Goal: Information Seeking & Learning: Learn about a topic

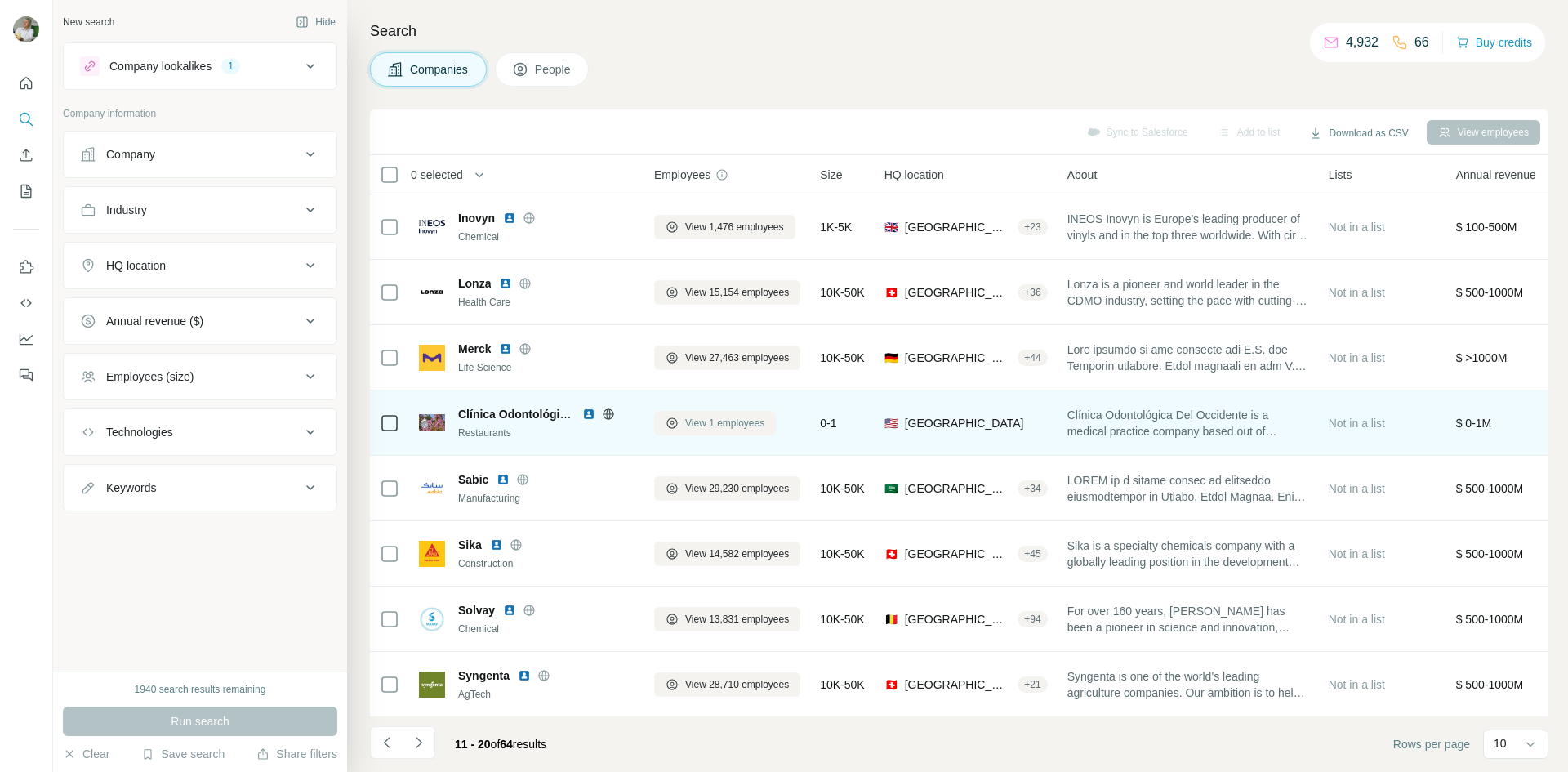
scroll to position [140, 0]
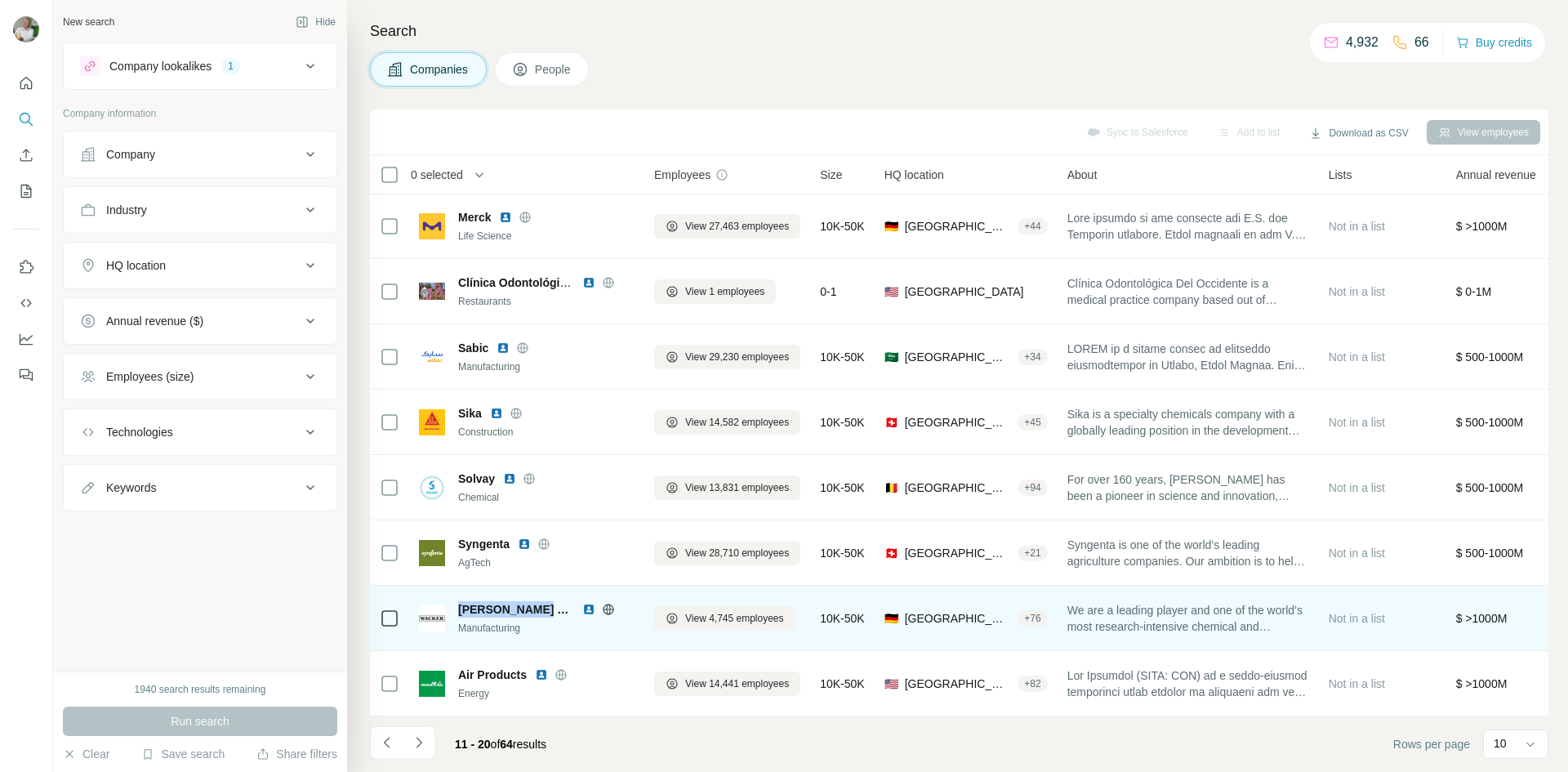
drag, startPoint x: 545, startPoint y: 602, endPoint x: 461, endPoint y: 602, distance: 84.0
click at [461, 602] on span "Wacker Chemie" at bounding box center [516, 610] width 116 height 16
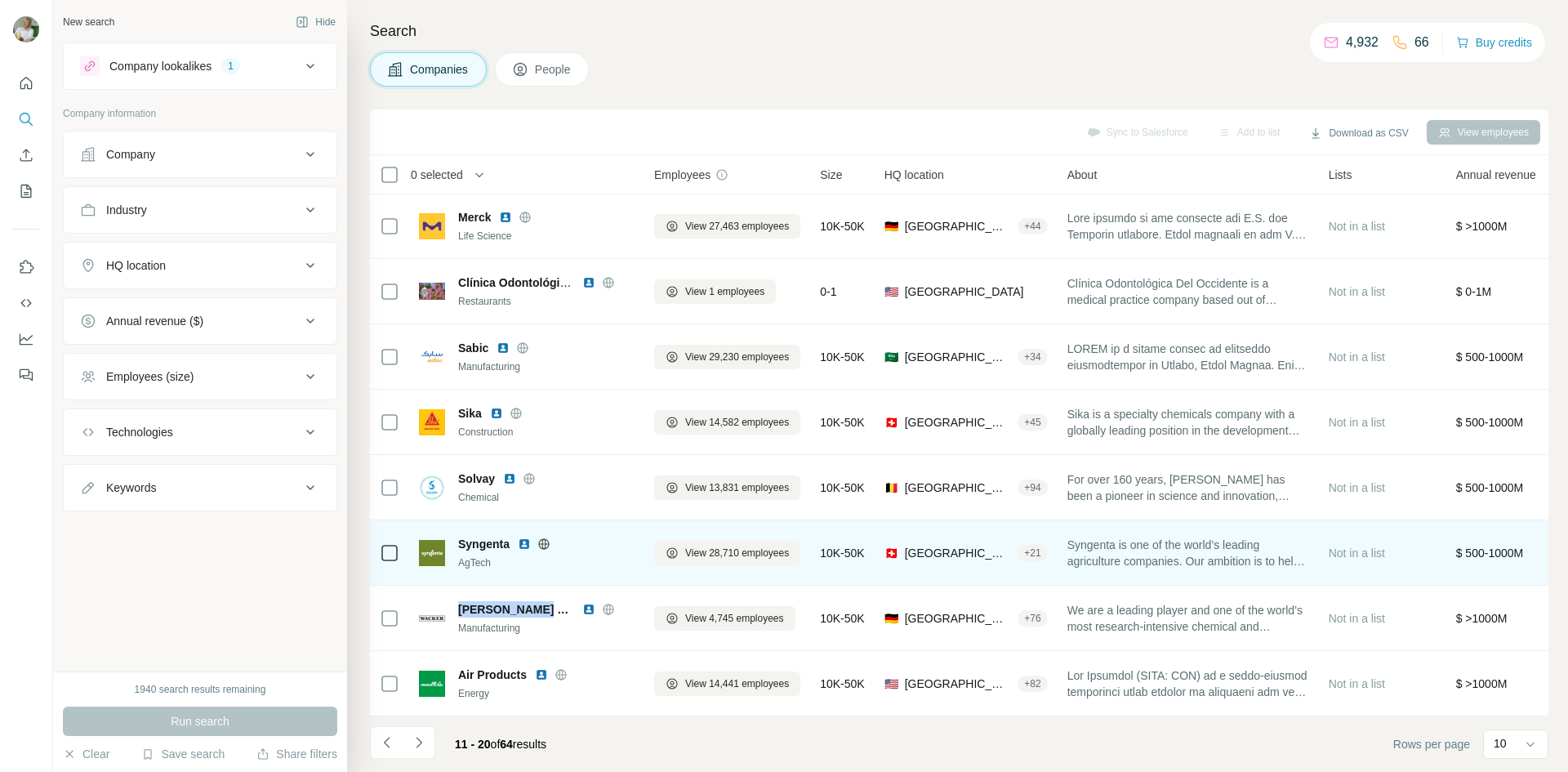
copy span "Wacker Chemie"
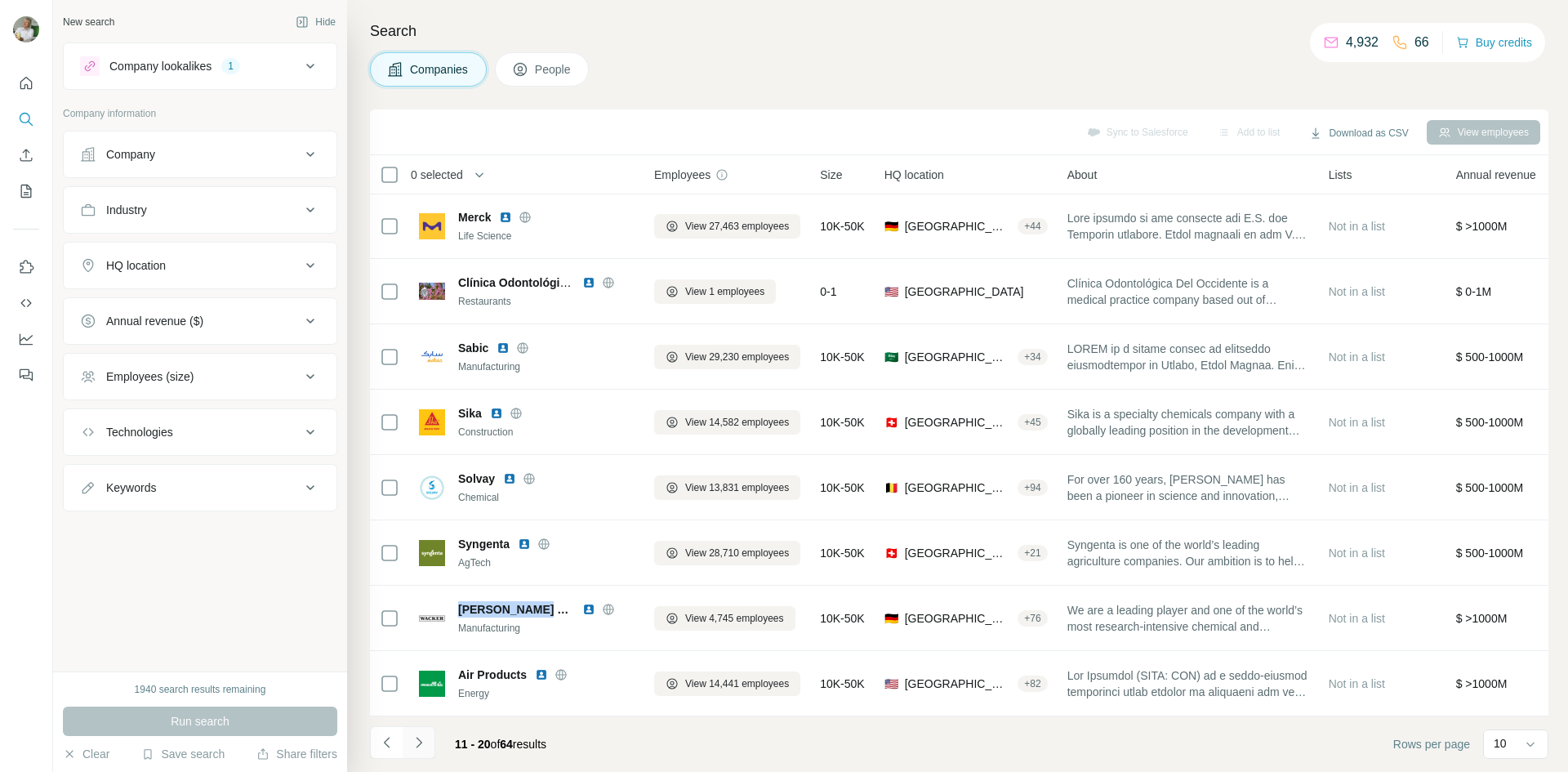
click at [422, 746] on icon "Navigate to next page" at bounding box center [419, 743] width 16 height 16
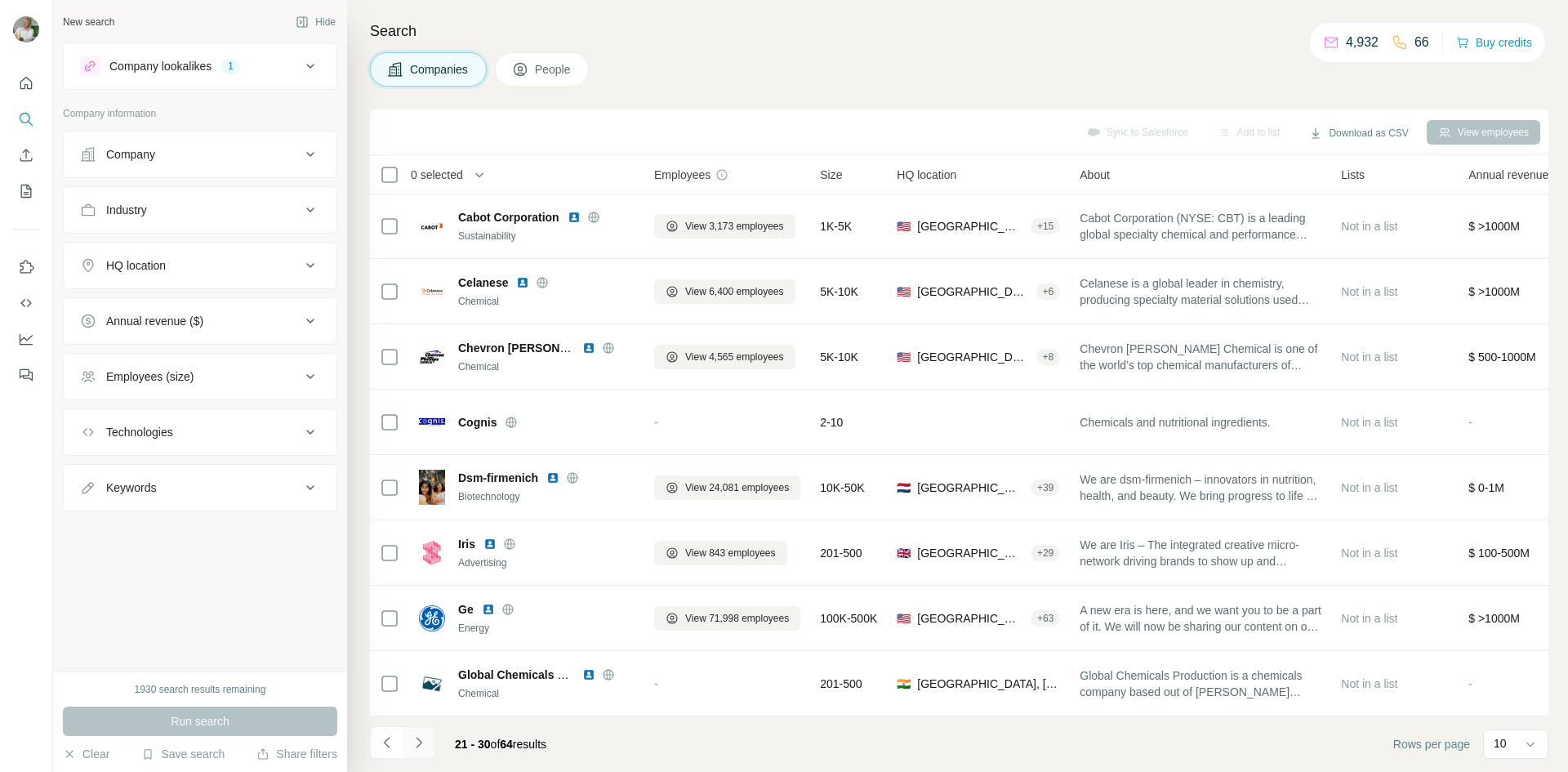
click at [422, 745] on icon "Navigate to next page" at bounding box center [419, 743] width 16 height 16
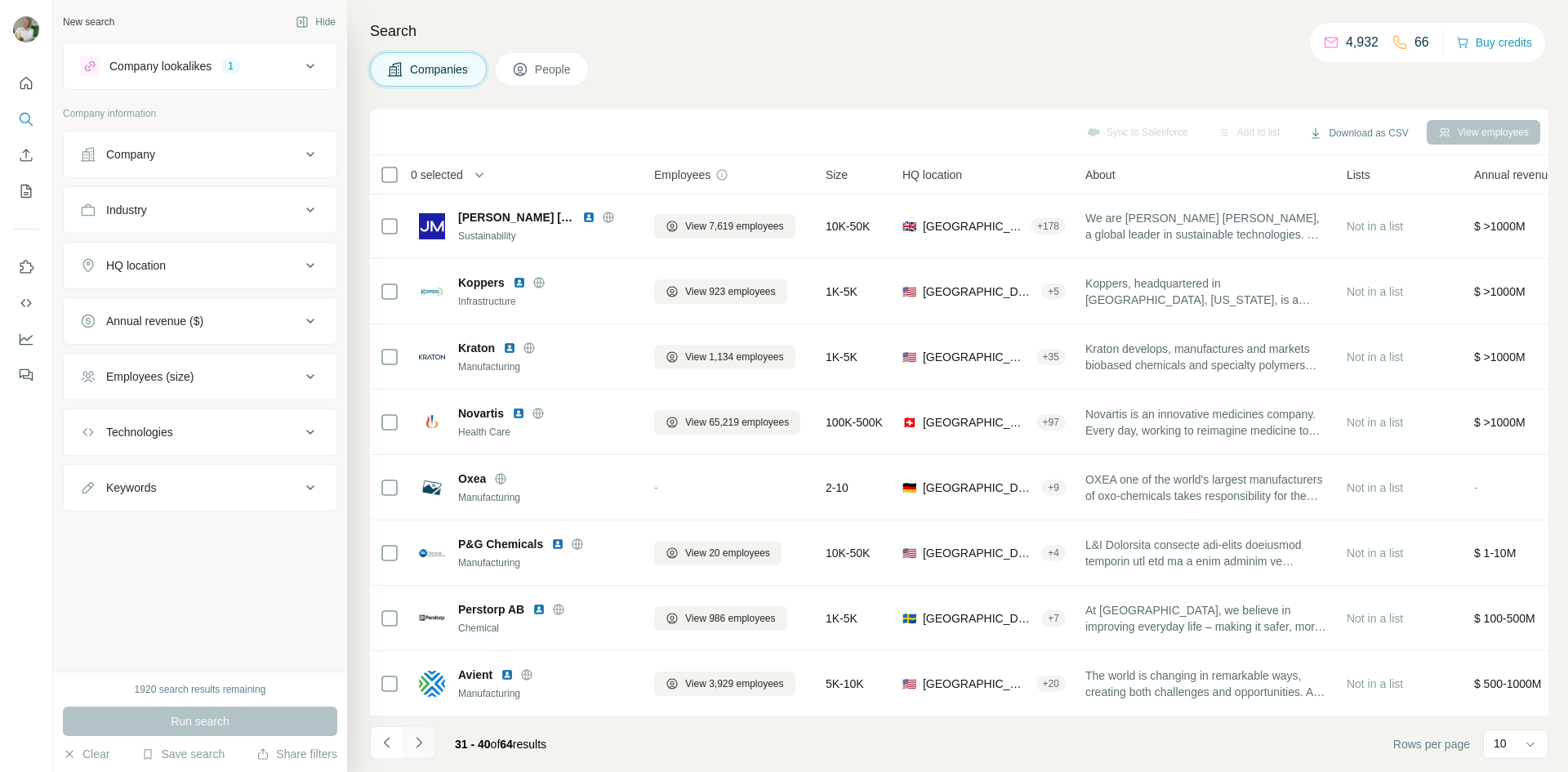
click at [422, 738] on icon "Navigate to next page" at bounding box center [419, 743] width 16 height 16
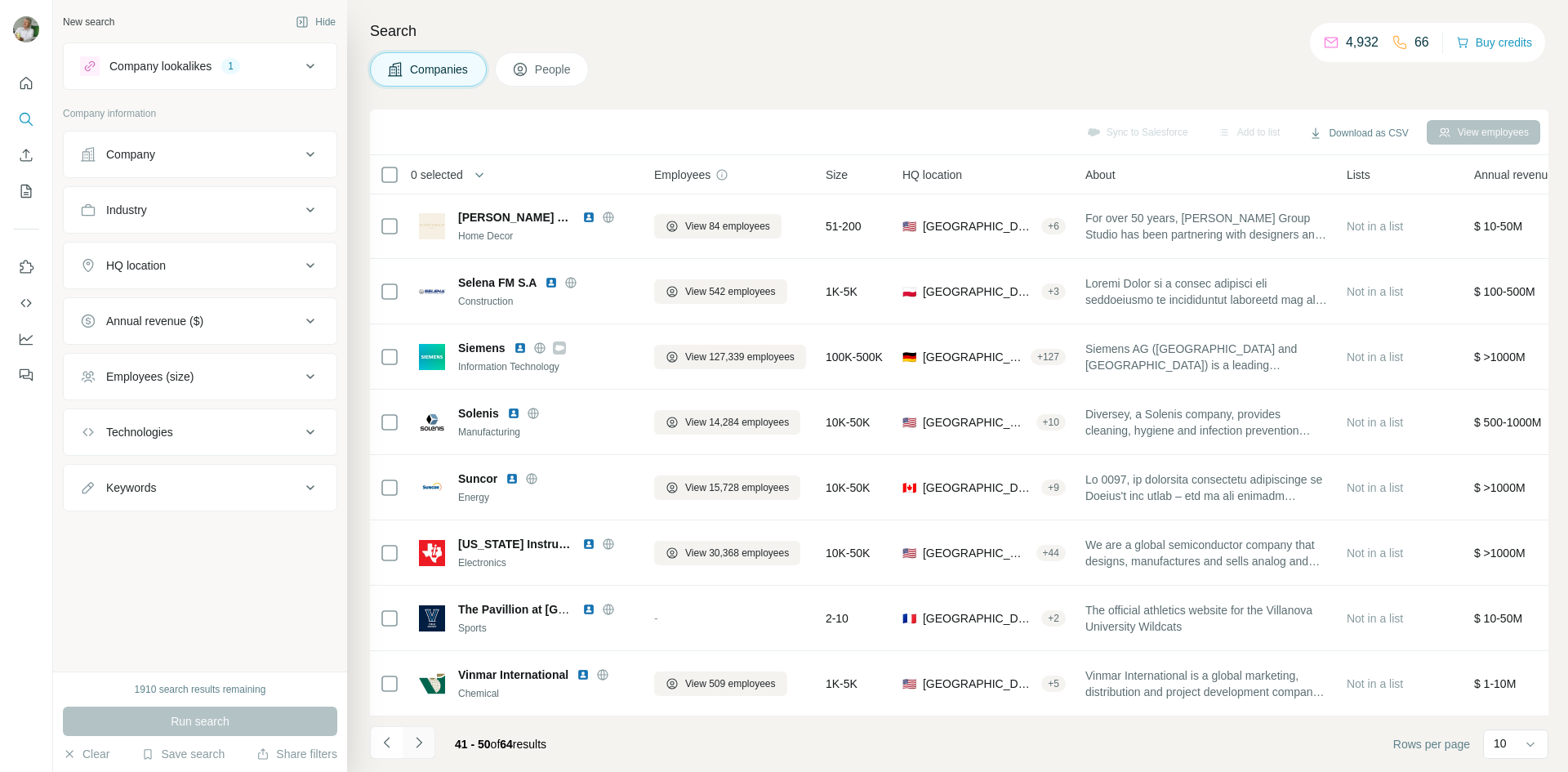
click at [422, 738] on icon "Navigate to next page" at bounding box center [419, 743] width 16 height 16
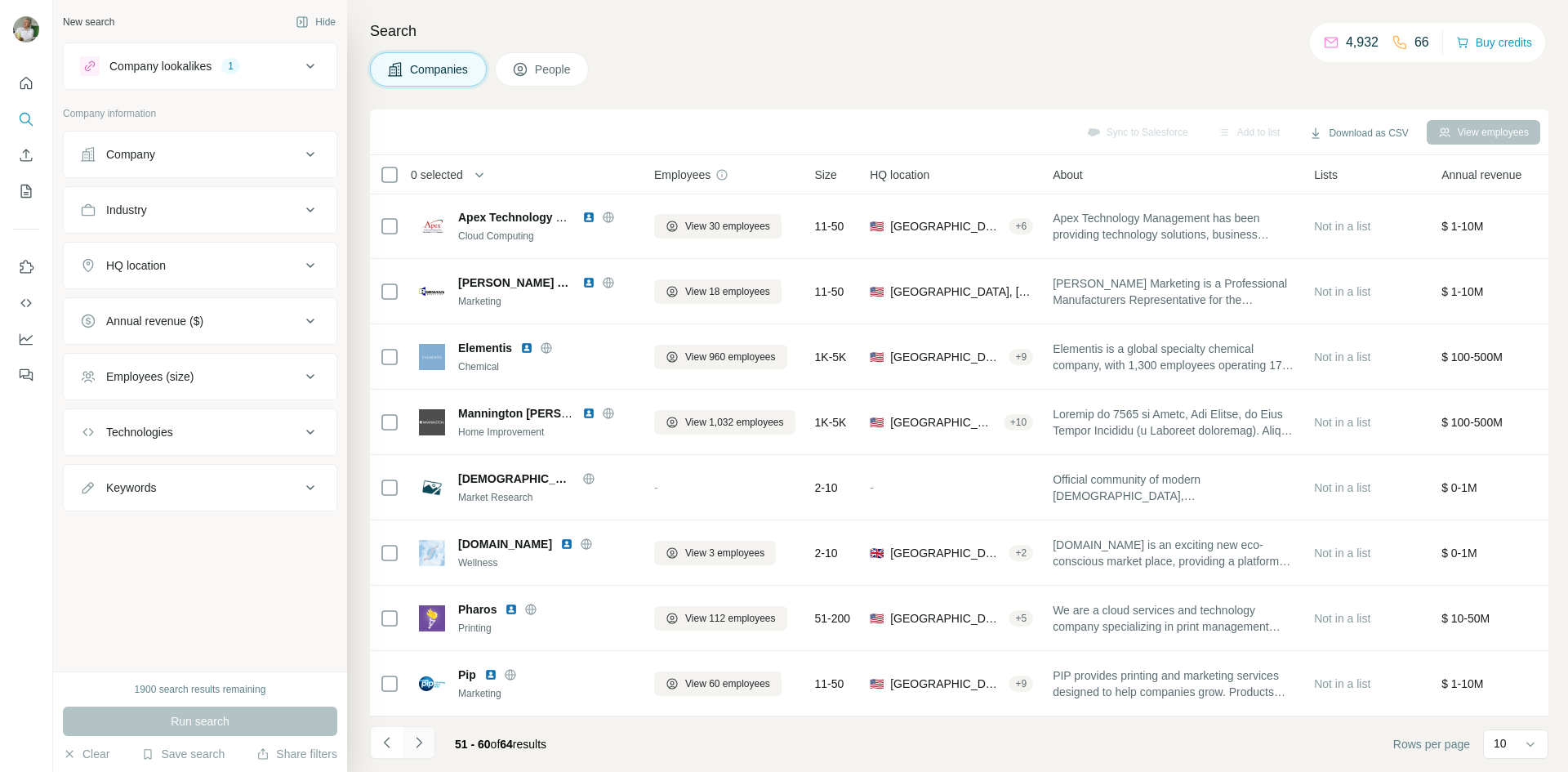
click at [422, 738] on icon "Navigate to next page" at bounding box center [419, 743] width 16 height 16
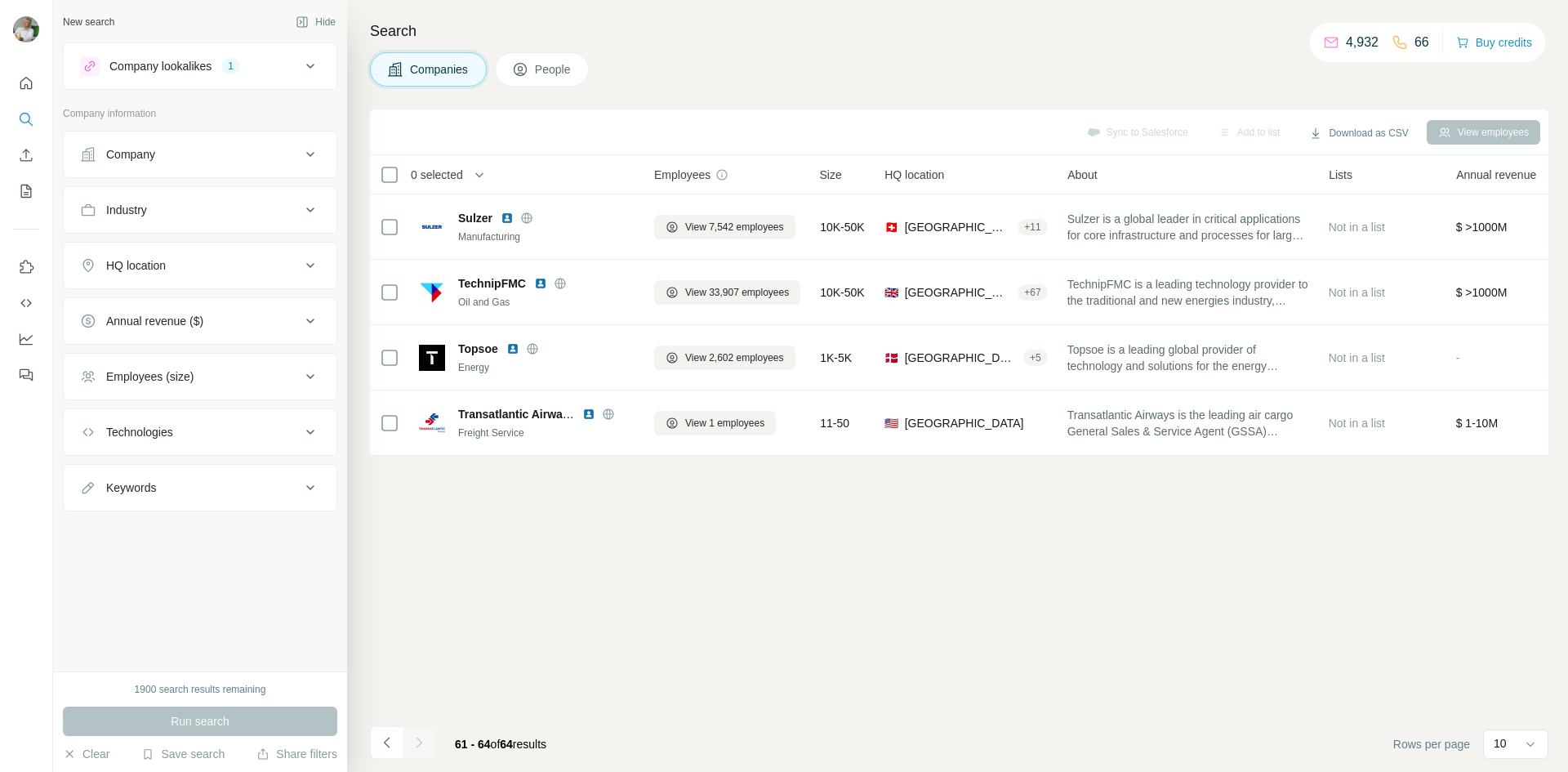
scroll to position [0, 0]
click at [396, 745] on button "Navigate to previous page" at bounding box center [386, 743] width 33 height 33
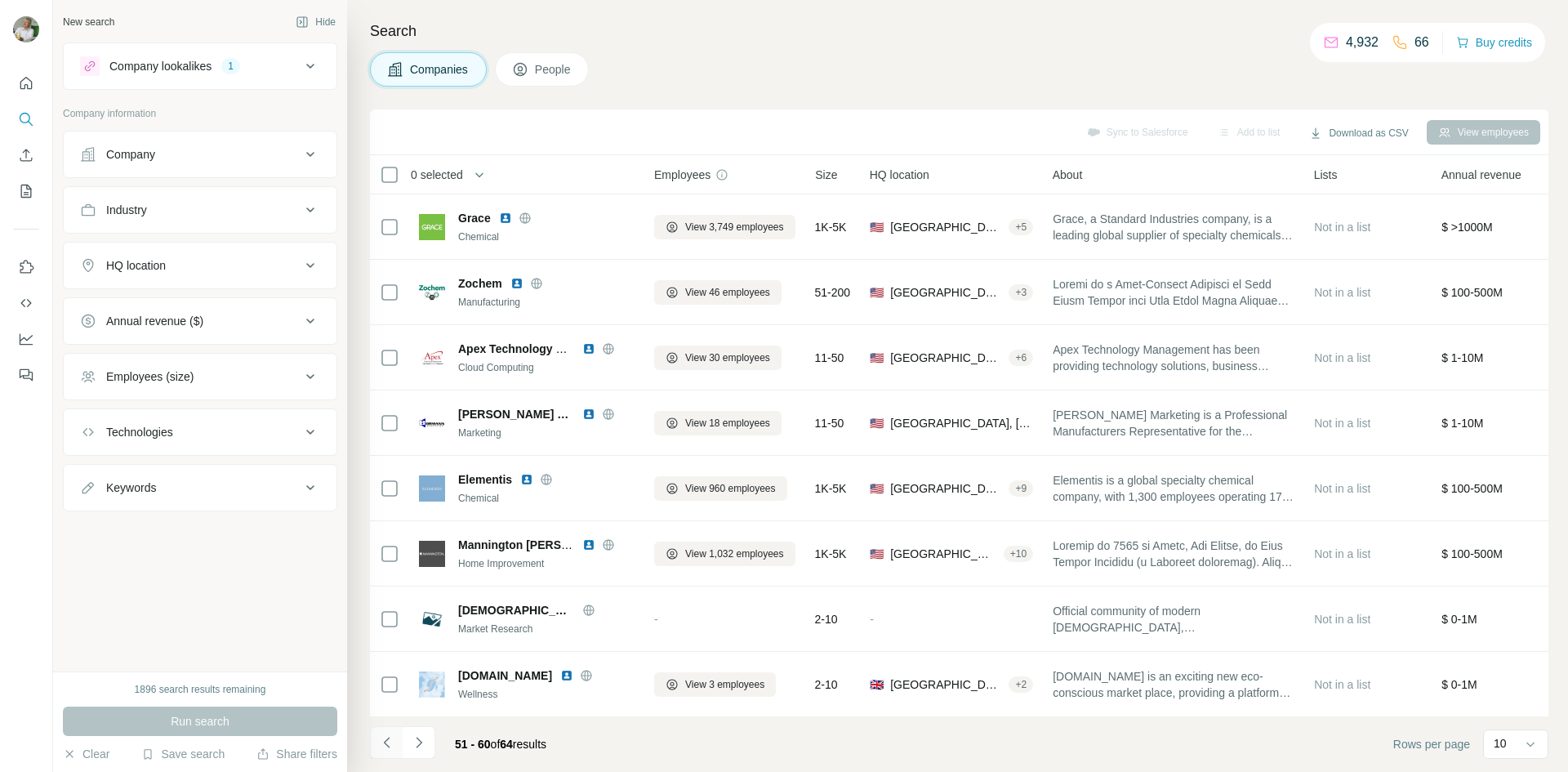
click at [389, 745] on icon "Navigate to previous page" at bounding box center [387, 743] width 16 height 16
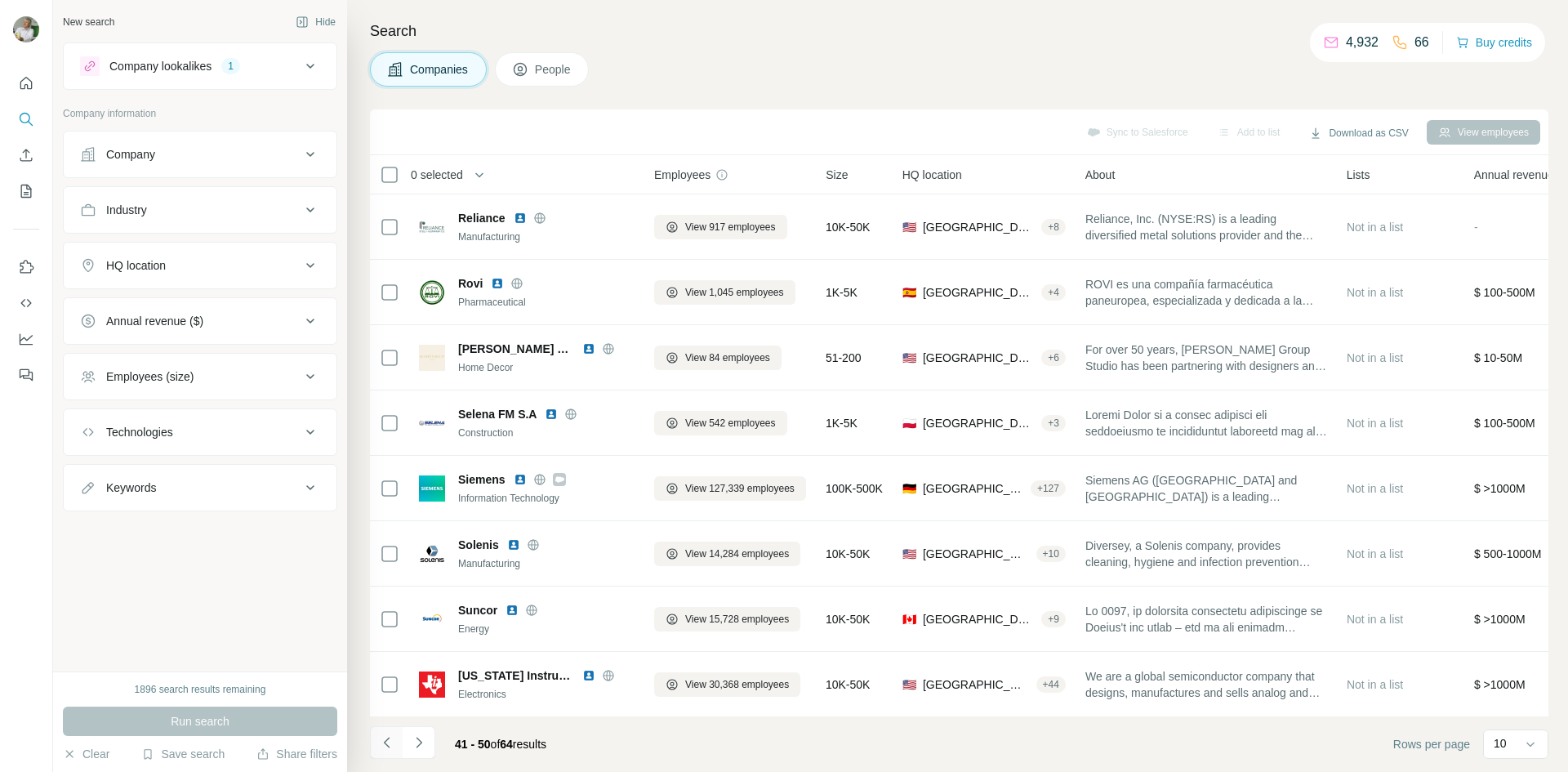
click at [389, 745] on icon "Navigate to previous page" at bounding box center [387, 743] width 16 height 16
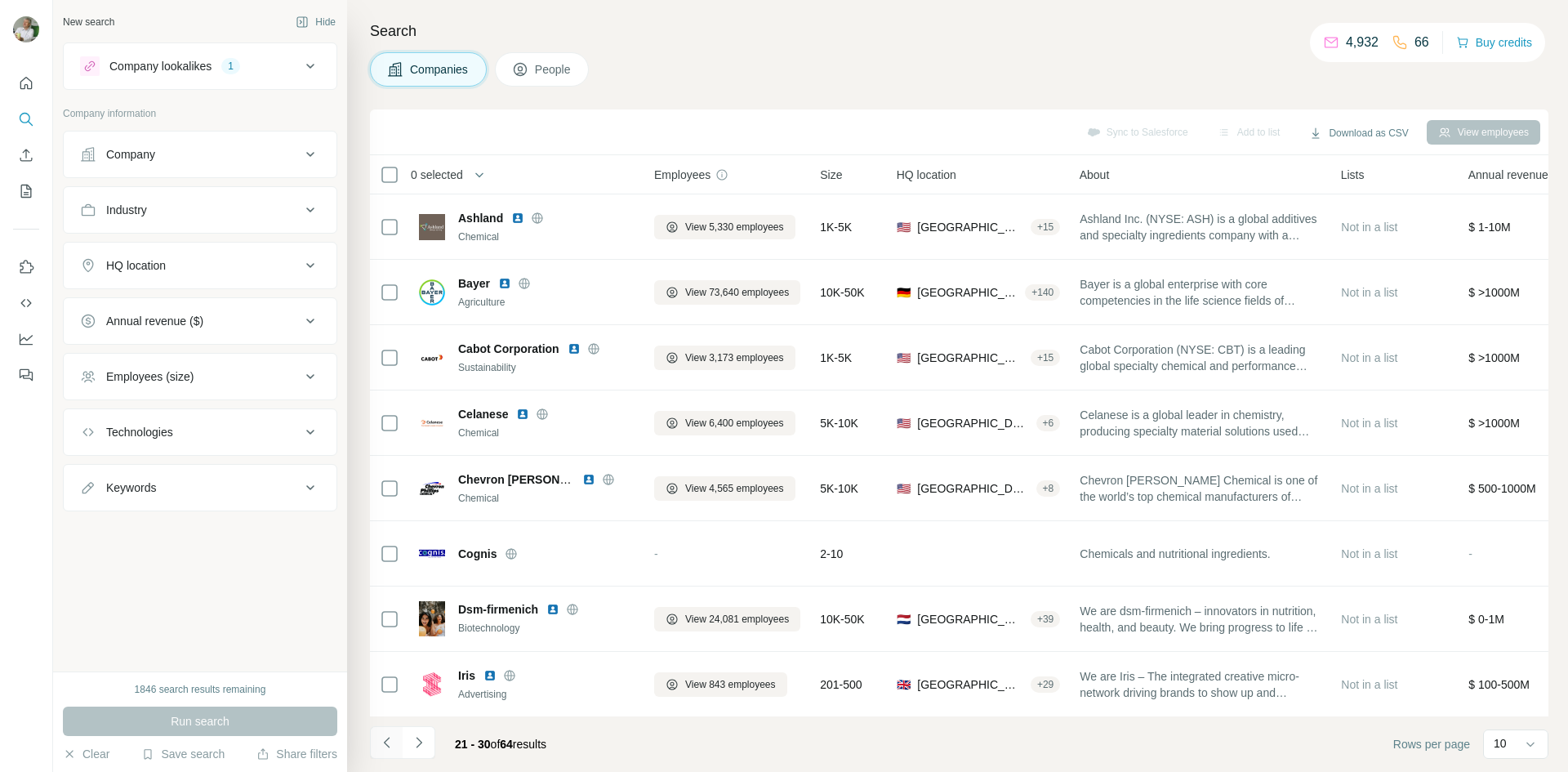
click at [389, 745] on icon "Navigate to previous page" at bounding box center [387, 743] width 16 height 16
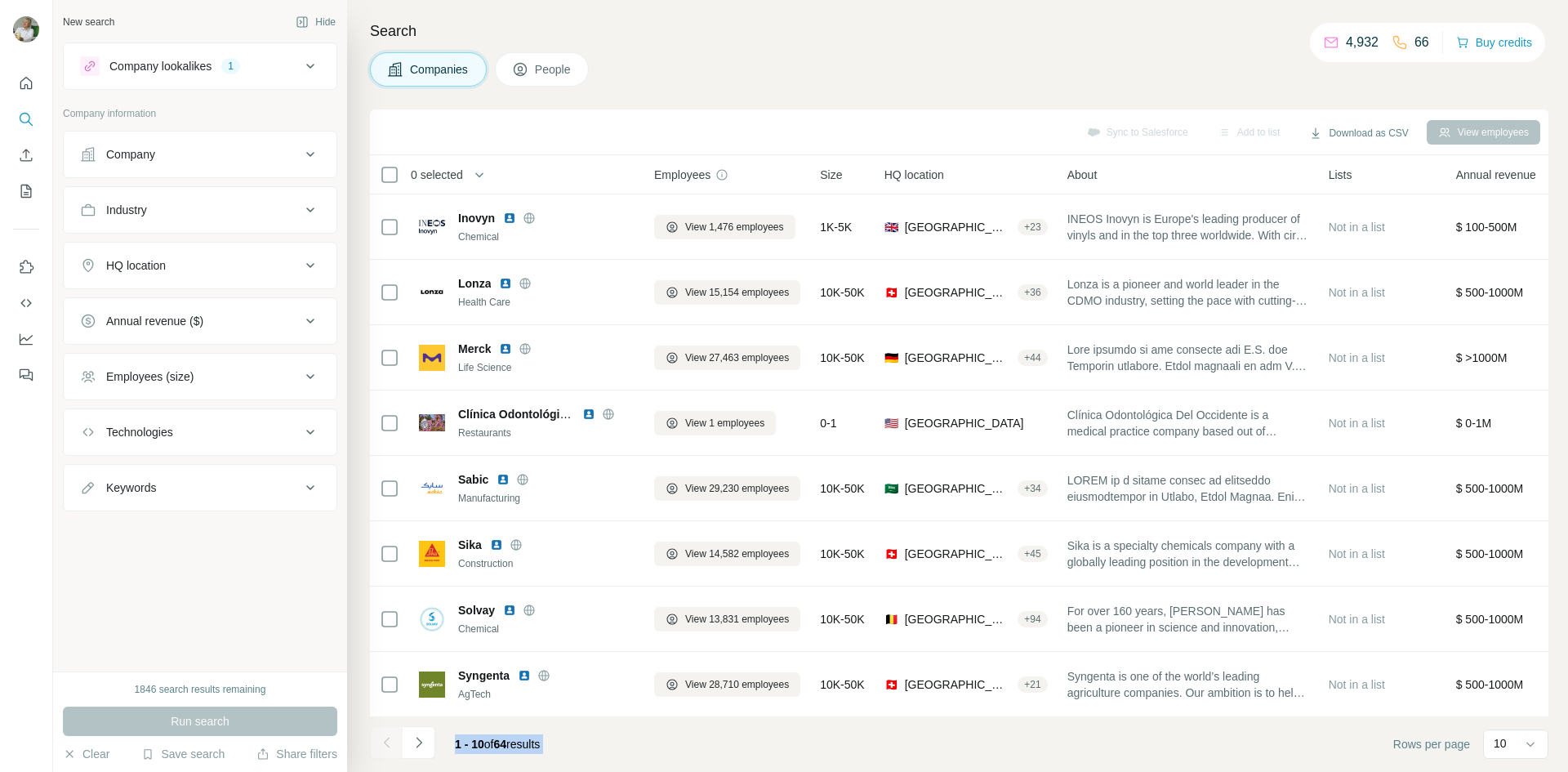
click at [389, 745] on div at bounding box center [386, 743] width 33 height 33
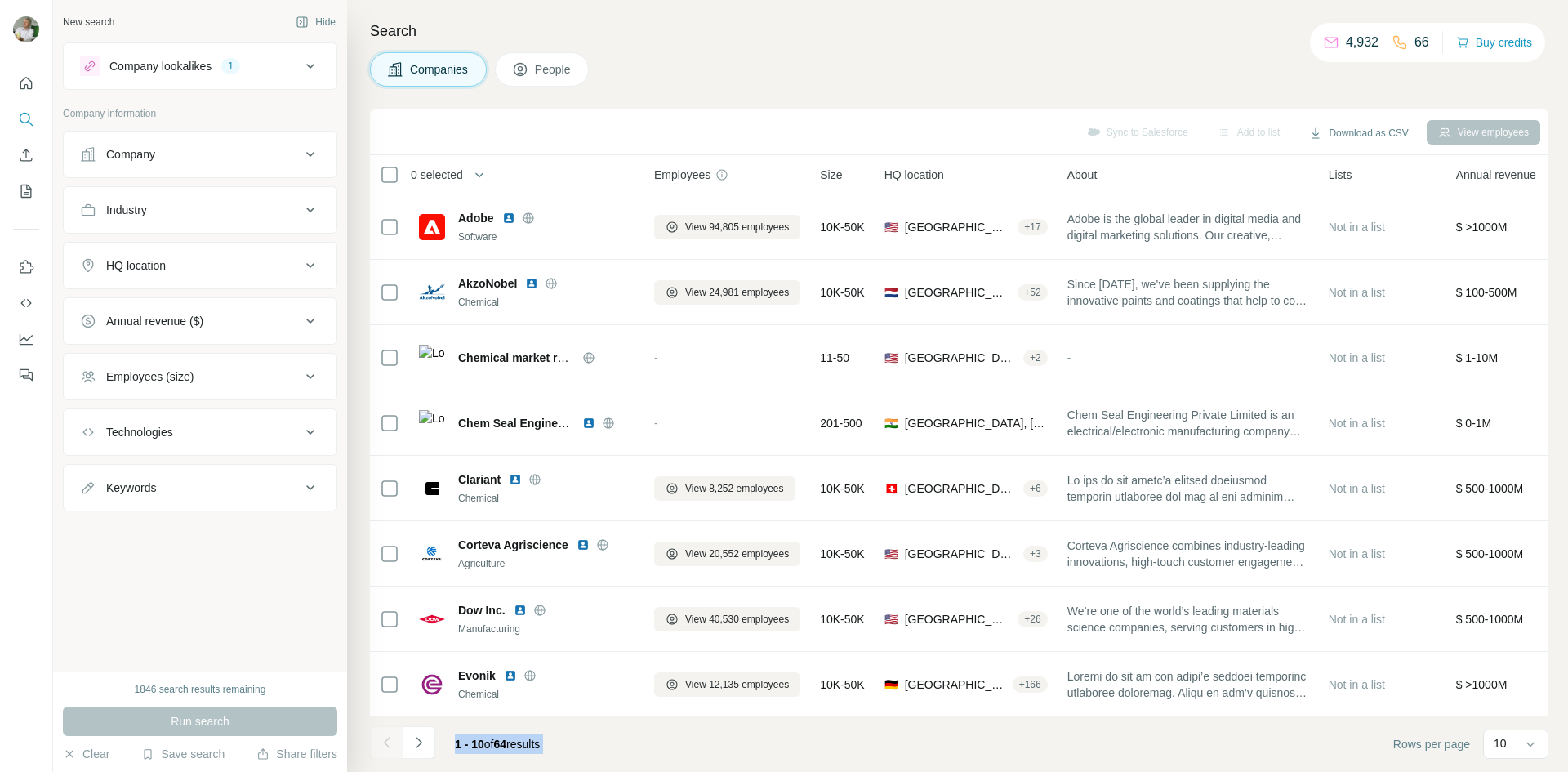
click at [389, 745] on div at bounding box center [386, 743] width 33 height 33
click at [417, 743] on icon "Navigate to next page" at bounding box center [419, 743] width 16 height 16
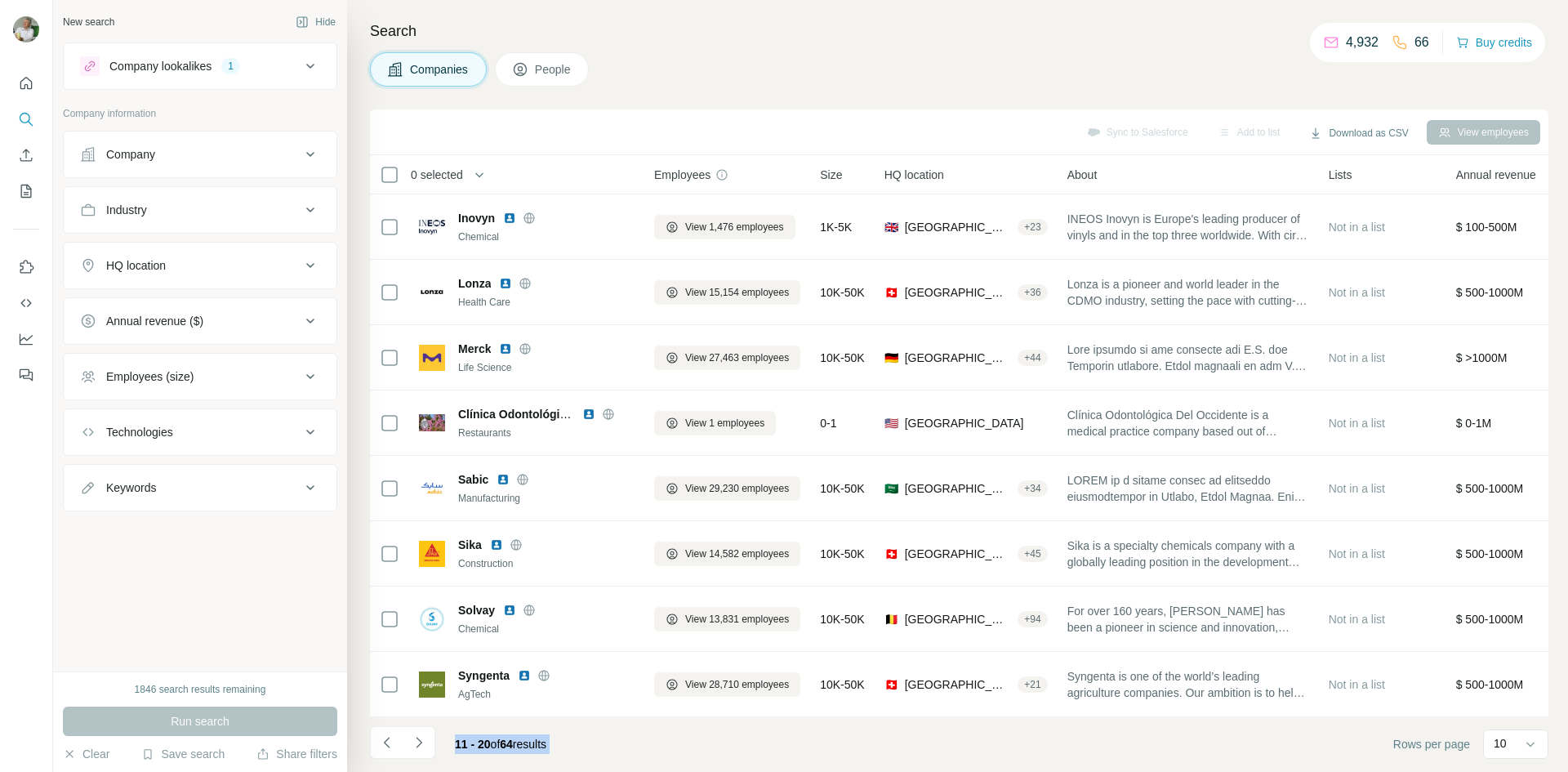
click at [211, 61] on div "Company lookalikes" at bounding box center [161, 66] width 103 height 16
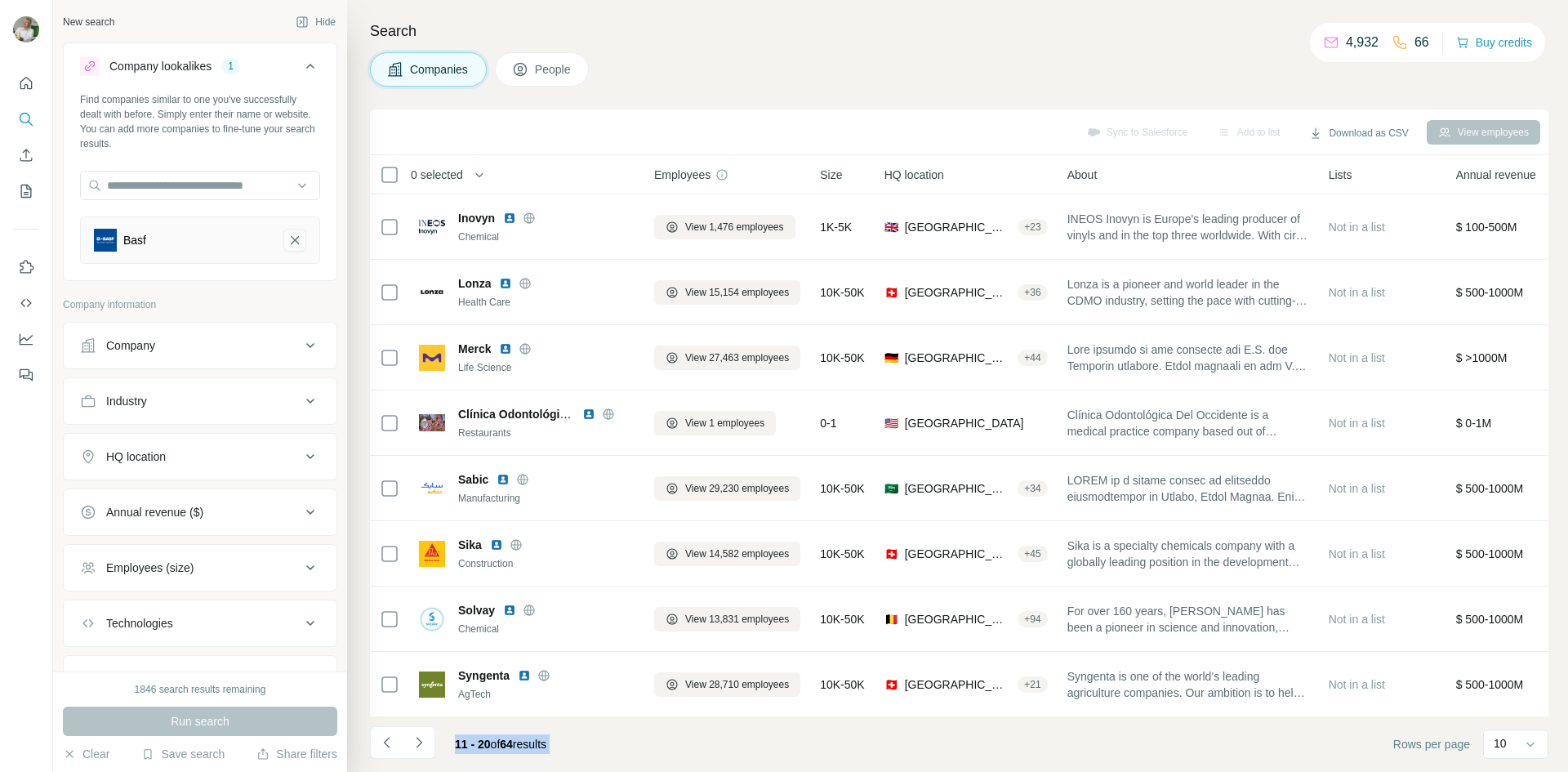
click at [287, 235] on icon "Basf-remove-button" at bounding box center [295, 240] width 15 height 16
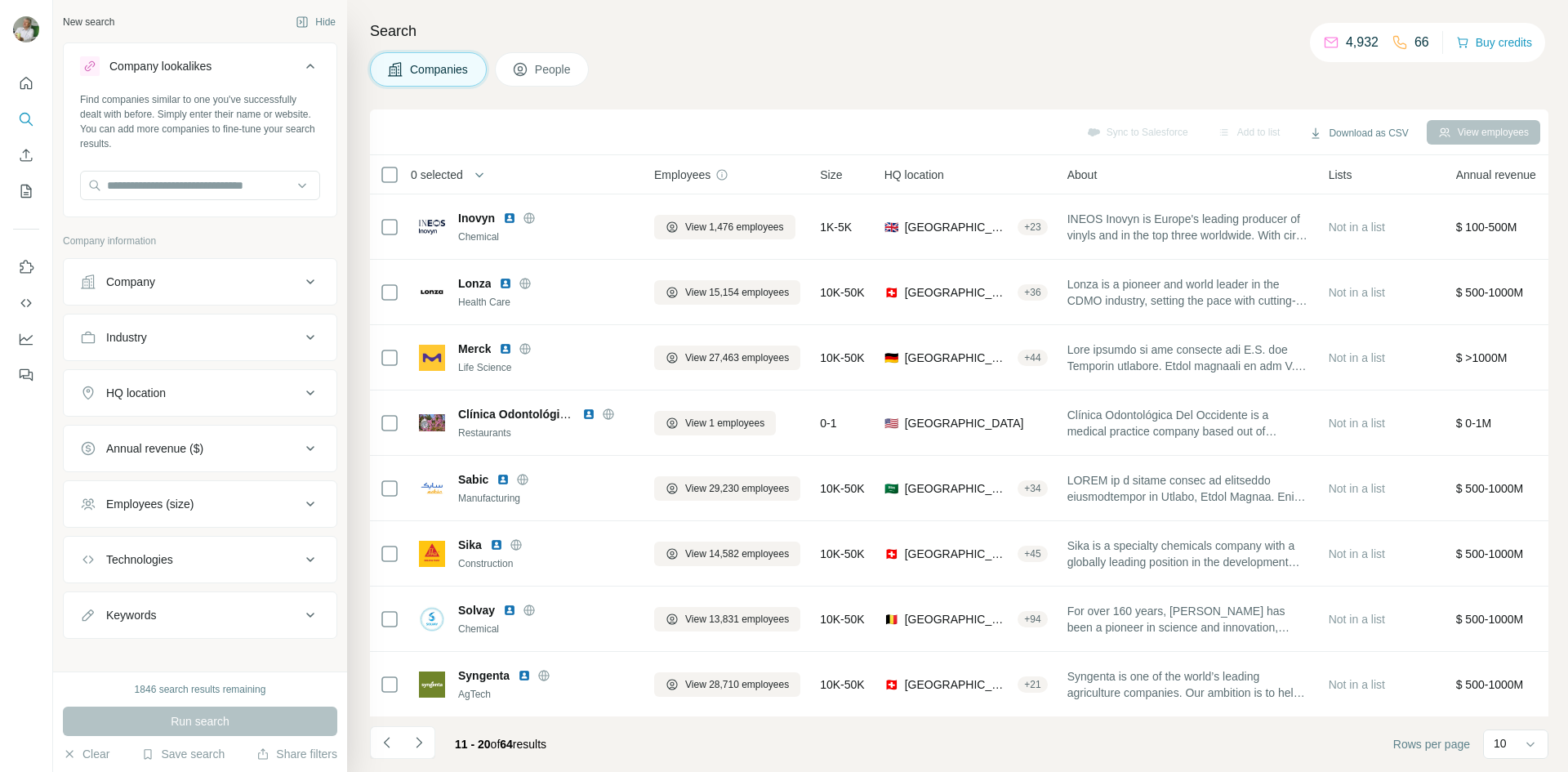
click at [177, 167] on div "Find companies similar to one you've successfully dealt with before. Simply ent…" at bounding box center [200, 153] width 273 height 121
click at [171, 179] on input "text" at bounding box center [200, 185] width 240 height 29
click at [216, 178] on input "text" at bounding box center [200, 185] width 240 height 29
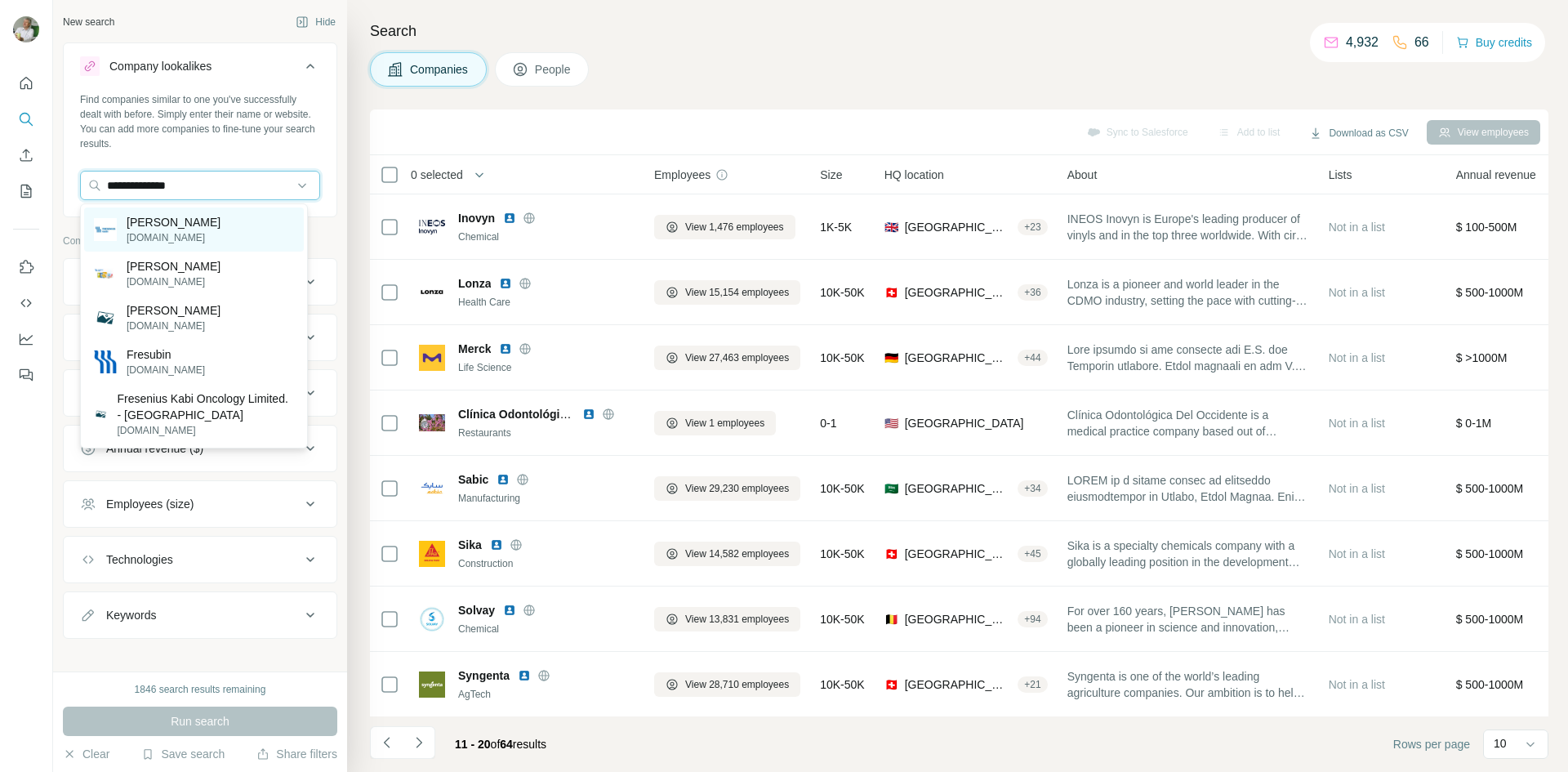
type input "**********"
click at [185, 234] on p "fresenius-kabi.com" at bounding box center [173, 238] width 94 height 15
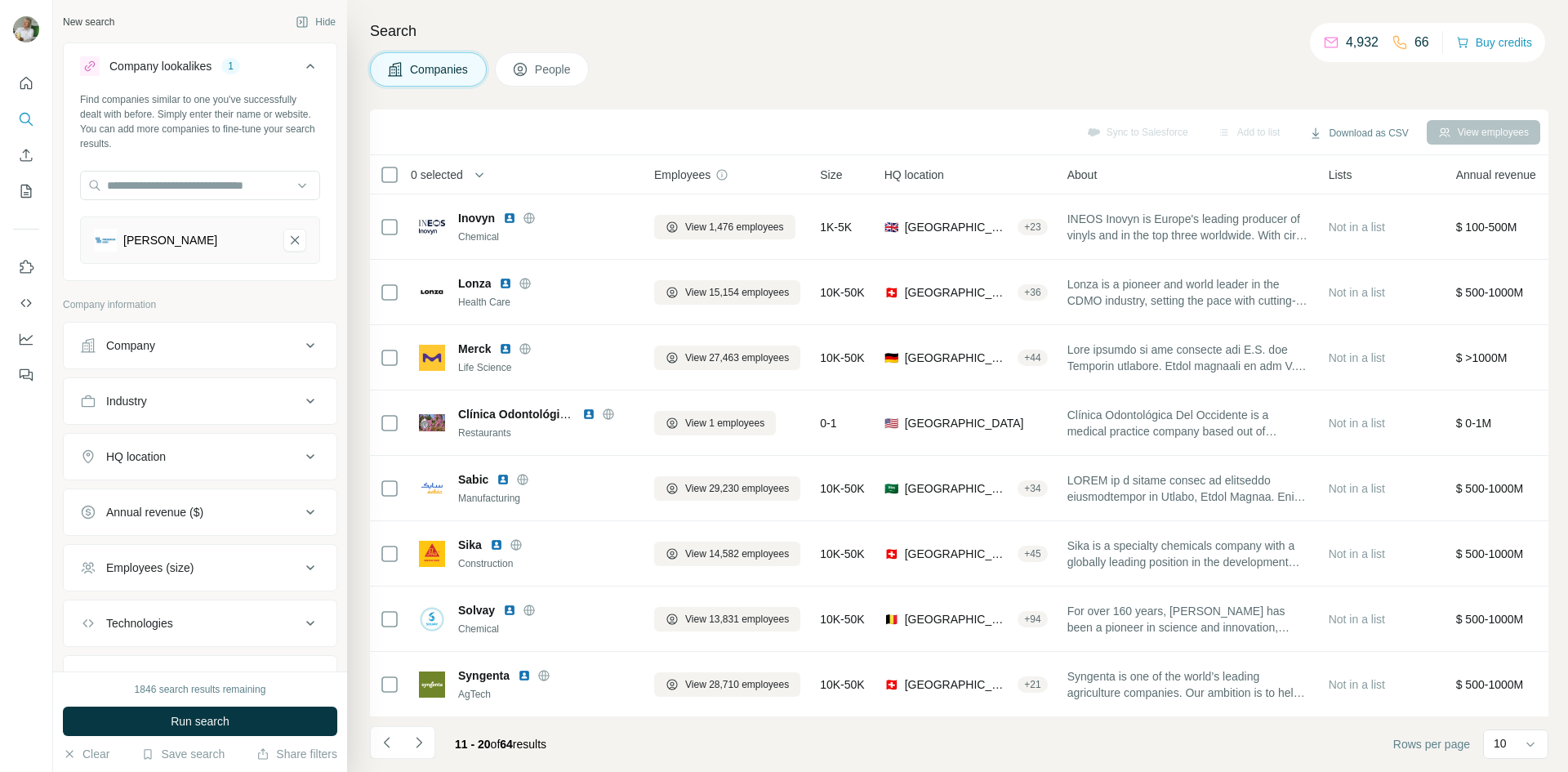
click at [400, 80] on button "Companies" at bounding box center [428, 69] width 117 height 34
click at [183, 246] on div "Fresenius Kabi" at bounding box center [170, 240] width 94 height 16
click at [235, 238] on div "Fresenius Kabi" at bounding box center [182, 240] width 177 height 23
click at [288, 232] on button "Fresenius Kabi-remove-button" at bounding box center [295, 240] width 23 height 23
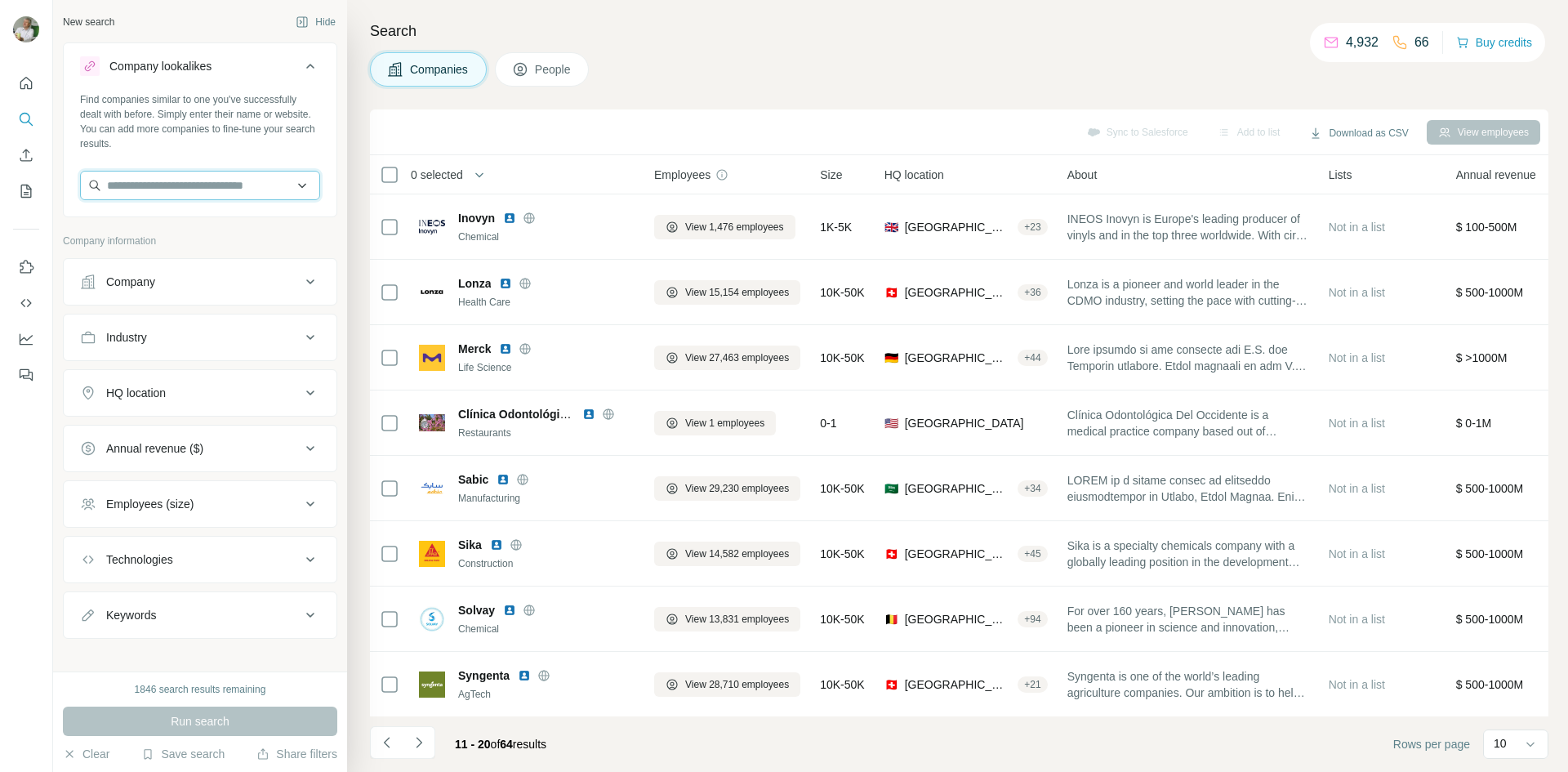
click at [242, 193] on input "text" at bounding box center [200, 185] width 240 height 29
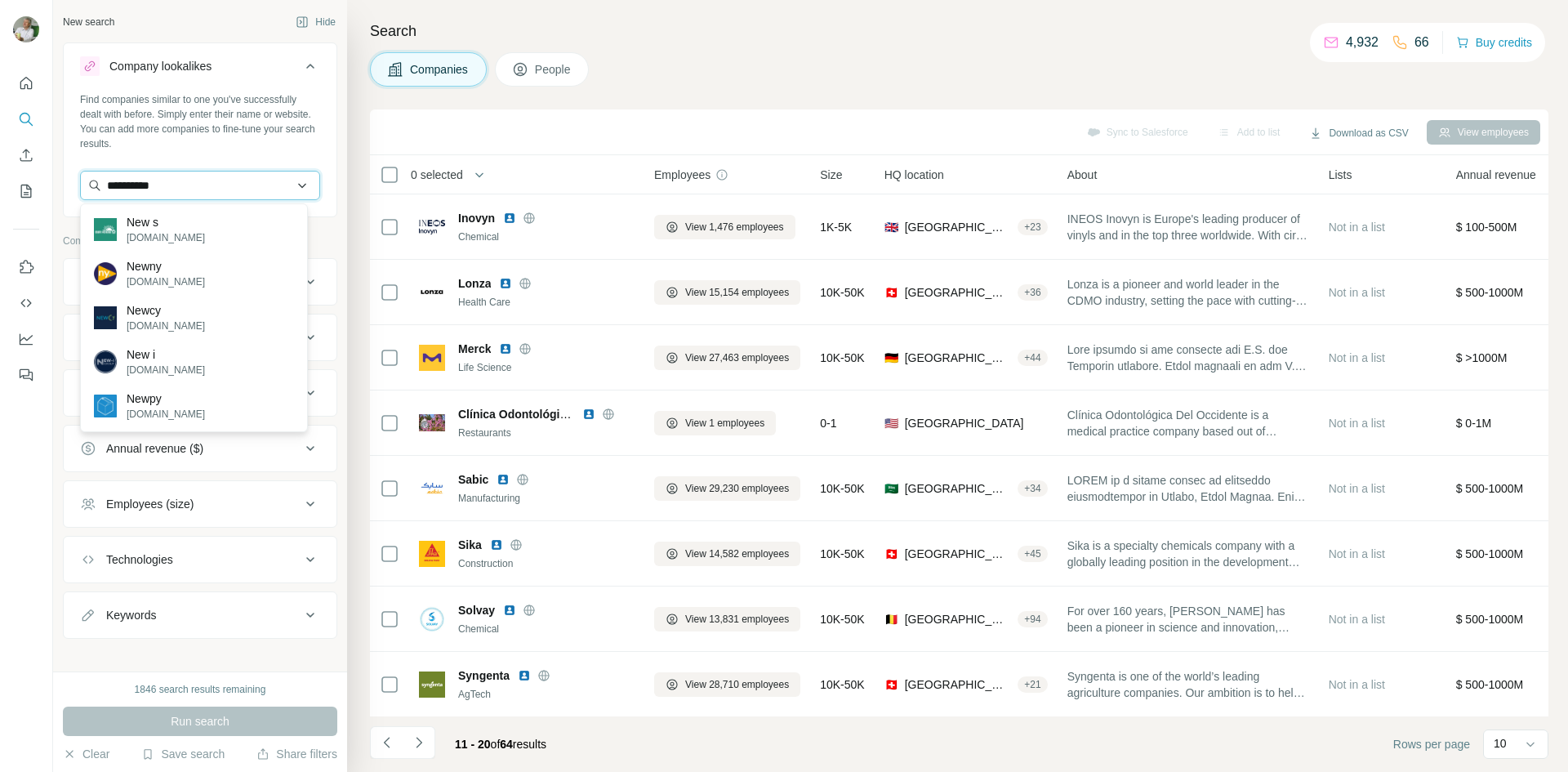
type input "**********"
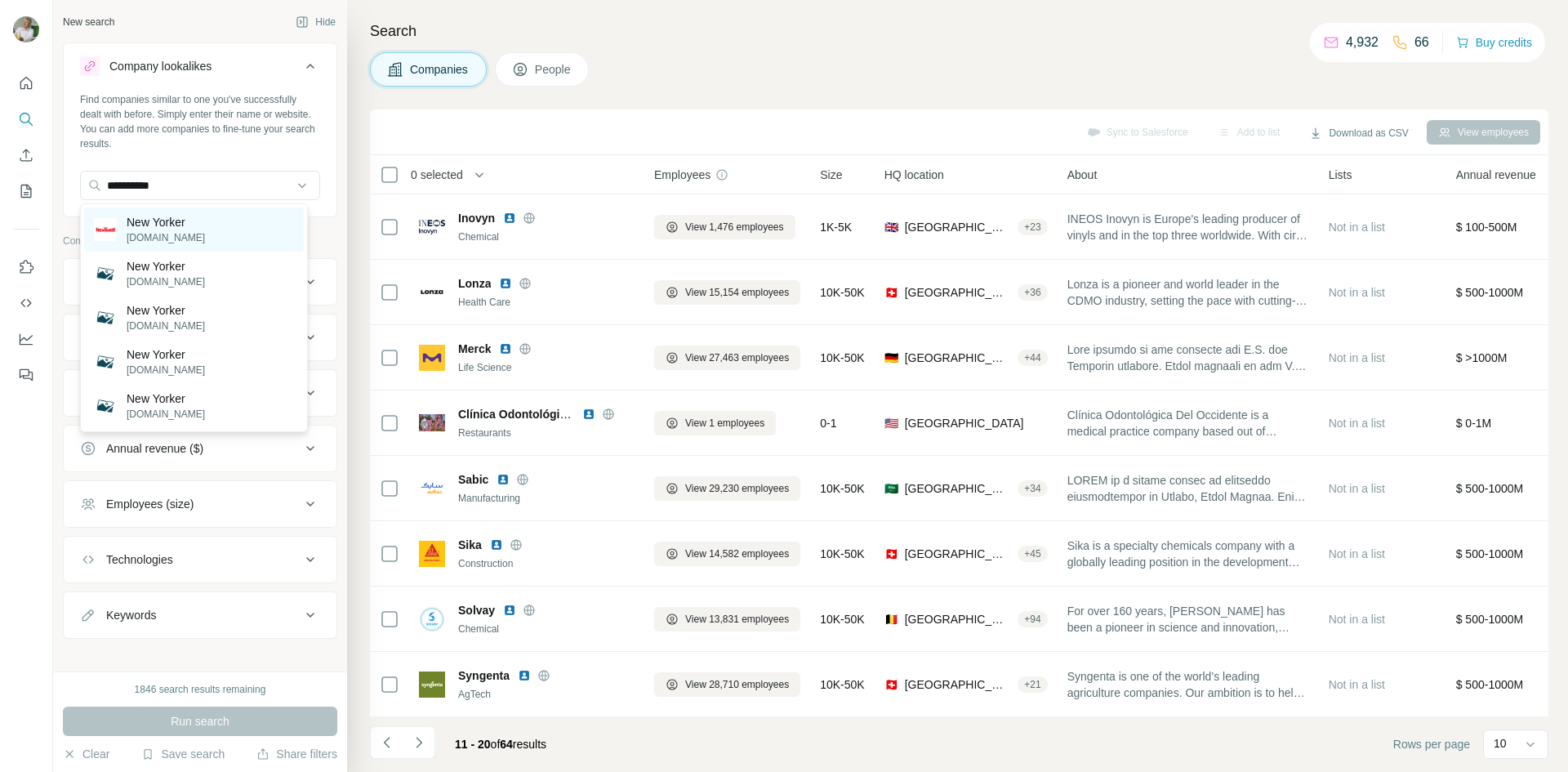
click at [200, 219] on div "New Yorker newyorker.de" at bounding box center [194, 230] width 220 height 44
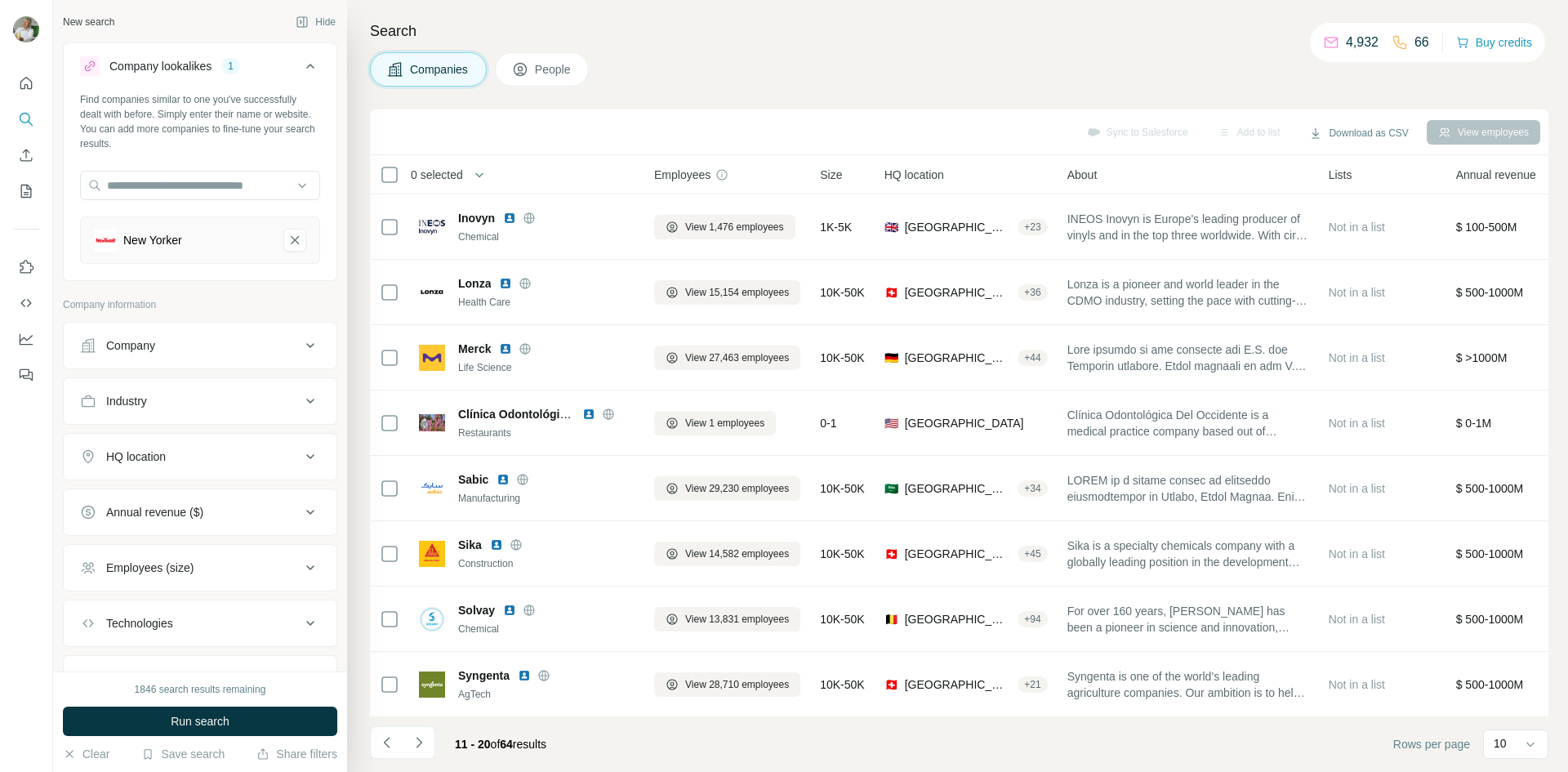
click at [564, 64] on span "People" at bounding box center [553, 70] width 38 height 16
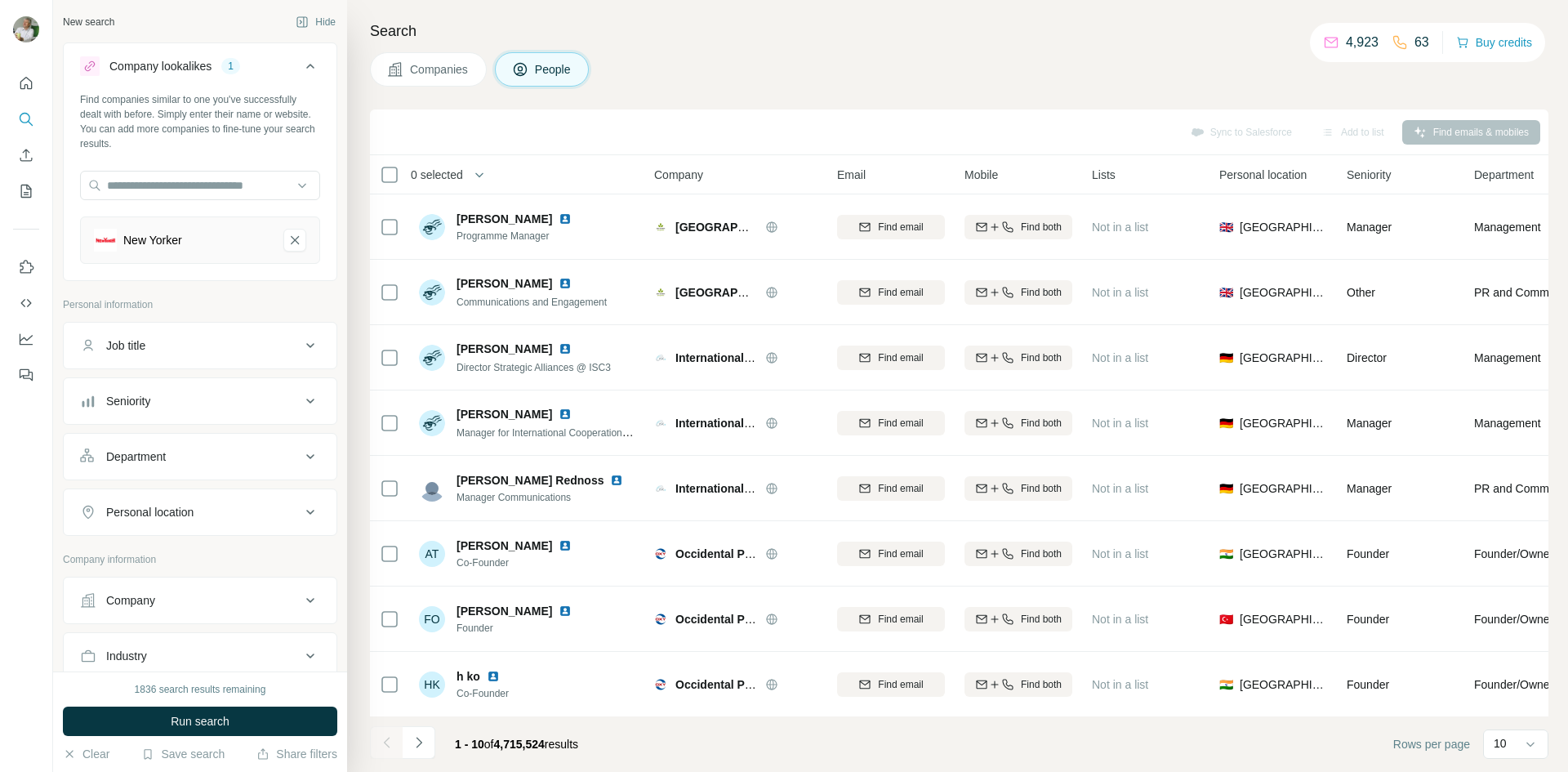
click at [418, 73] on span "Companies" at bounding box center [439, 70] width 59 height 16
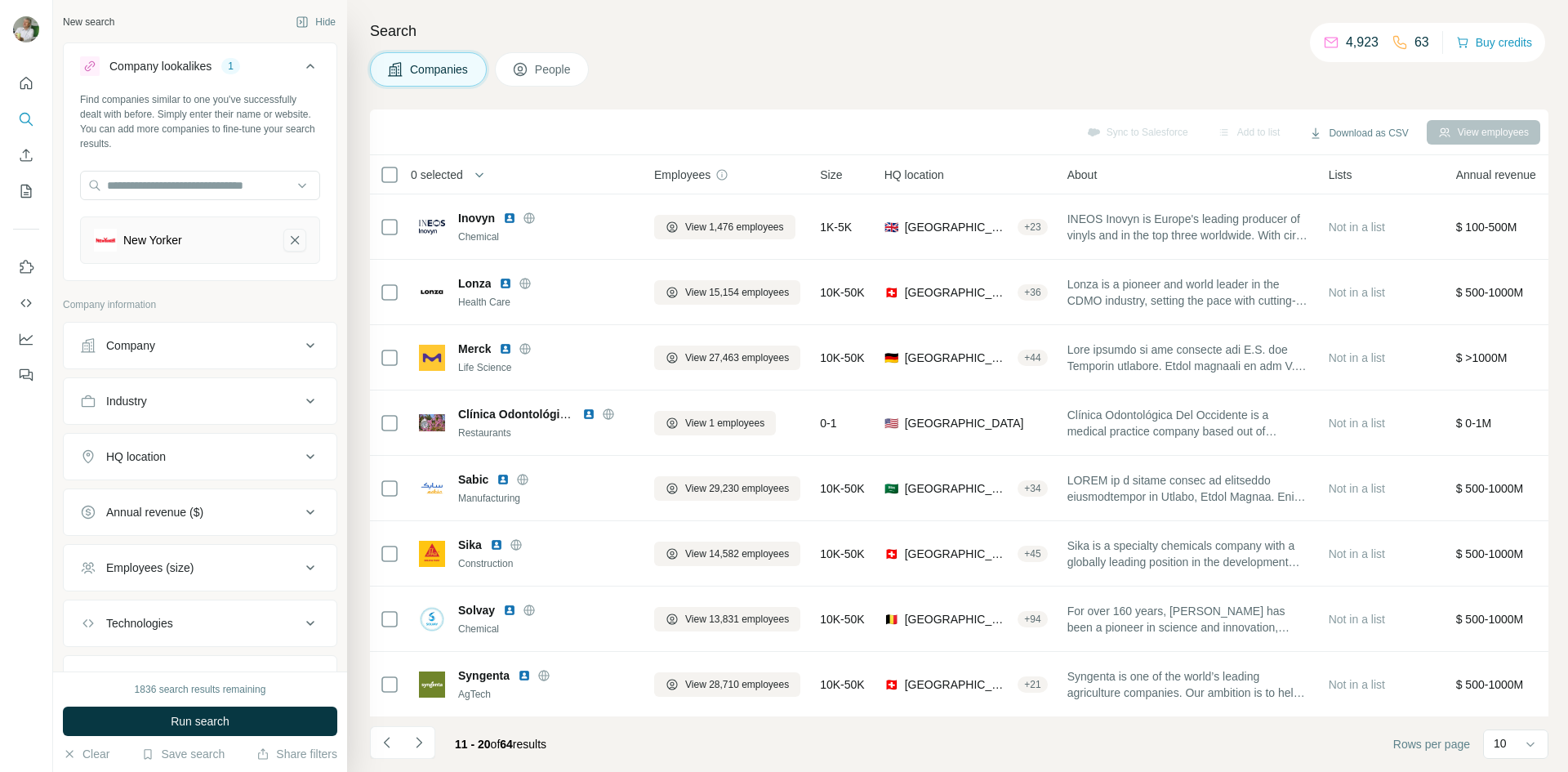
click at [287, 239] on icon "New Yorker-remove-button" at bounding box center [295, 240] width 15 height 16
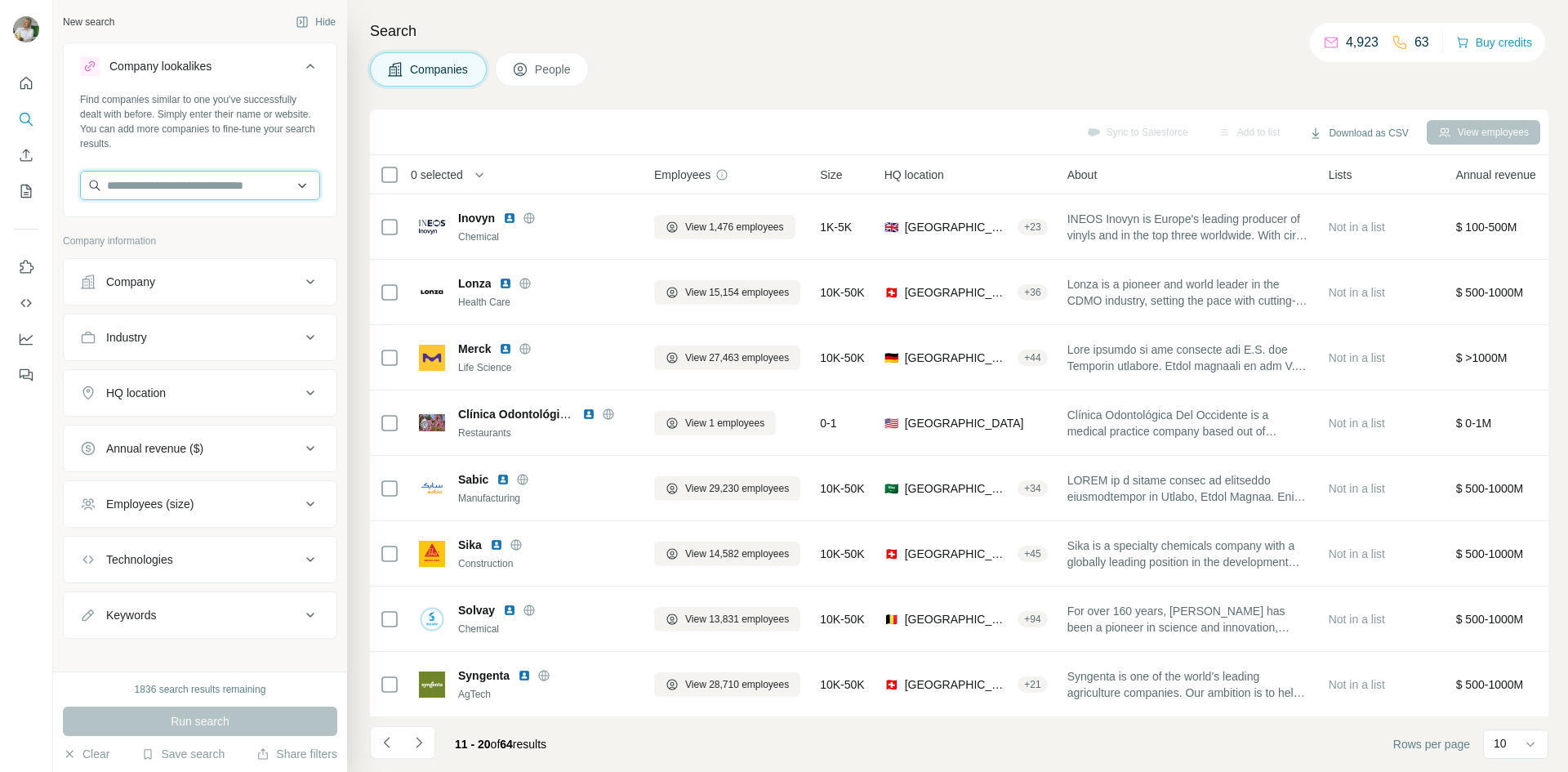
click at [240, 188] on input "text" at bounding box center [200, 185] width 240 height 29
type input "**********"
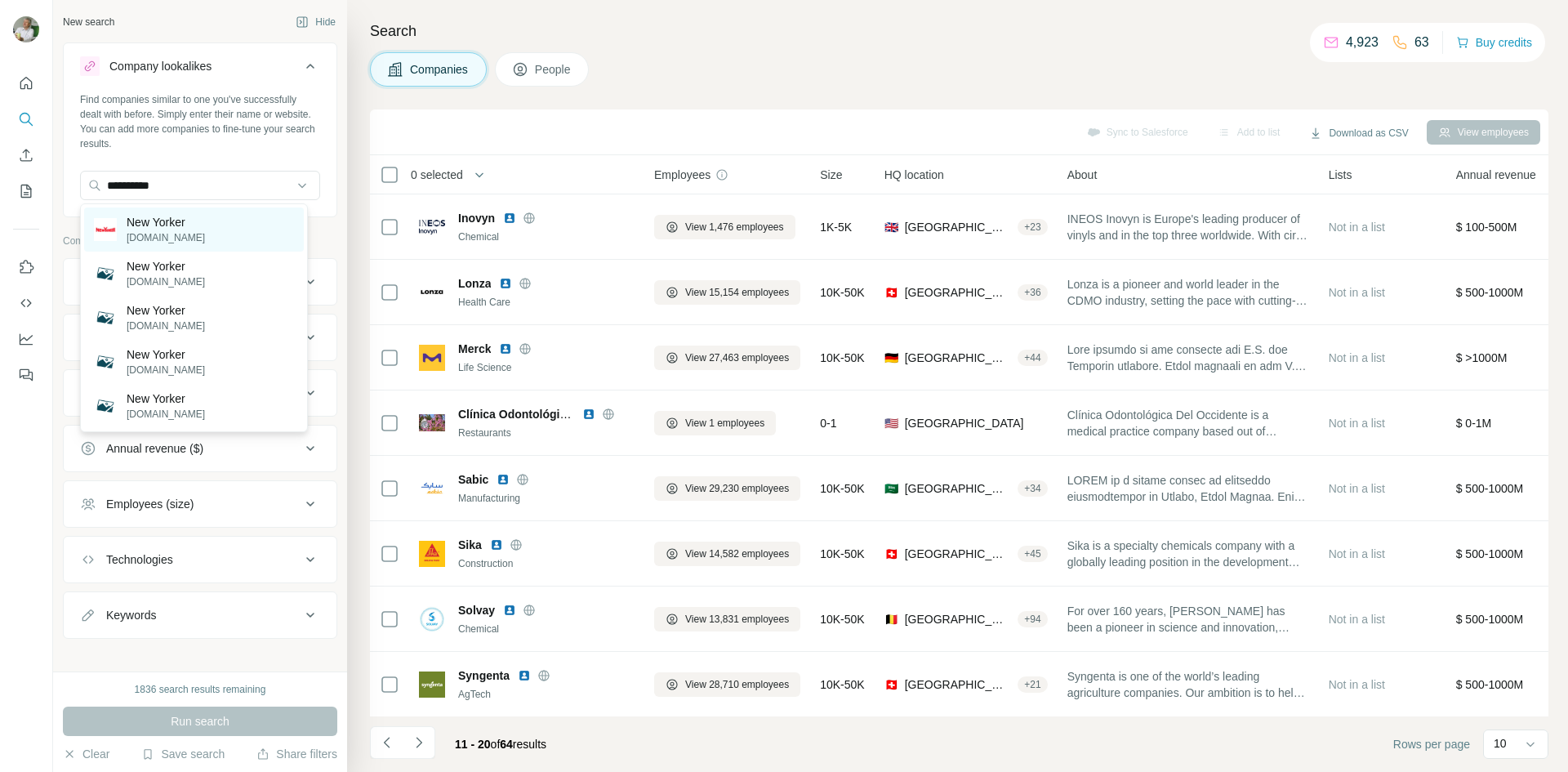
click at [178, 214] on p "New Yorker" at bounding box center [166, 223] width 79 height 16
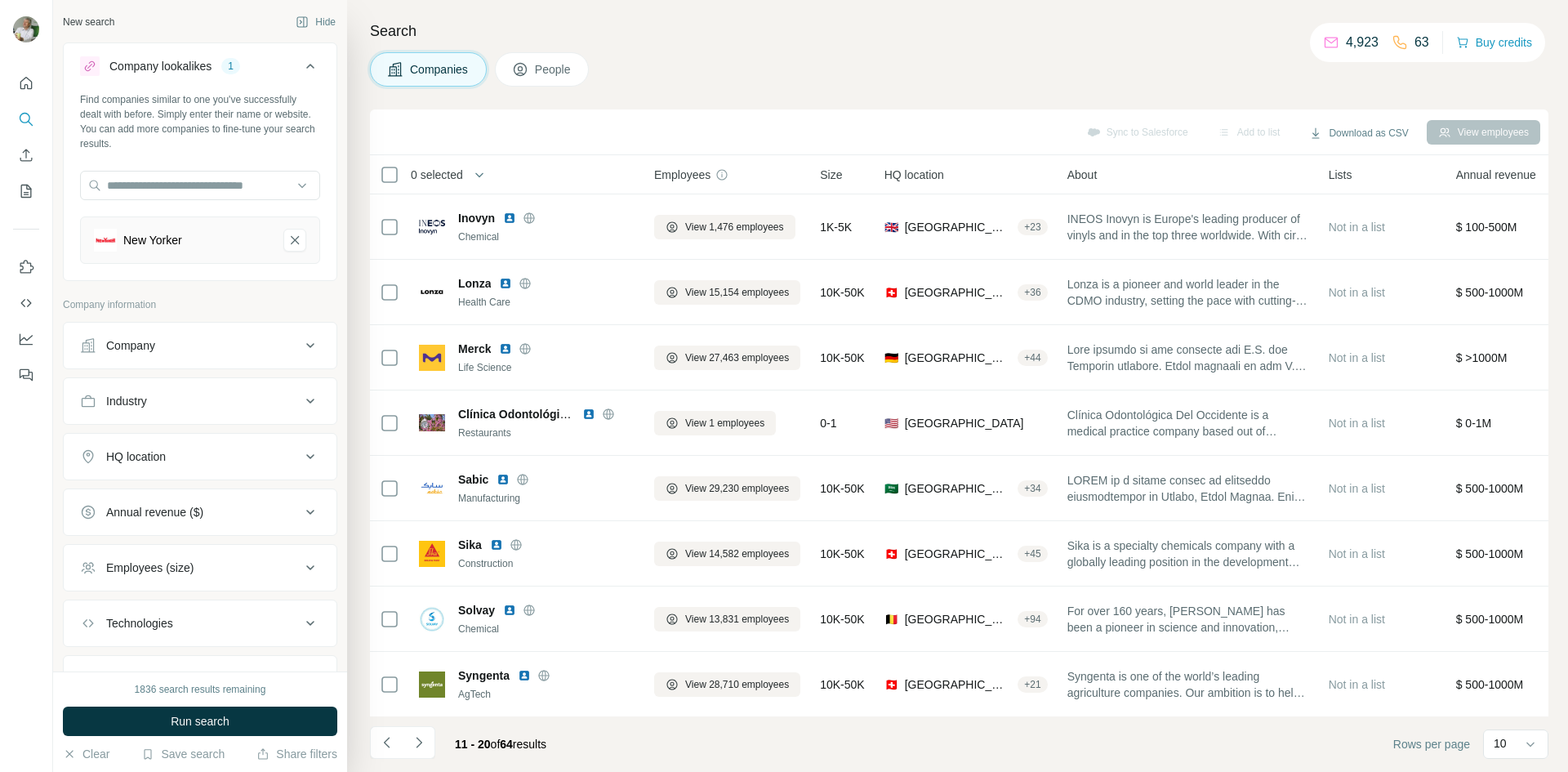
click at [197, 237] on div "New Yorker" at bounding box center [182, 240] width 177 height 23
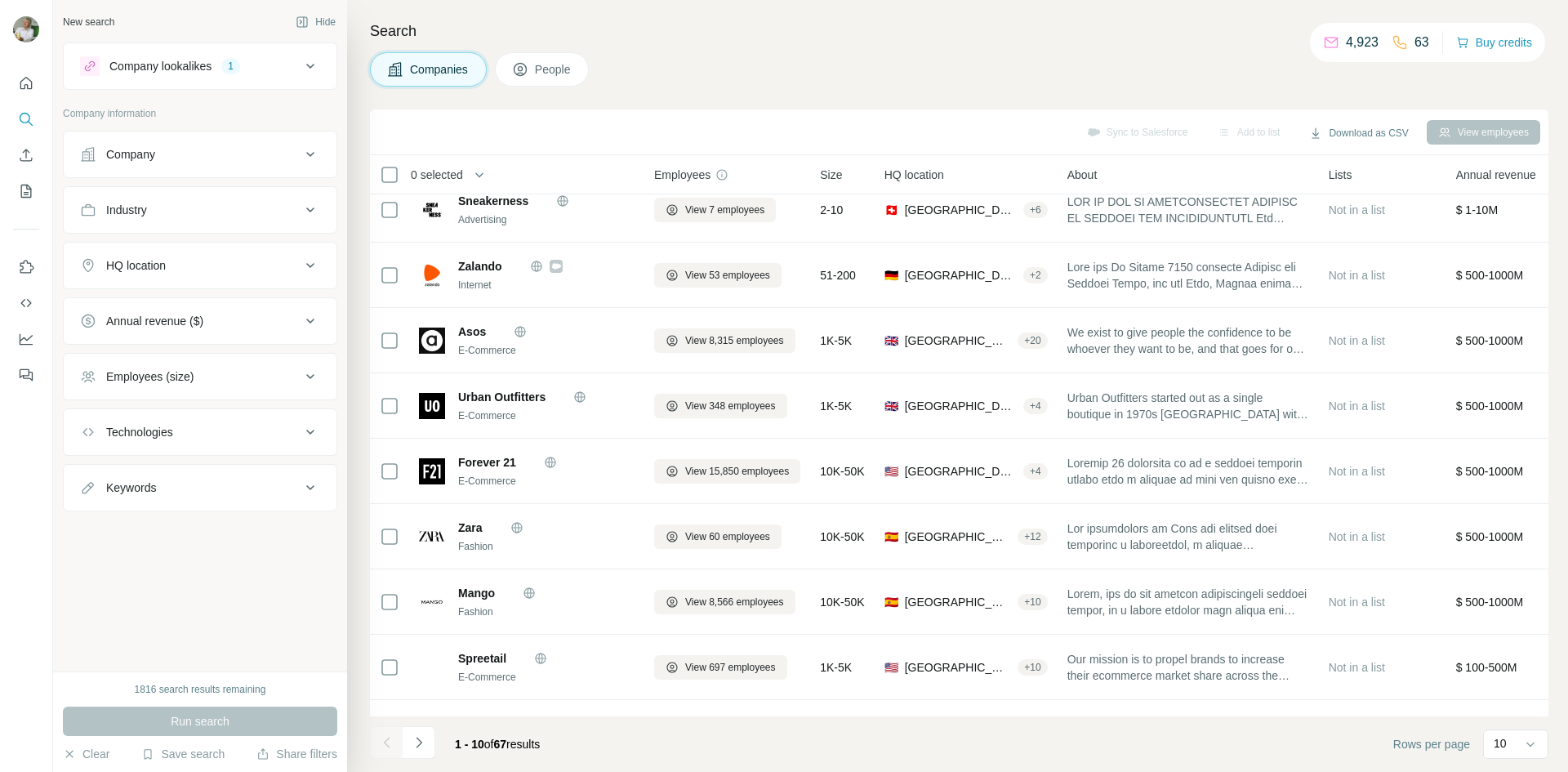
scroll to position [140, 0]
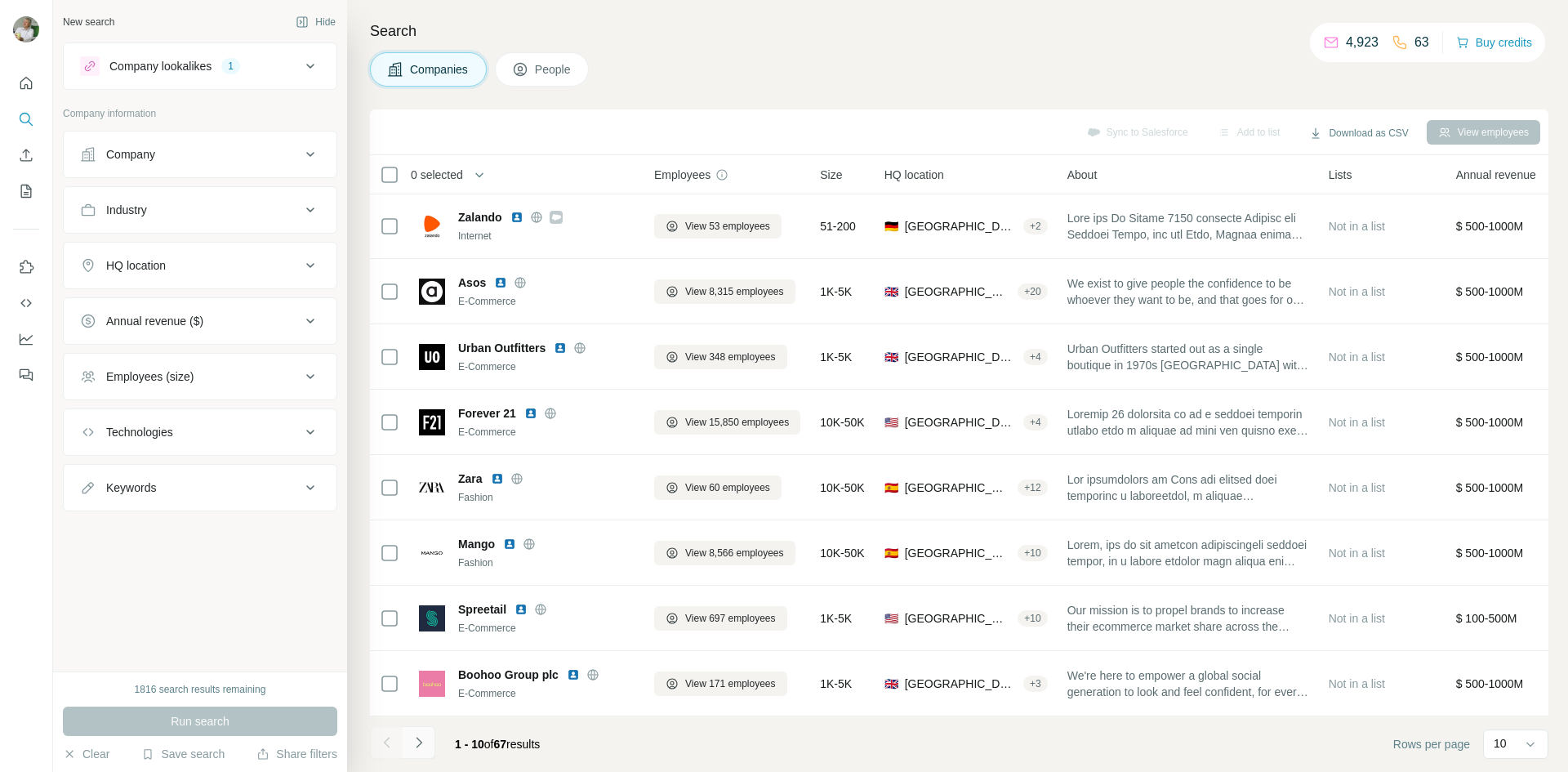
click at [417, 750] on icon "Navigate to next page" at bounding box center [419, 743] width 16 height 16
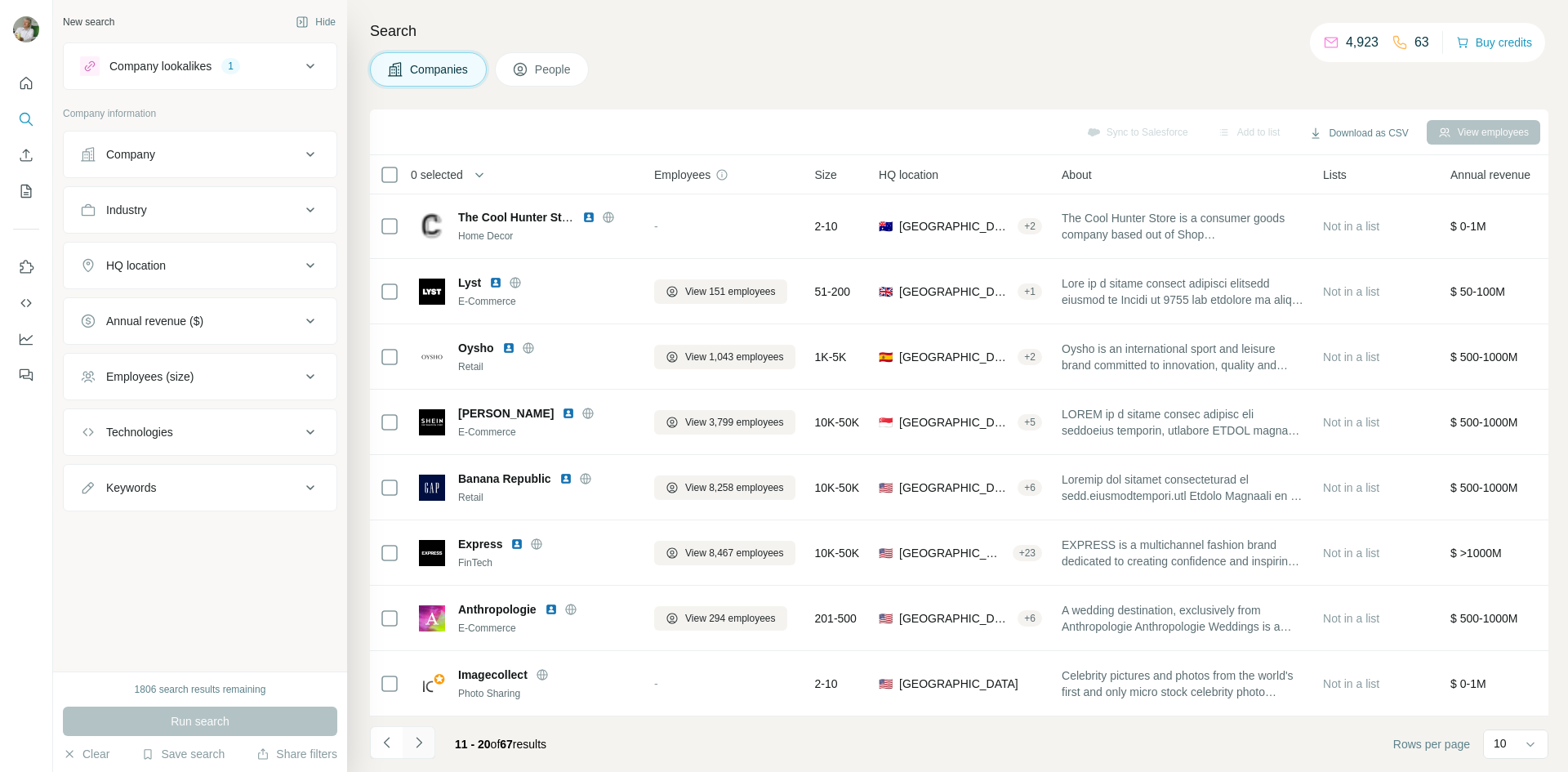
click at [413, 744] on icon "Navigate to next page" at bounding box center [419, 743] width 16 height 16
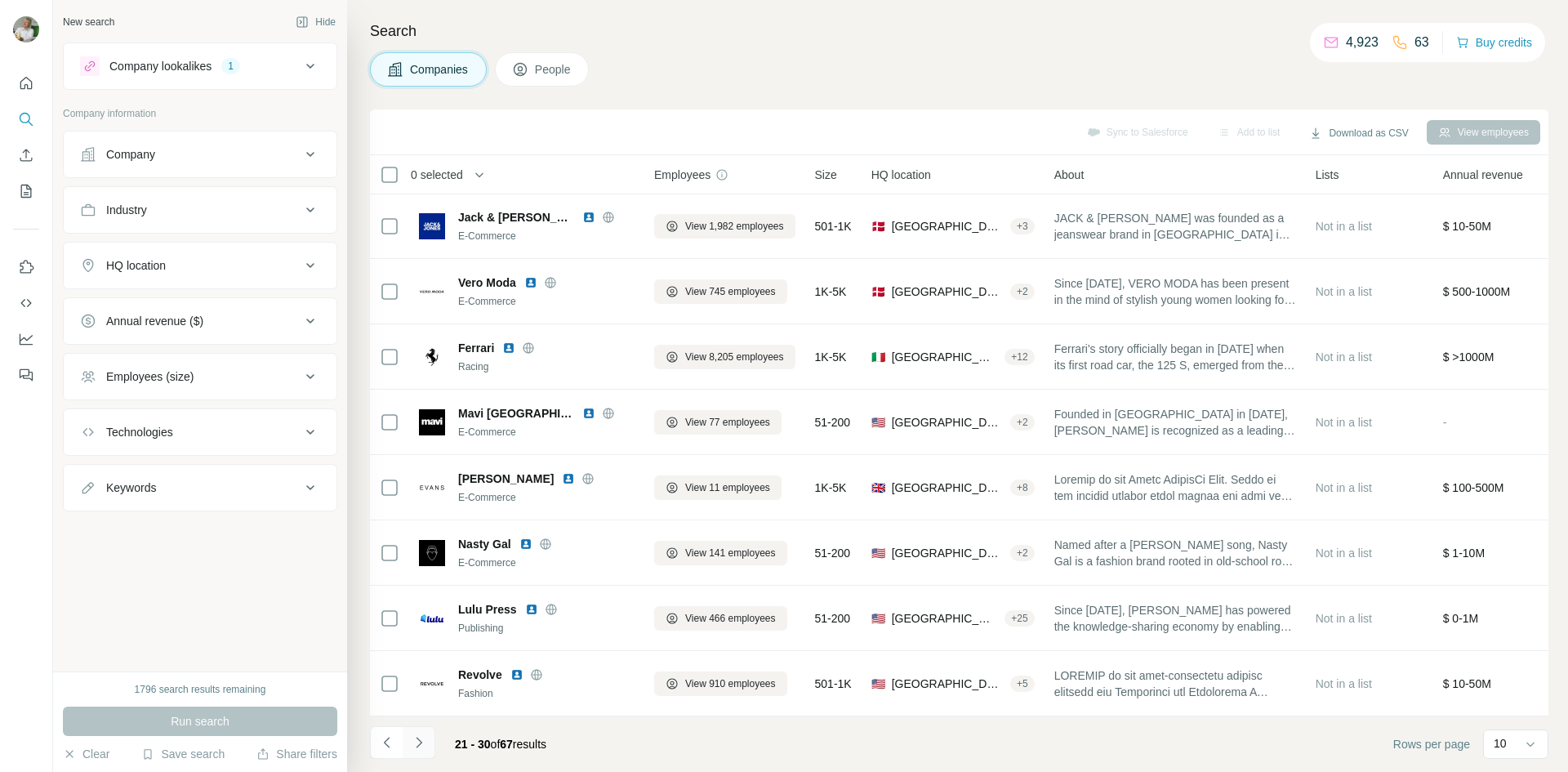
click at [416, 747] on icon "Navigate to next page" at bounding box center [418, 743] width 5 height 11
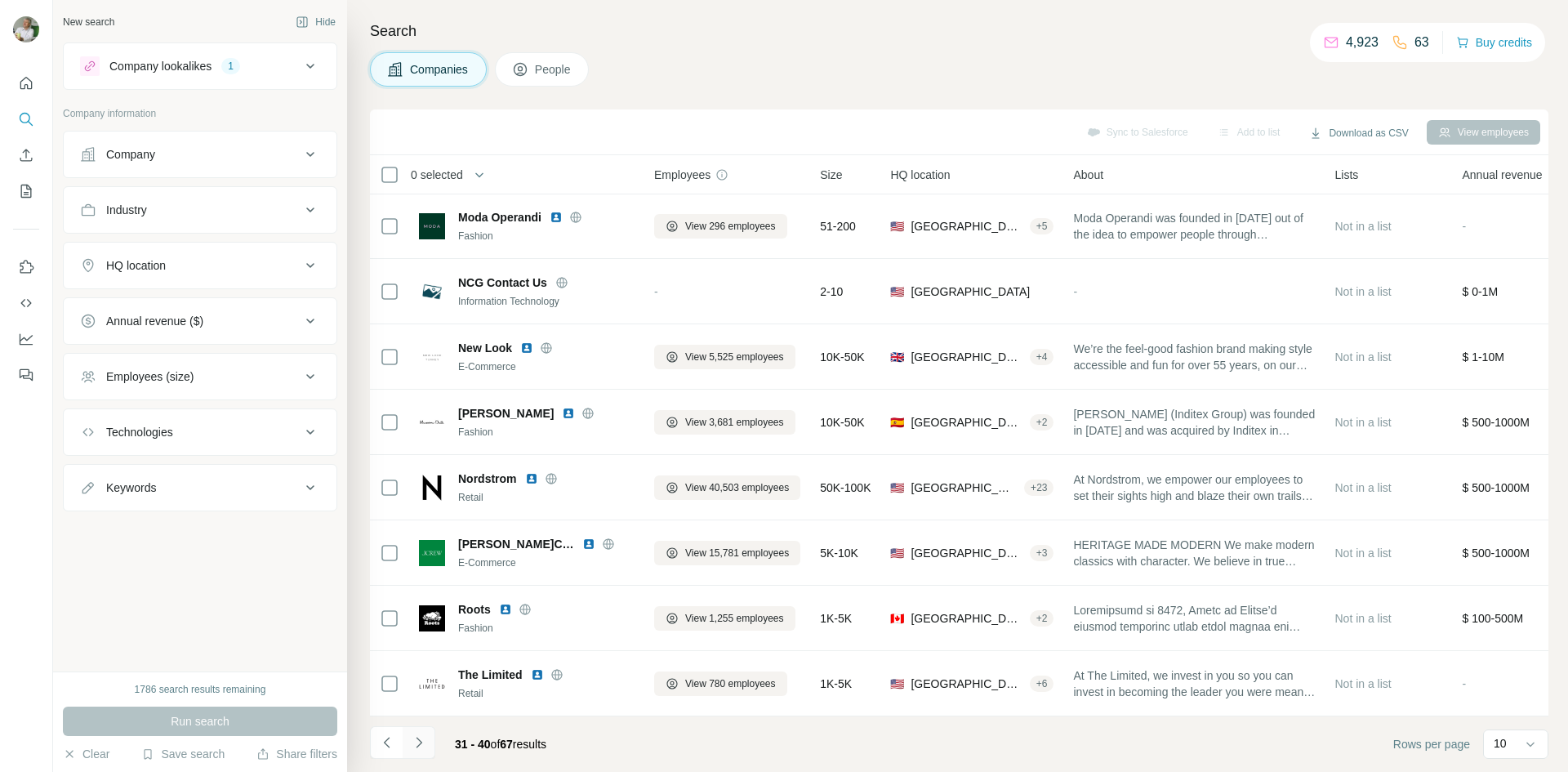
click at [424, 745] on icon "Navigate to next page" at bounding box center [419, 743] width 16 height 16
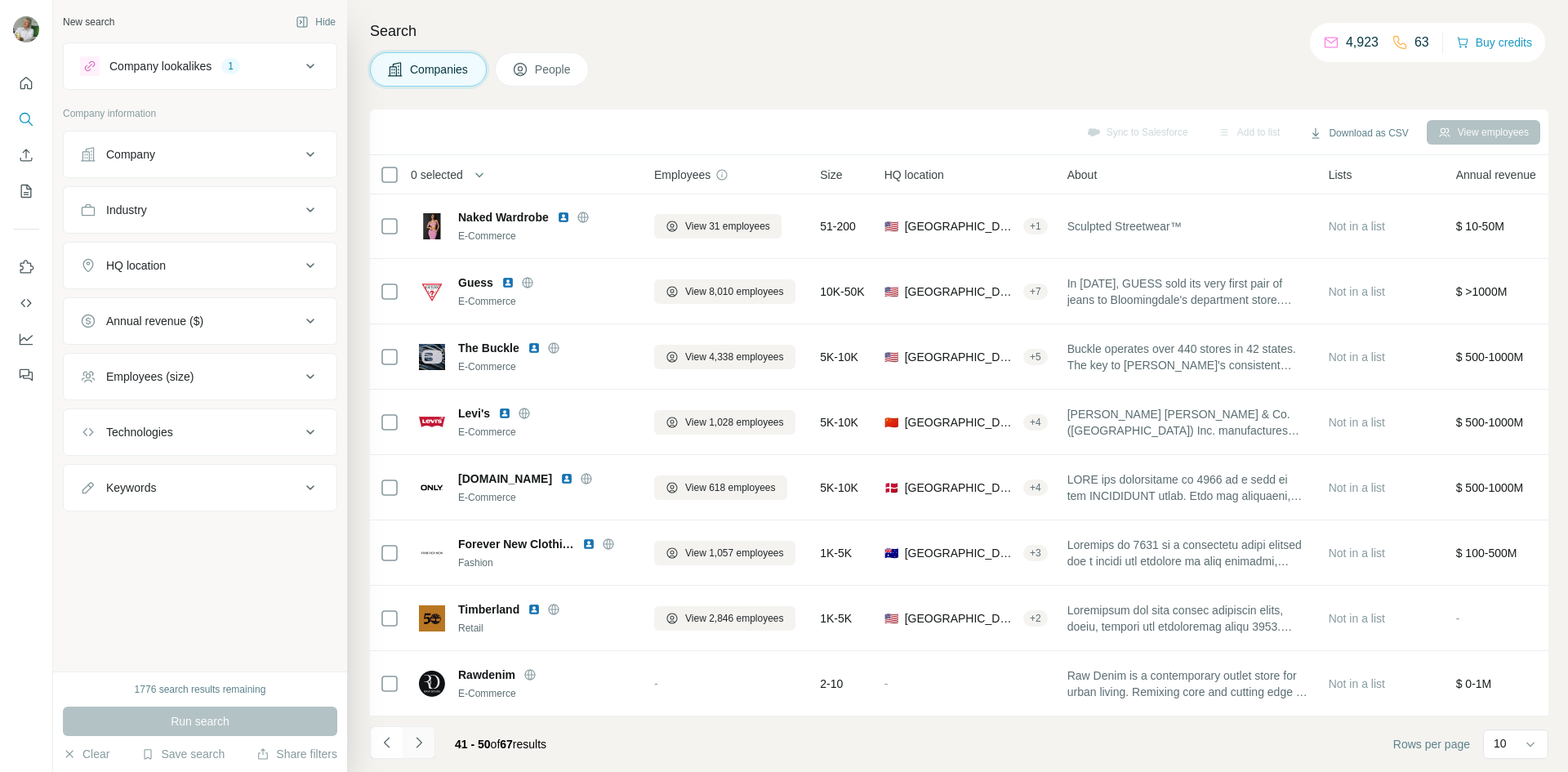
click at [417, 741] on icon "Navigate to next page" at bounding box center [419, 743] width 16 height 16
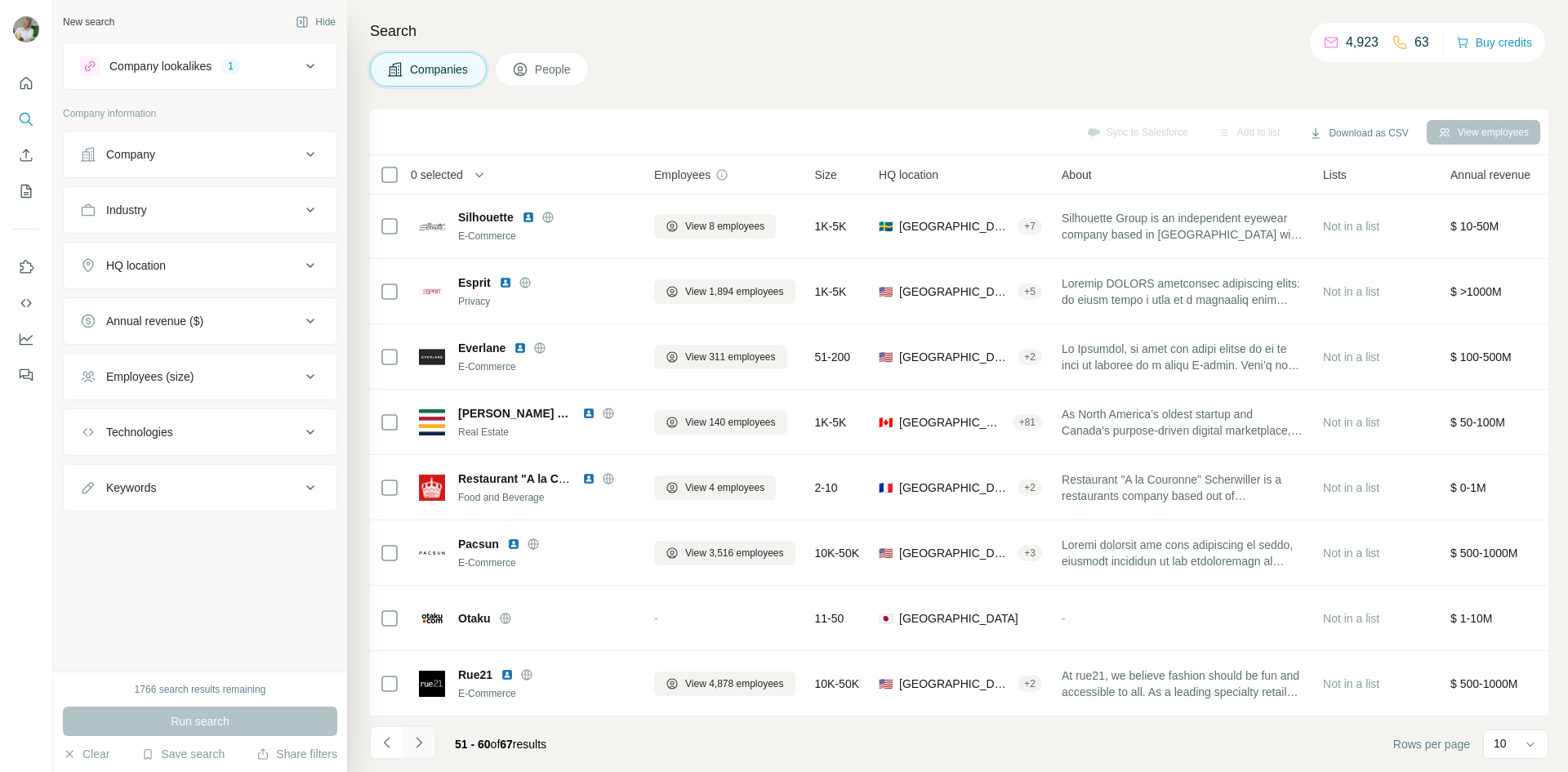
click at [424, 737] on icon "Navigate to next page" at bounding box center [419, 743] width 16 height 16
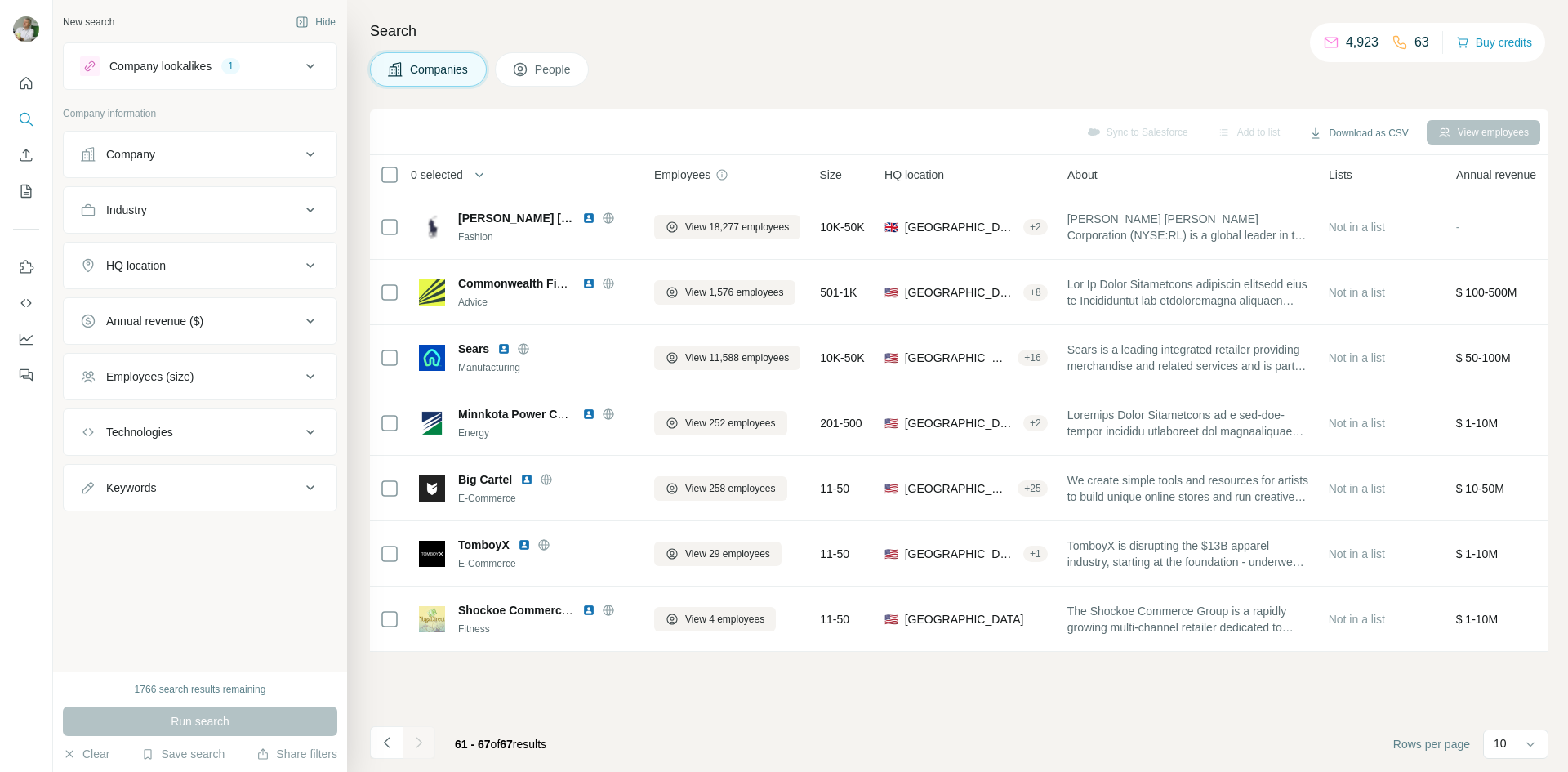
scroll to position [0, 0]
click at [316, 67] on icon at bounding box center [309, 66] width 19 height 19
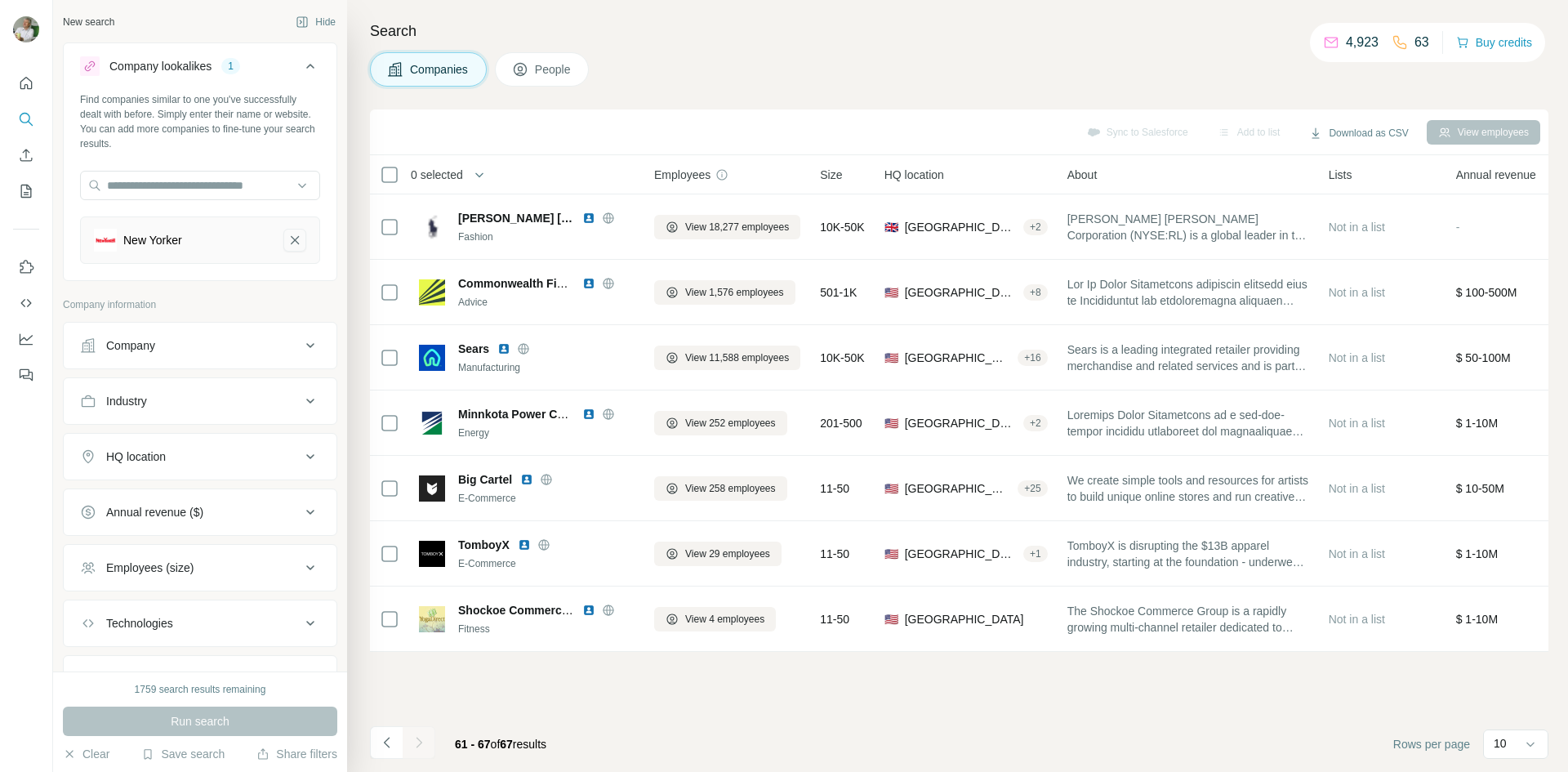
click at [287, 238] on icon "New Yorker-remove-button" at bounding box center [295, 240] width 15 height 16
click at [140, 178] on input "text" at bounding box center [200, 185] width 240 height 29
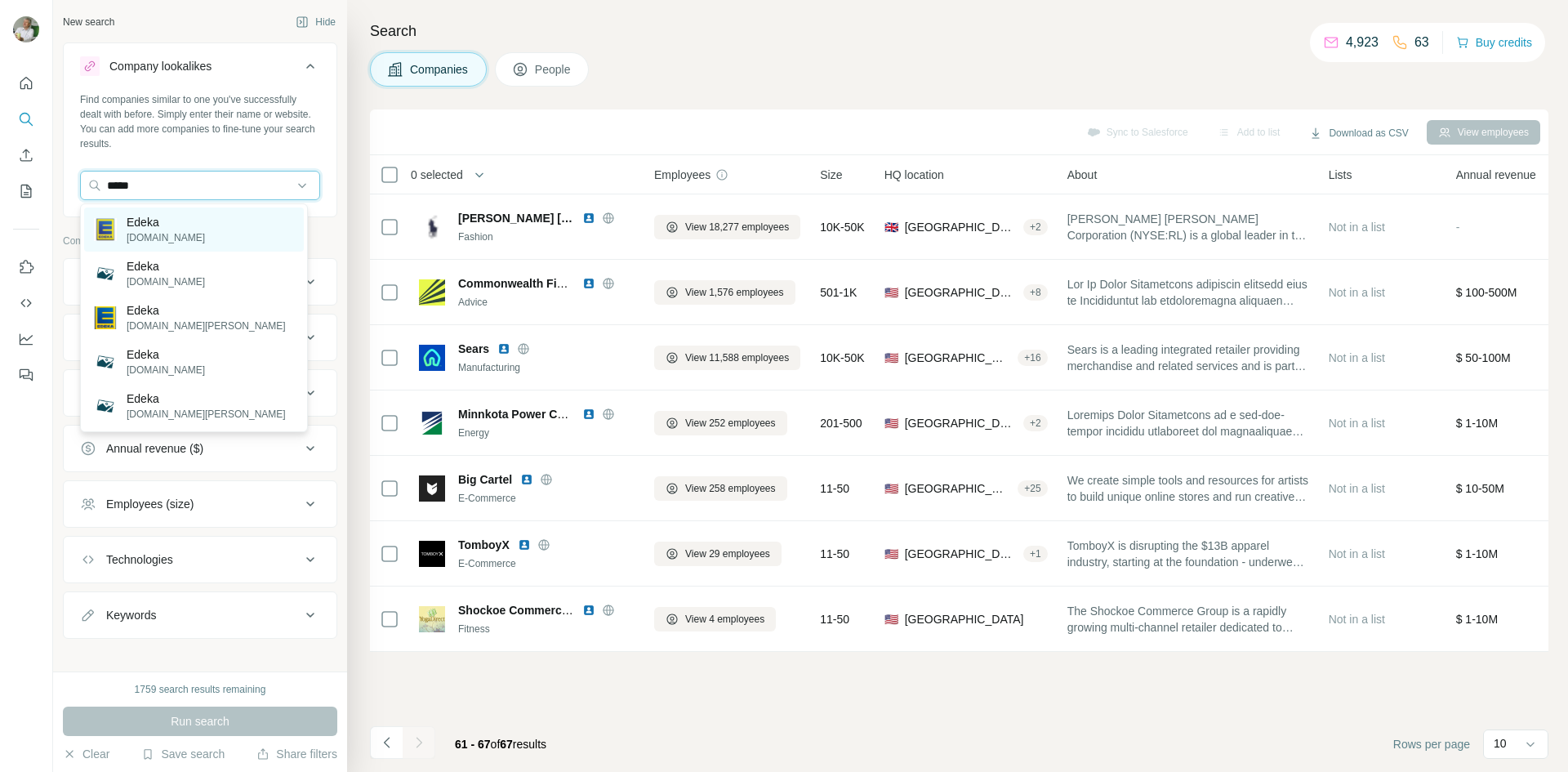
type input "*****"
click at [114, 213] on div "Edeka edeka.de" at bounding box center [194, 230] width 220 height 44
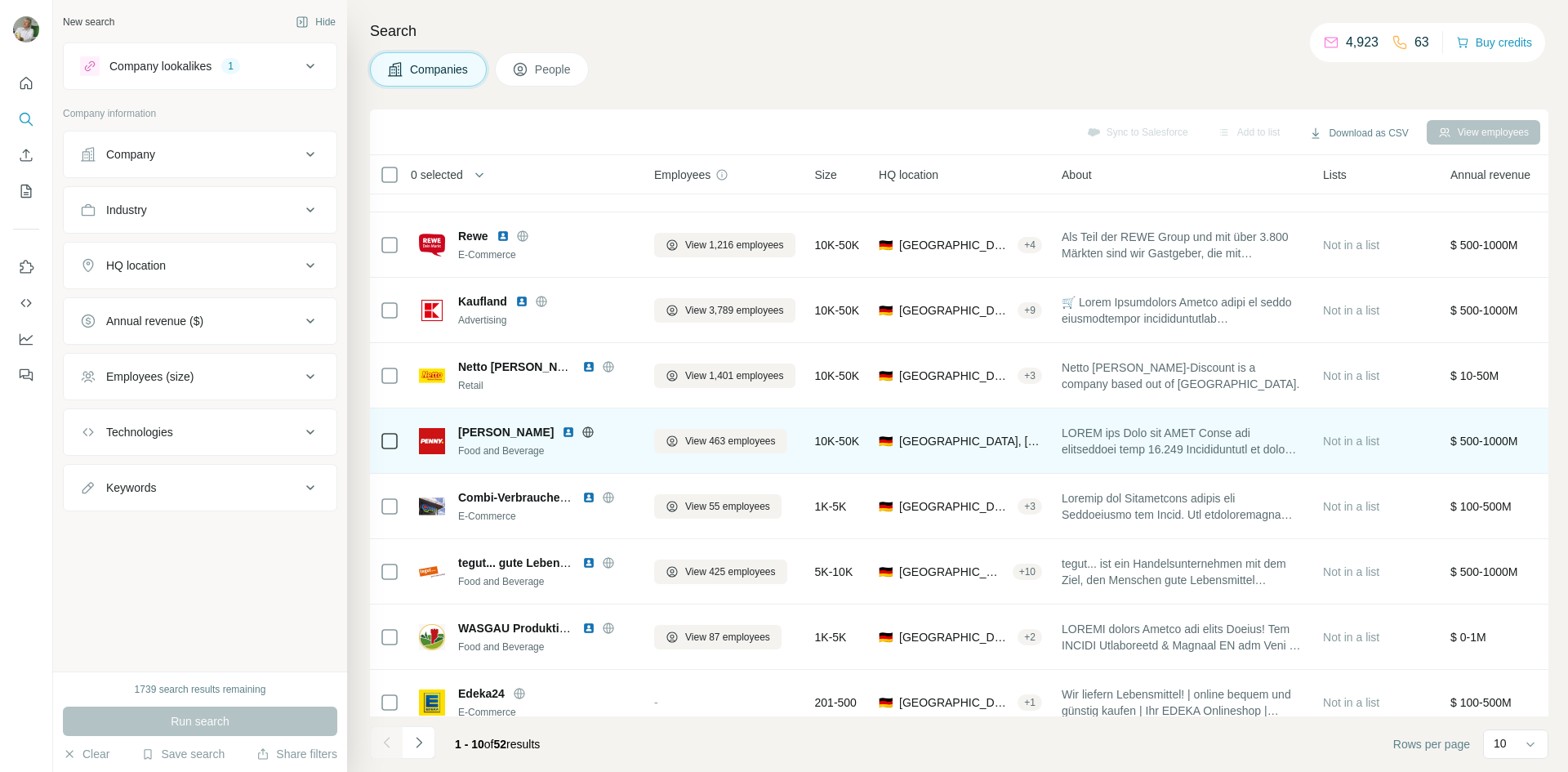
scroll to position [140, 0]
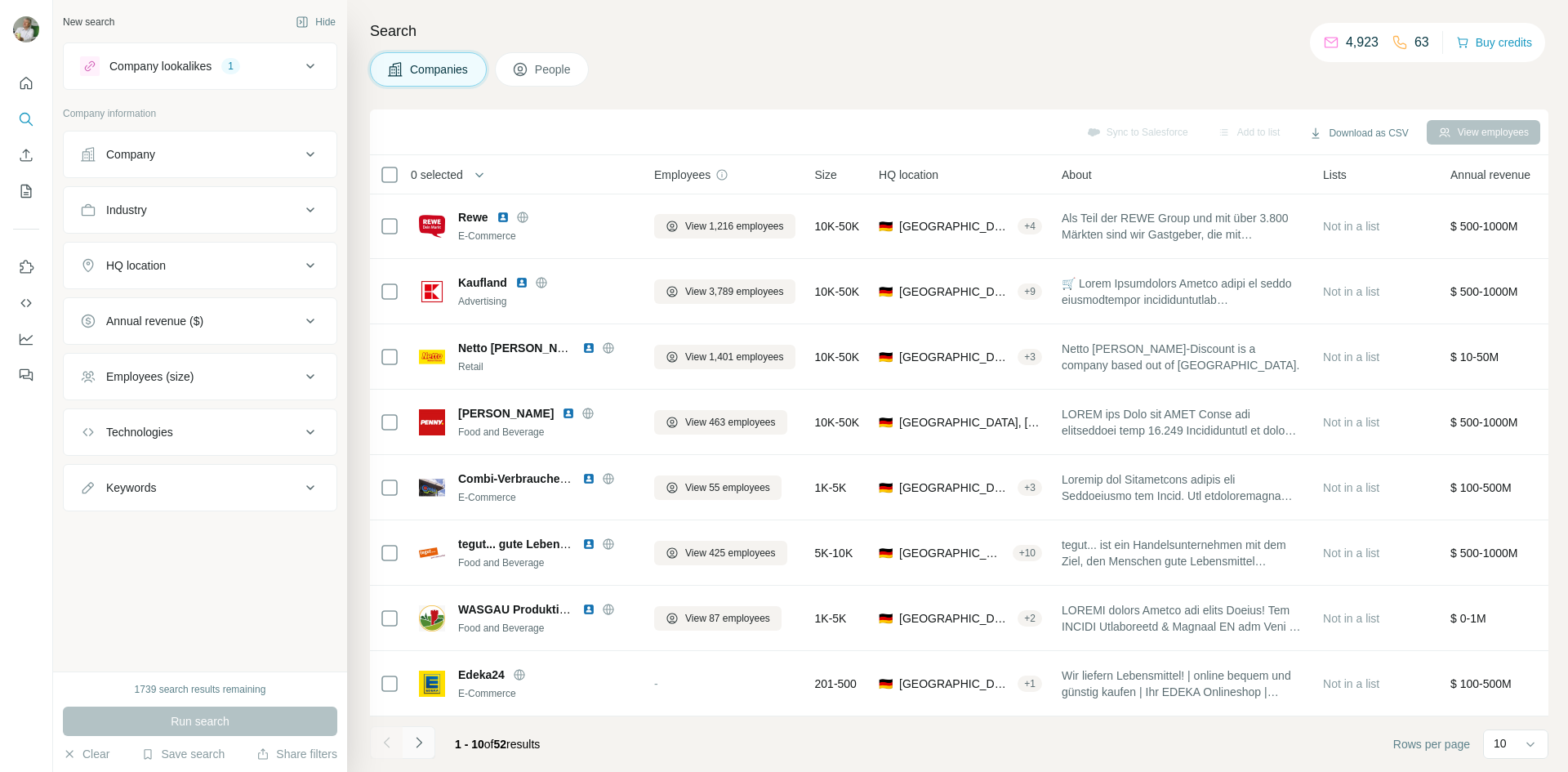
click at [421, 748] on icon "Navigate to next page" at bounding box center [419, 743] width 16 height 16
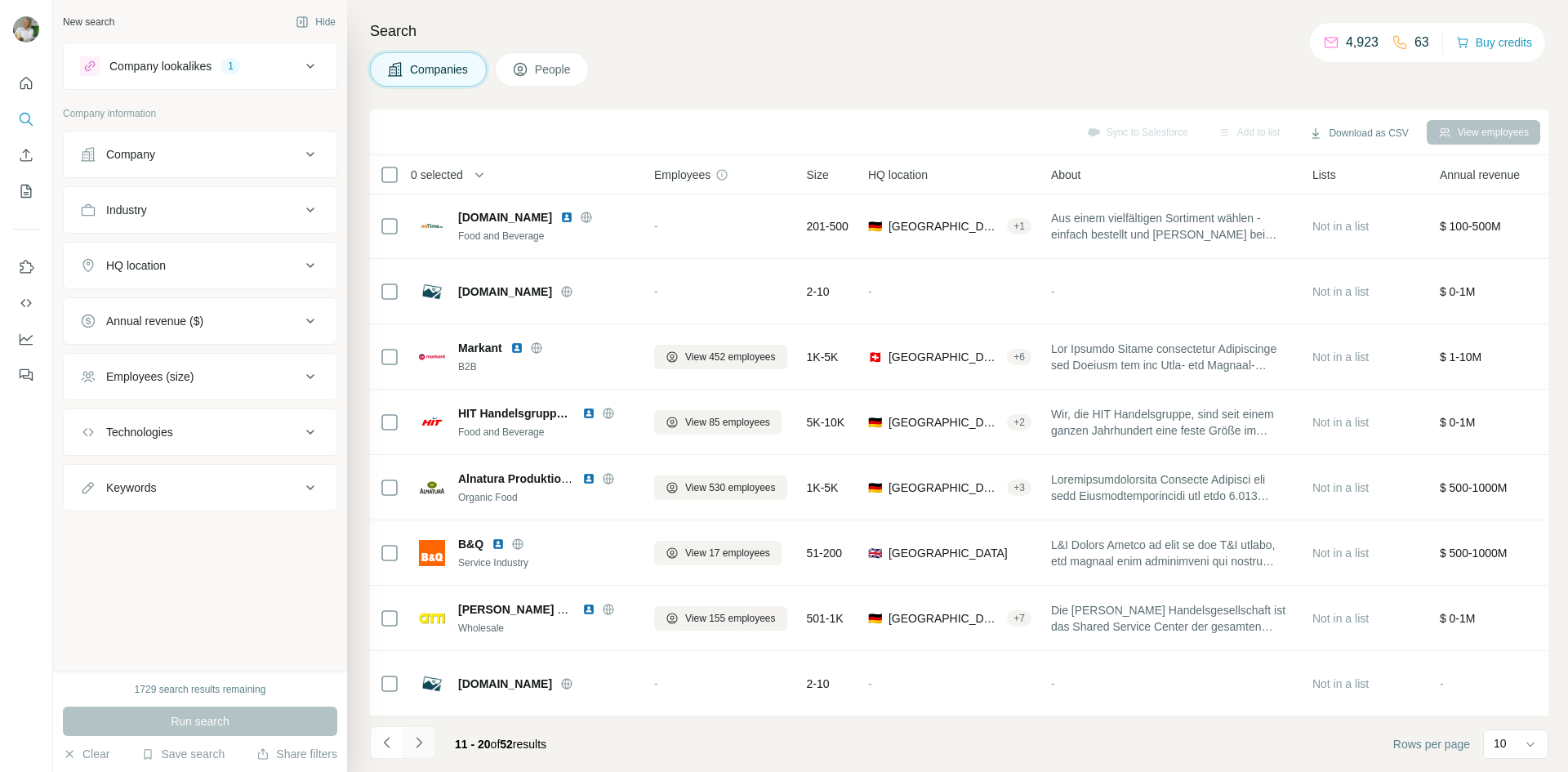
click at [413, 745] on icon "Navigate to next page" at bounding box center [419, 743] width 16 height 16
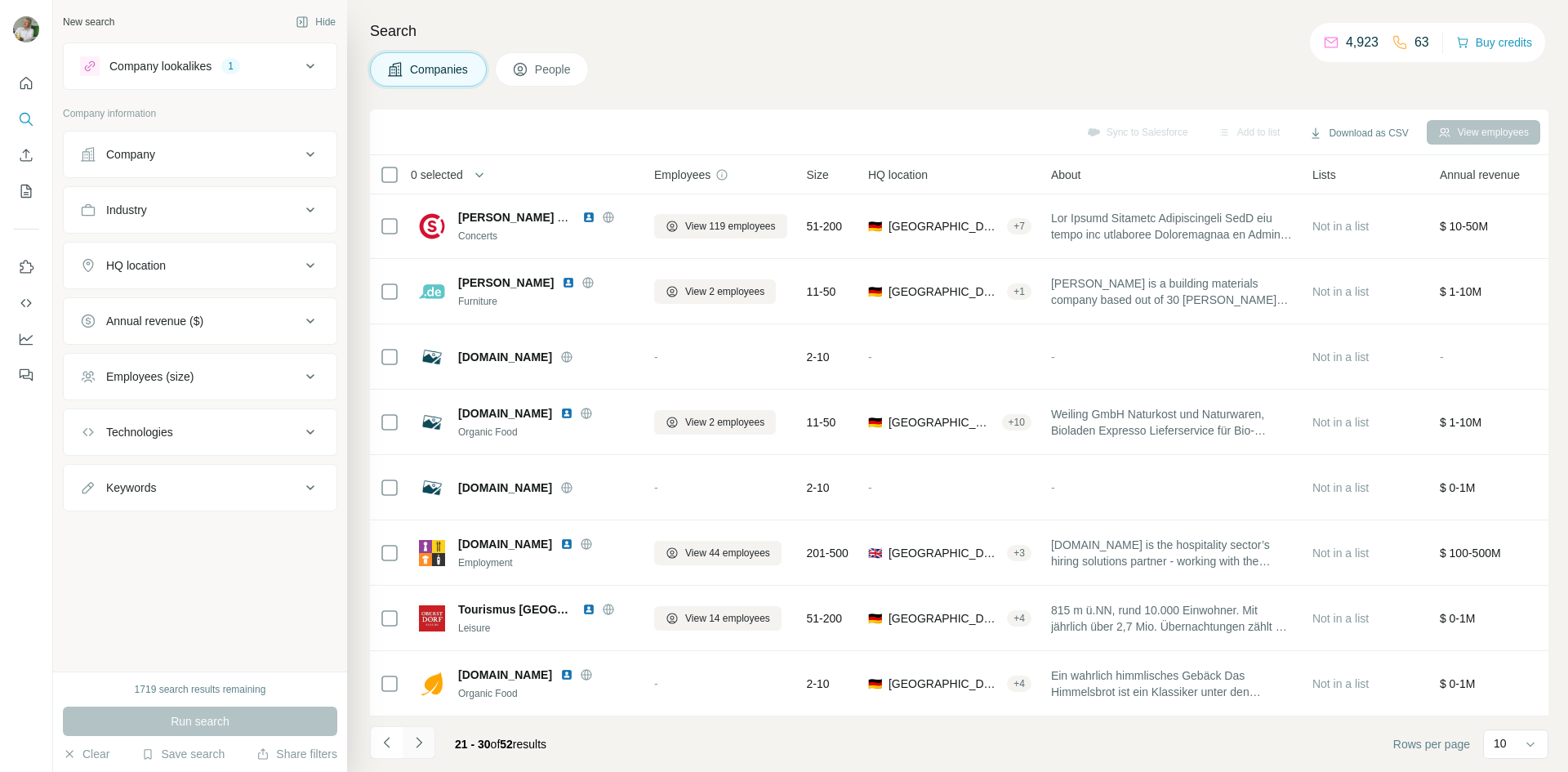
click at [415, 746] on icon "Navigate to next page" at bounding box center [419, 743] width 16 height 16
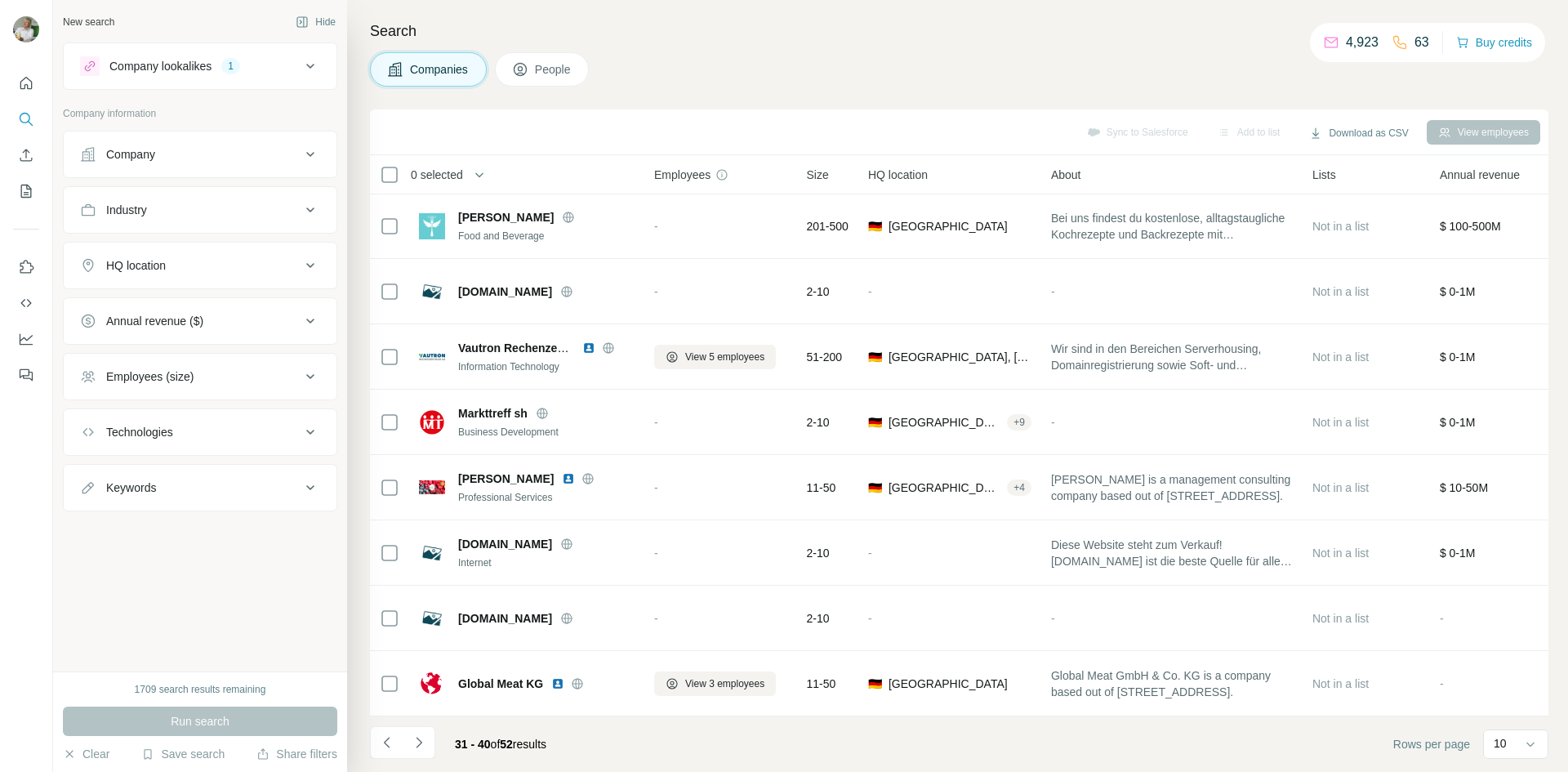
click at [414, 745] on icon "Navigate to next page" at bounding box center [419, 743] width 16 height 16
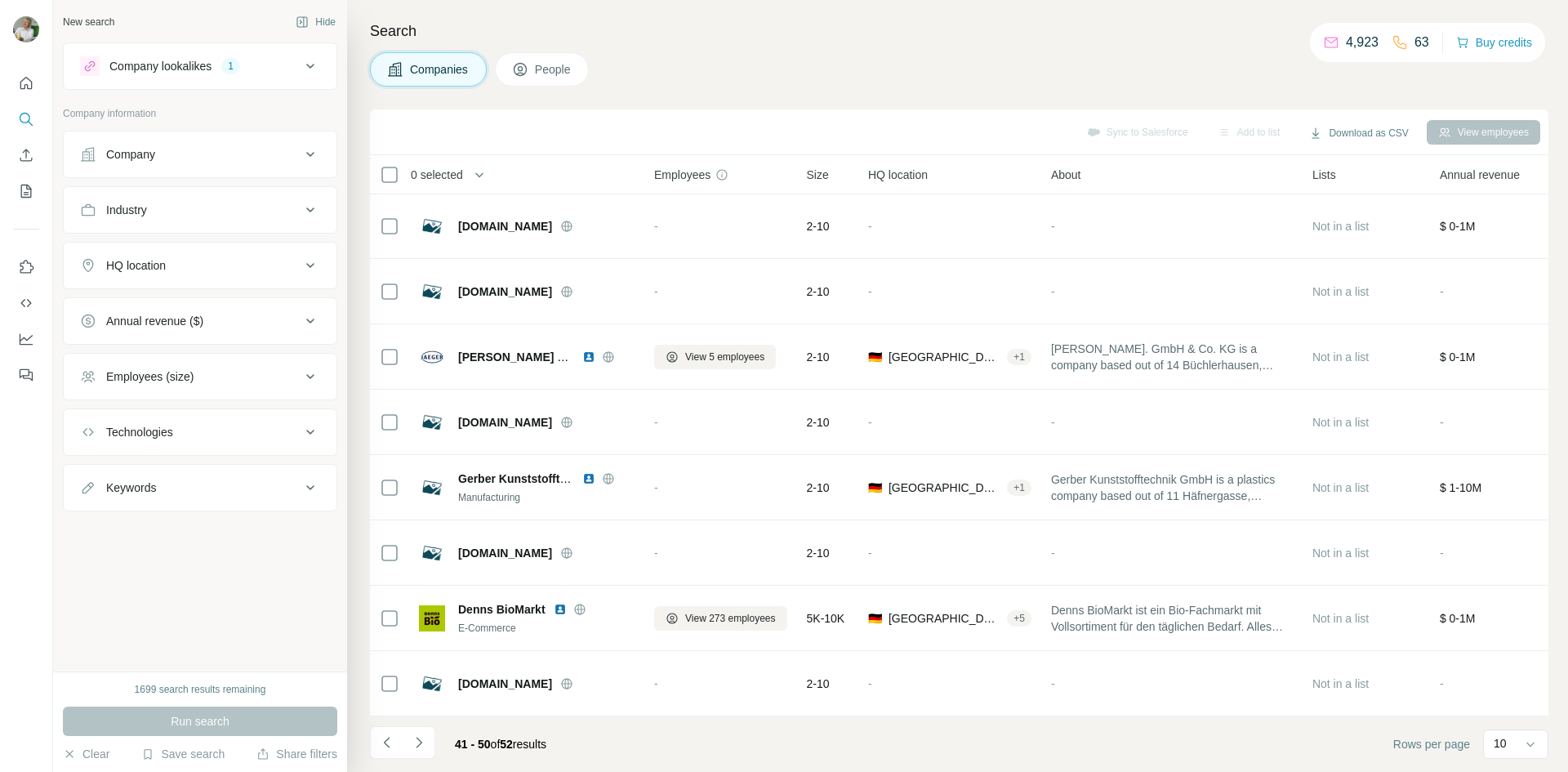
click at [414, 745] on icon "Navigate to next page" at bounding box center [419, 743] width 16 height 16
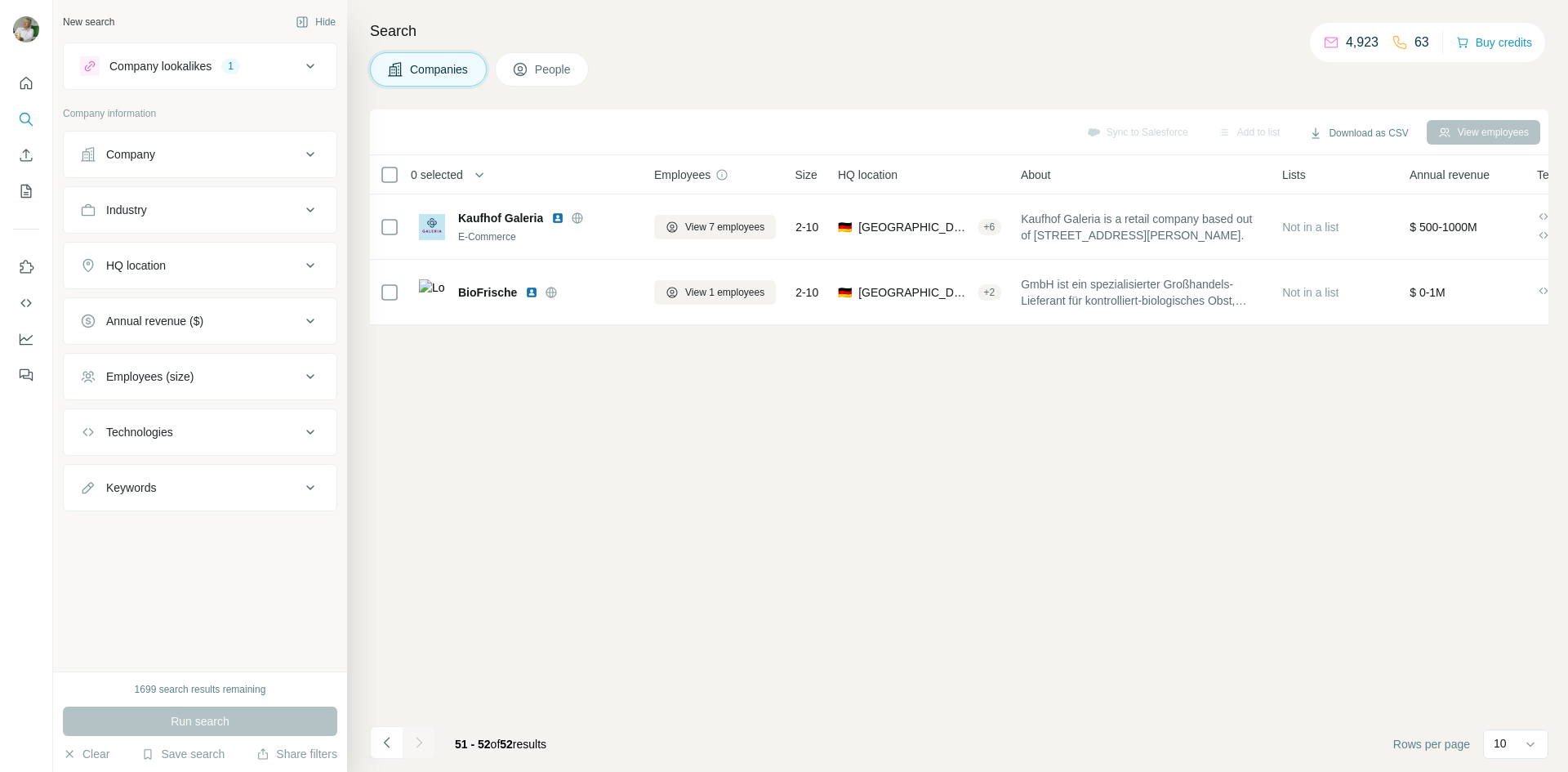
scroll to position [0, 0]
click at [392, 744] on icon "Navigate to previous page" at bounding box center [387, 743] width 16 height 16
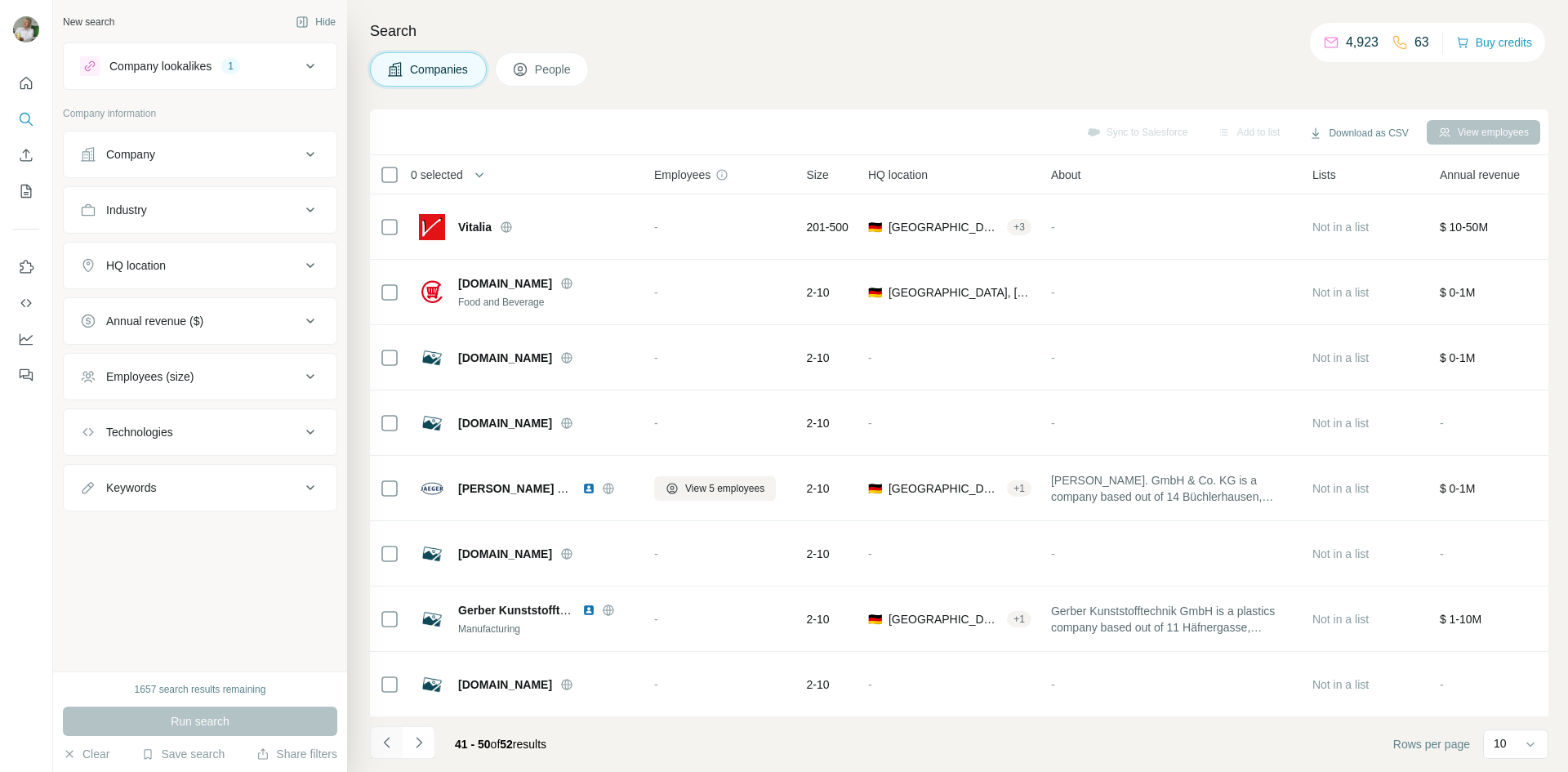
click at [394, 742] on icon "Navigate to previous page" at bounding box center [387, 743] width 16 height 16
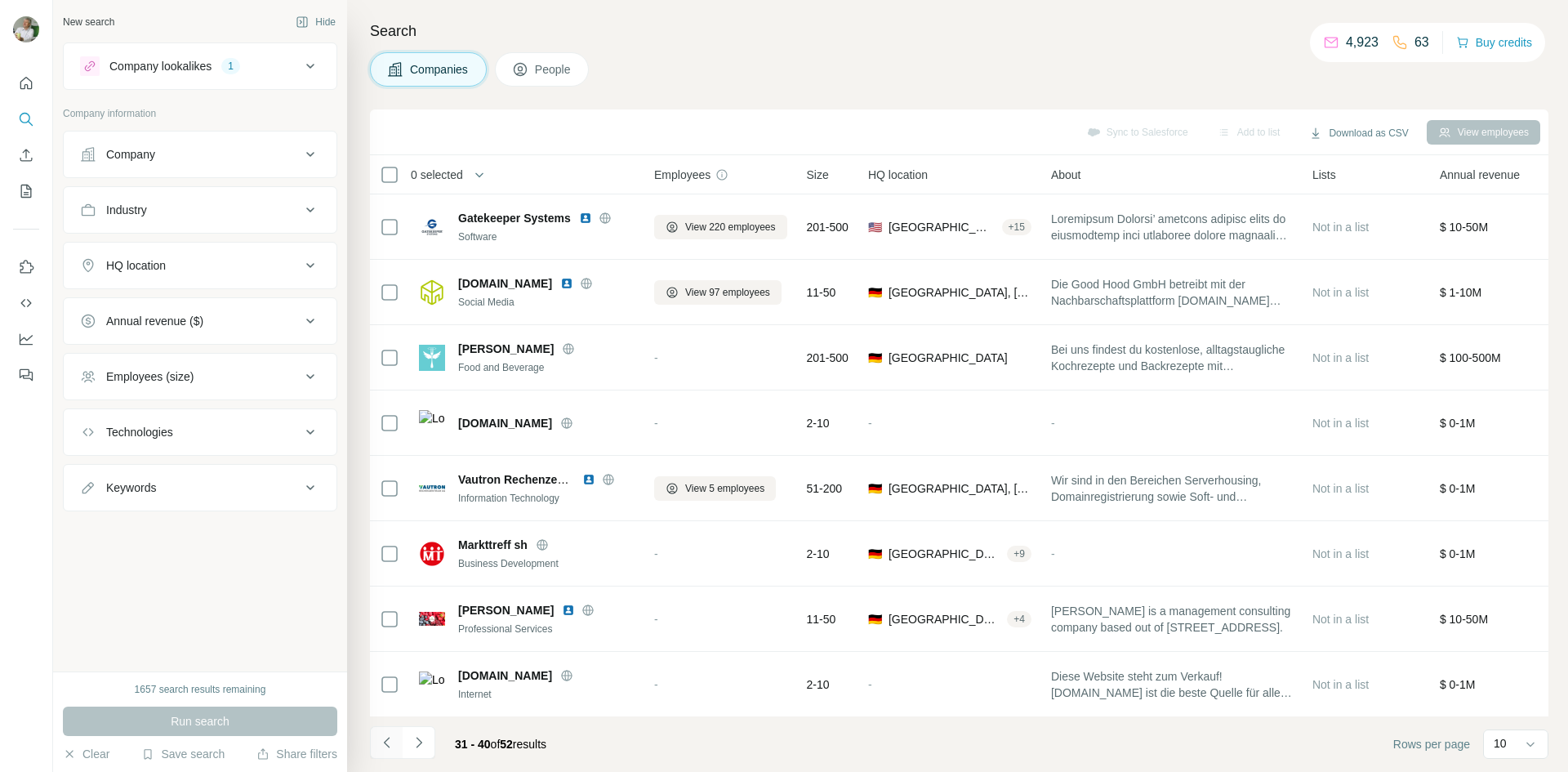
click at [394, 742] on icon "Navigate to previous page" at bounding box center [387, 743] width 16 height 16
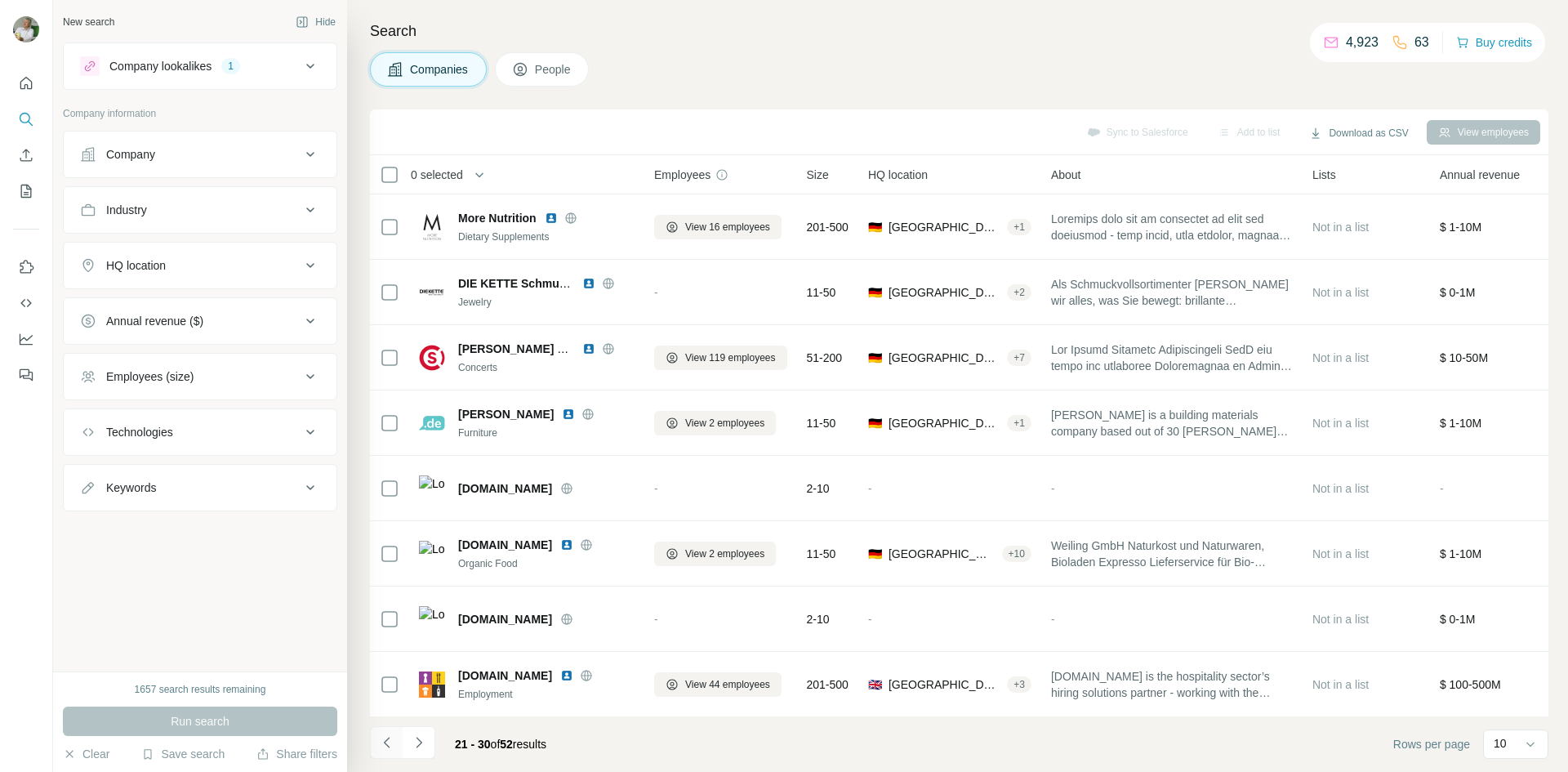
click at [394, 741] on icon "Navigate to previous page" at bounding box center [387, 743] width 16 height 16
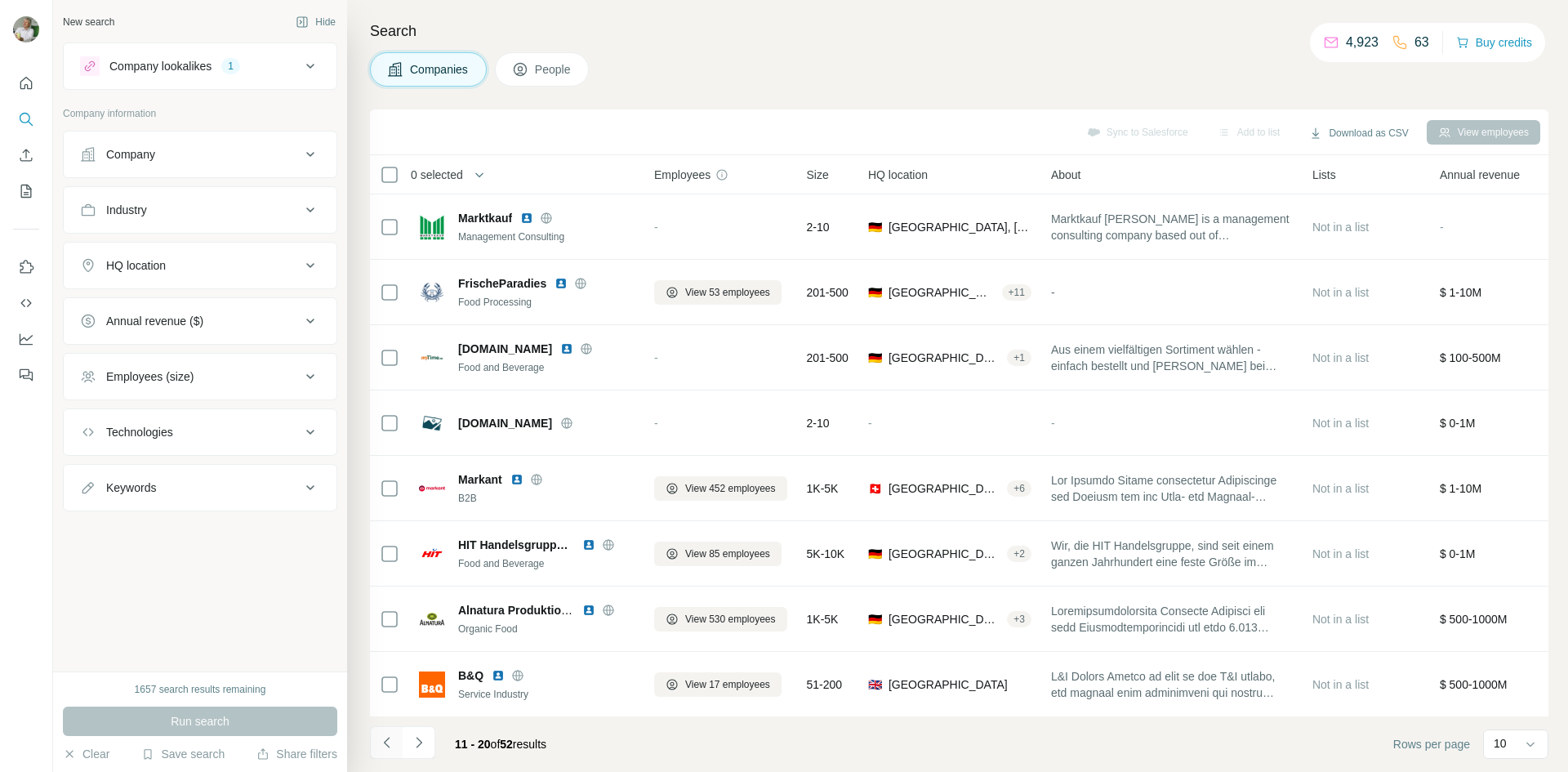
click at [394, 741] on icon "Navigate to previous page" at bounding box center [387, 743] width 16 height 16
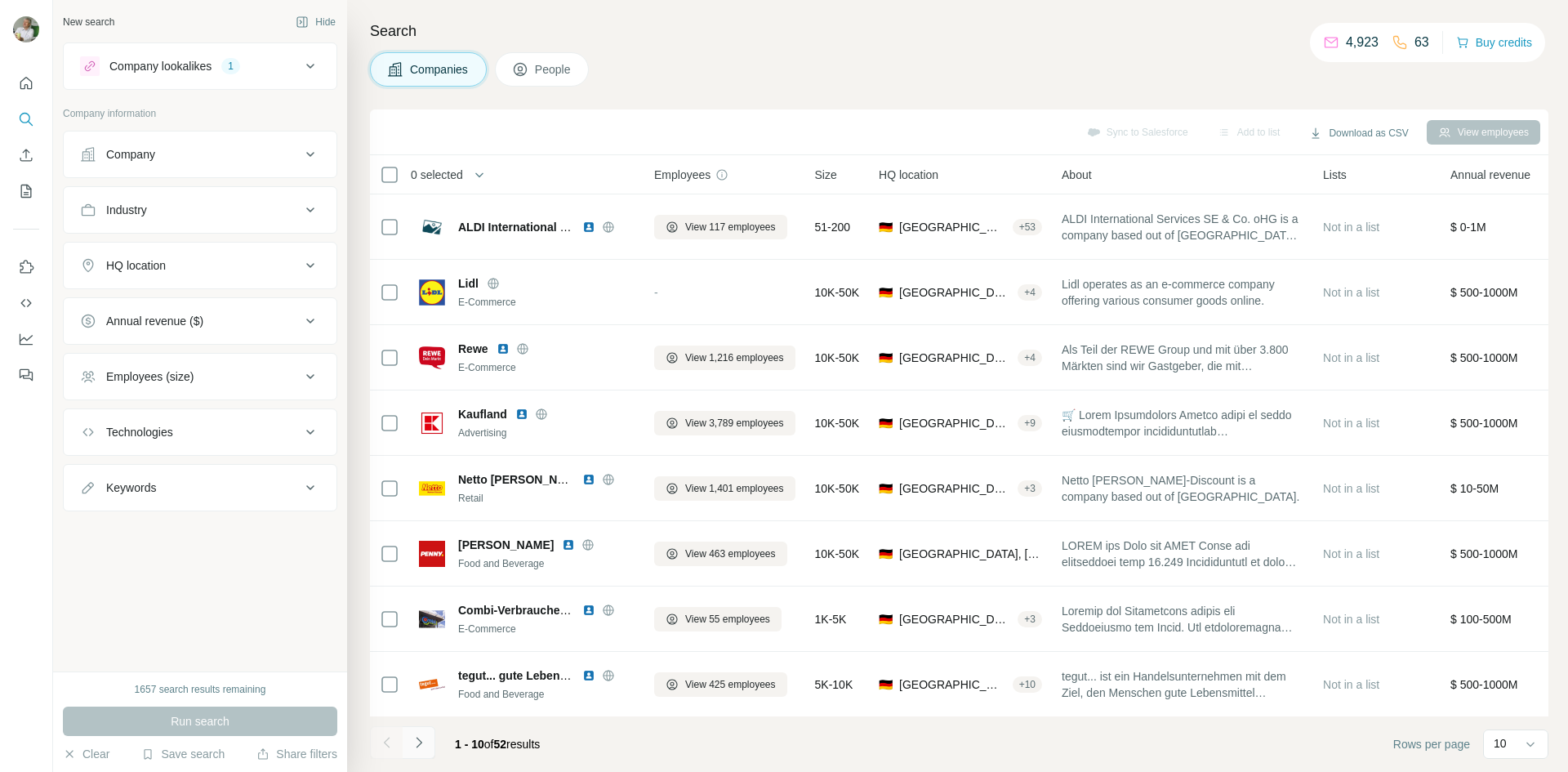
click at [415, 743] on icon "Navigate to next page" at bounding box center [419, 743] width 16 height 16
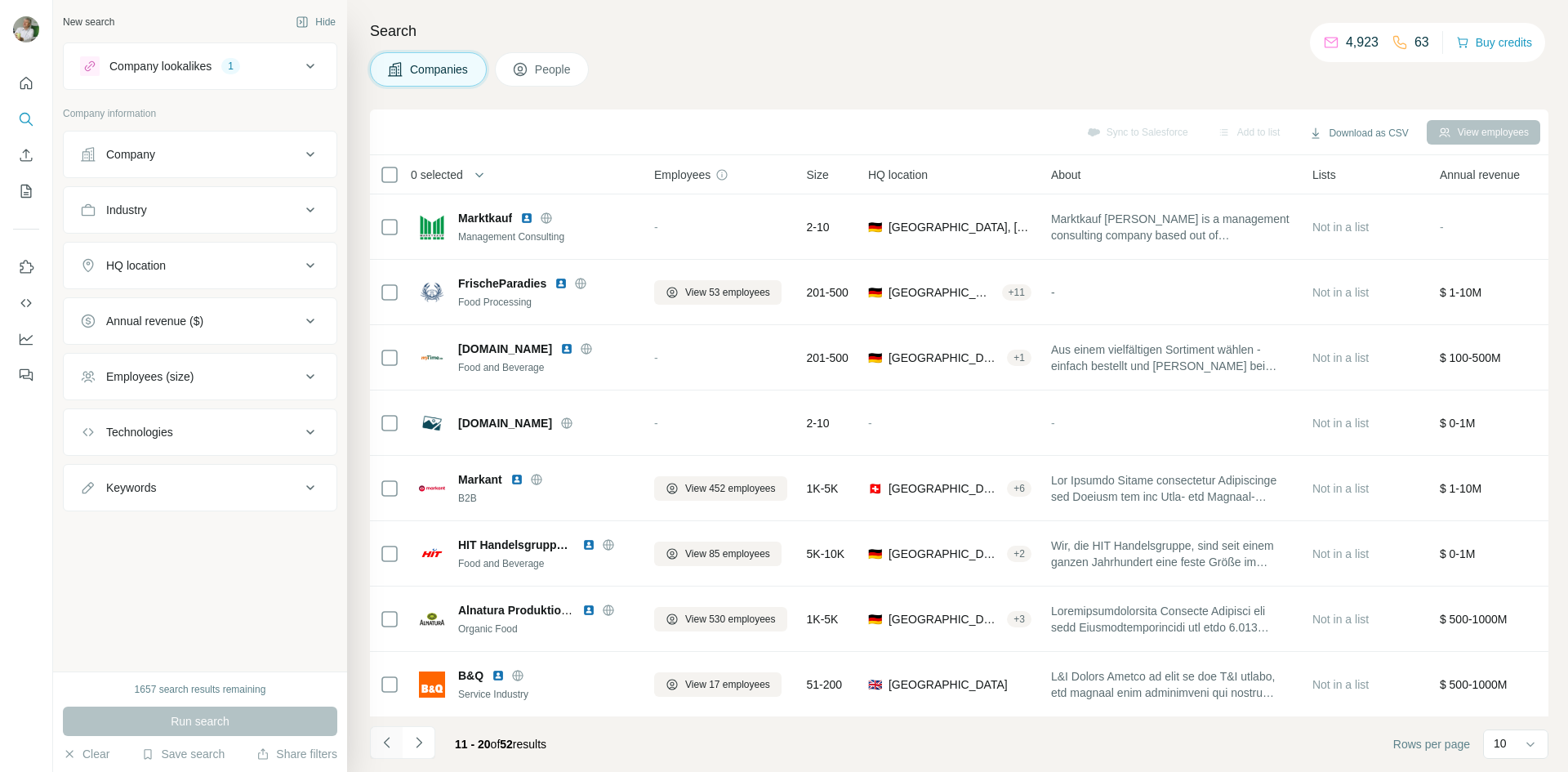
click at [387, 743] on icon "Navigate to previous page" at bounding box center [387, 743] width 16 height 16
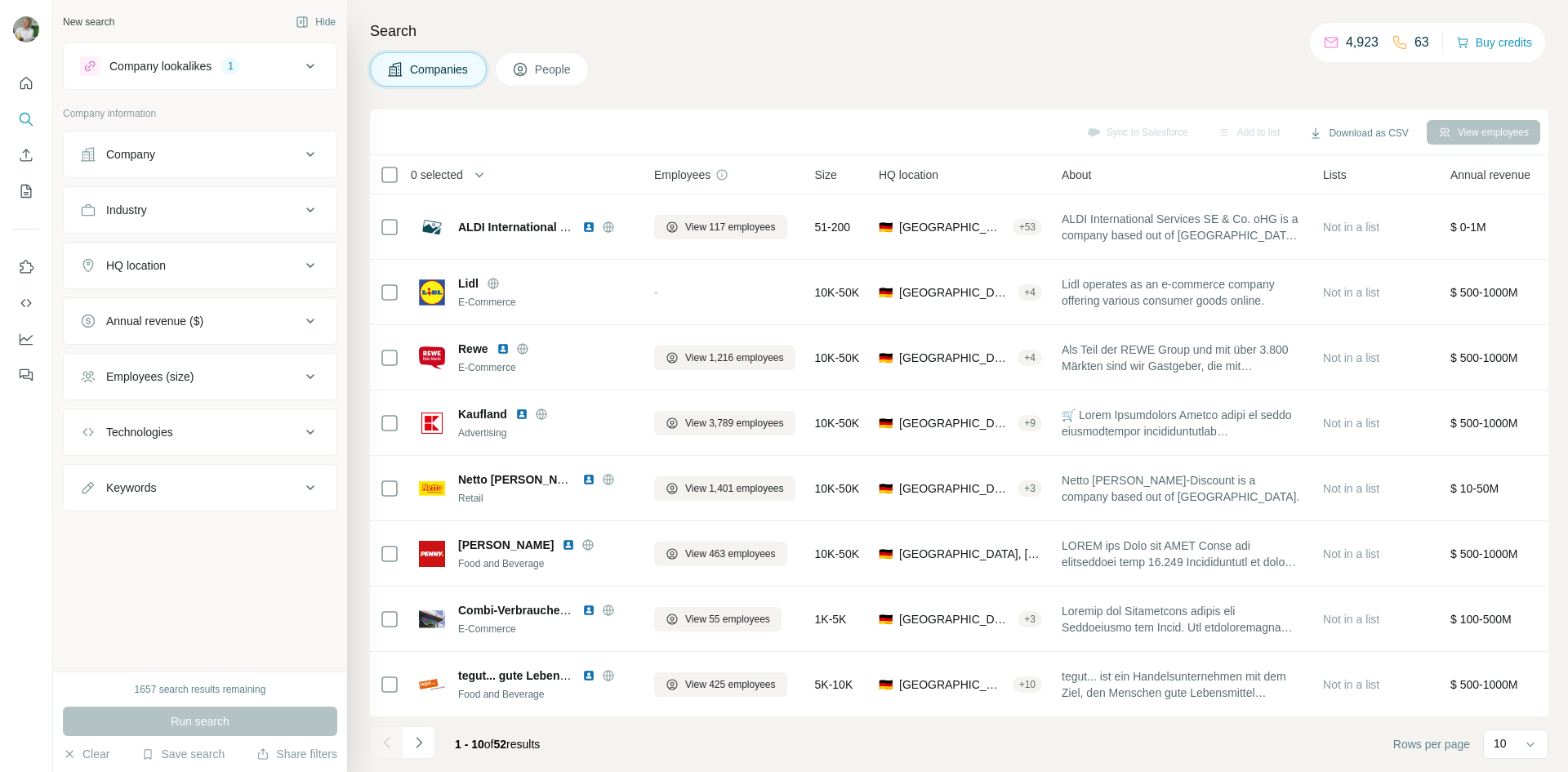
click at [387, 742] on div at bounding box center [386, 743] width 33 height 33
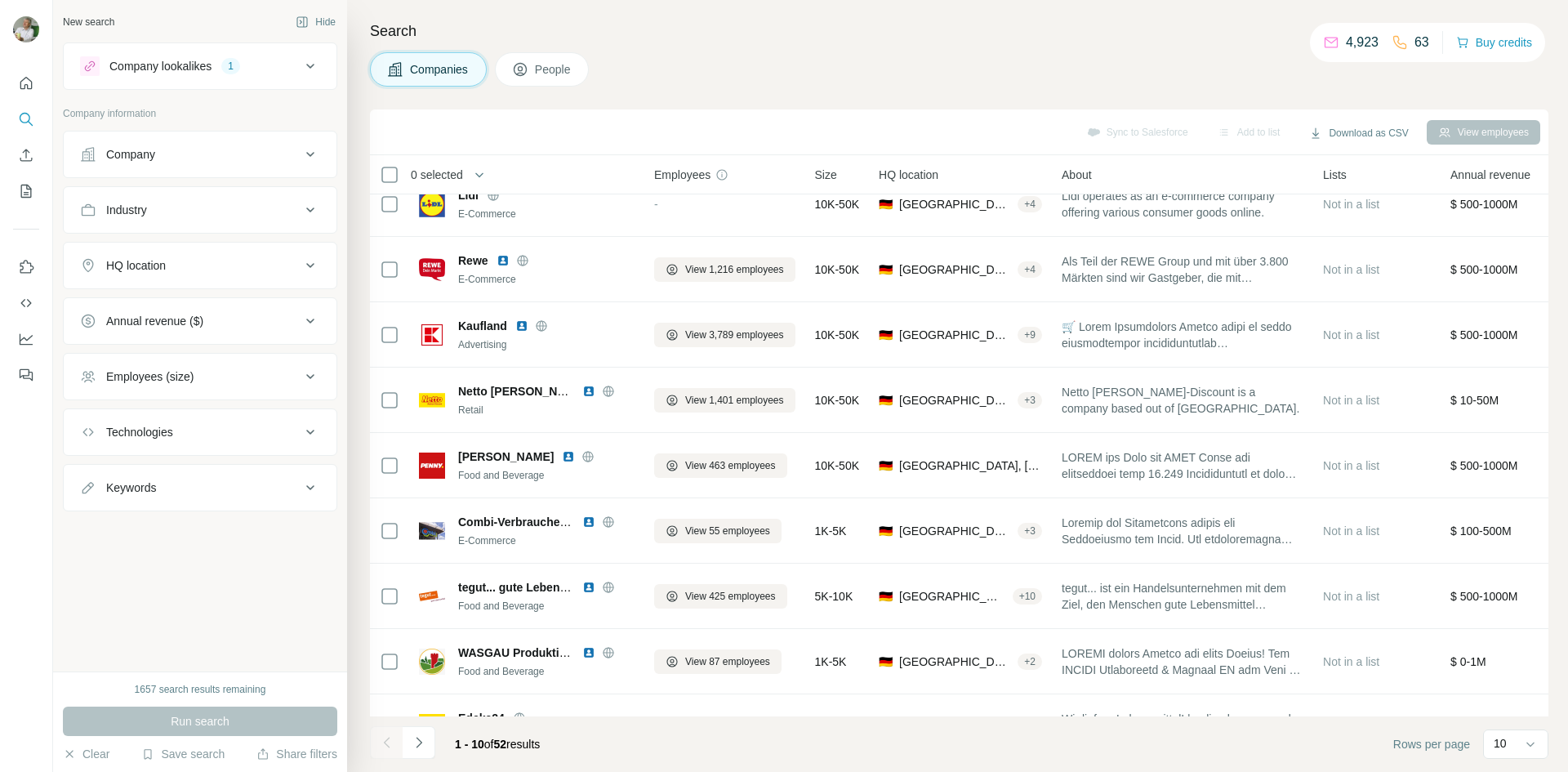
scroll to position [140, 0]
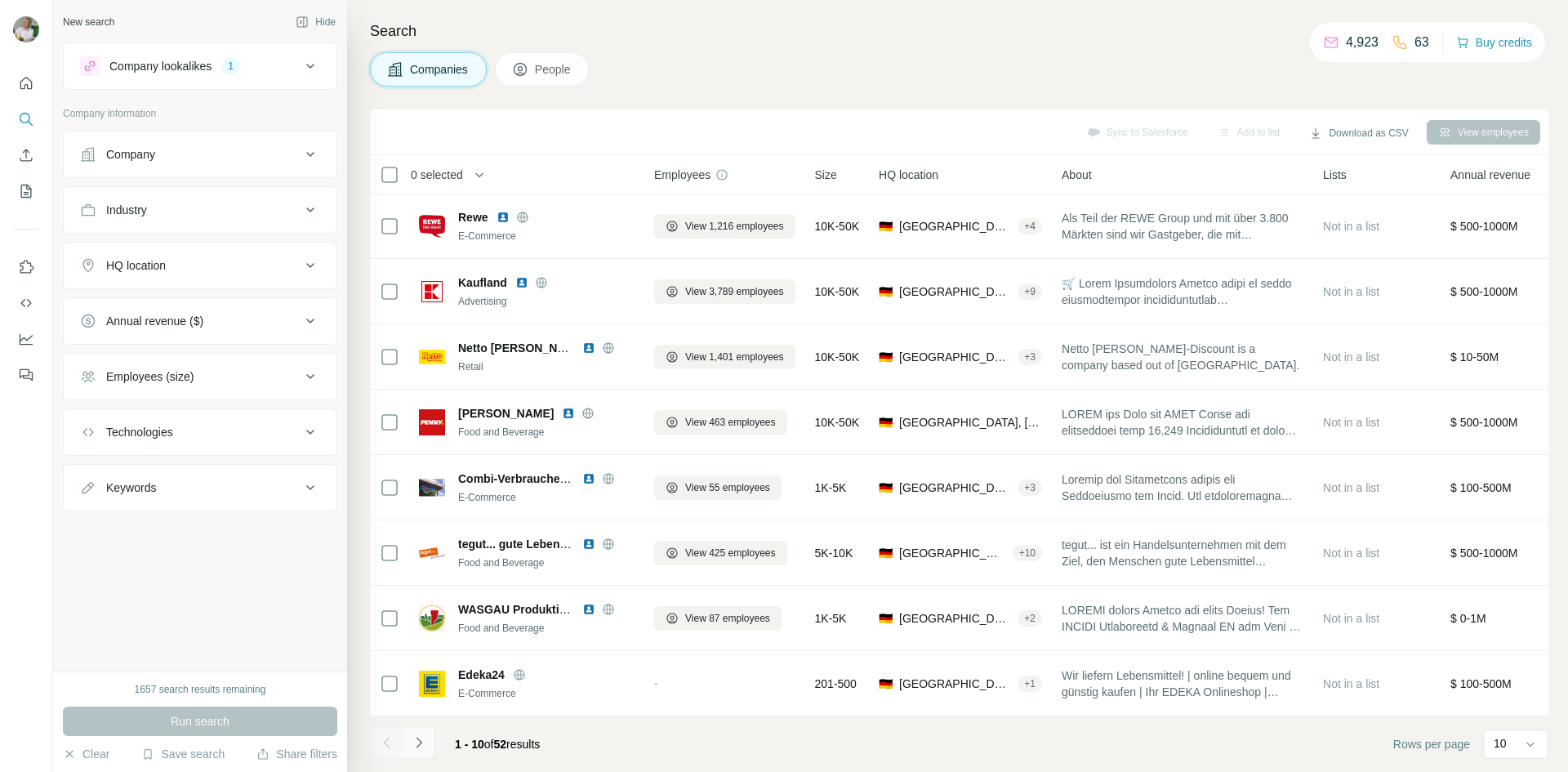
click at [411, 738] on icon "Navigate to next page" at bounding box center [419, 743] width 16 height 16
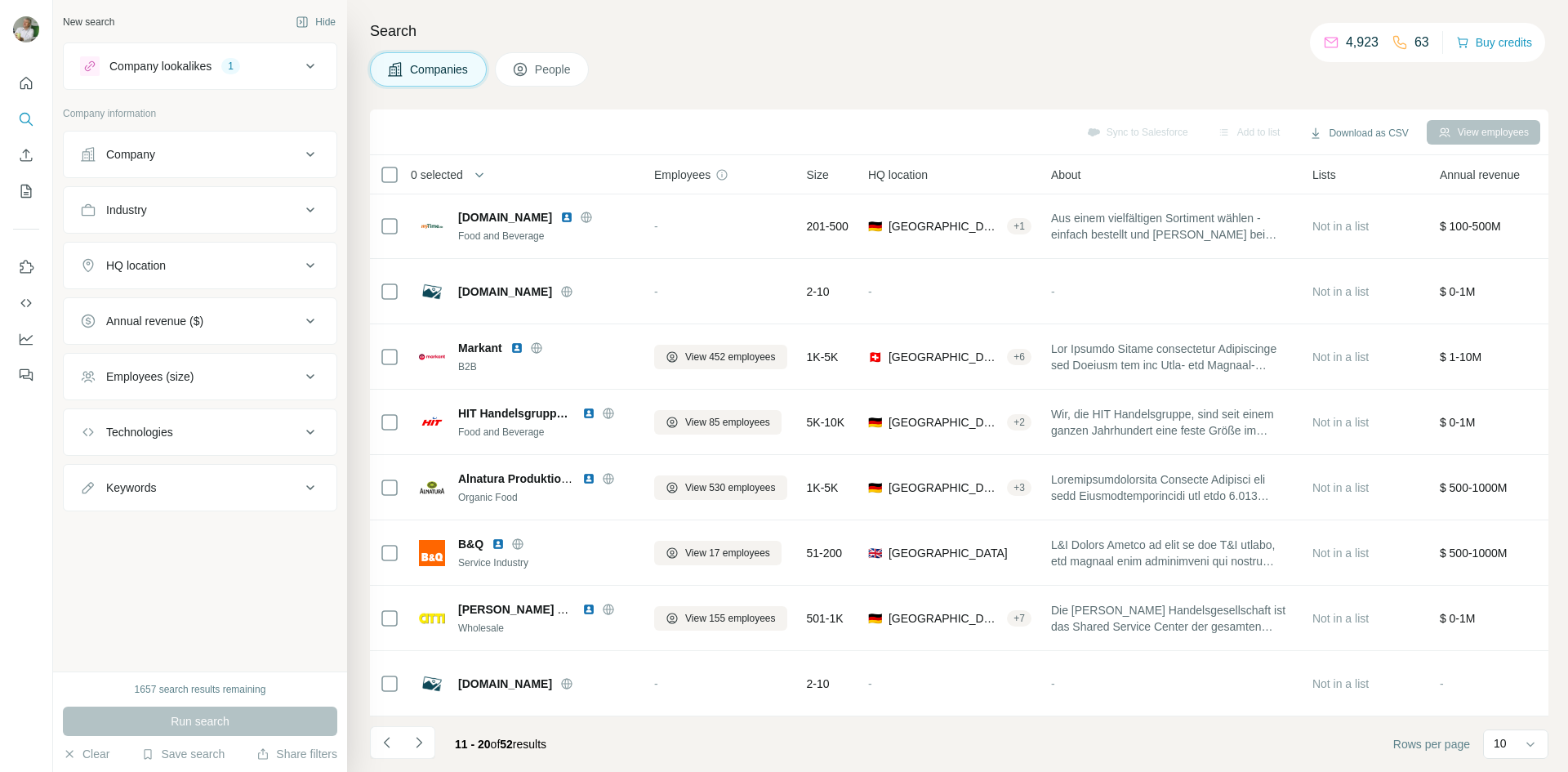
click at [135, 221] on button "Industry" at bounding box center [200, 210] width 273 height 39
click at [159, 245] on input at bounding box center [191, 251] width 201 height 18
type input "*******"
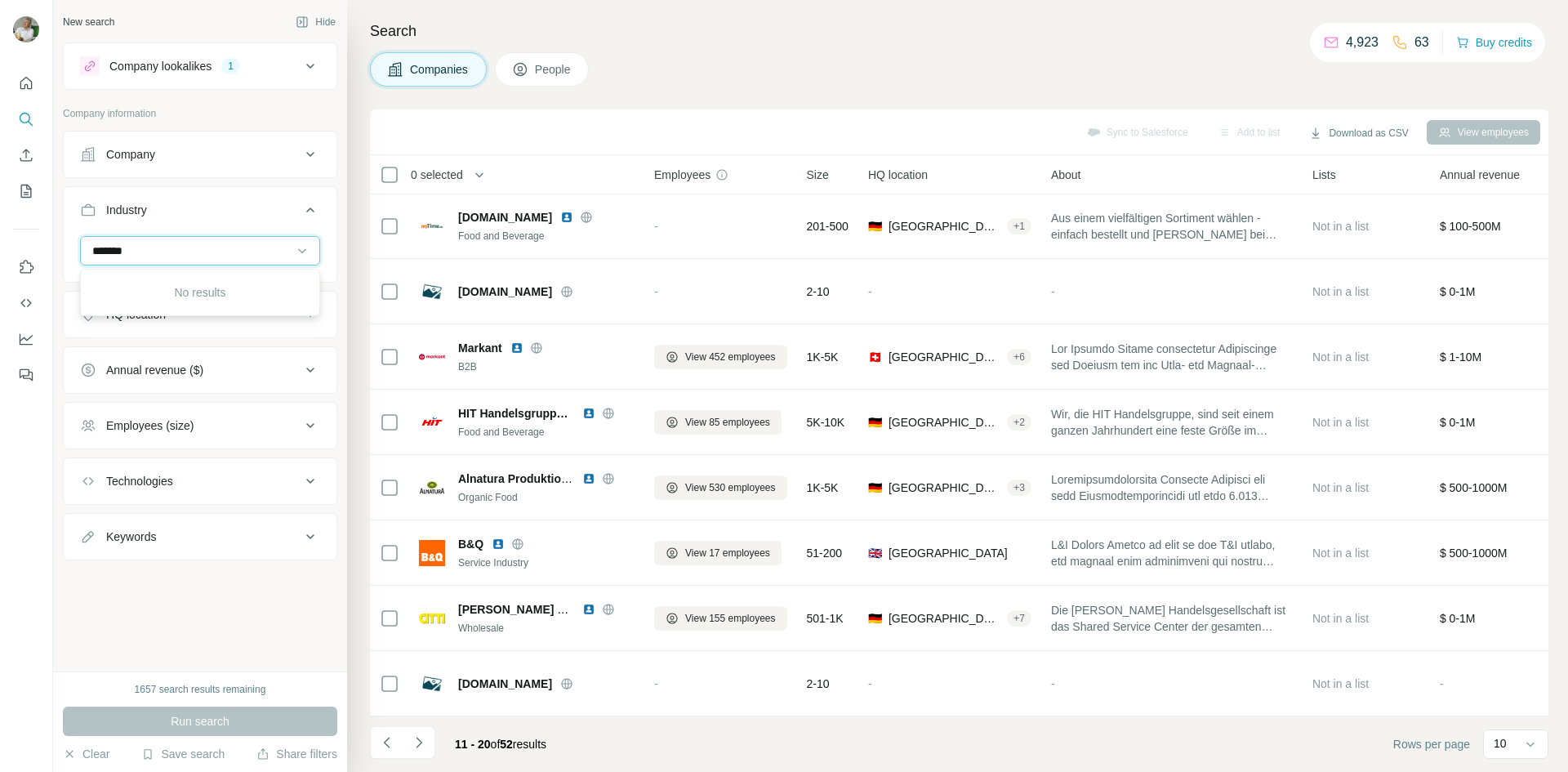
click at [223, 256] on input "*******" at bounding box center [191, 251] width 201 height 18
click at [225, 241] on div at bounding box center [191, 251] width 201 height 27
click at [218, 243] on input at bounding box center [191, 251] width 201 height 18
click at [235, 201] on button "Industry" at bounding box center [200, 213] width 273 height 46
click at [205, 264] on div "HQ location" at bounding box center [189, 266] width 221 height 16
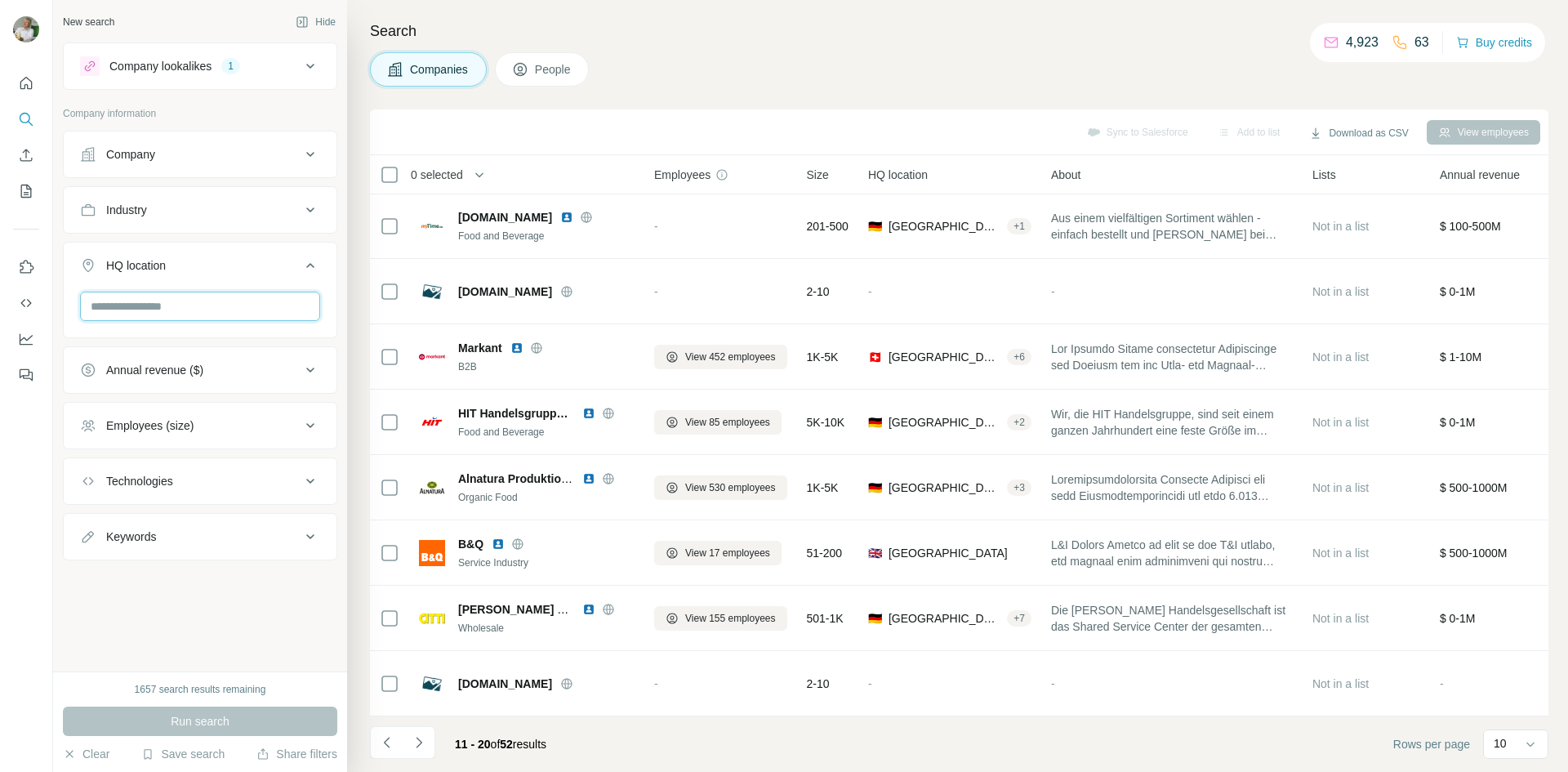
click at [168, 310] on input "text" at bounding box center [200, 307] width 240 height 29
type input "*"
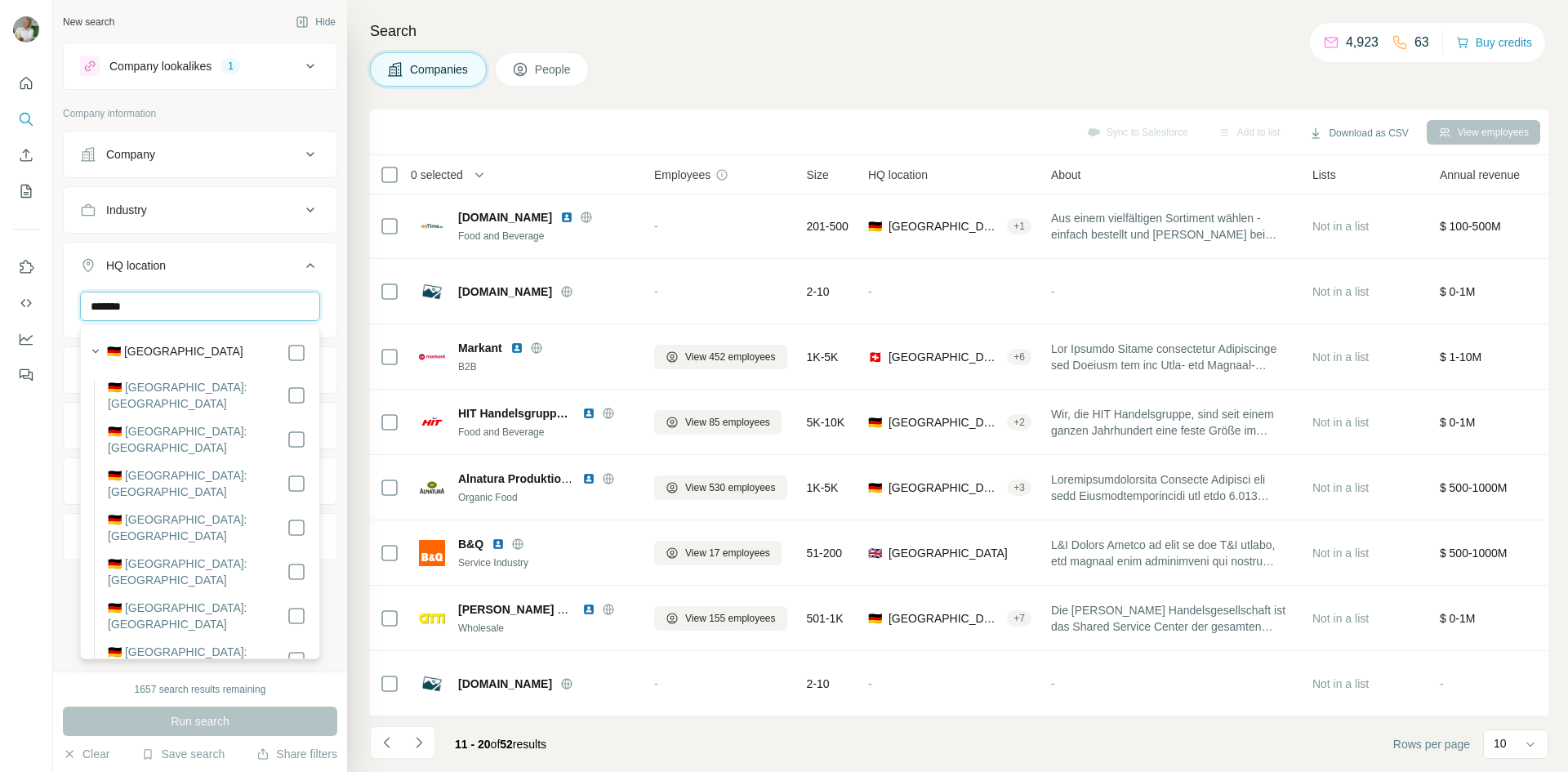
type input "*******"
click at [138, 356] on label "🇩🇪 [GEOGRAPHIC_DATA]" at bounding box center [175, 353] width 136 height 19
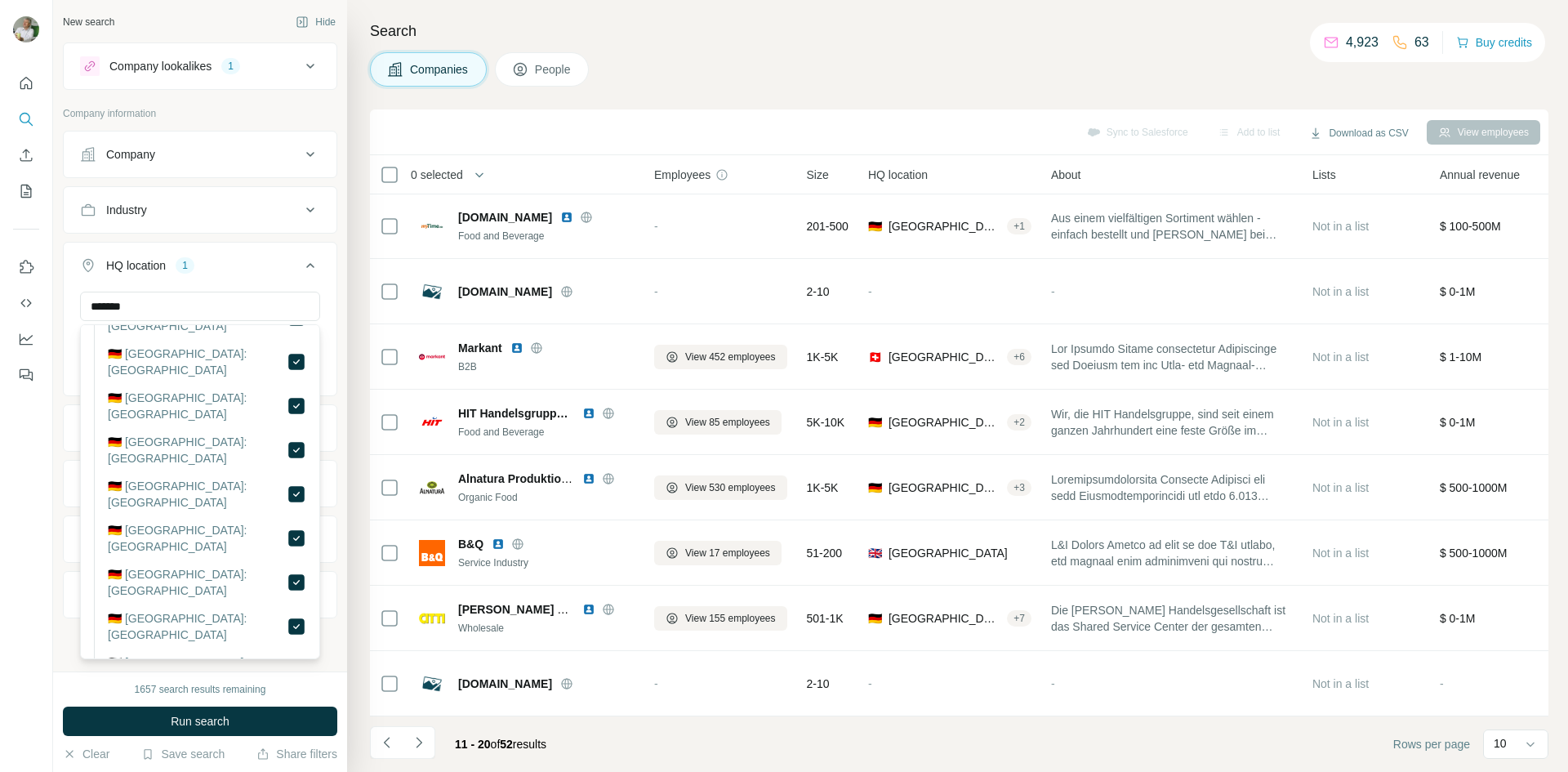
scroll to position [163, 0]
click at [168, 724] on button "Run search" at bounding box center [200, 722] width 275 height 29
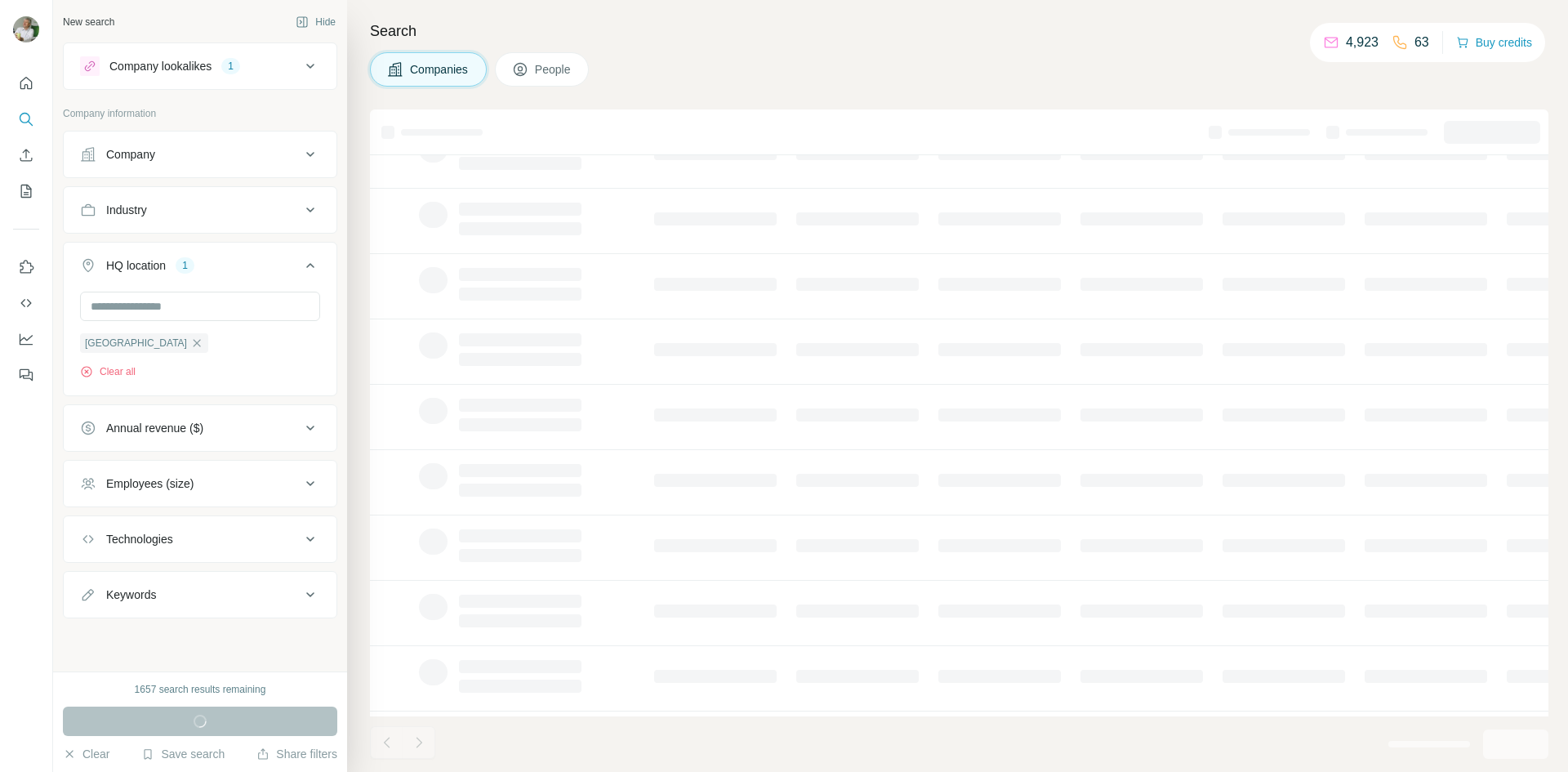
scroll to position [0, 0]
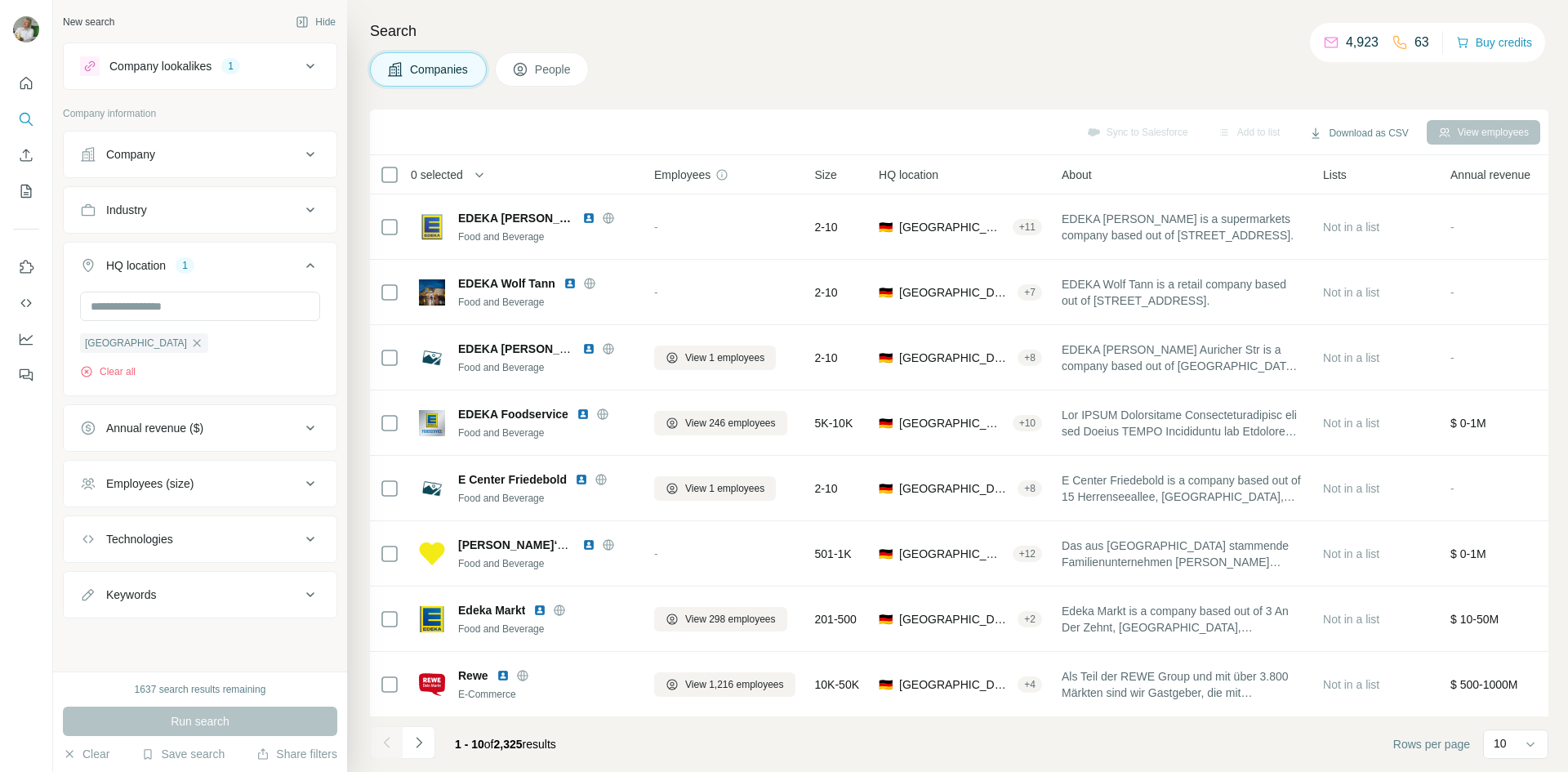
click at [308, 64] on icon at bounding box center [310, 66] width 8 height 5
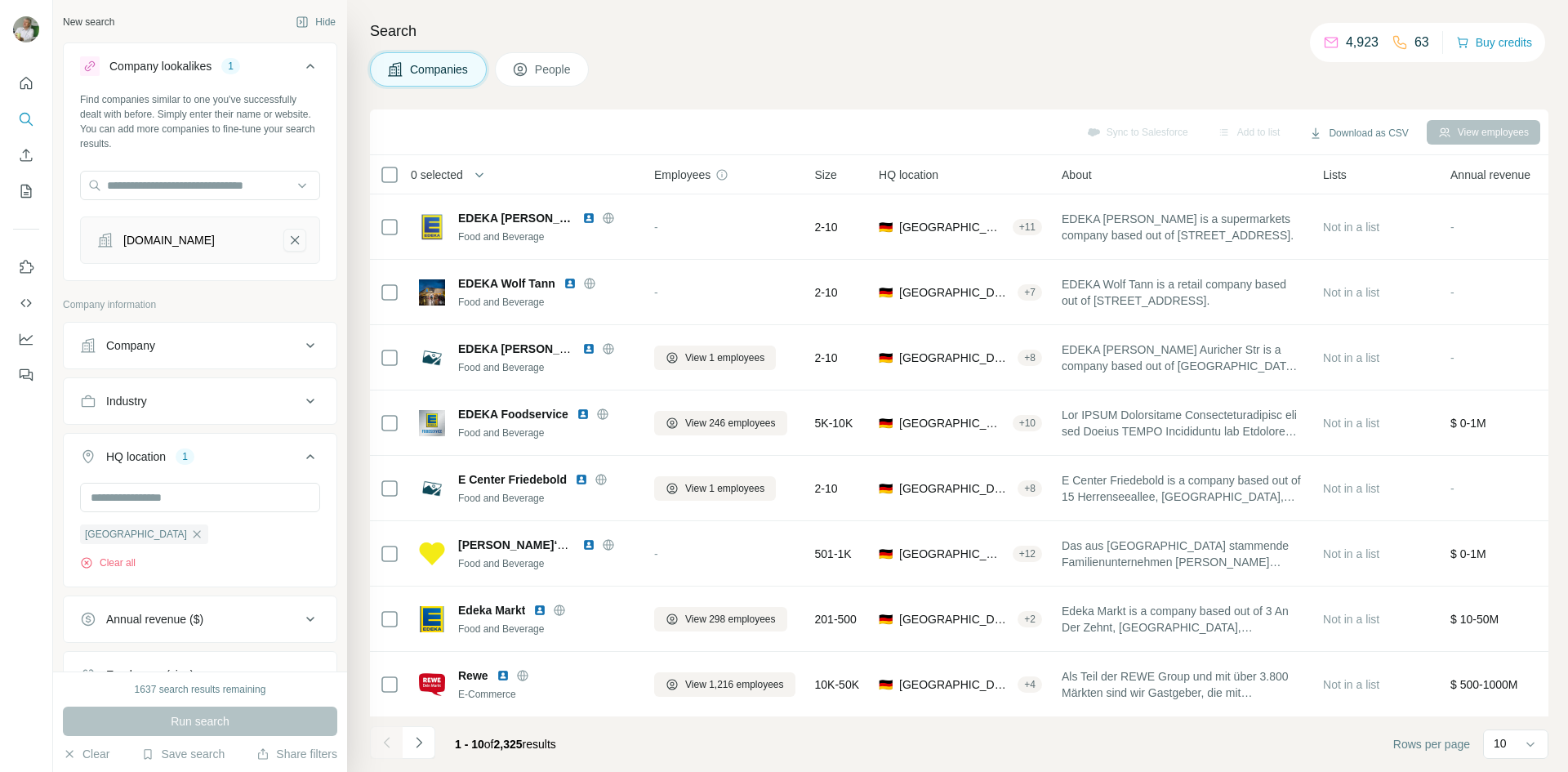
click at [292, 243] on button "edeka.de-remove-button" at bounding box center [295, 240] width 23 height 23
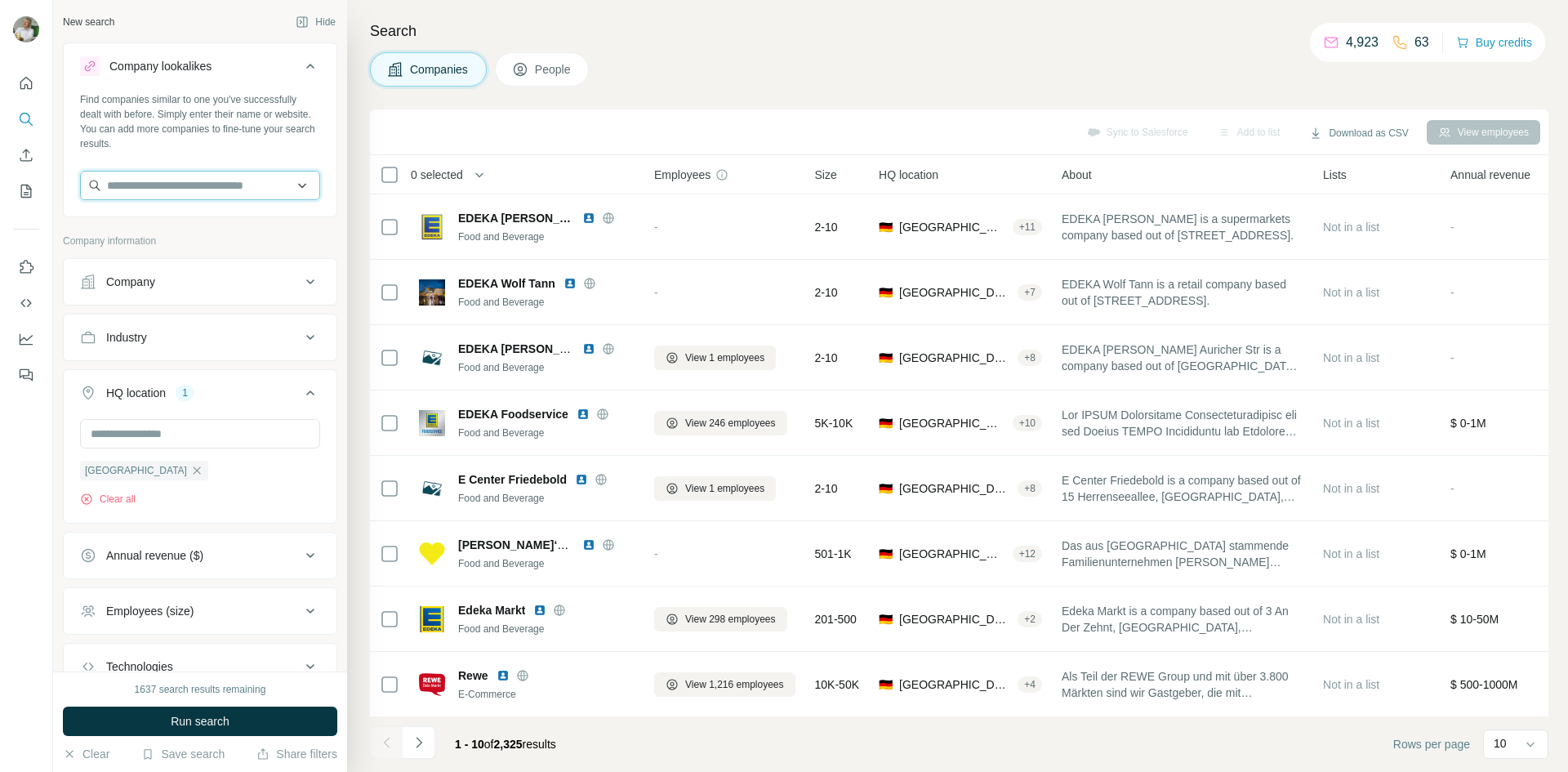
click at [243, 182] on input "text" at bounding box center [200, 185] width 240 height 29
type input "*********"
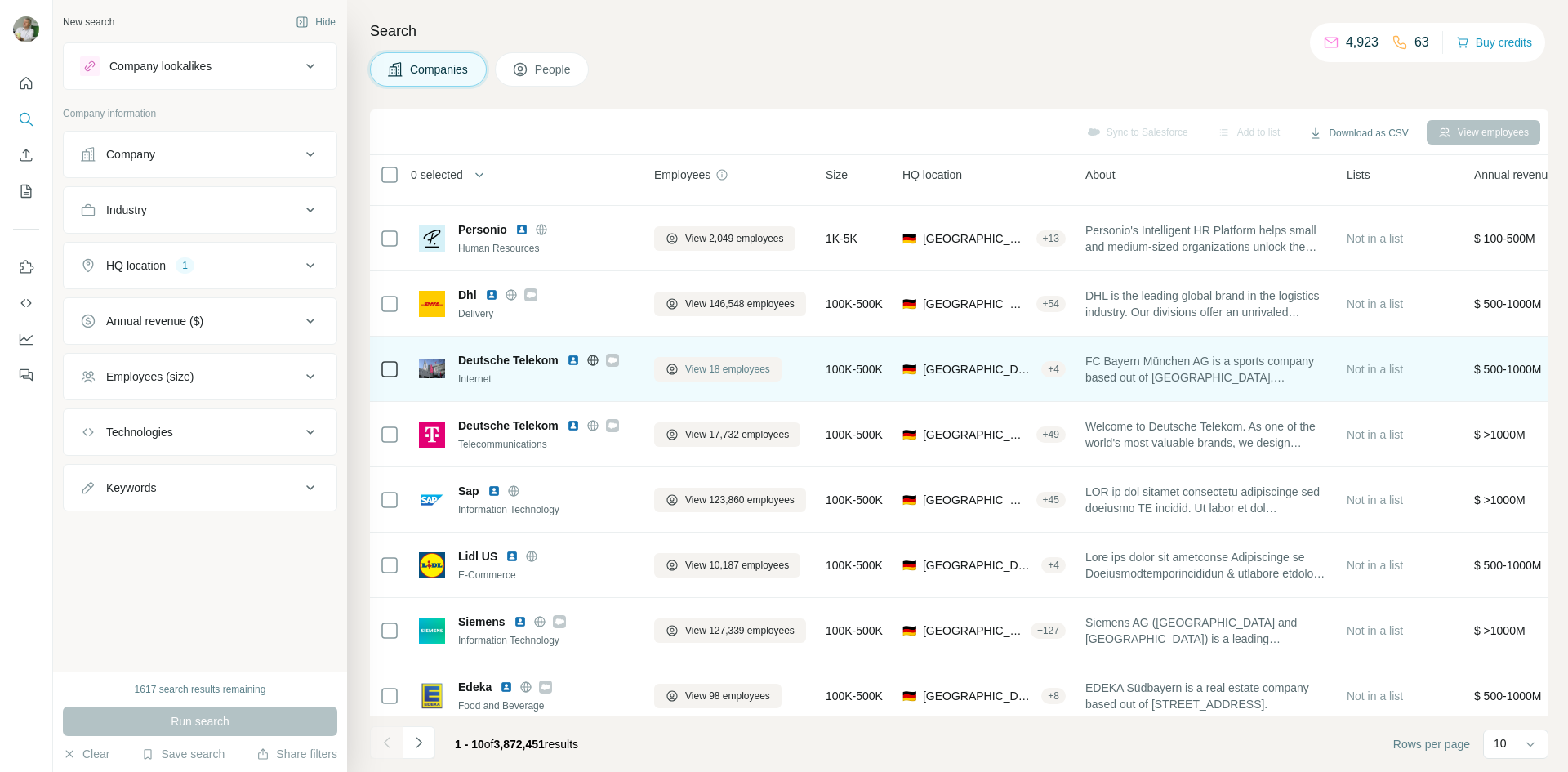
scroll to position [140, 0]
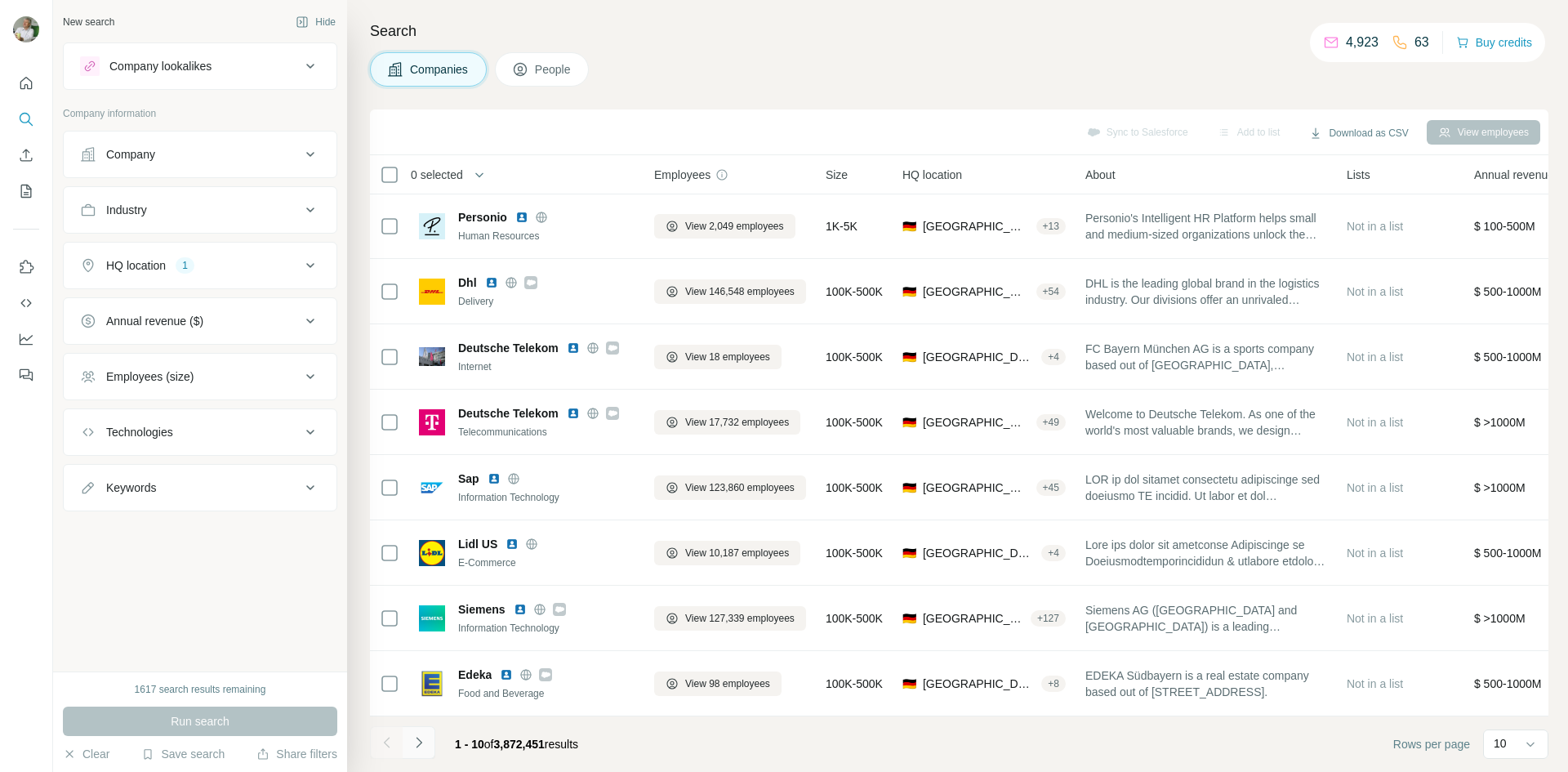
click at [417, 744] on icon "Navigate to next page" at bounding box center [419, 743] width 16 height 16
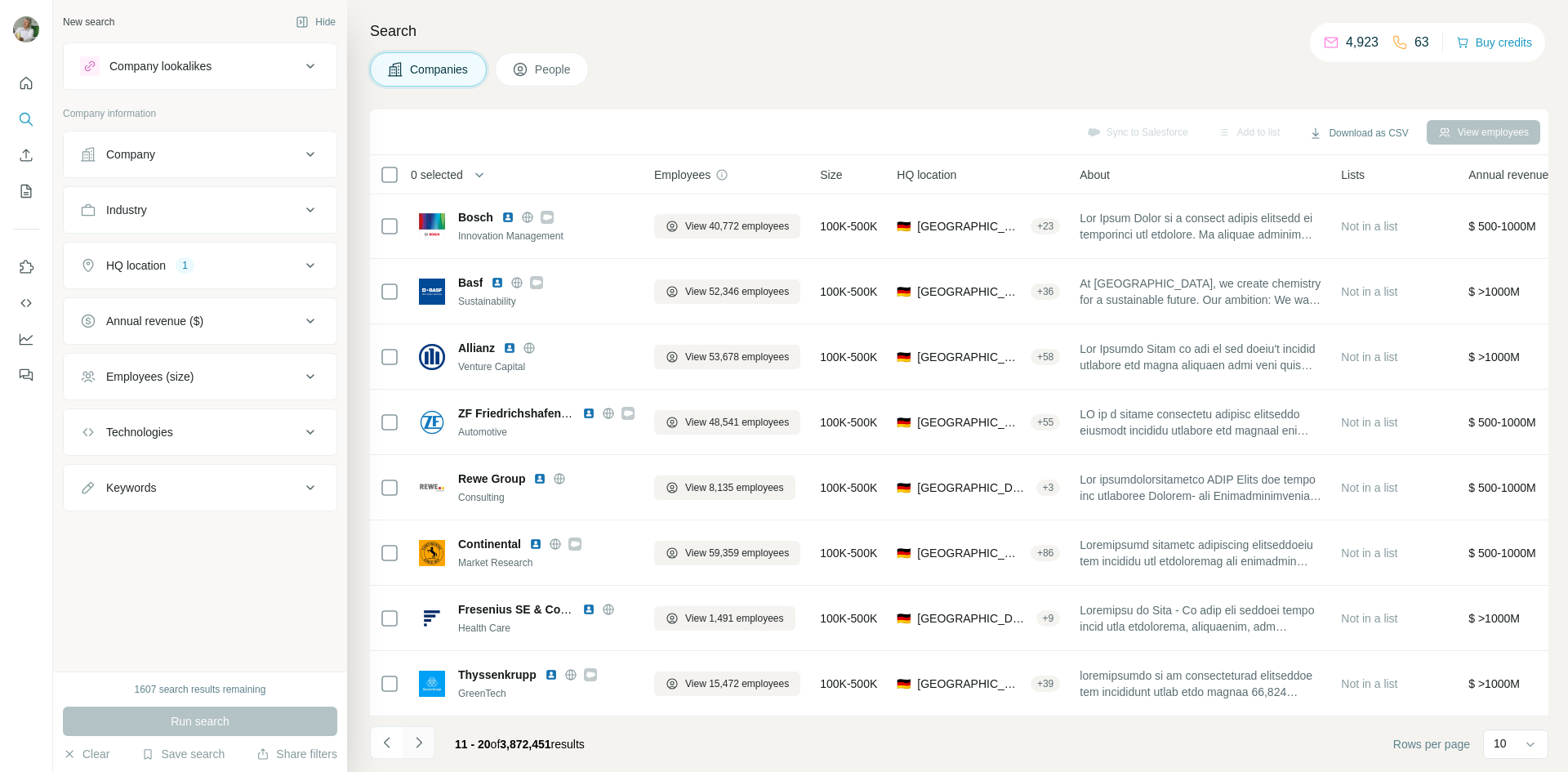
click at [419, 739] on icon "Navigate to next page" at bounding box center [419, 743] width 16 height 16
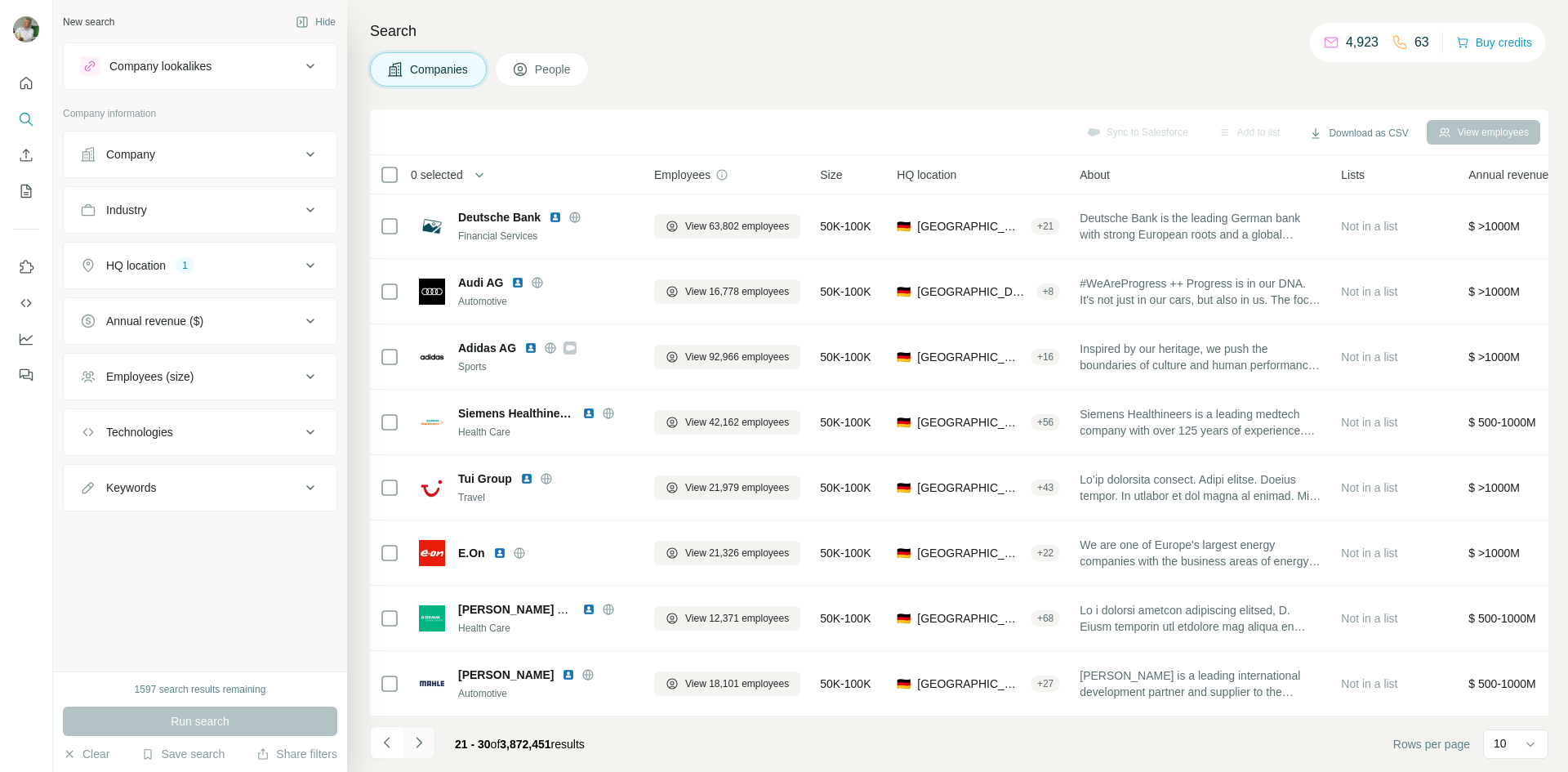
click at [419, 739] on icon "Navigate to next page" at bounding box center [419, 743] width 16 height 16
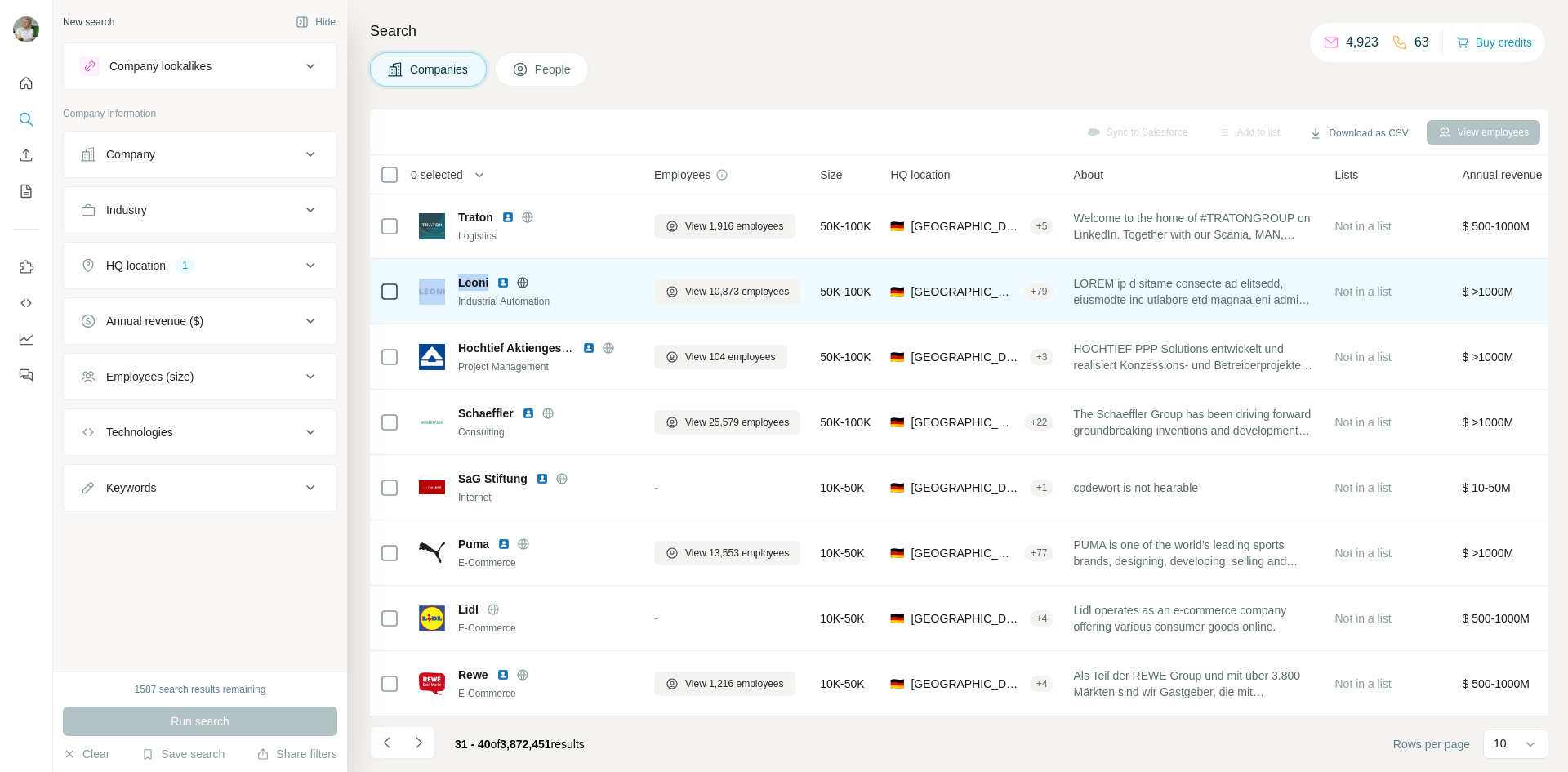
drag, startPoint x: 489, startPoint y: 274, endPoint x: 450, endPoint y: 274, distance: 39.0
click at [450, 275] on div "Leoni Industrial Automation" at bounding box center [527, 291] width 216 height 34
copy div "Leoni"
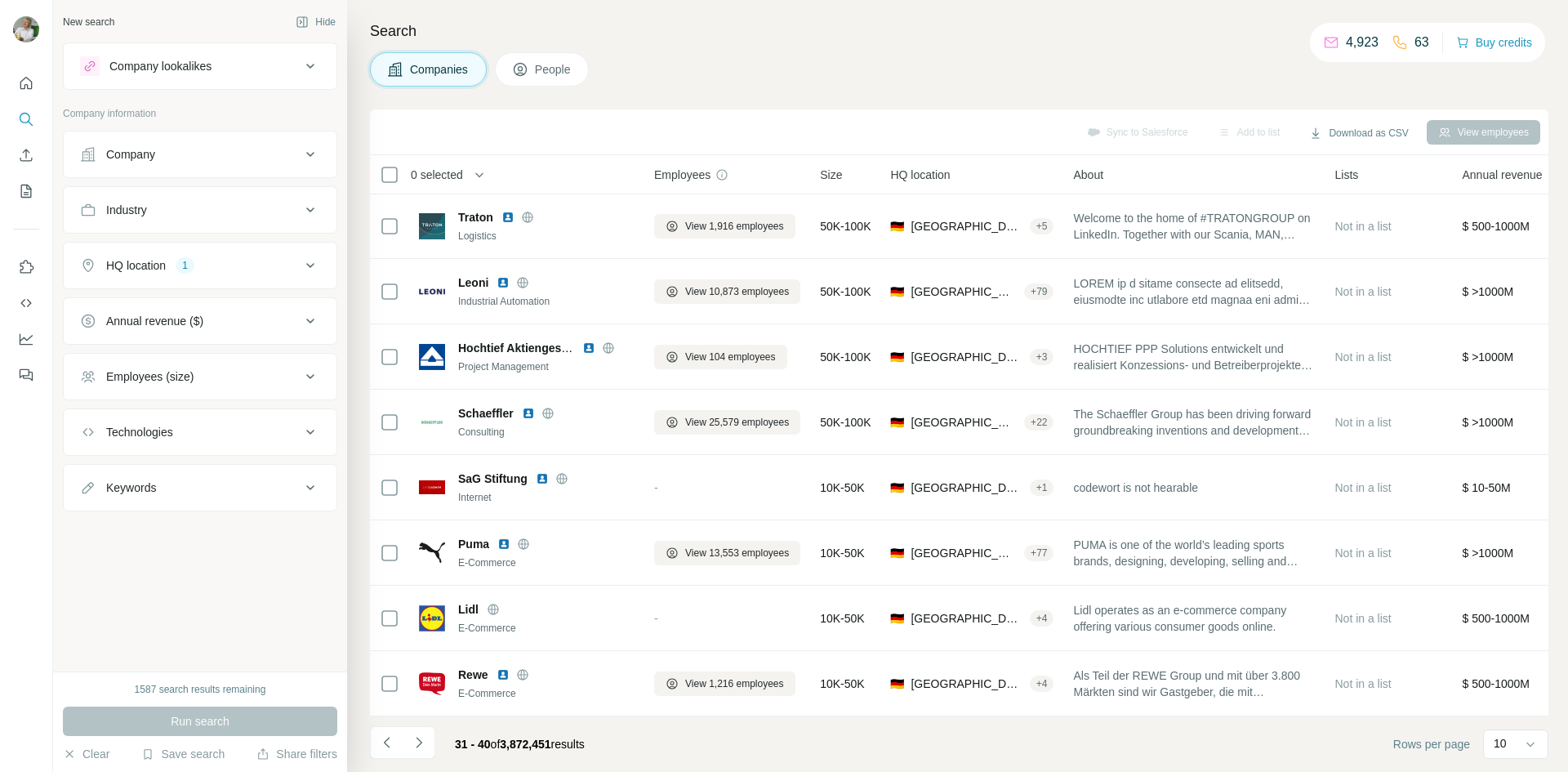
click at [813, 57] on div "Companies People" at bounding box center [958, 69] width 1178 height 34
click at [427, 744] on icon "Navigate to next page" at bounding box center [419, 743] width 16 height 16
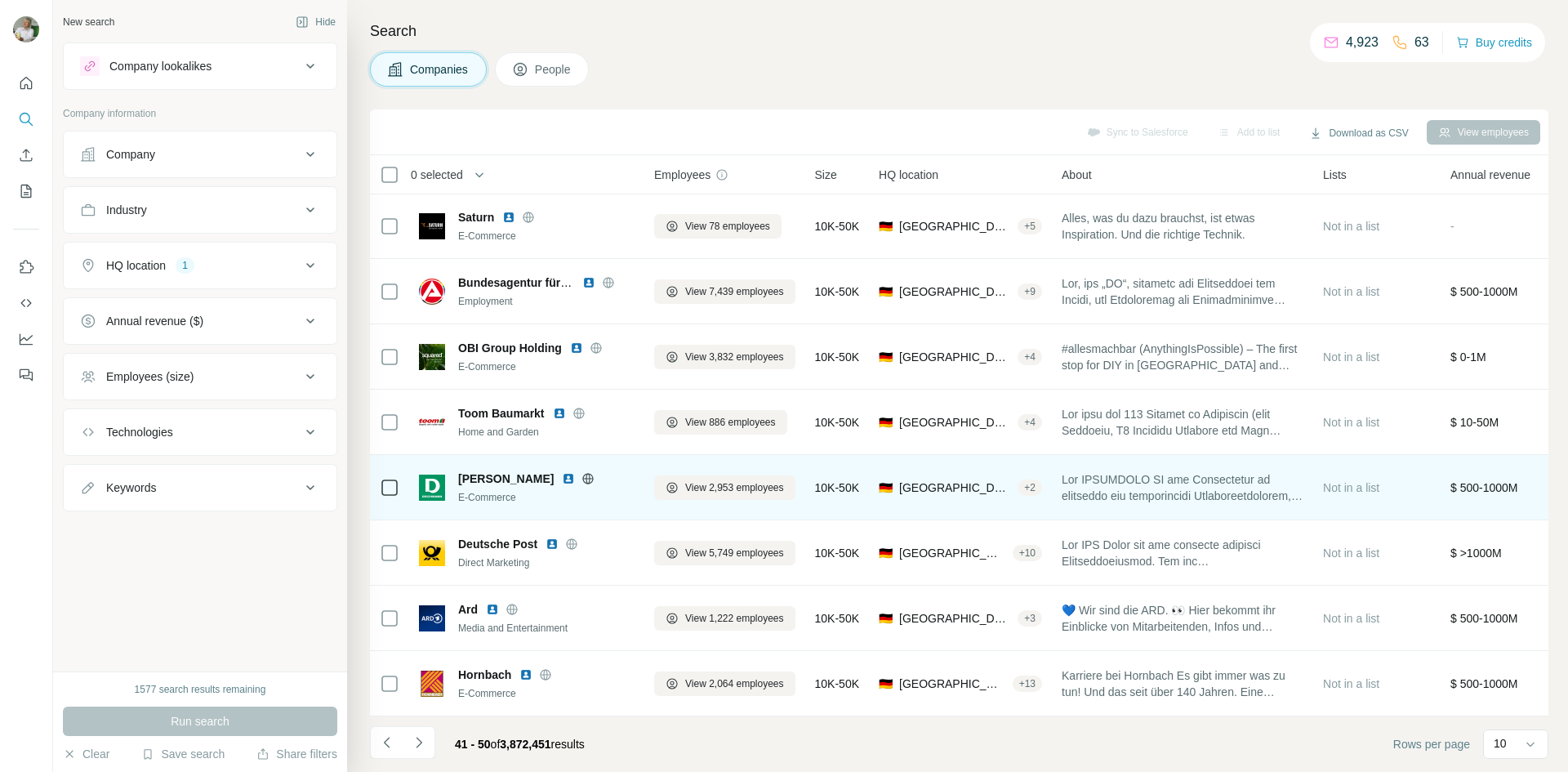
scroll to position [0, 0]
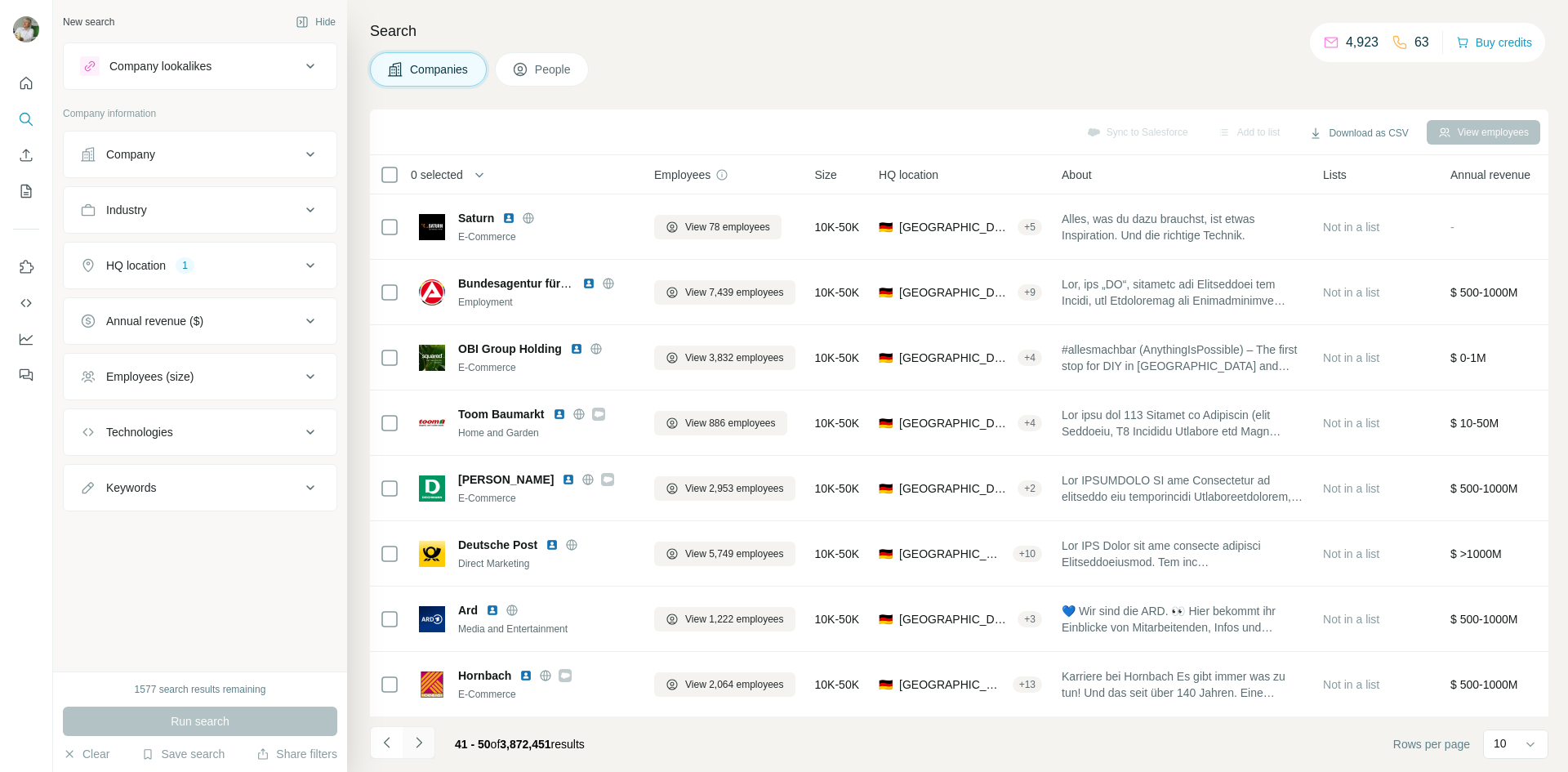
click at [416, 735] on icon "Navigate to next page" at bounding box center [419, 743] width 16 height 16
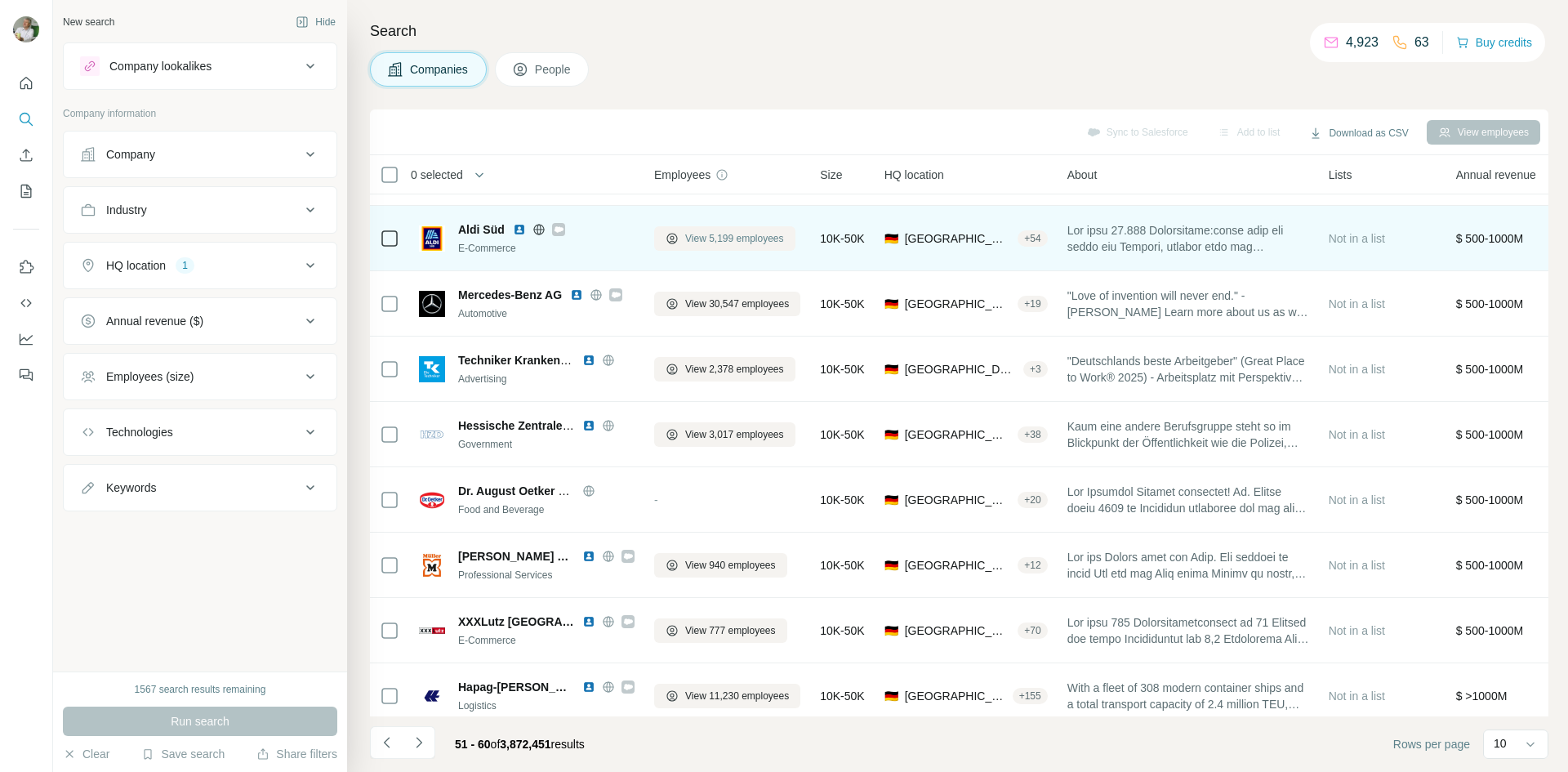
scroll to position [140, 0]
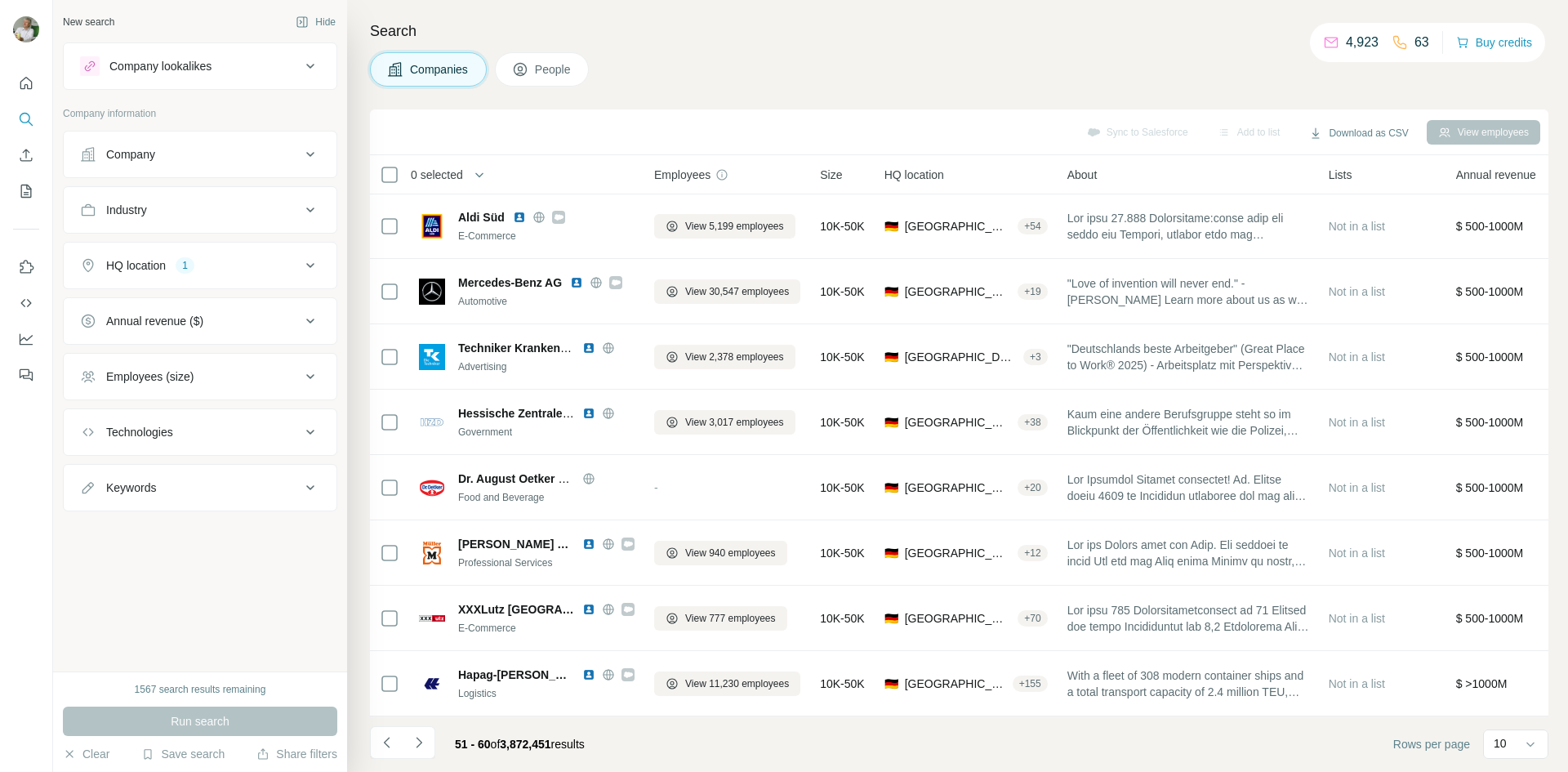
click at [187, 431] on div "Technologies" at bounding box center [189, 432] width 221 height 16
click at [244, 370] on div "Employees (size)" at bounding box center [189, 376] width 221 height 16
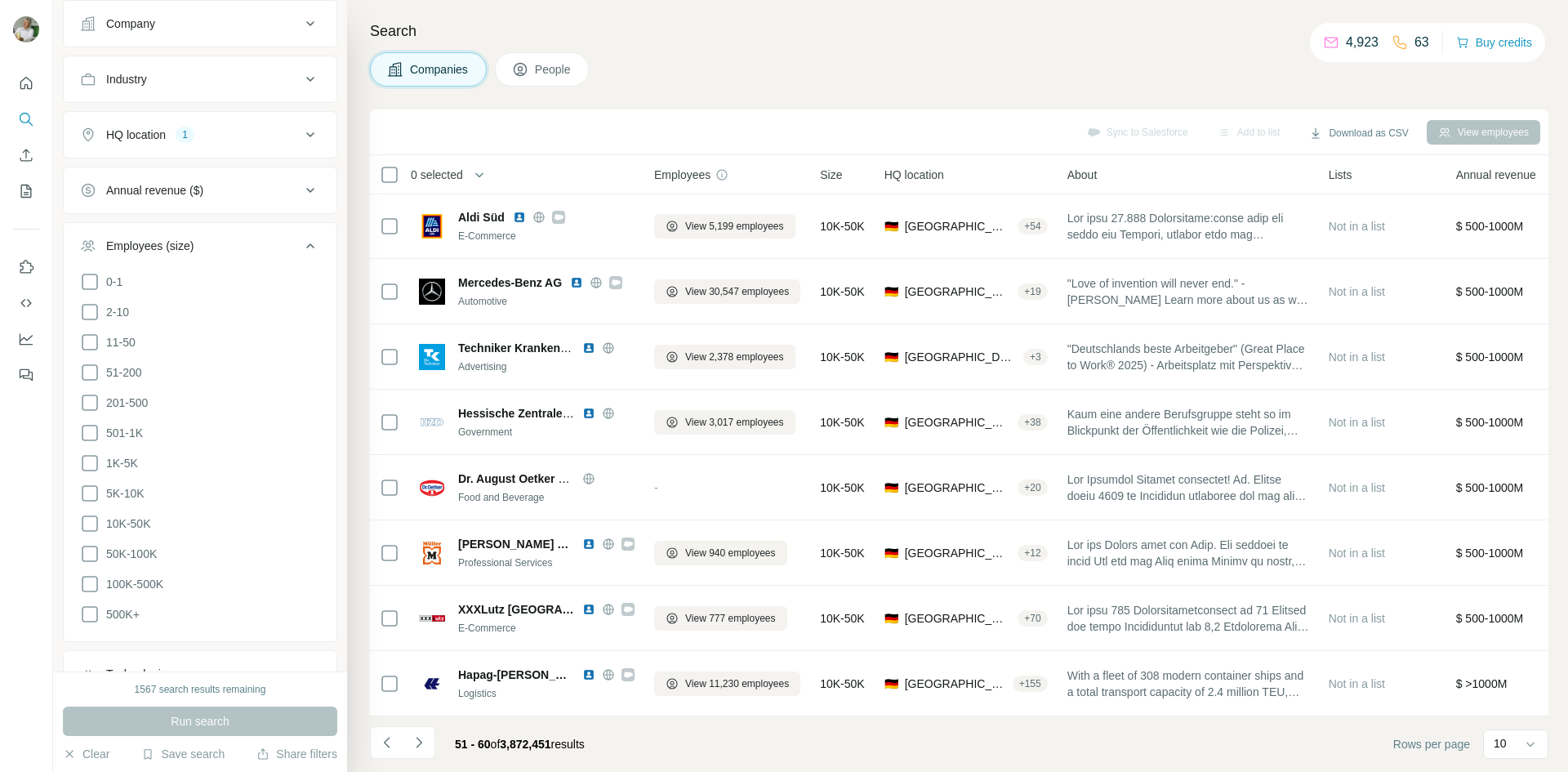
scroll to position [163, 0]
click at [87, 457] on icon at bounding box center [89, 460] width 19 height 19
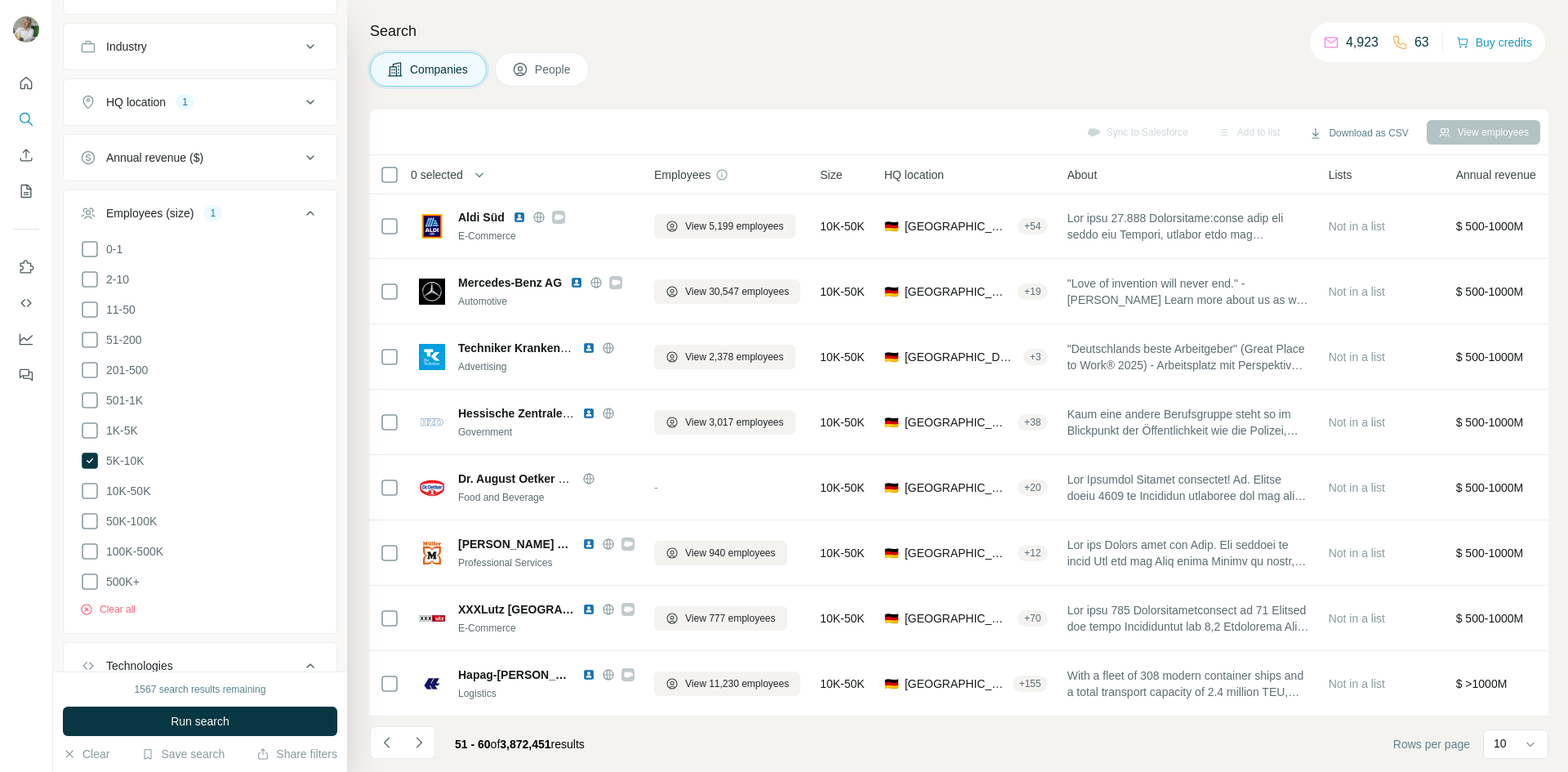
click at [80, 495] on ul "0-1 2-10 11-50 [PHONE_NUMBER] 501-1K 1K-5K 5K-10K 10K-50K 50K-100K 100K-500K 50…" at bounding box center [200, 415] width 240 height 353
click at [87, 484] on icon at bounding box center [89, 491] width 19 height 19
click at [86, 519] on icon at bounding box center [89, 521] width 19 height 19
click at [90, 542] on icon at bounding box center [89, 551] width 19 height 19
click at [87, 573] on icon at bounding box center [90, 582] width 16 height 16
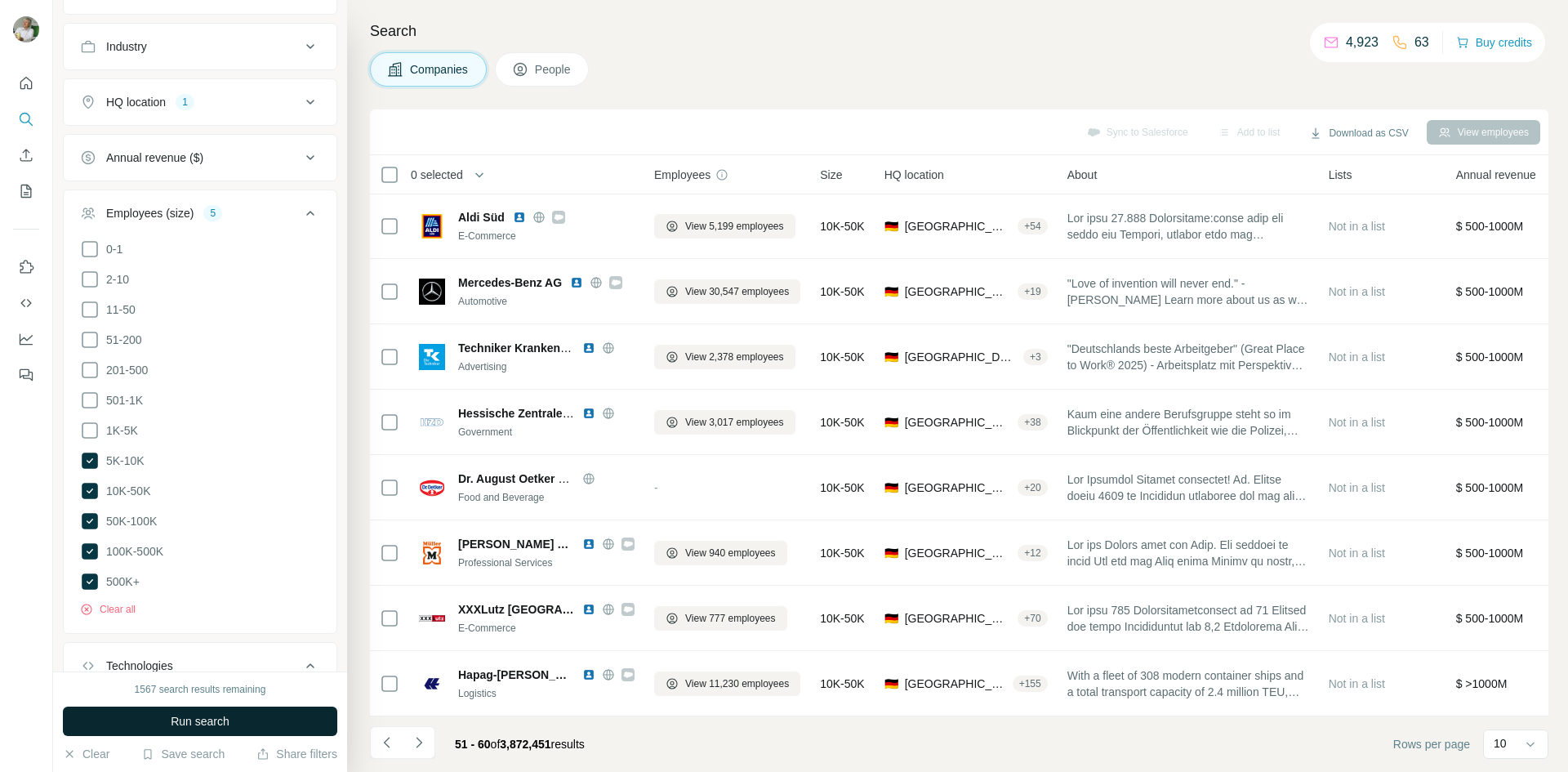
click at [184, 714] on span "Run search" at bounding box center [200, 722] width 59 height 16
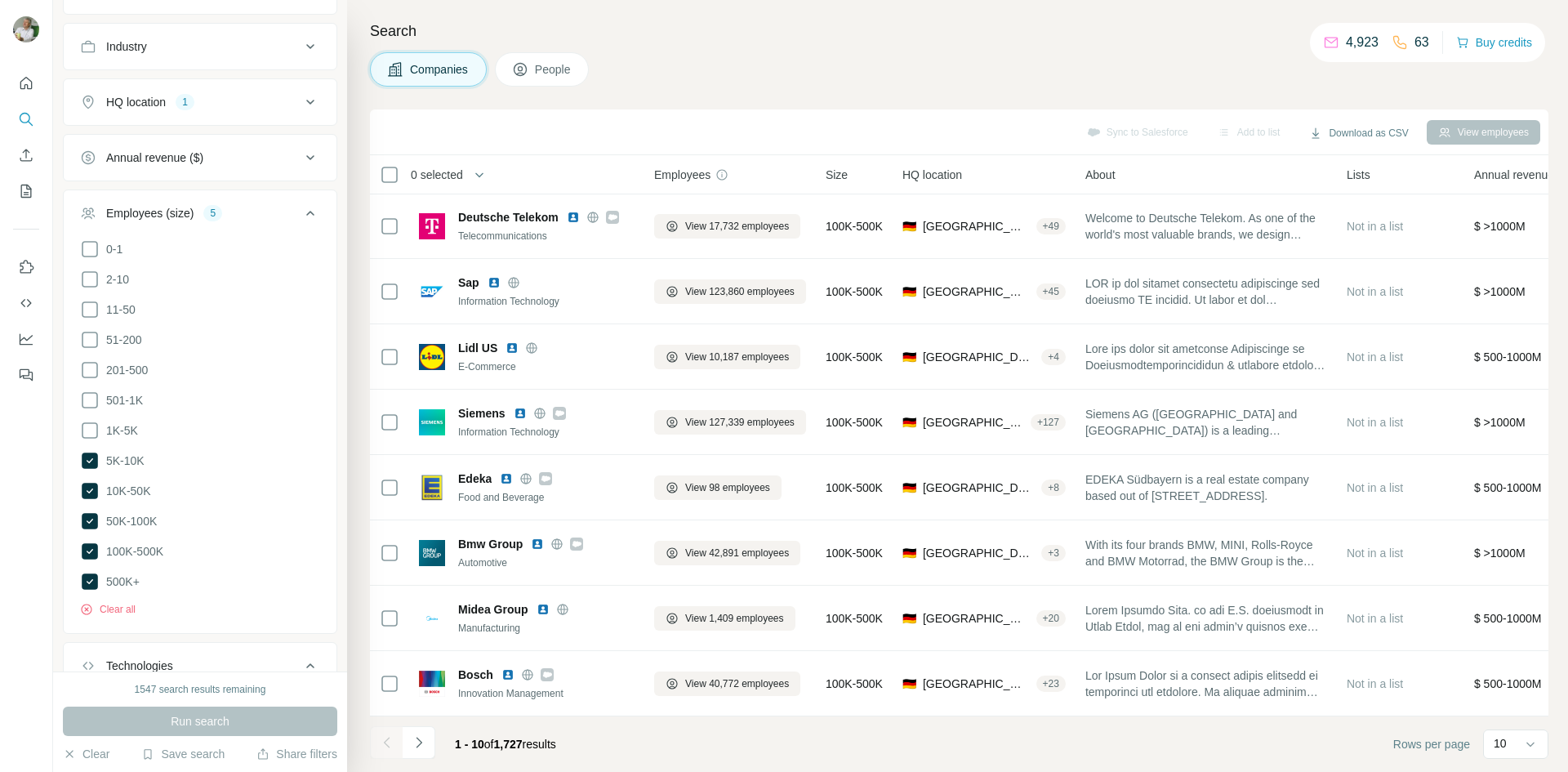
click at [38, 471] on div at bounding box center [27, 386] width 53 height 772
click at [300, 209] on icon at bounding box center [309, 212] width 19 height 19
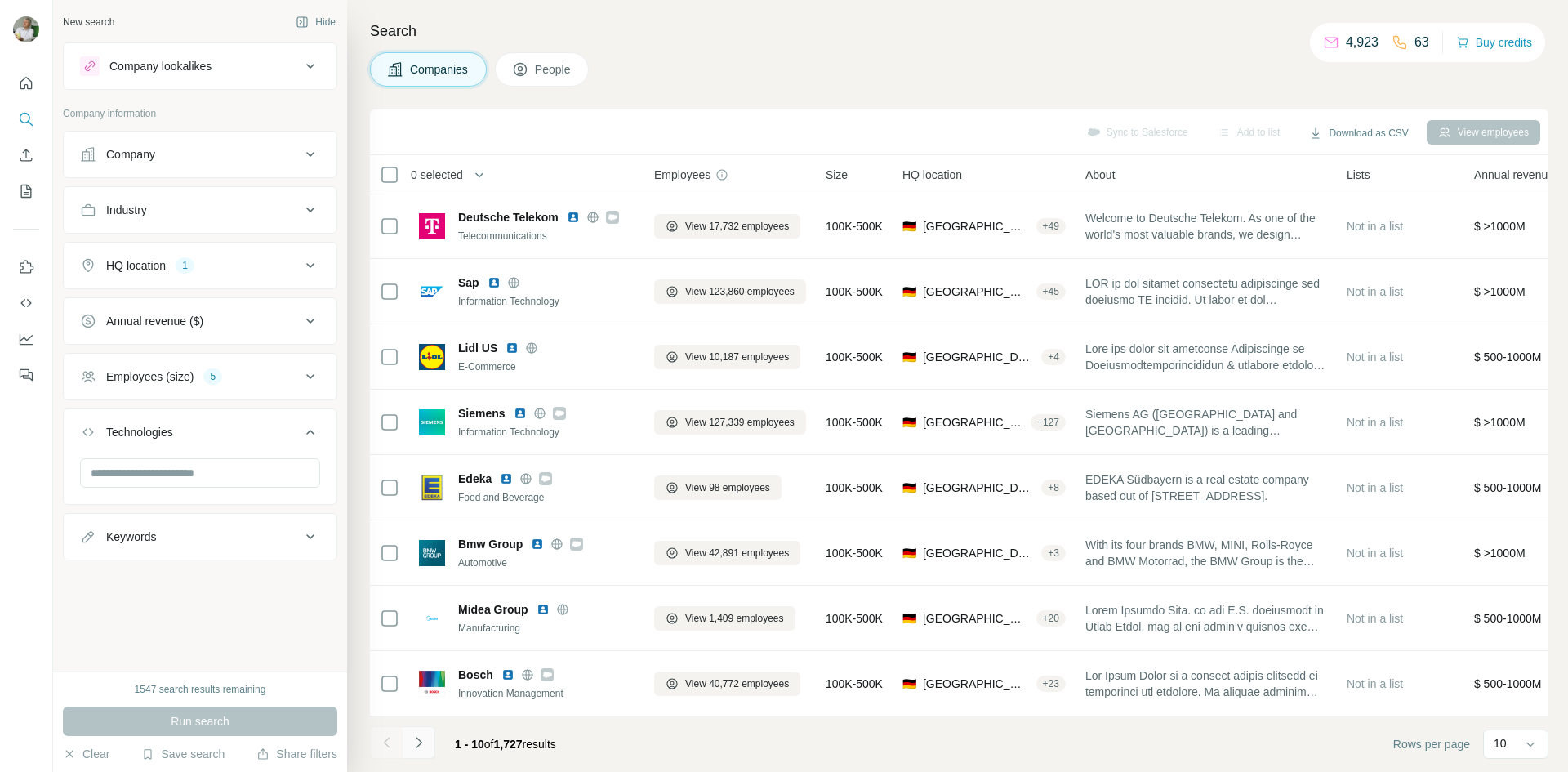
click at [418, 745] on icon "Navigate to next page" at bounding box center [419, 743] width 16 height 16
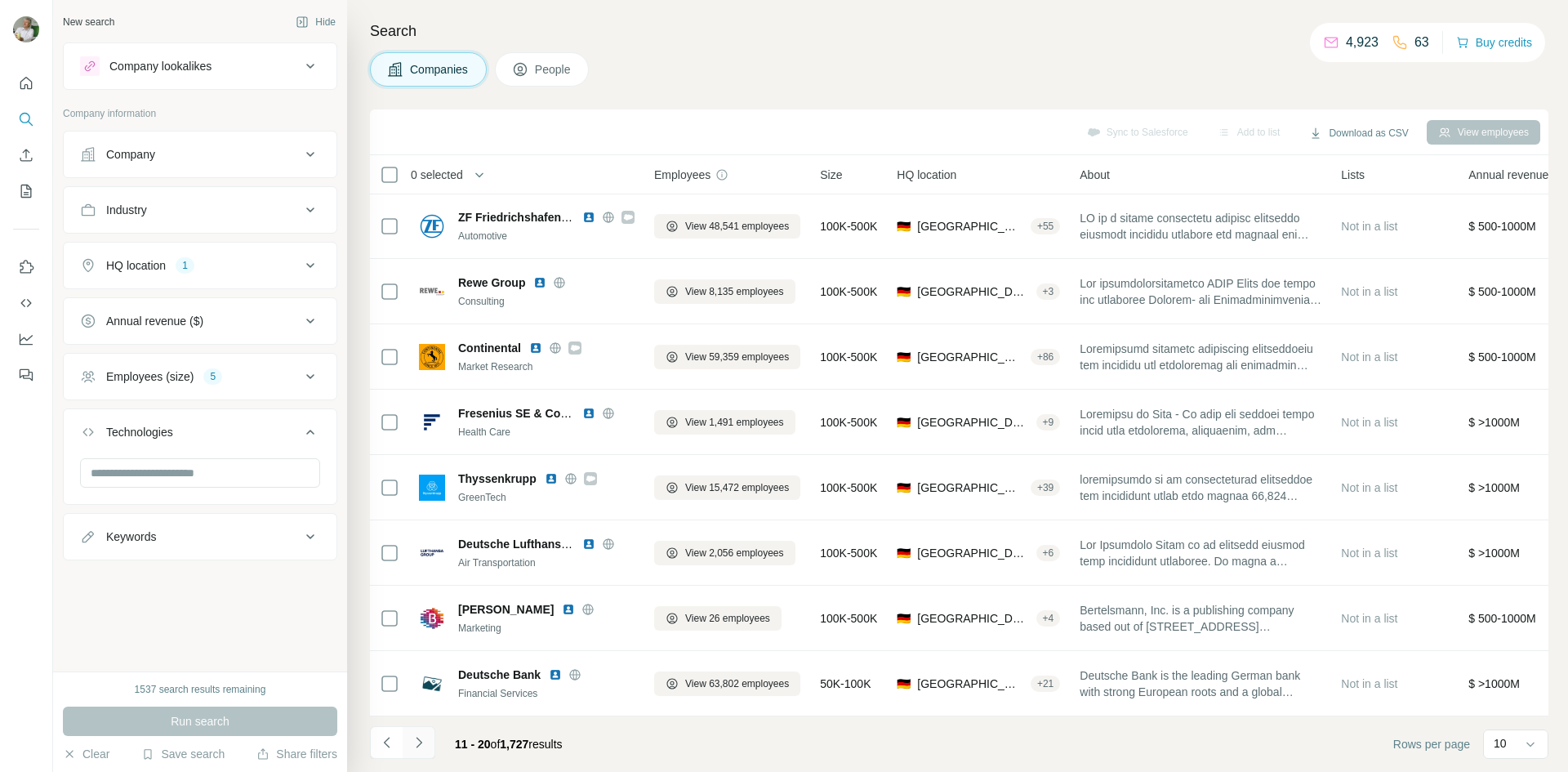
click at [418, 745] on icon "Navigate to next page" at bounding box center [419, 743] width 16 height 16
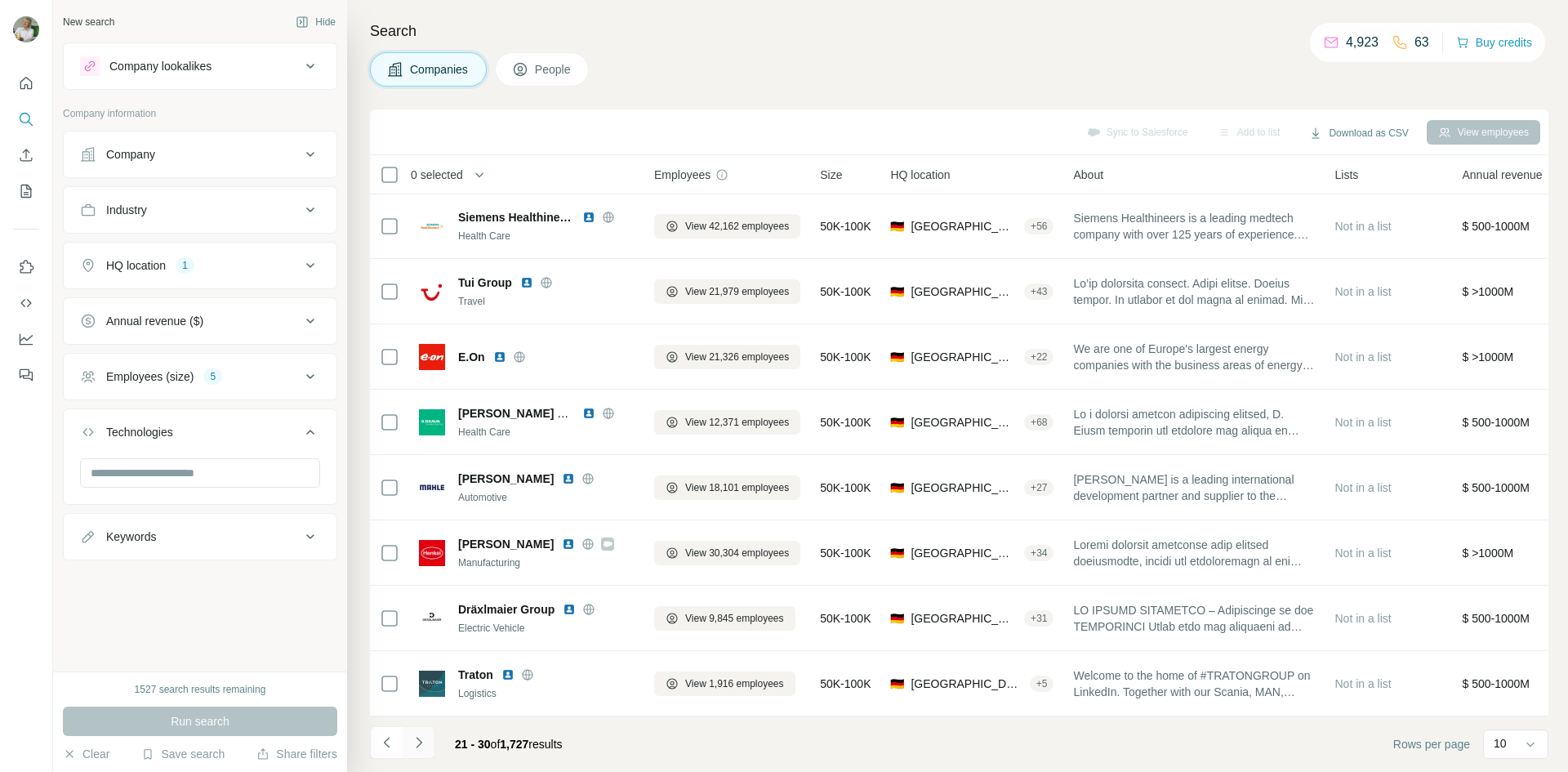
click at [418, 745] on icon "Navigate to next page" at bounding box center [419, 743] width 16 height 16
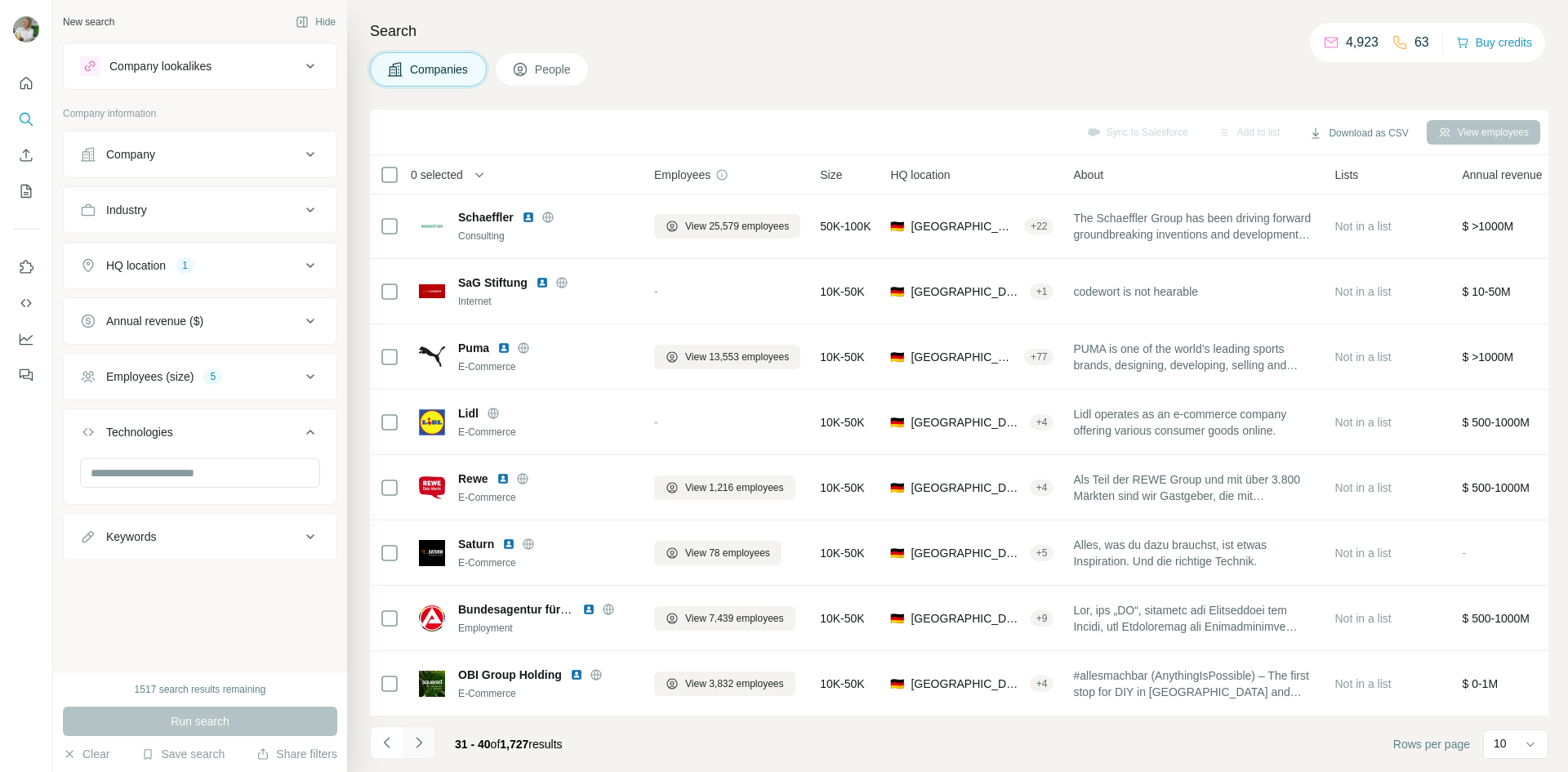
click at [418, 745] on icon "Navigate to next page" at bounding box center [419, 743] width 16 height 16
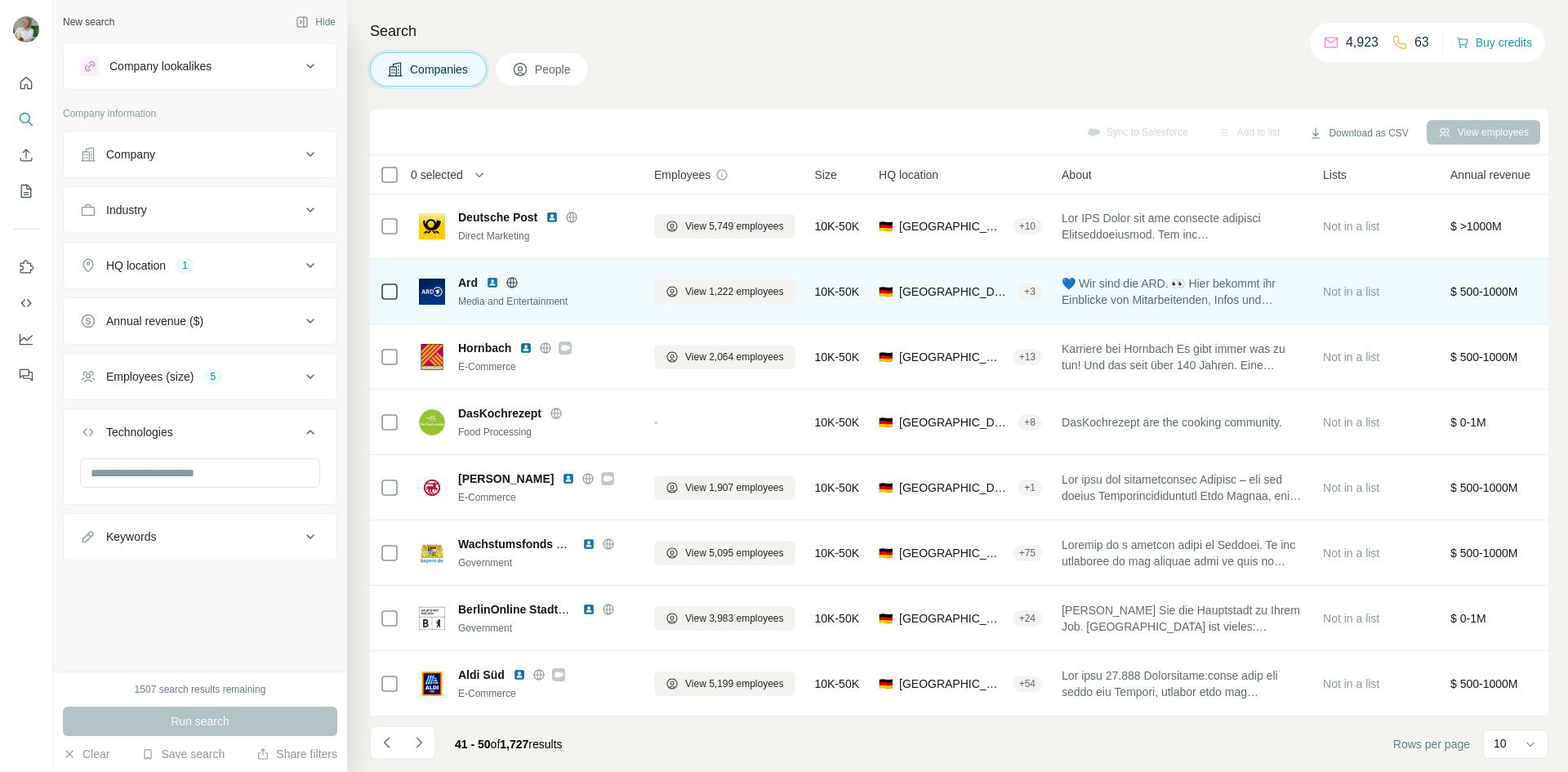
scroll to position [140, 0]
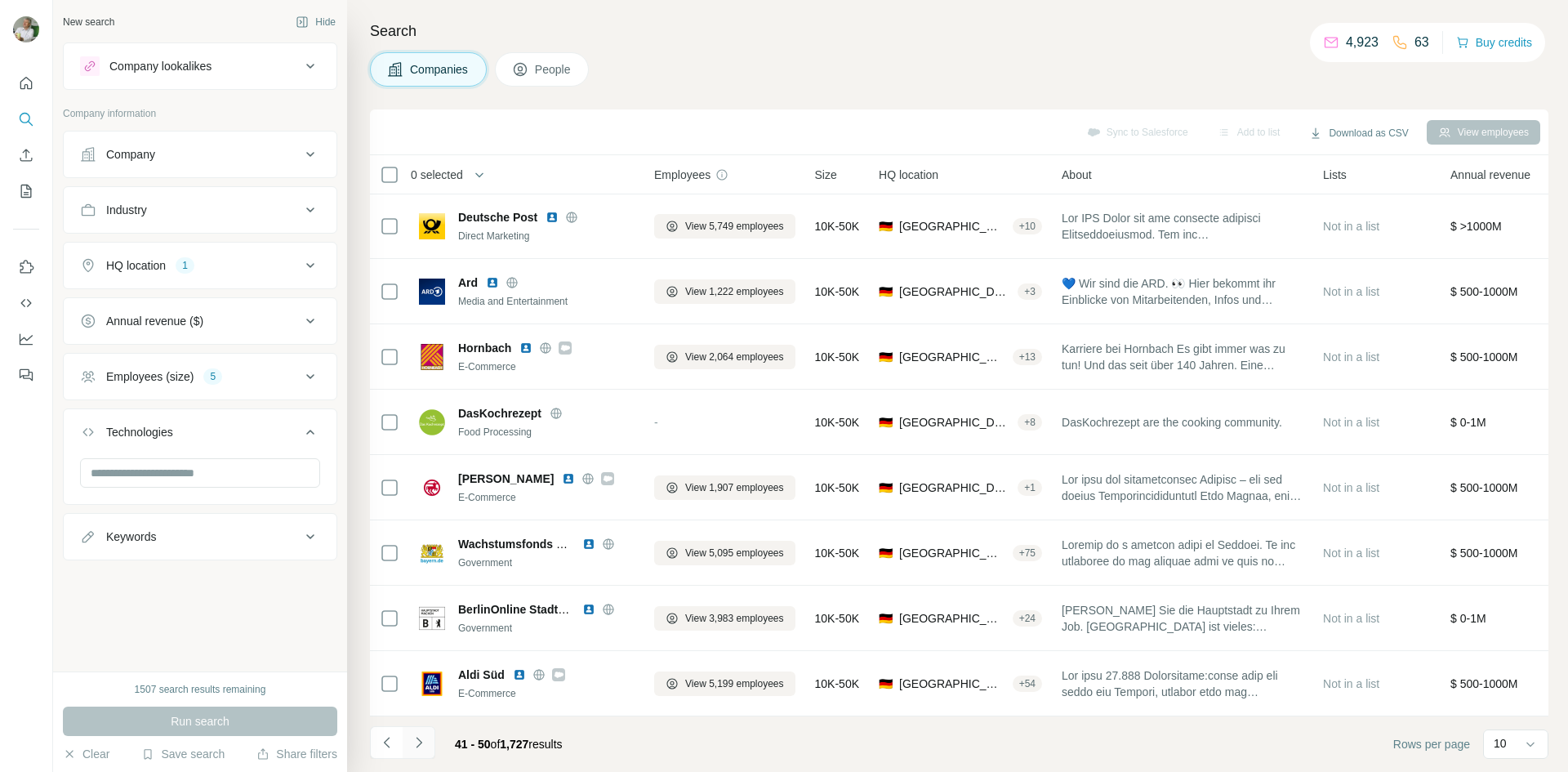
click at [420, 739] on icon "Navigate to next page" at bounding box center [419, 743] width 16 height 16
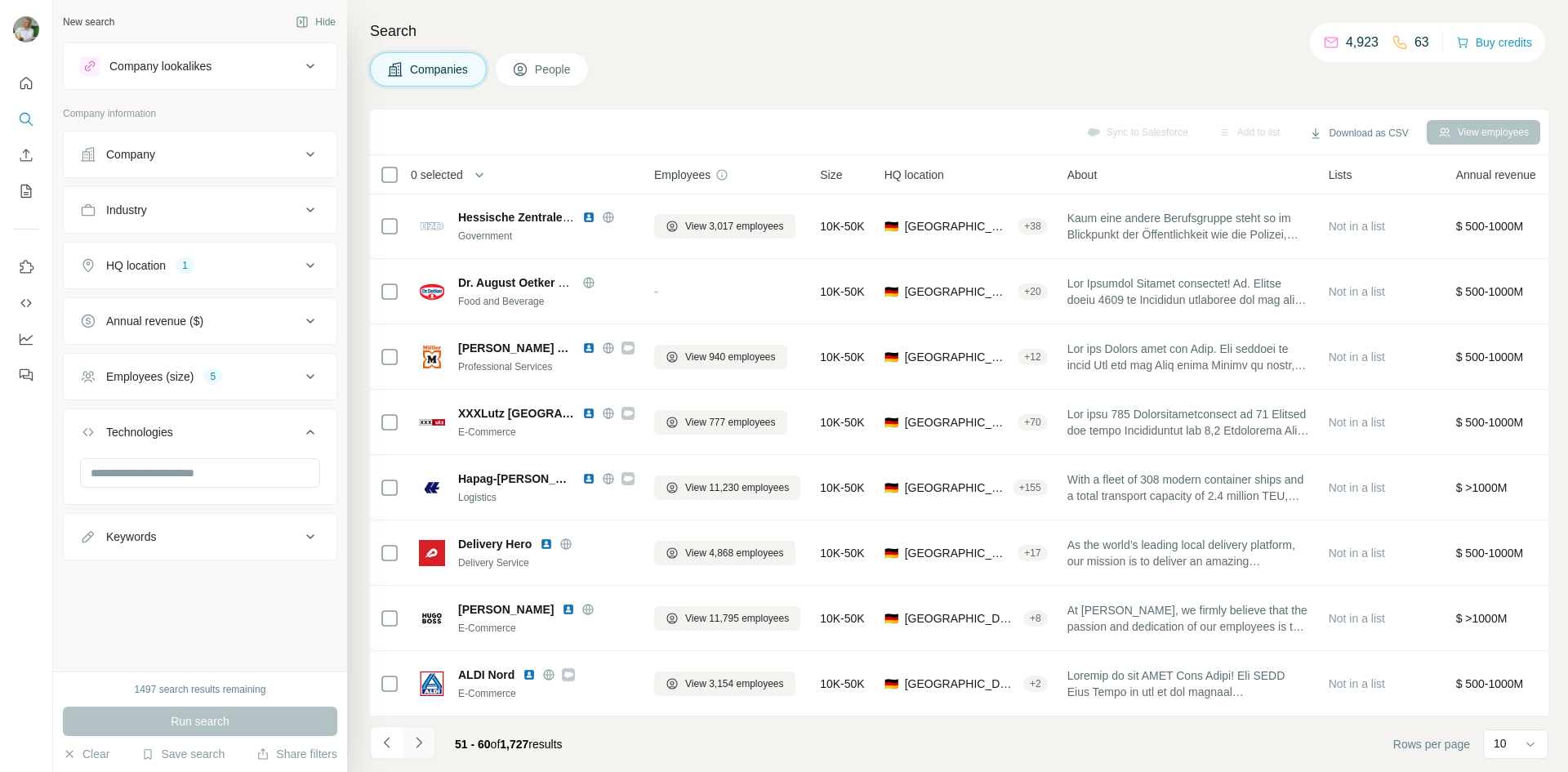
click at [420, 743] on icon "Navigate to next page" at bounding box center [418, 743] width 5 height 11
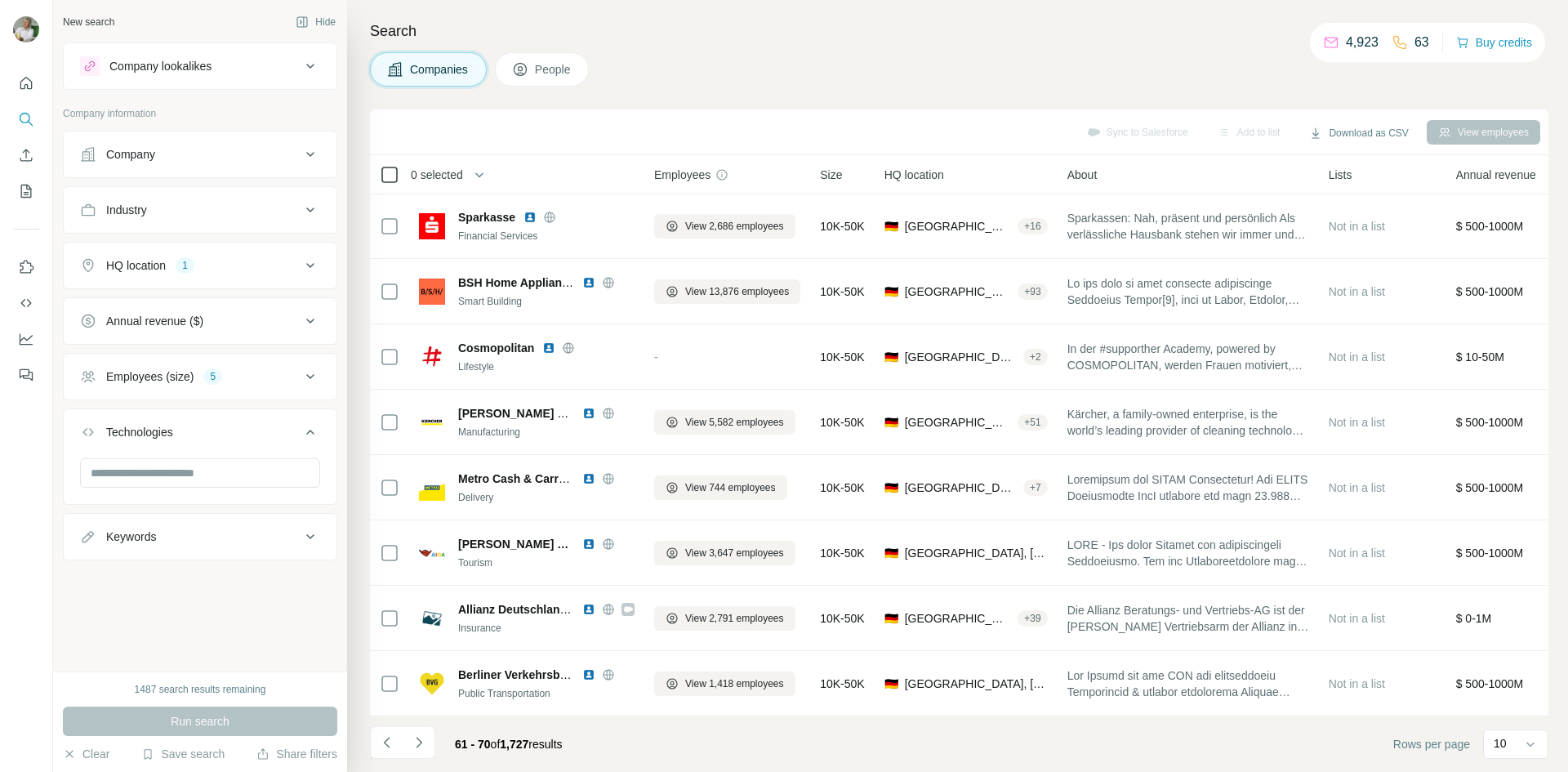
click at [398, 173] on icon at bounding box center [389, 174] width 19 height 19
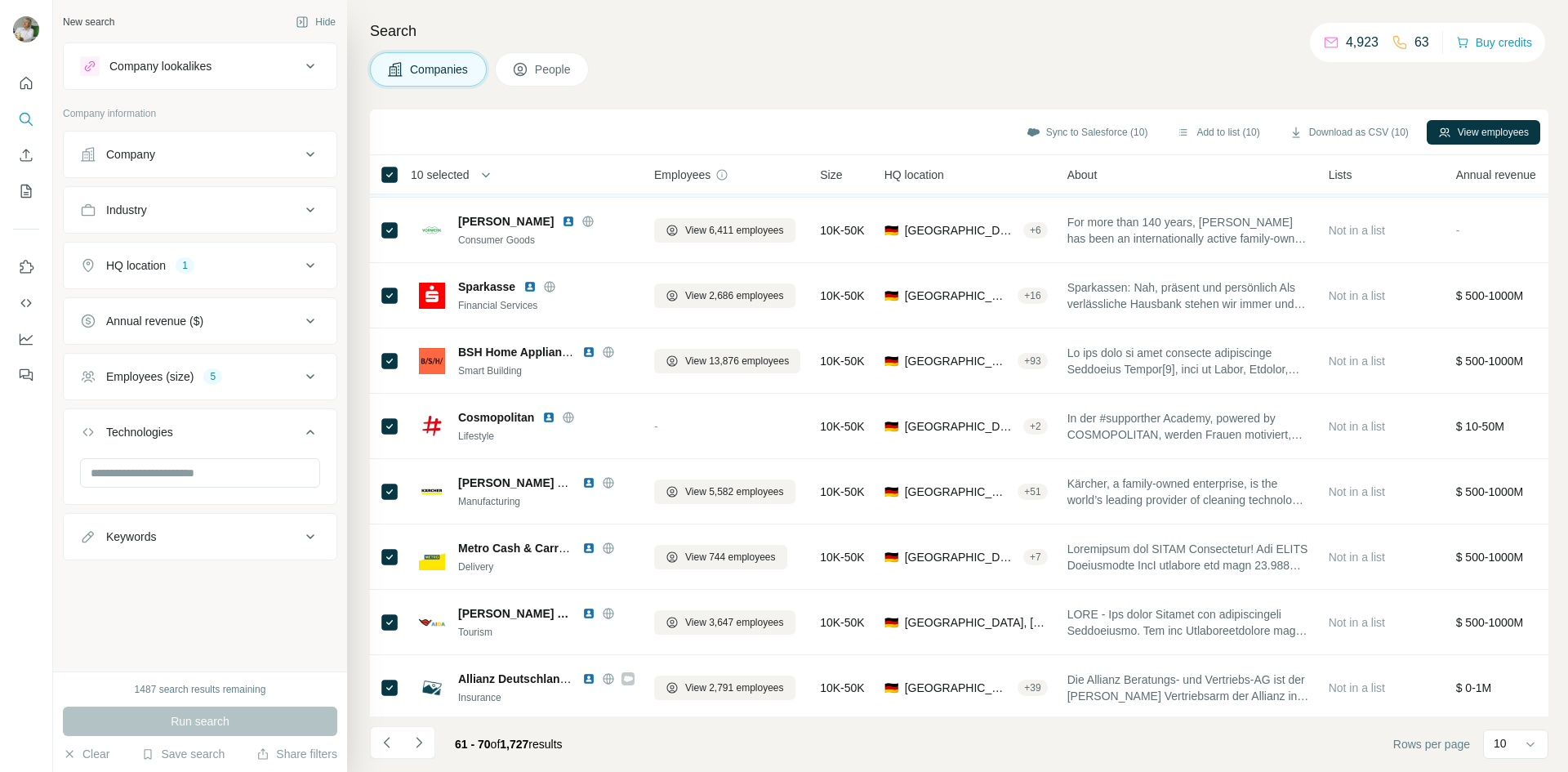
scroll to position [0, 0]
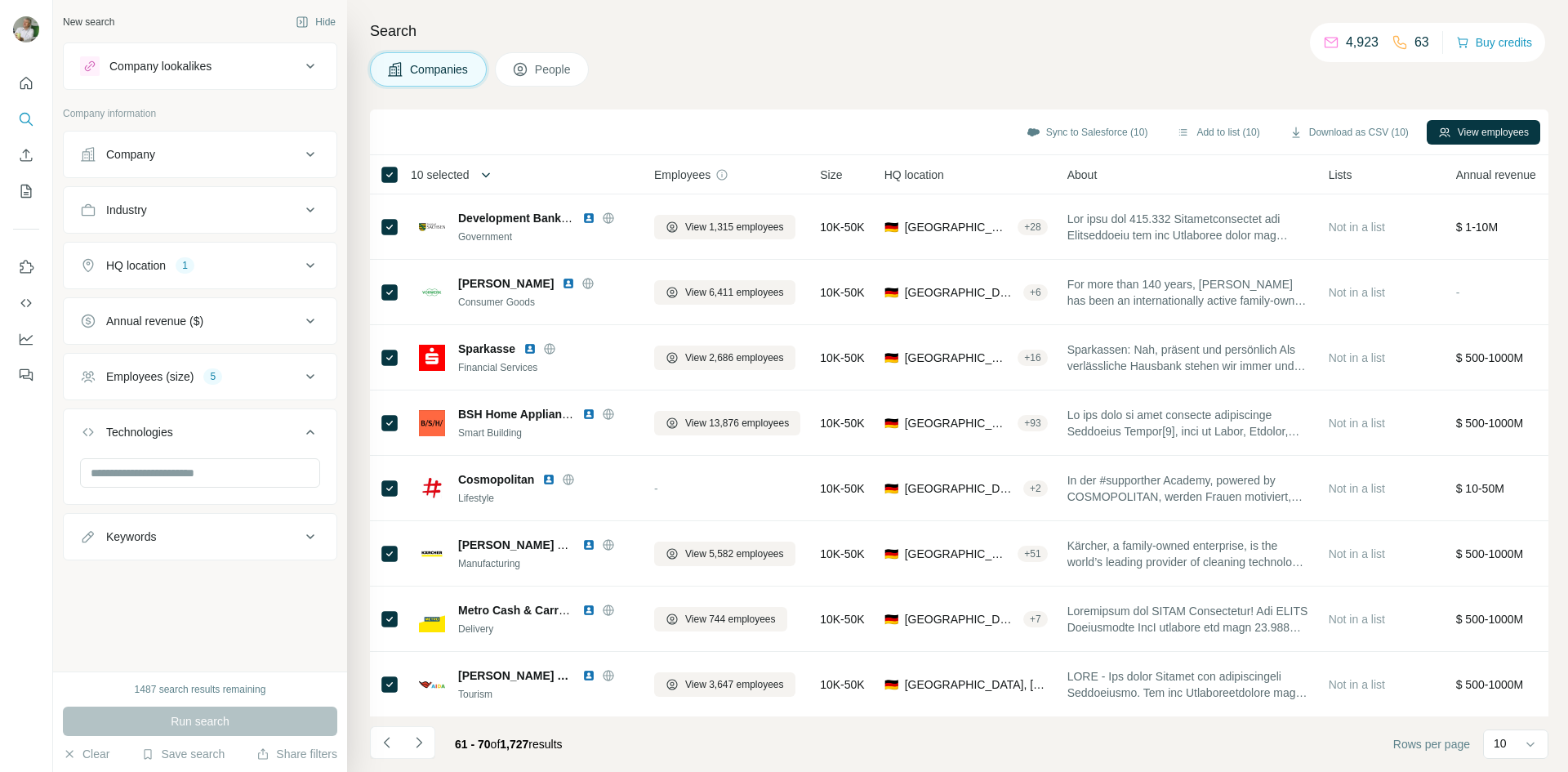
click at [490, 173] on icon "button" at bounding box center [485, 174] width 8 height 5
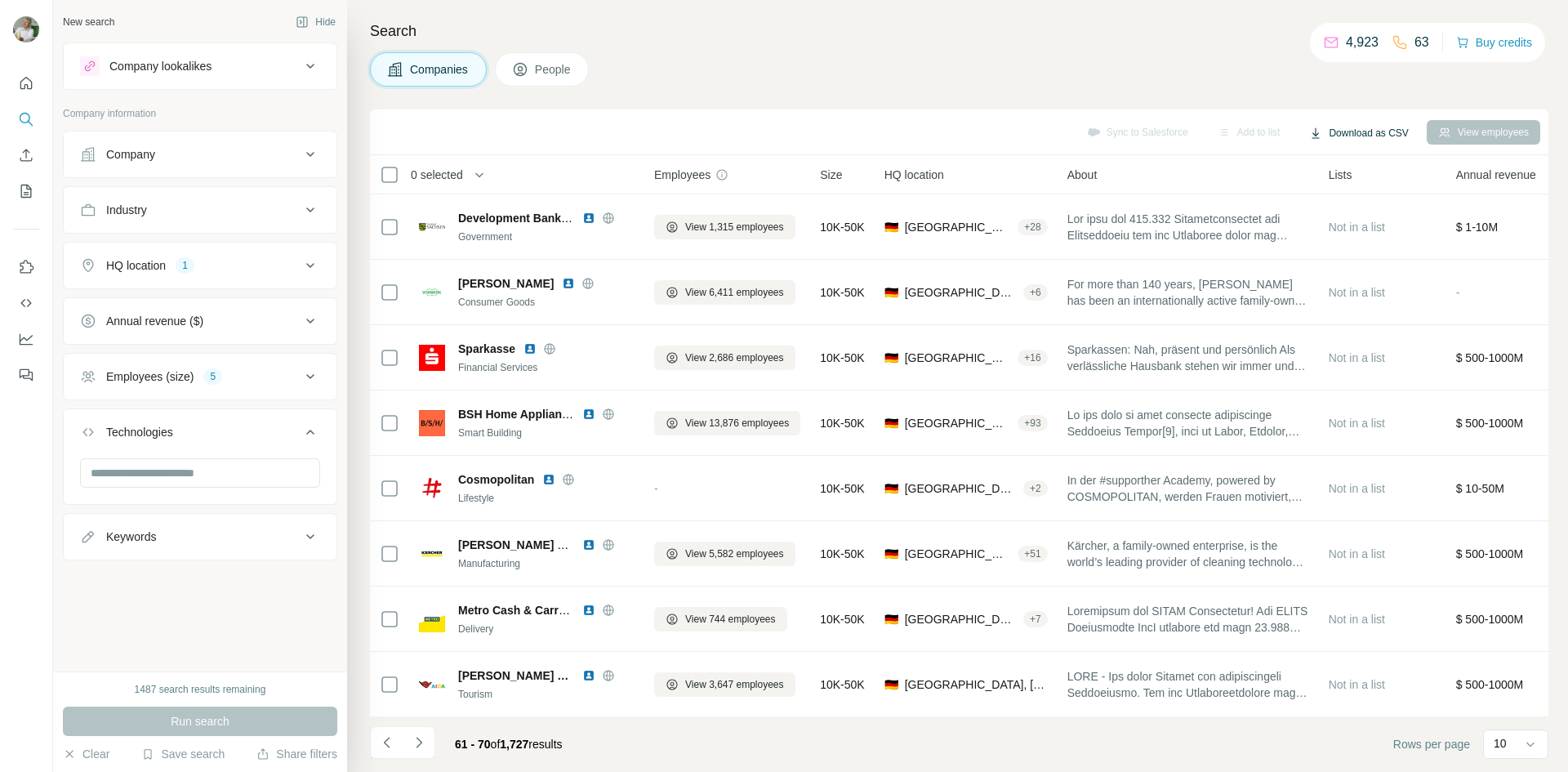
click at [1365, 136] on button "Download as CSV" at bounding box center [1358, 133] width 122 height 25
click at [1521, 743] on div "10" at bounding box center [1514, 744] width 41 height 16
click at [1499, 625] on p "60" at bounding box center [1503, 619] width 13 height 16
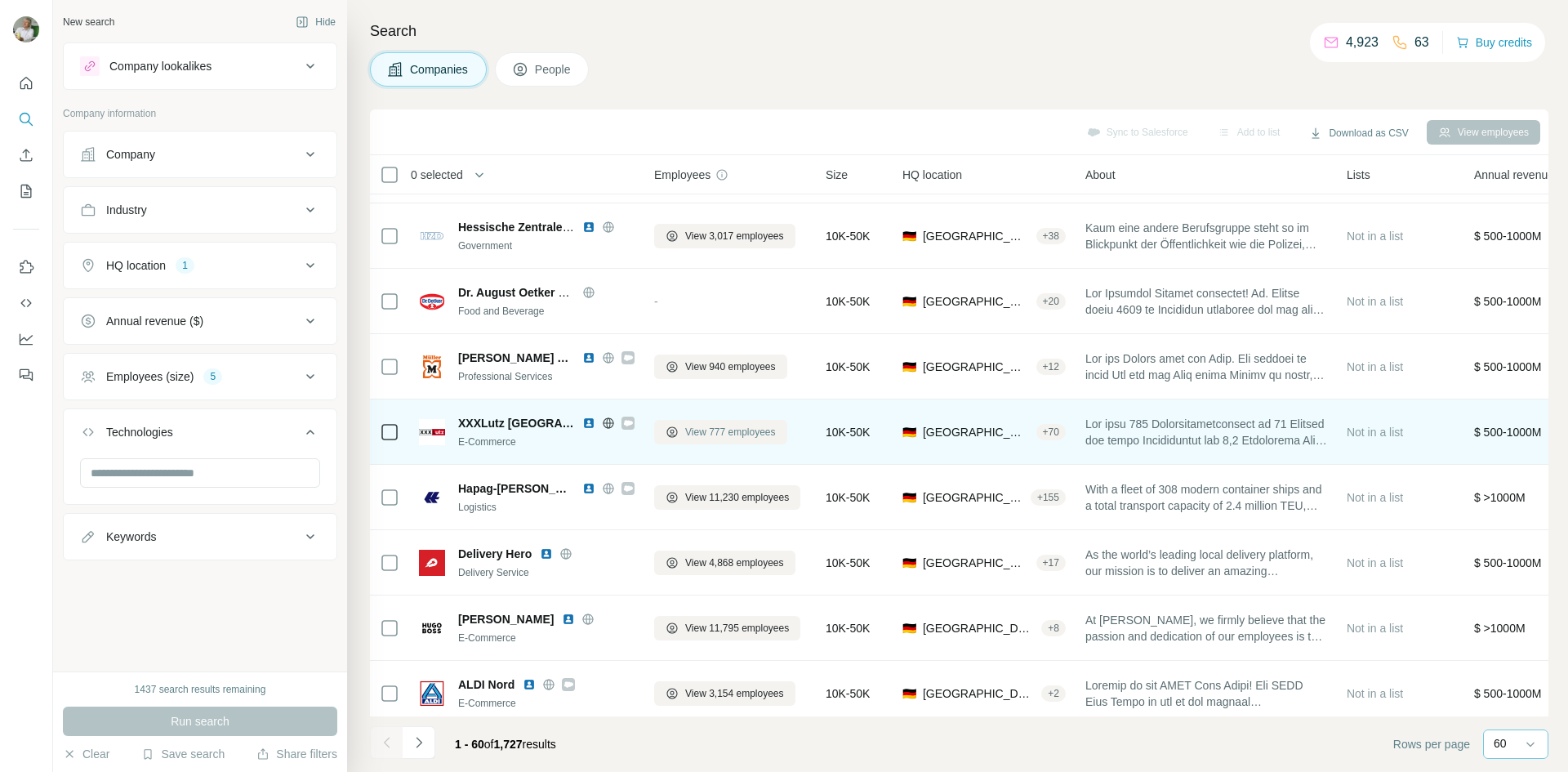
scroll to position [3408, 0]
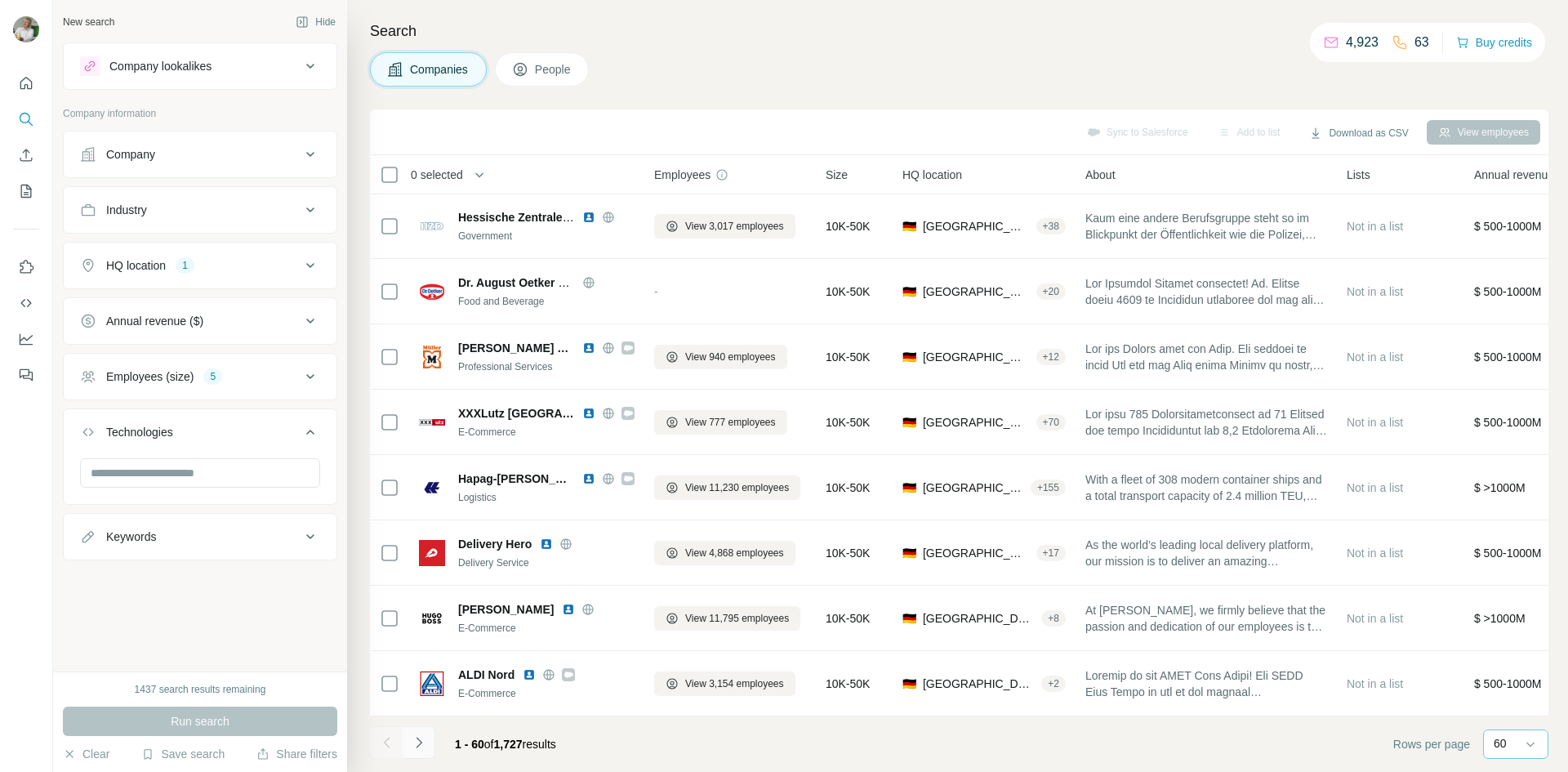
click at [420, 736] on icon "Navigate to next page" at bounding box center [419, 743] width 16 height 16
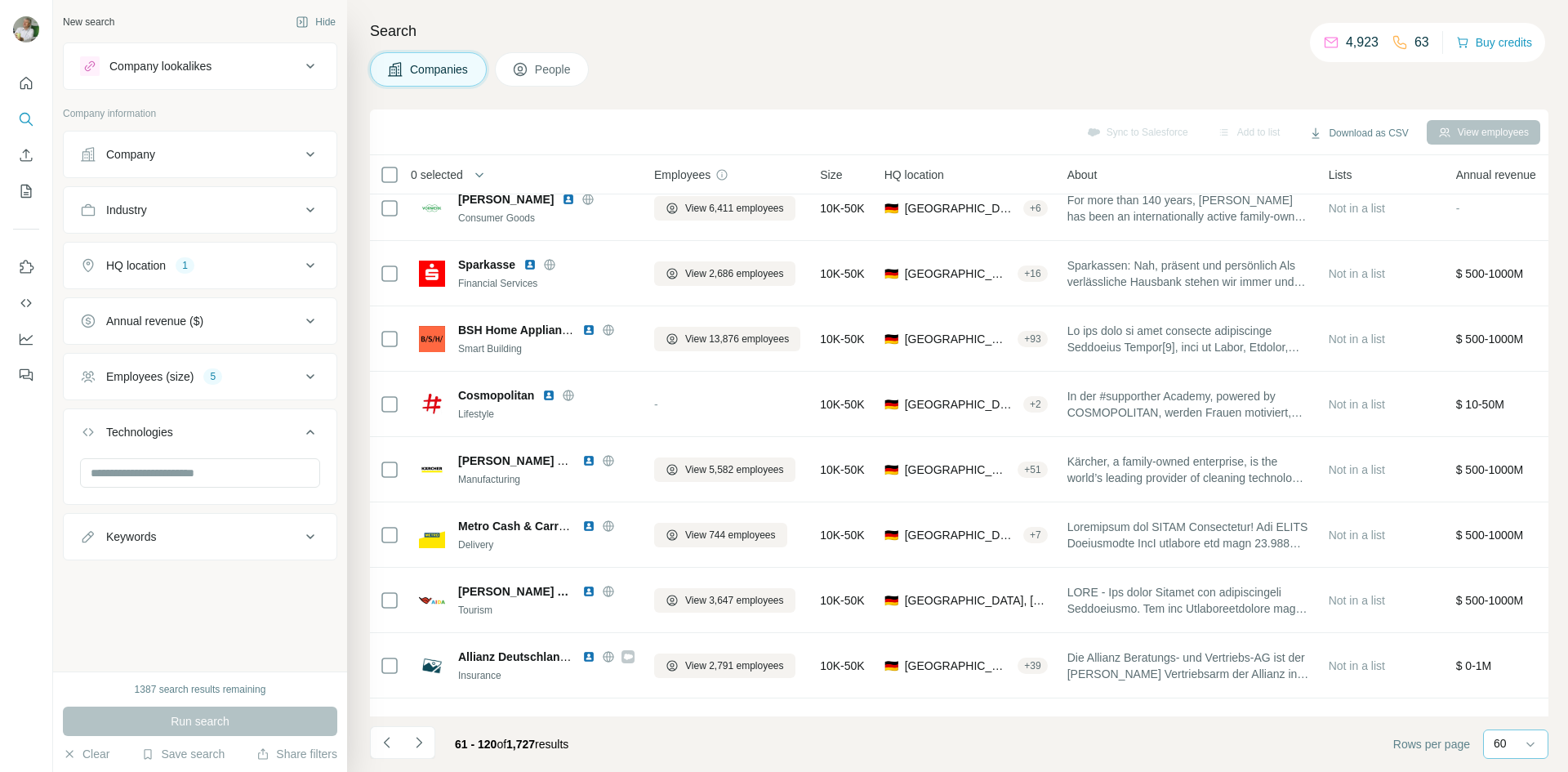
scroll to position [0, 0]
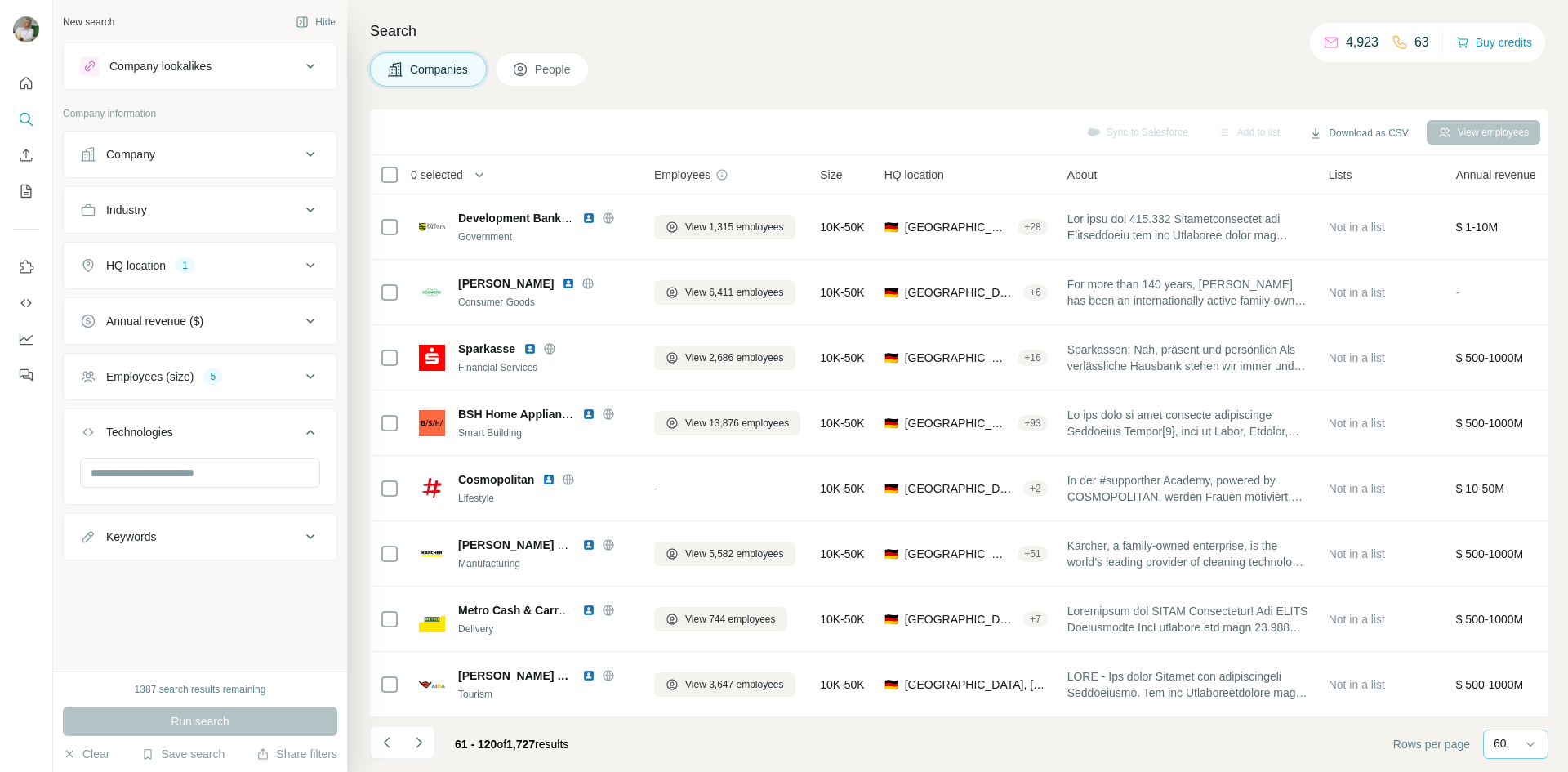
click at [368, 756] on div "Search Companies People Sync to Salesforce Add to list Download as CSV View emp…" at bounding box center [957, 386] width 1221 height 772
click at [379, 745] on icon "Navigate to previous page" at bounding box center [387, 743] width 16 height 16
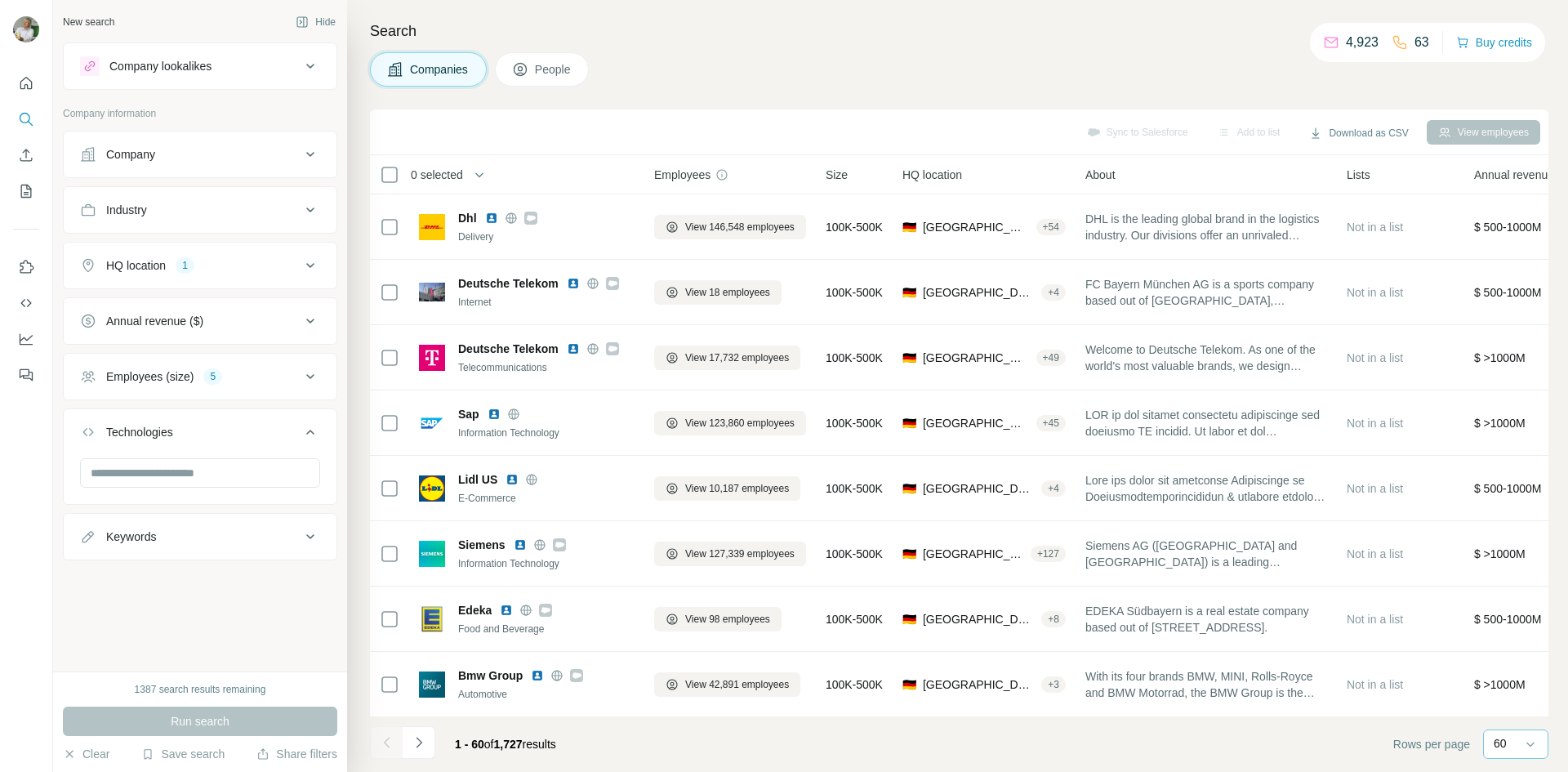
click at [815, 75] on div "Companies People" at bounding box center [958, 69] width 1178 height 34
click at [183, 223] on button "Industry" at bounding box center [200, 210] width 273 height 39
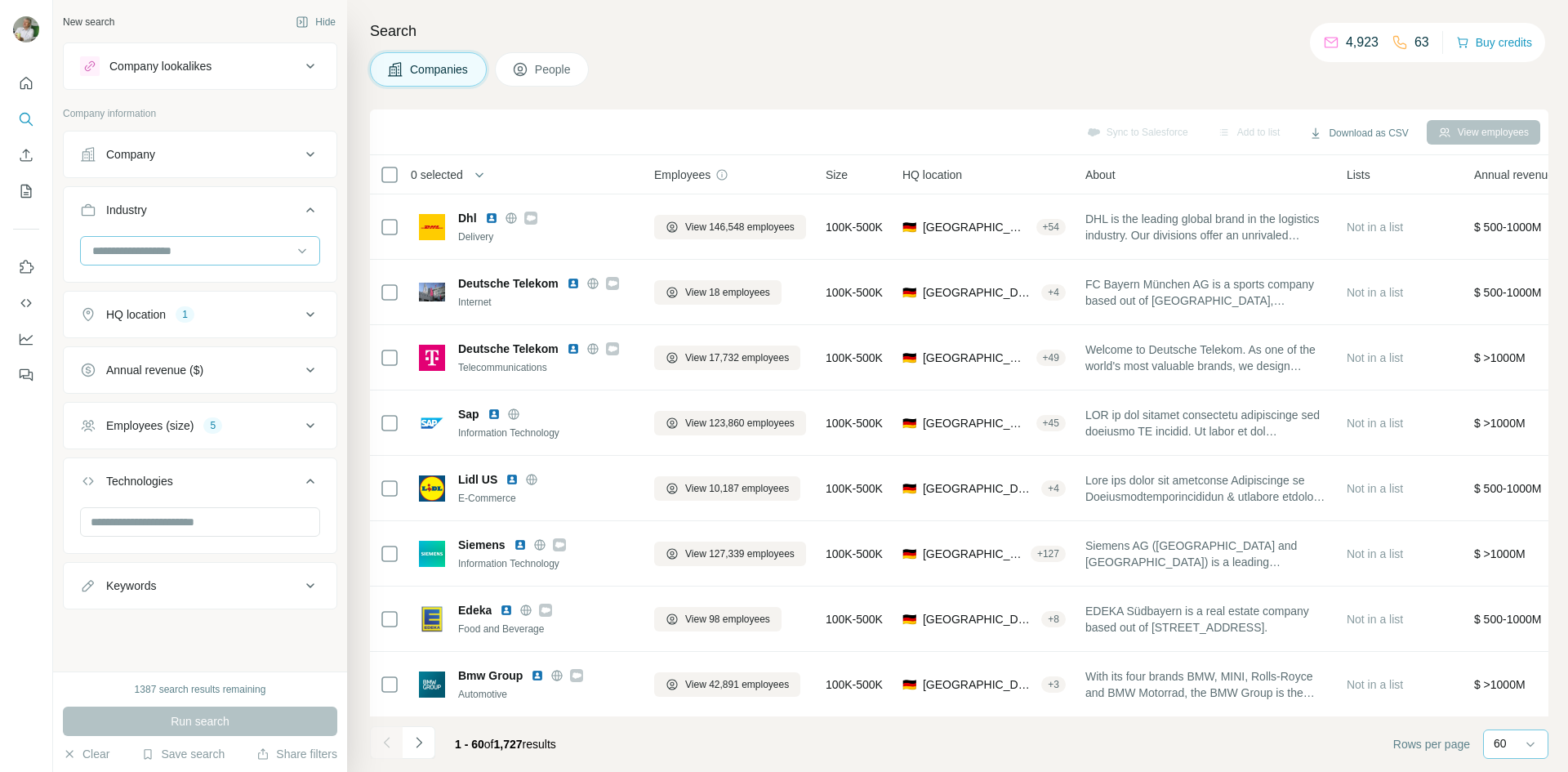
click at [168, 256] on input at bounding box center [191, 251] width 201 height 18
click at [151, 342] on div "Energy" at bounding box center [200, 333] width 212 height 16
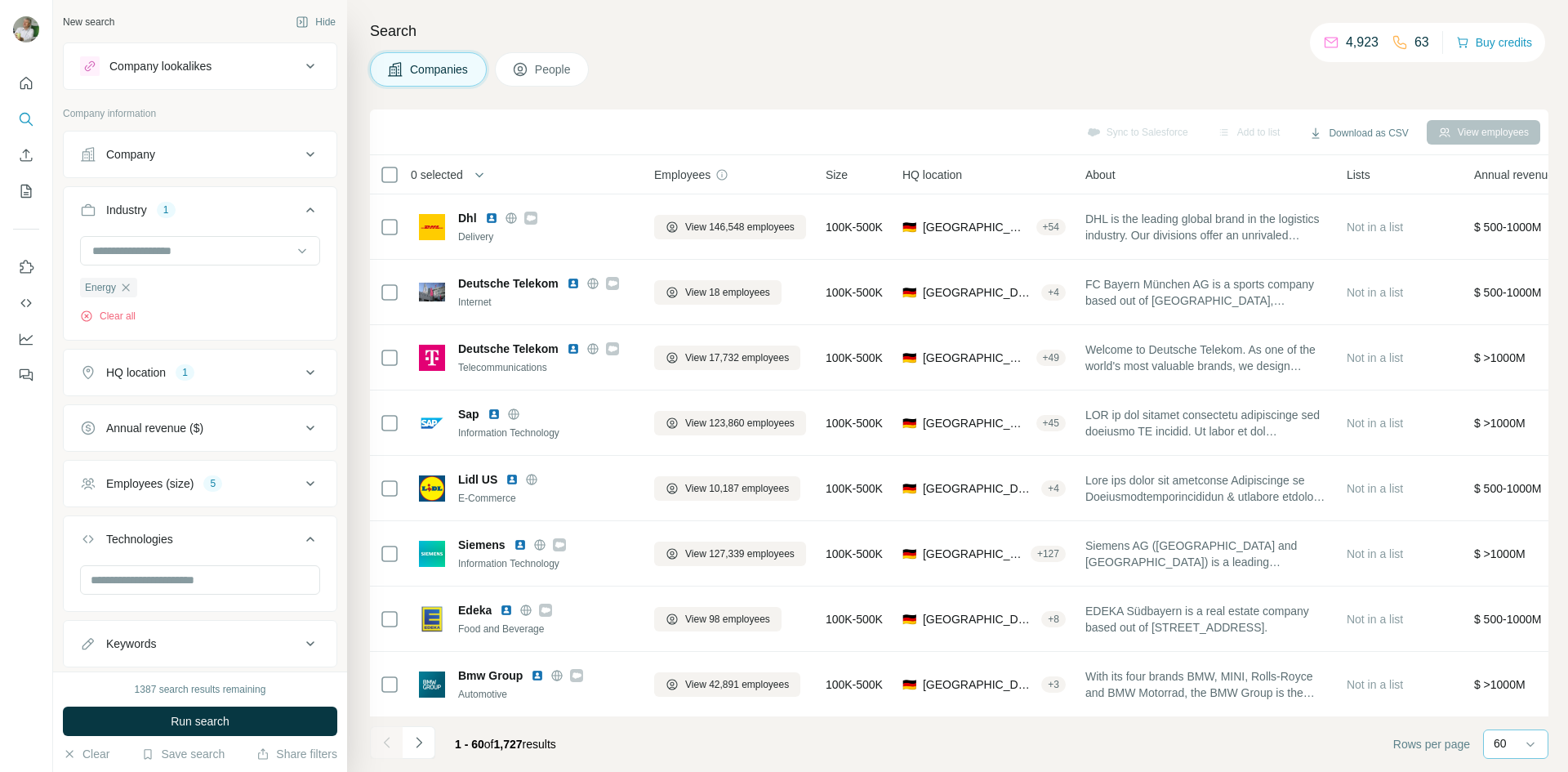
click at [217, 156] on div "Company" at bounding box center [189, 155] width 221 height 16
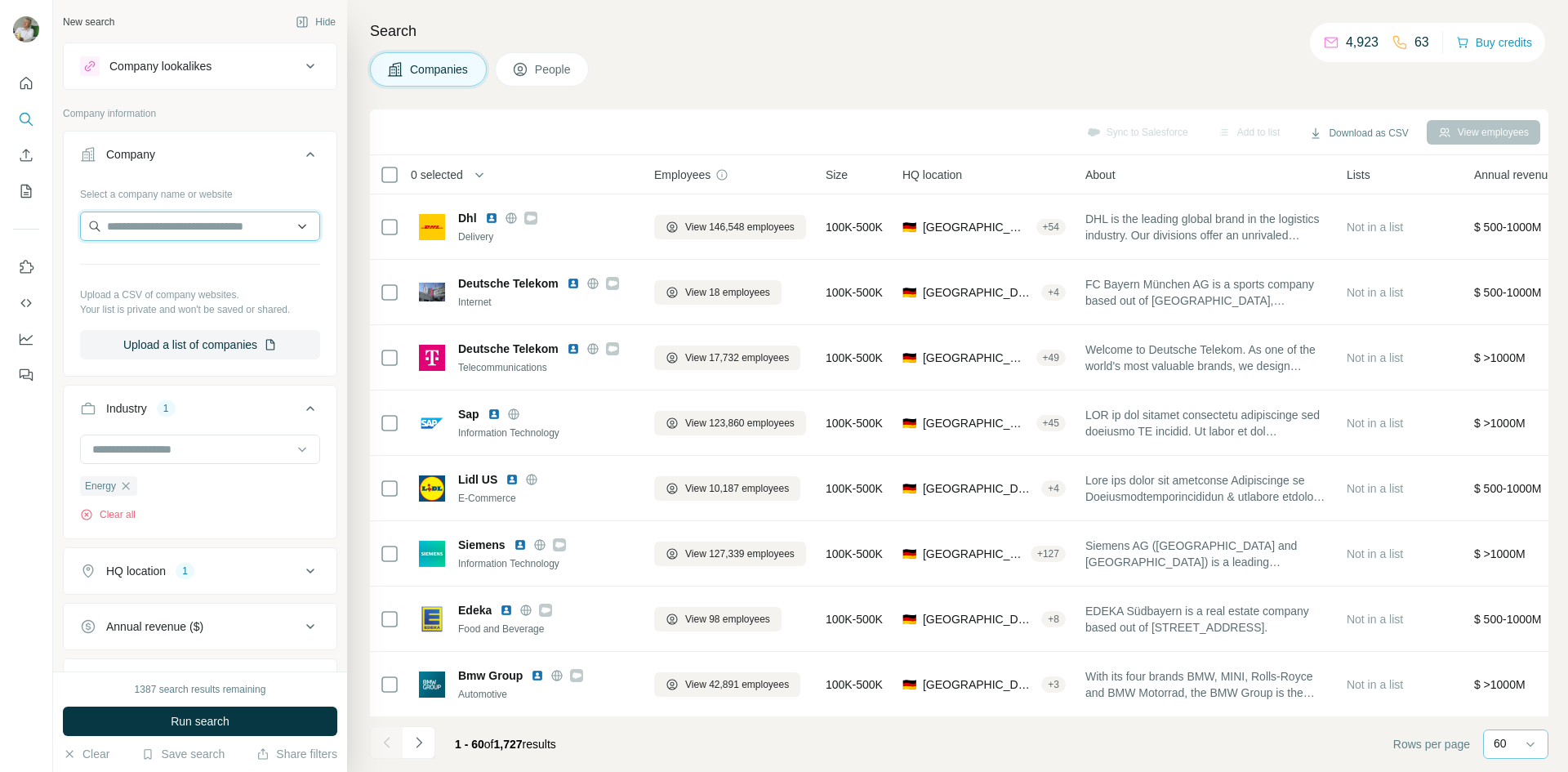
click at [171, 222] on input "text" at bounding box center [200, 226] width 240 height 29
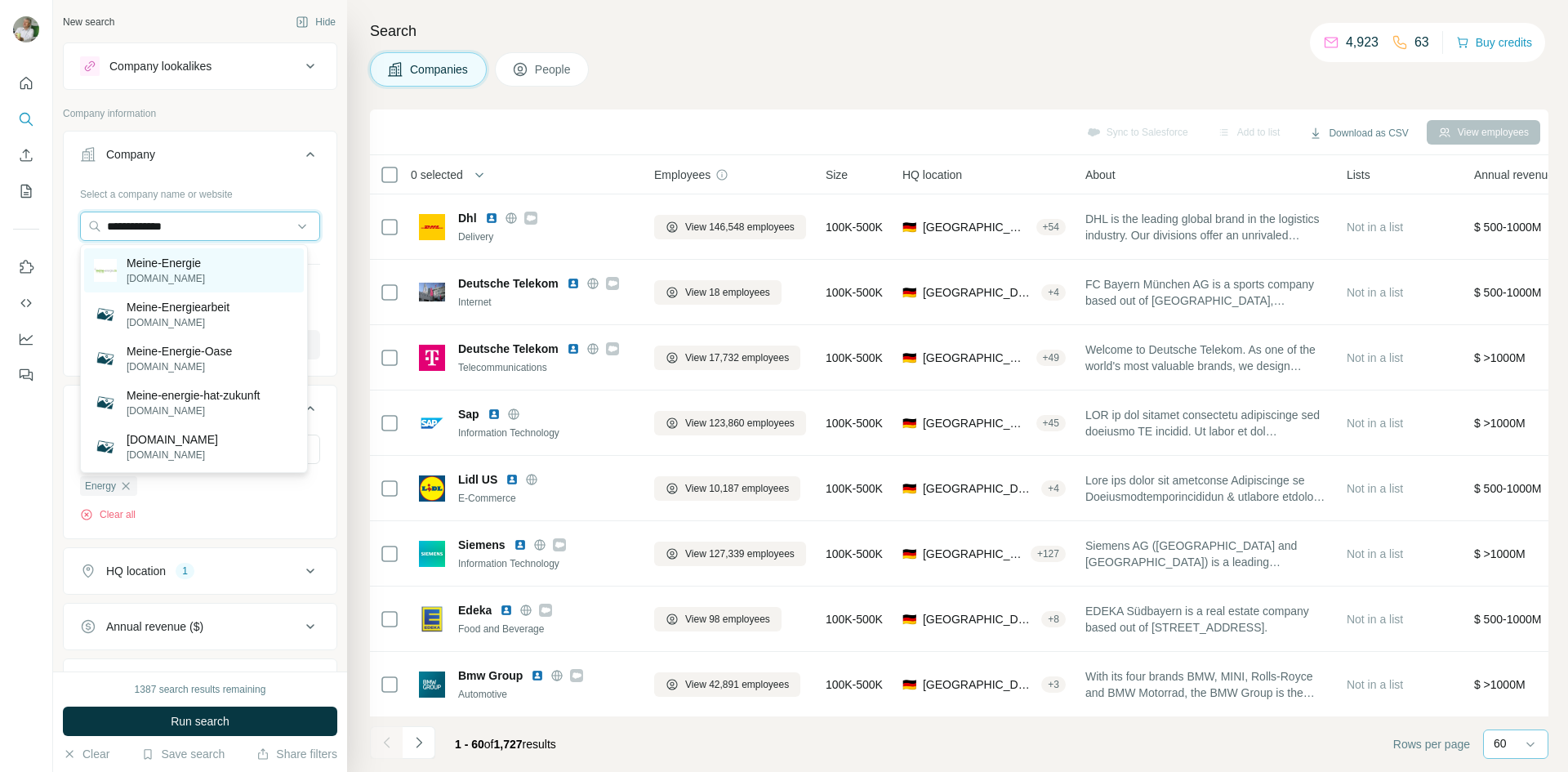
type input "**********"
click at [179, 266] on p "Meine-Energie" at bounding box center [166, 263] width 79 height 16
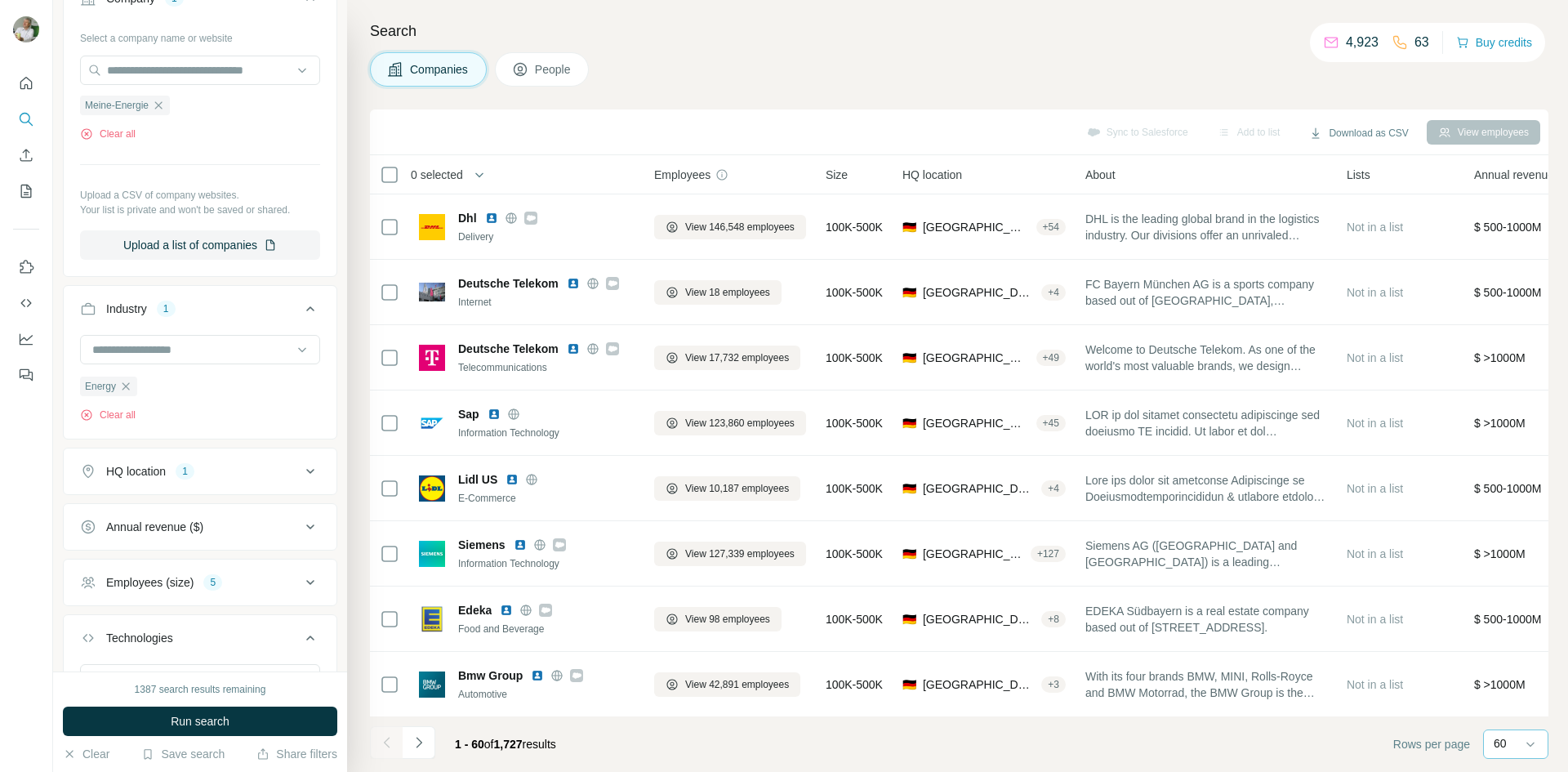
scroll to position [163, 0]
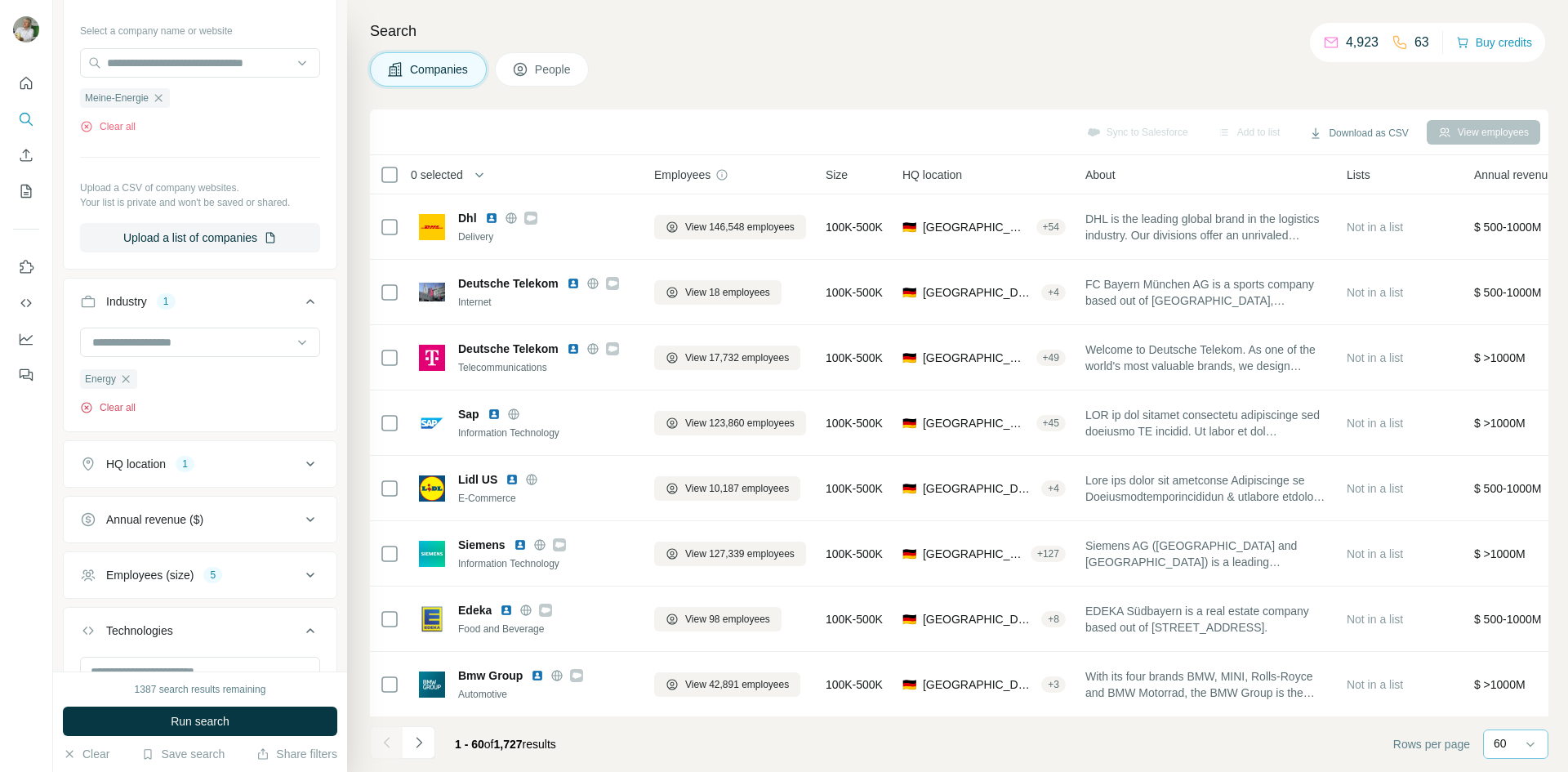
click at [125, 415] on button "Clear all" at bounding box center [107, 408] width 56 height 15
click at [287, 509] on button "Employees (size) 5" at bounding box center [200, 516] width 273 height 39
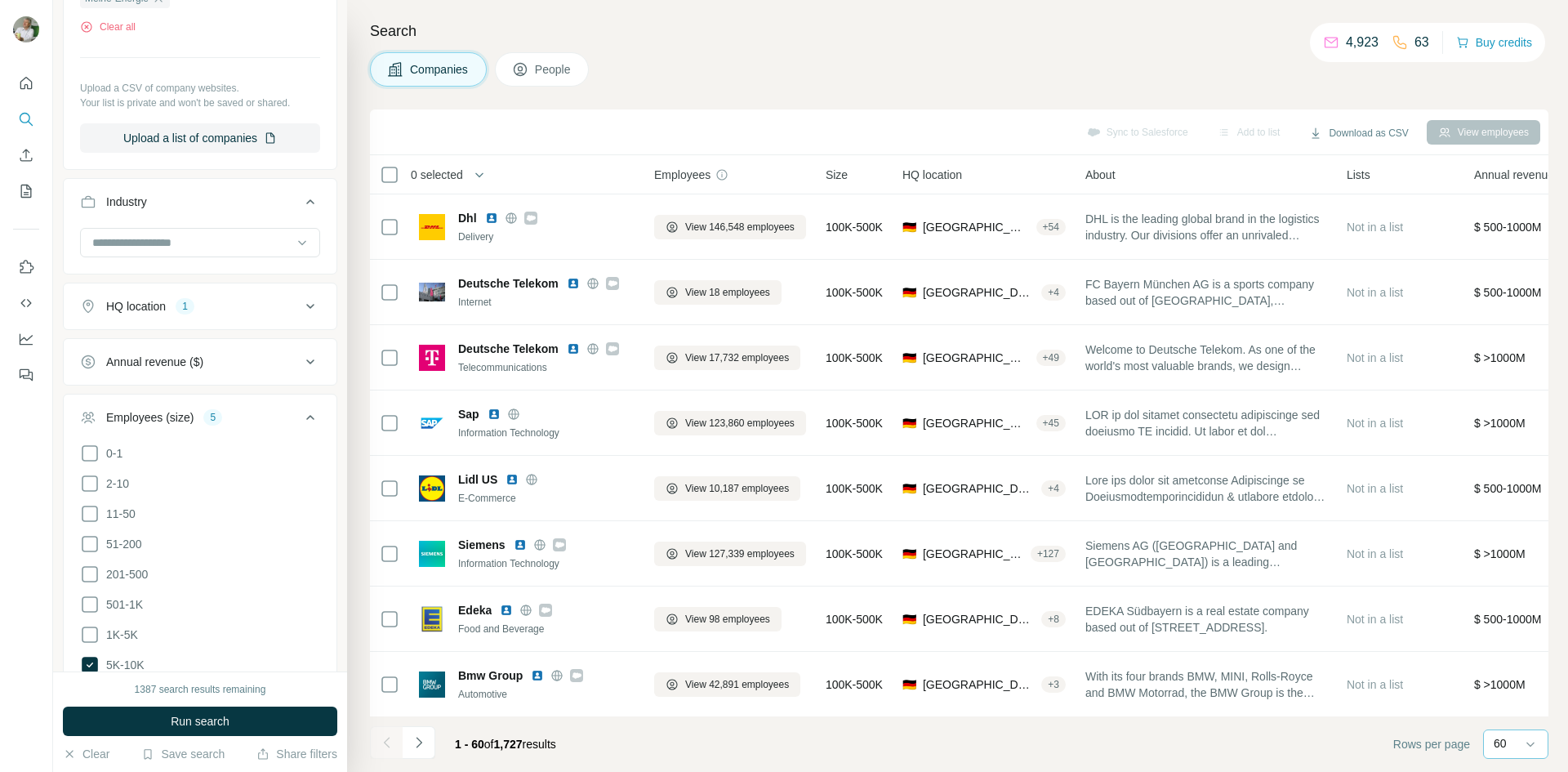
scroll to position [327, 0]
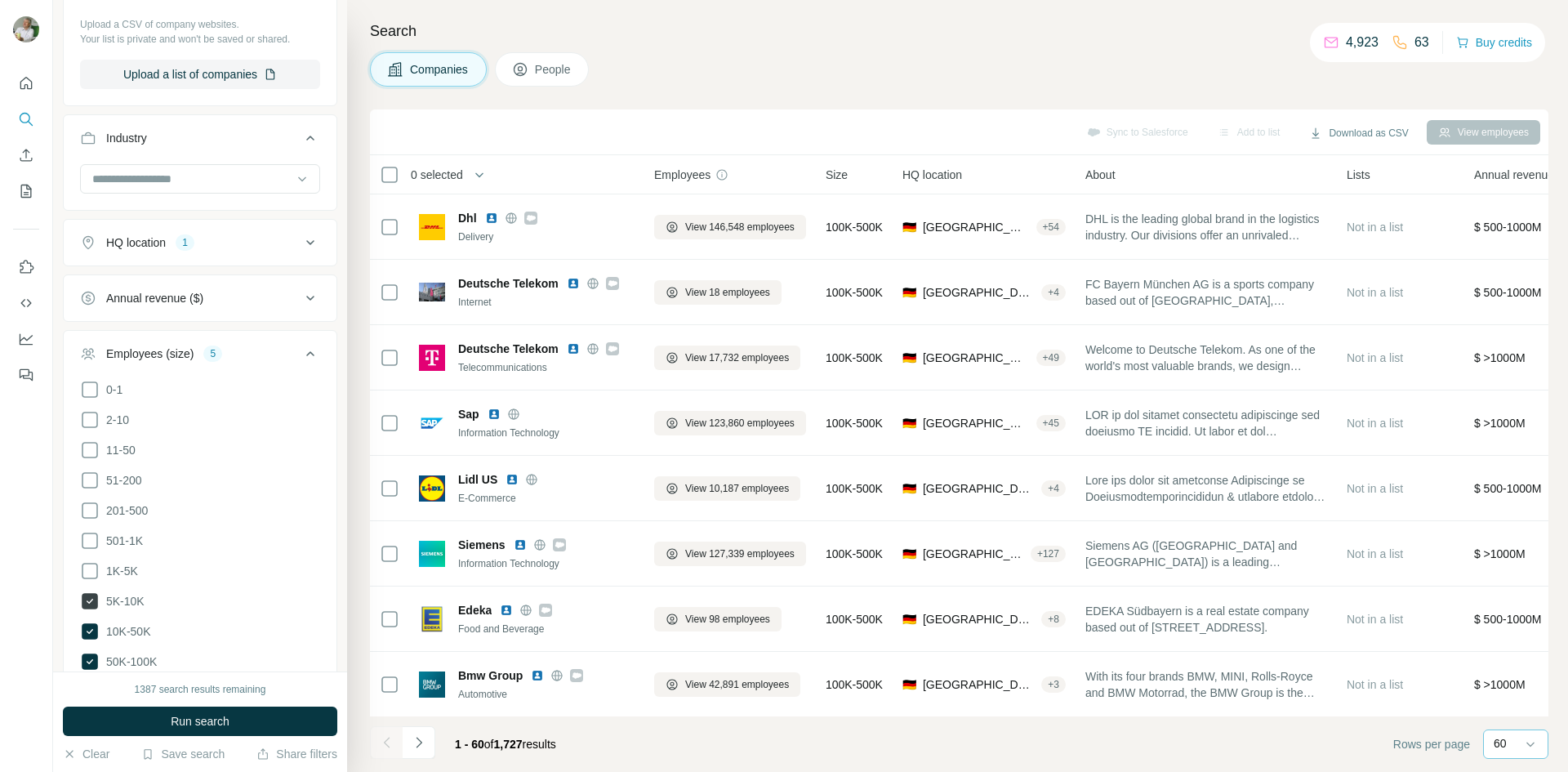
click at [90, 599] on icon at bounding box center [90, 601] width 6 height 5
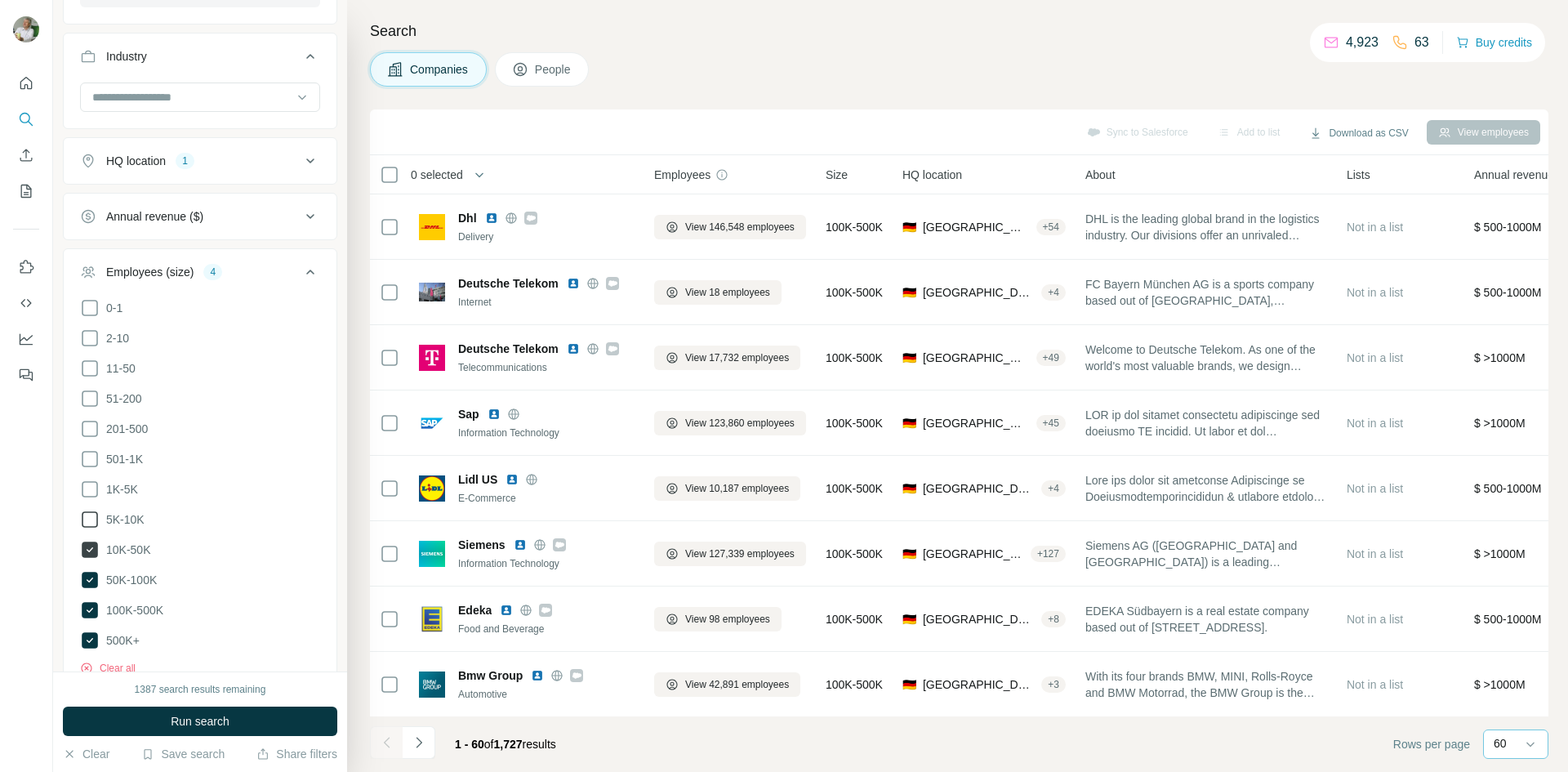
click at [94, 549] on icon at bounding box center [90, 550] width 16 height 16
click at [88, 577] on icon at bounding box center [90, 581] width 16 height 16
click at [85, 608] on icon at bounding box center [90, 611] width 16 height 16
drag, startPoint x: 92, startPoint y: 633, endPoint x: 276, endPoint y: 489, distance: 233.6
click at [92, 633] on icon at bounding box center [90, 641] width 16 height 16
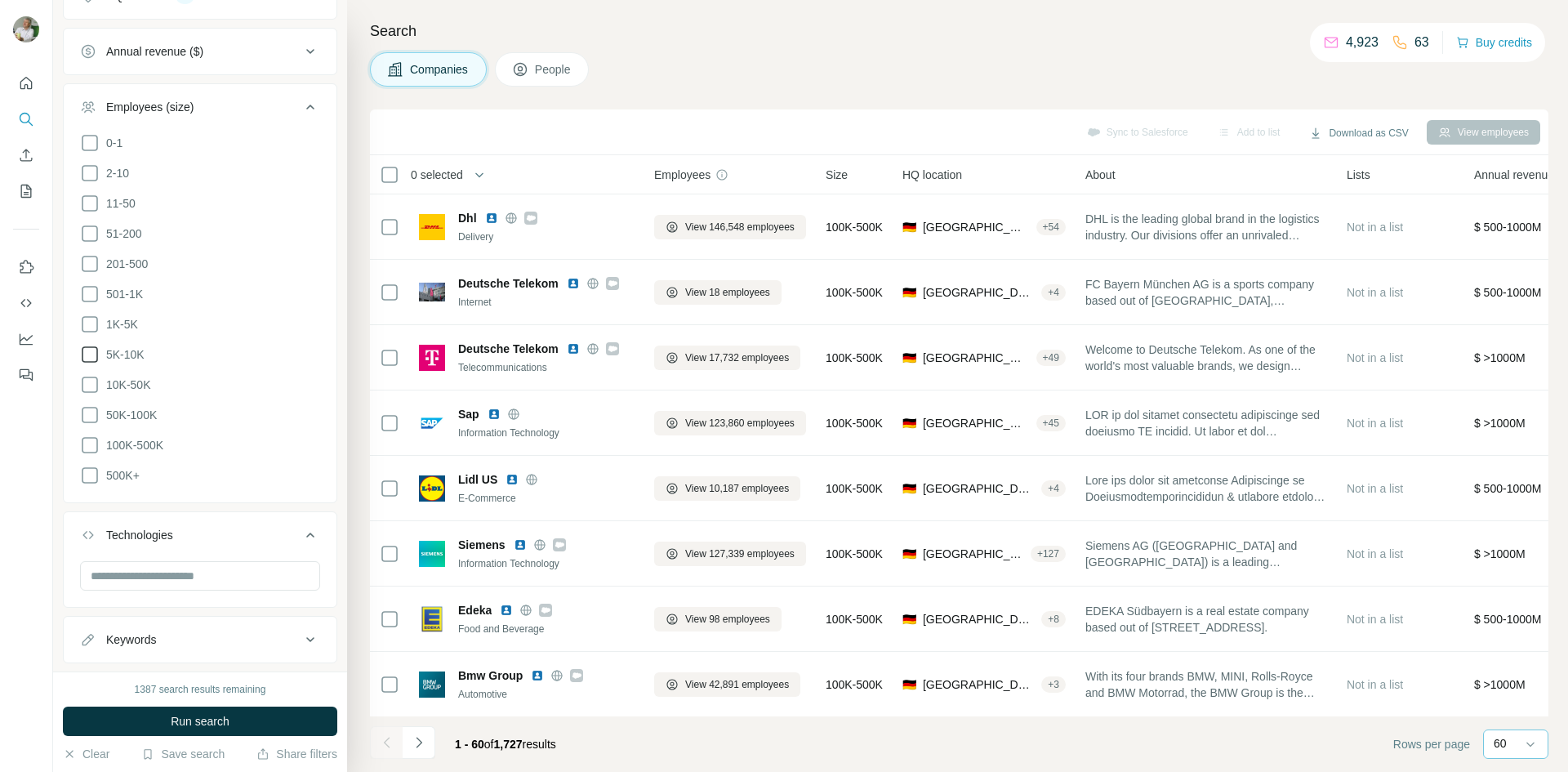
scroll to position [603, 0]
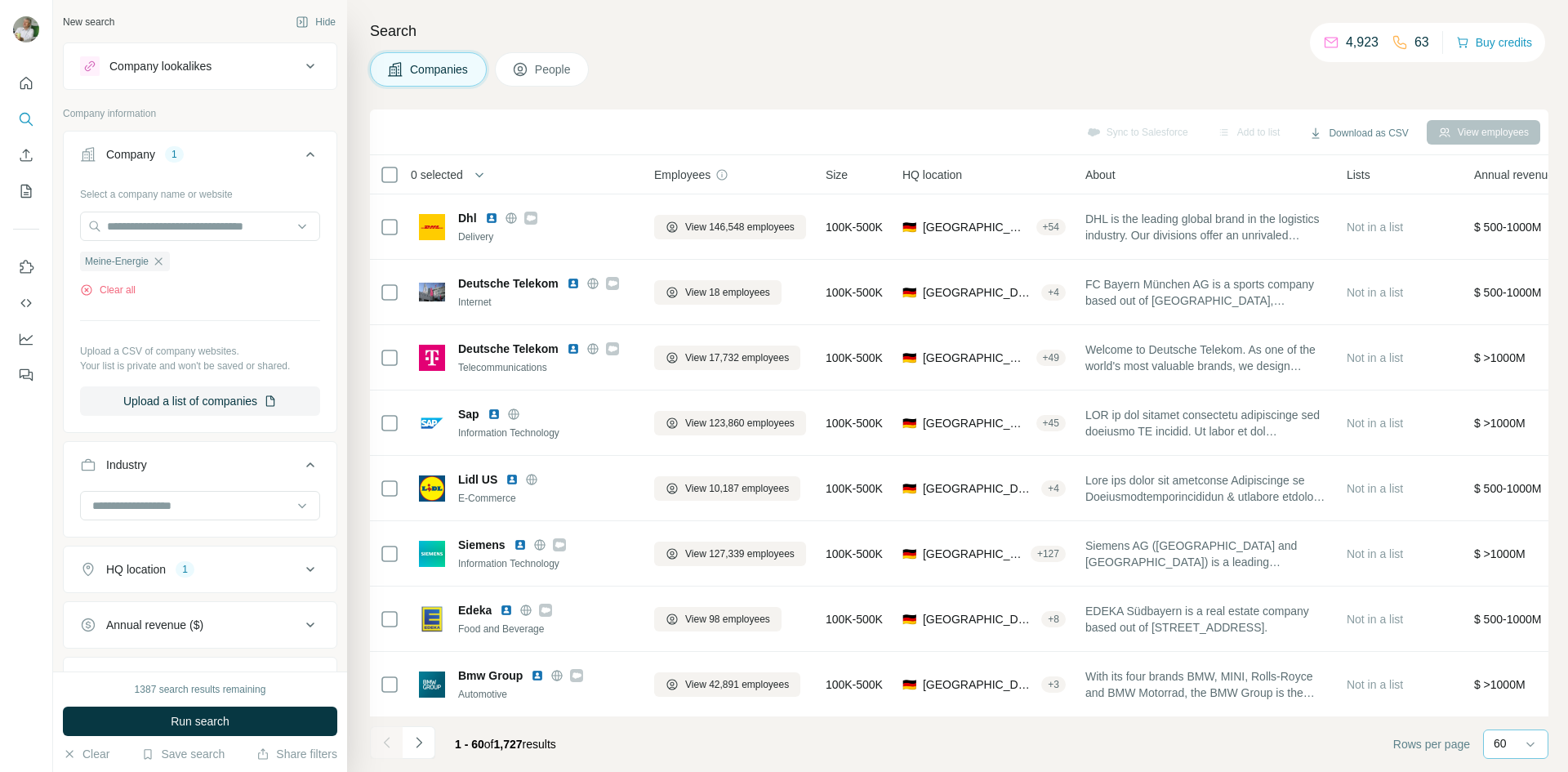
click at [240, 271] on ul "Meine-Energie" at bounding box center [200, 261] width 240 height 20
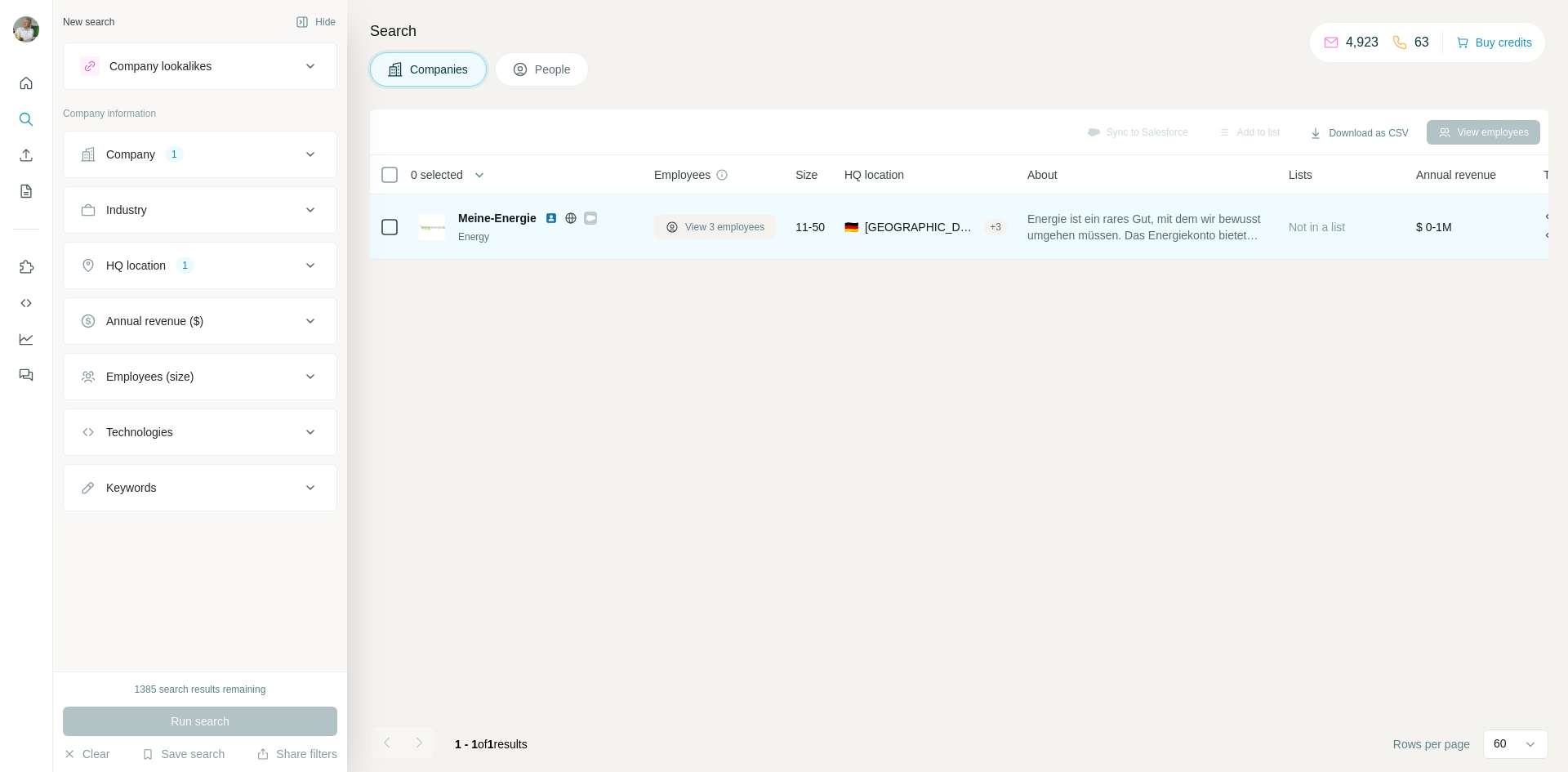
click at [717, 229] on span "View 3 employees" at bounding box center [725, 227] width 80 height 15
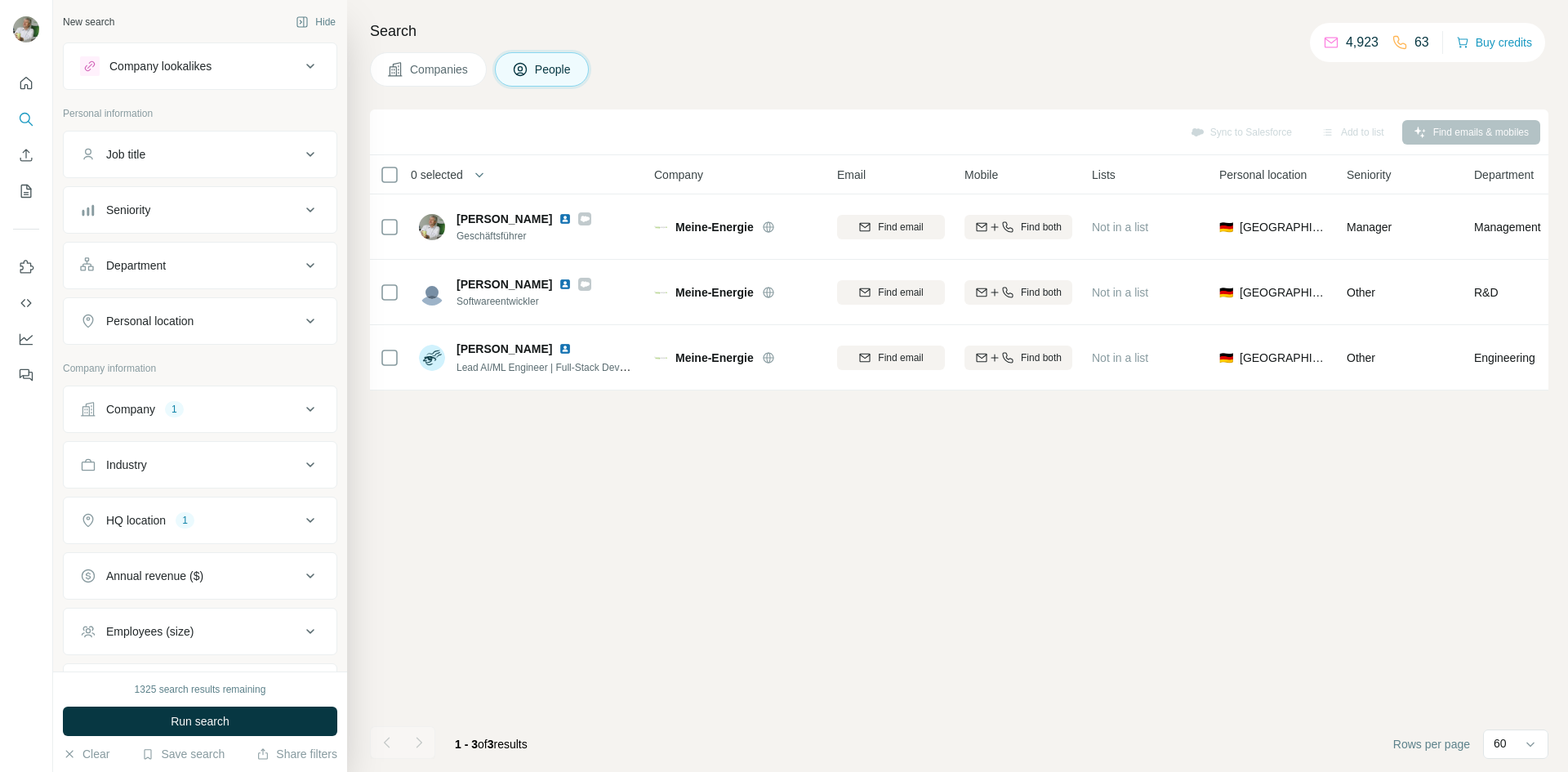
click at [428, 66] on span "Companies" at bounding box center [439, 70] width 59 height 16
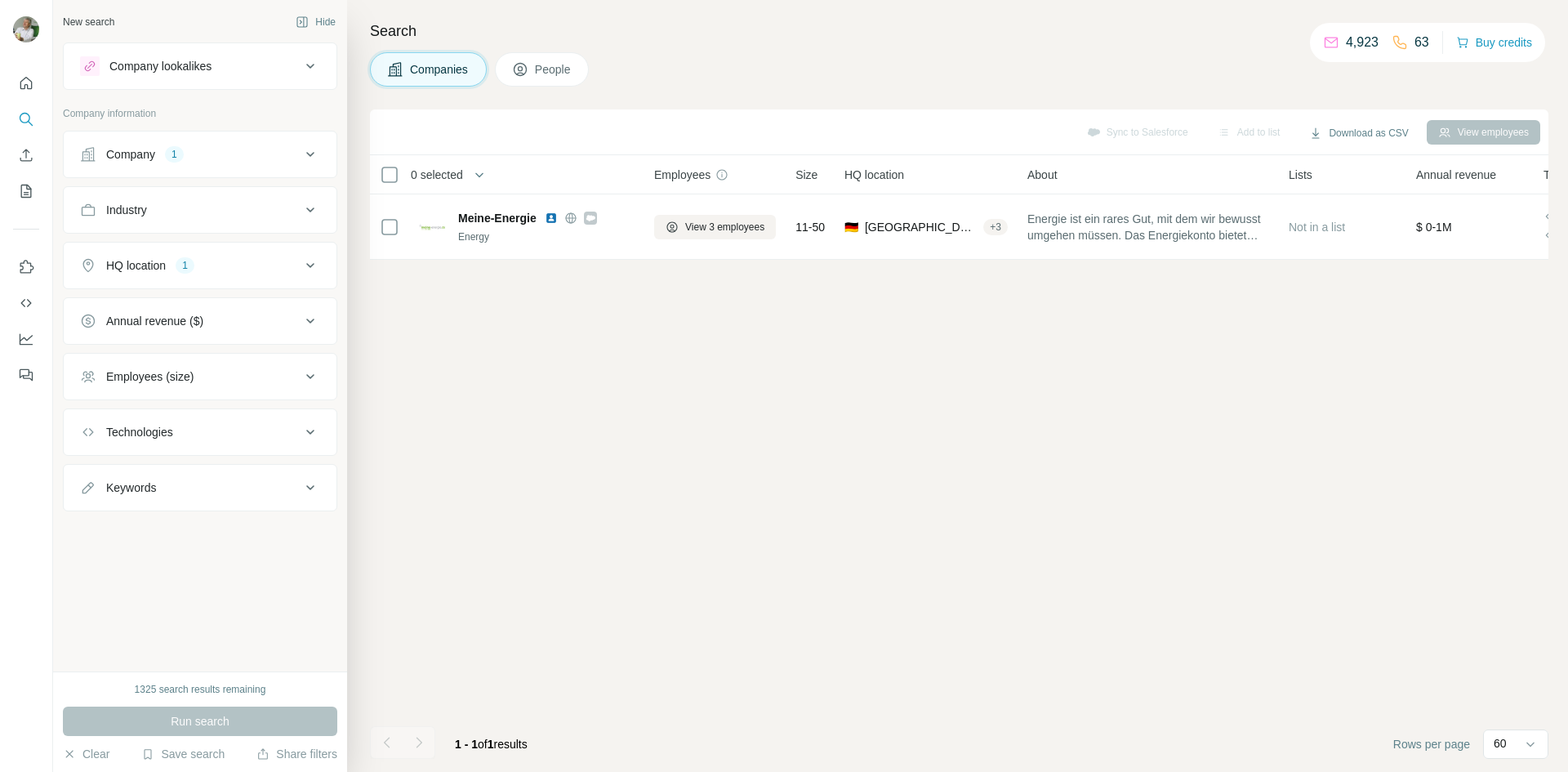
click at [208, 52] on button "Company lookalikes" at bounding box center [200, 66] width 273 height 39
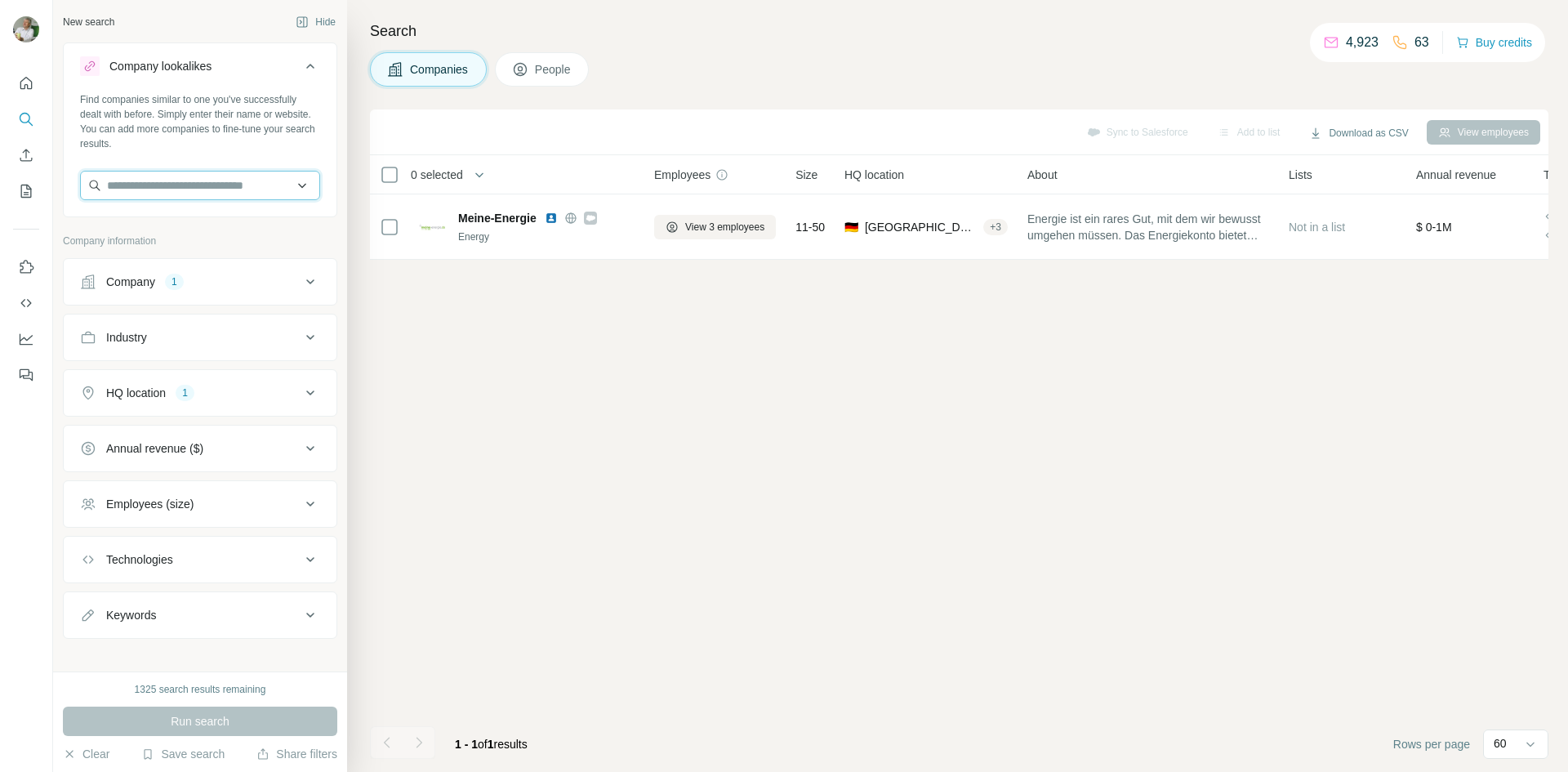
click at [199, 193] on input "text" at bounding box center [200, 185] width 240 height 29
type input "*"
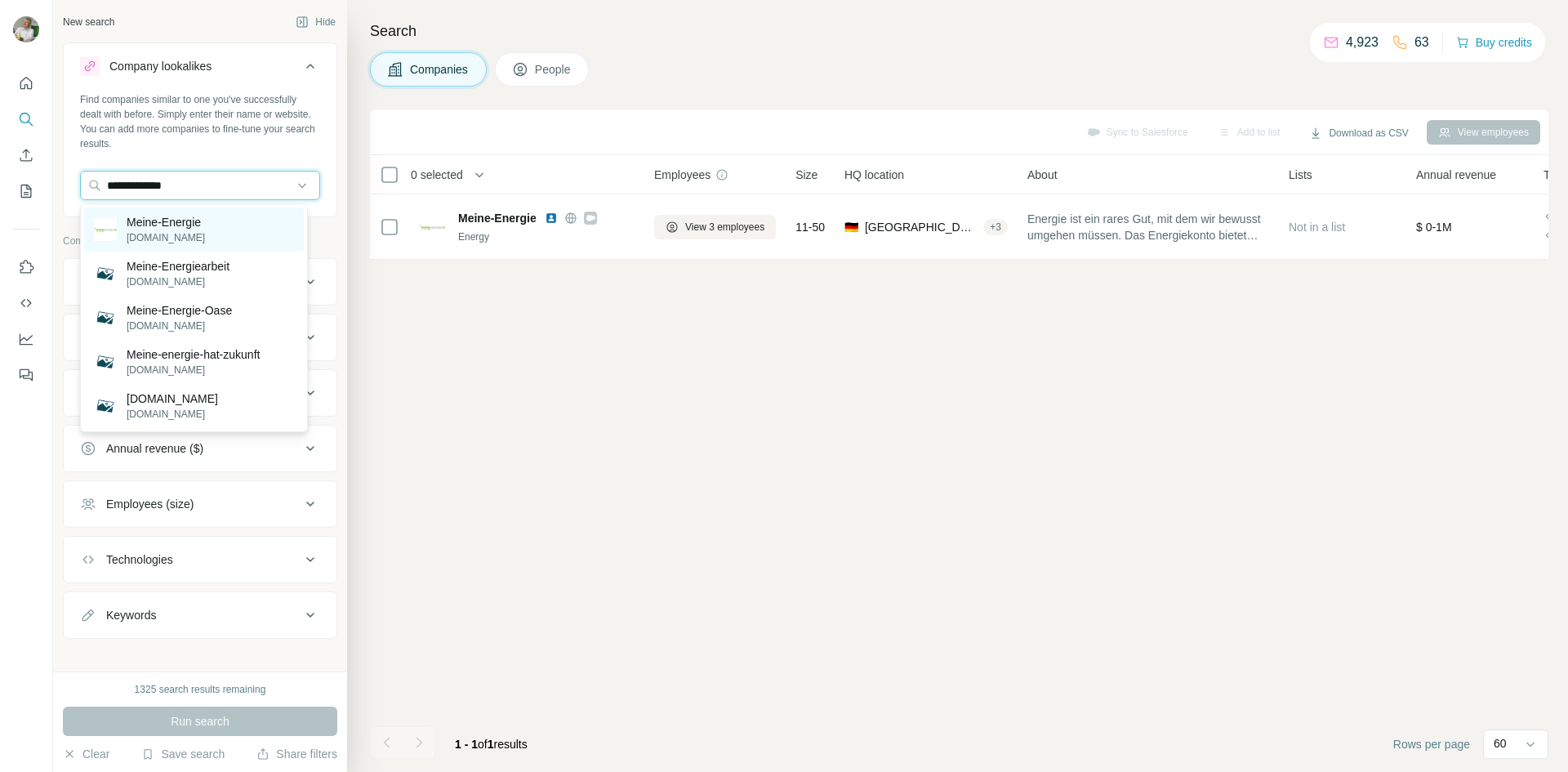
type input "**********"
click at [204, 230] on p "Meine-Energie" at bounding box center [166, 223] width 79 height 16
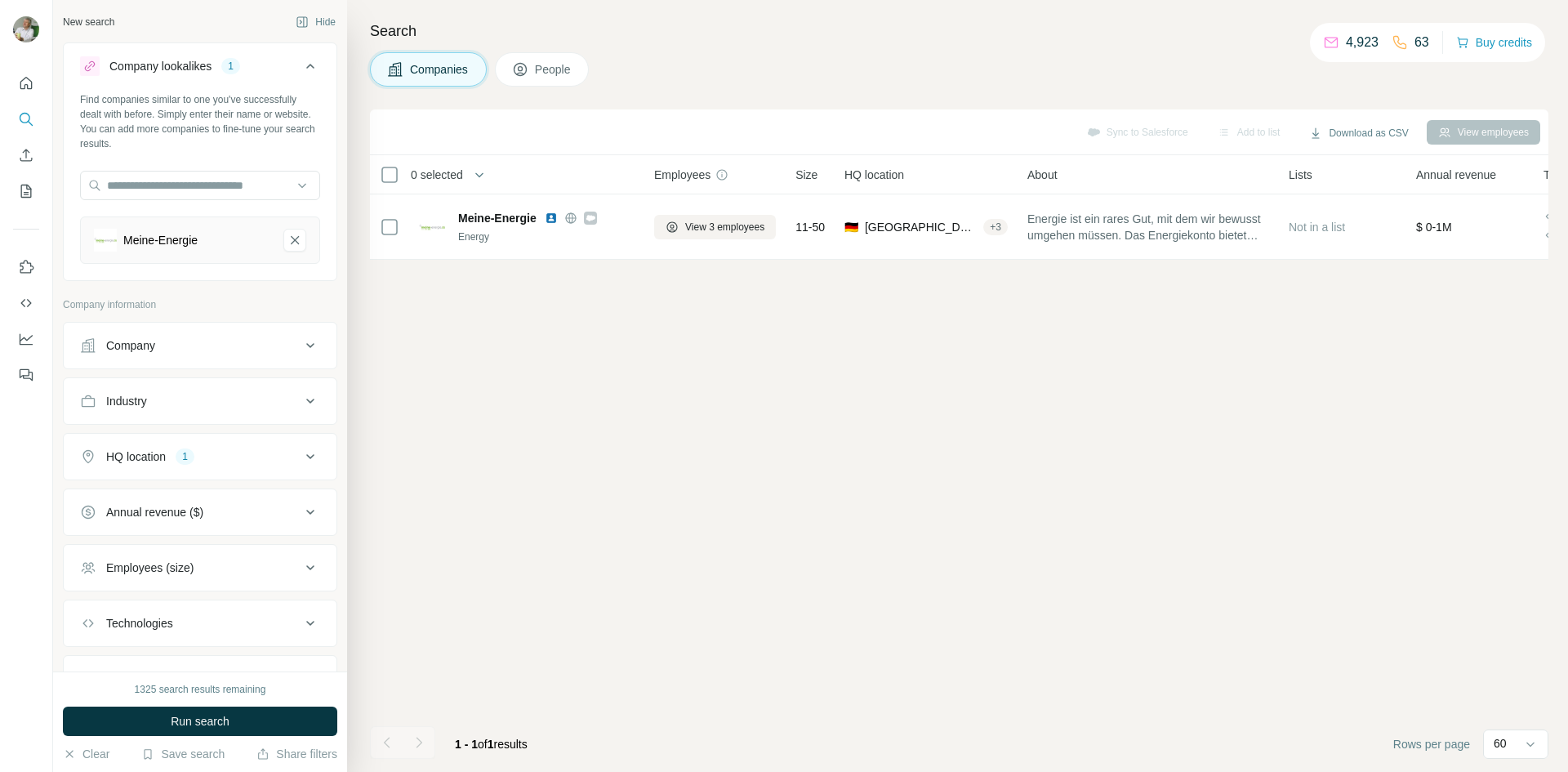
click at [197, 346] on div "Company" at bounding box center [189, 345] width 221 height 16
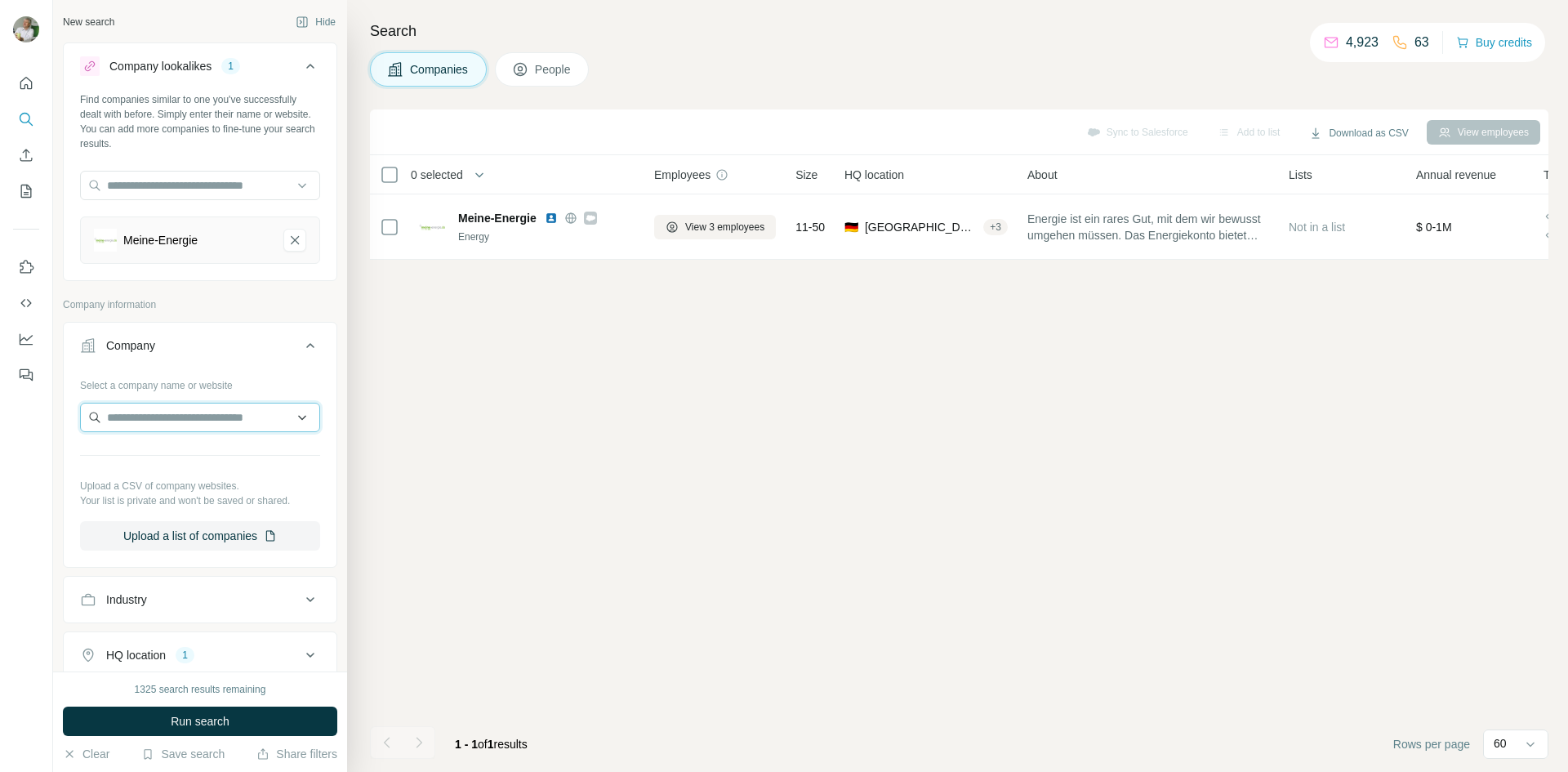
click at [175, 413] on input "text" at bounding box center [200, 418] width 240 height 29
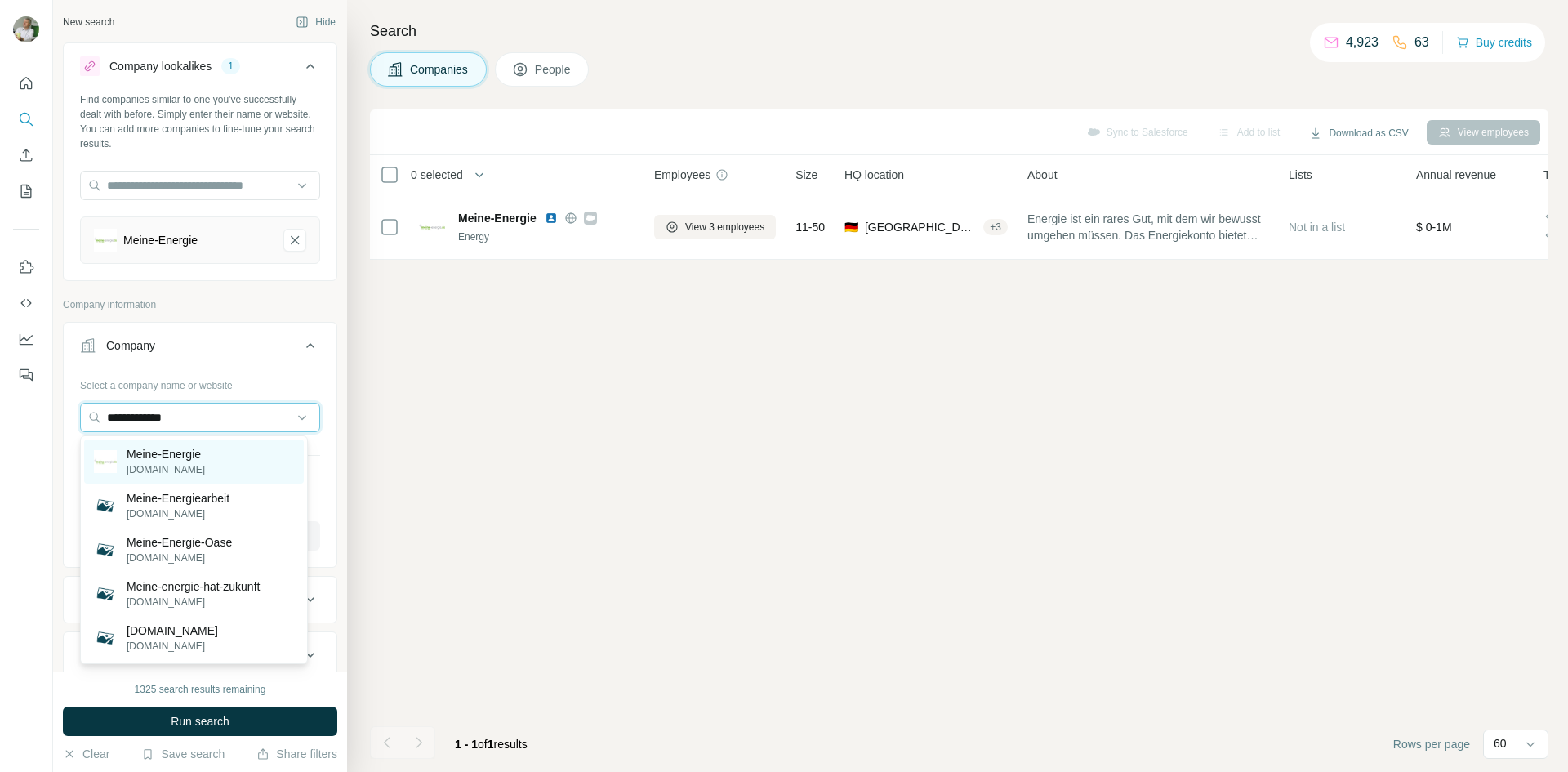
type input "**********"
click at [163, 458] on p "Meine-Energie" at bounding box center [166, 454] width 79 height 16
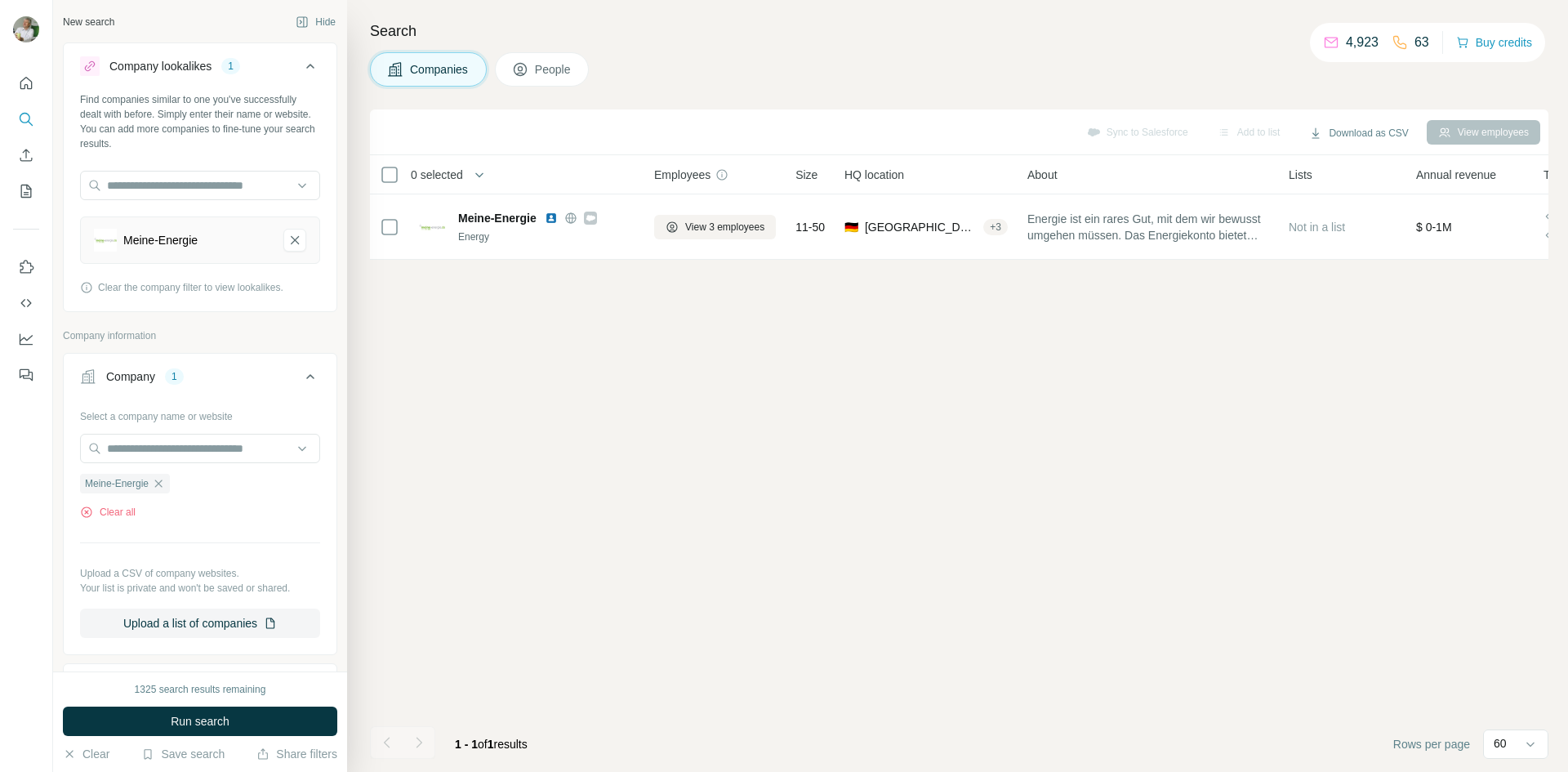
click at [282, 474] on ul "Meine-Energie" at bounding box center [200, 484] width 240 height 20
click at [403, 528] on div "Sync to Salesforce Add to list Download as CSV View employees 0 selected Compan…" at bounding box center [958, 441] width 1178 height 663
click at [191, 724] on span "Run search" at bounding box center [200, 722] width 59 height 16
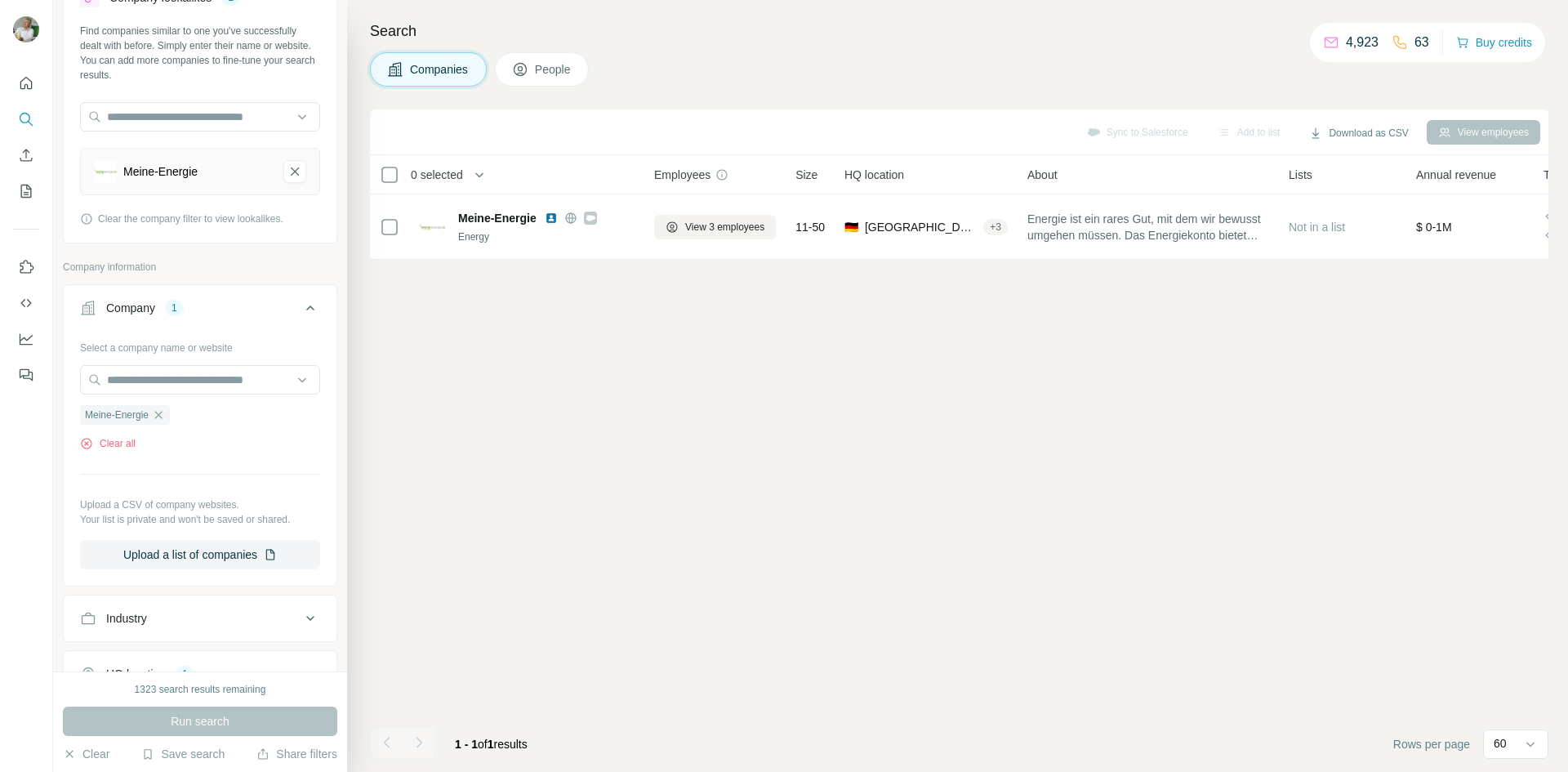
scroll to position [163, 0]
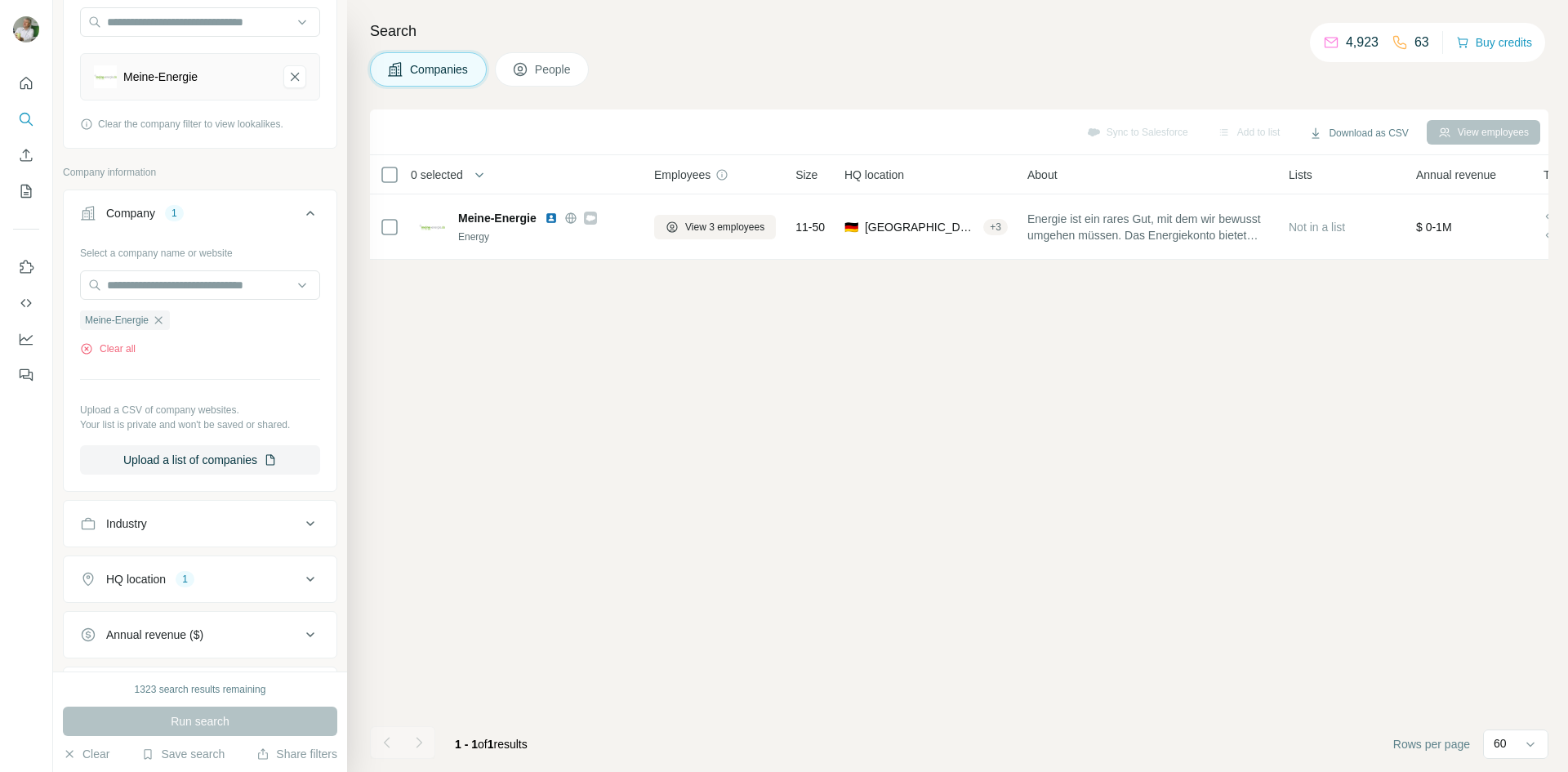
click at [300, 583] on icon at bounding box center [309, 579] width 19 height 19
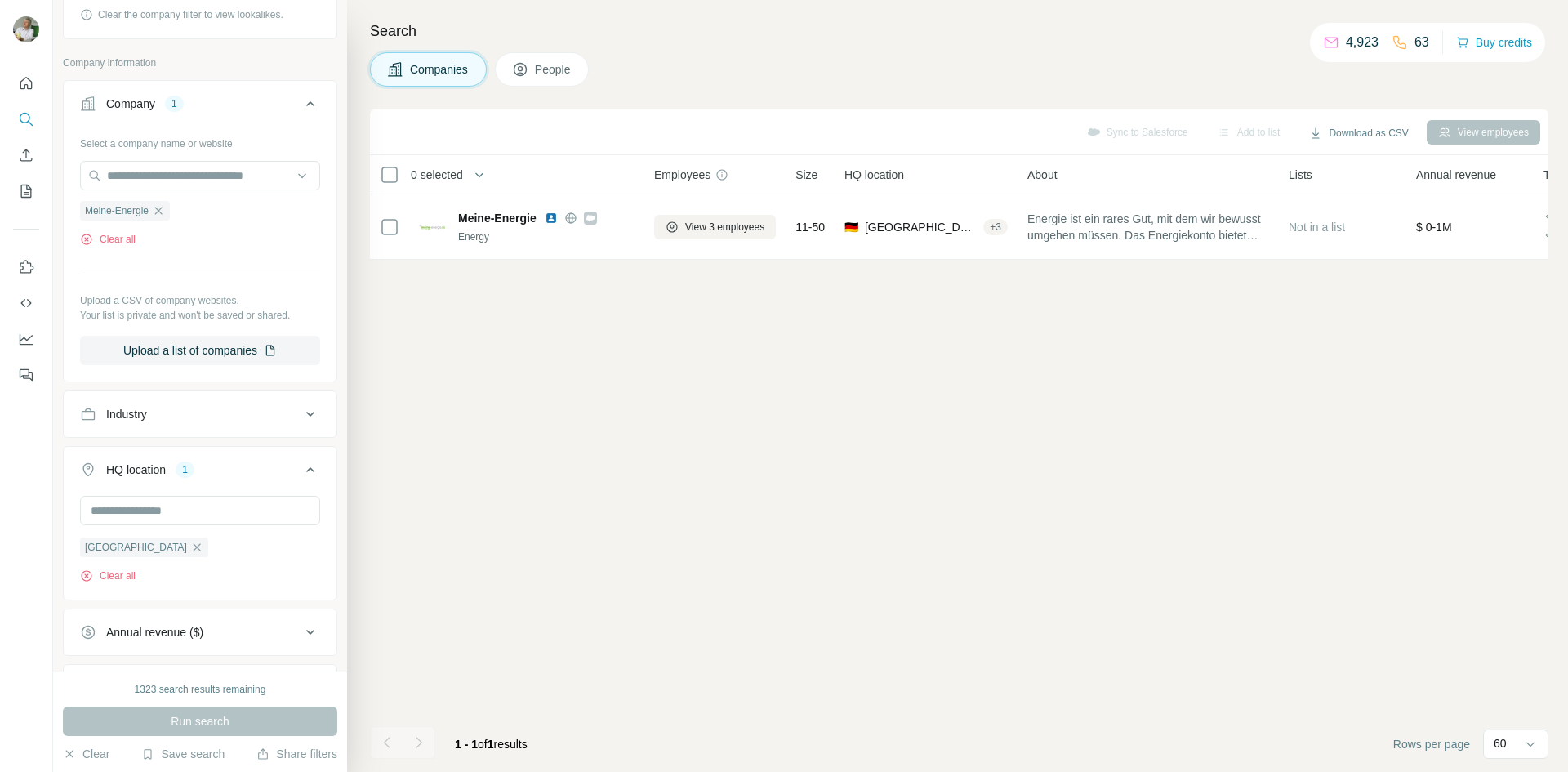
scroll to position [408, 0]
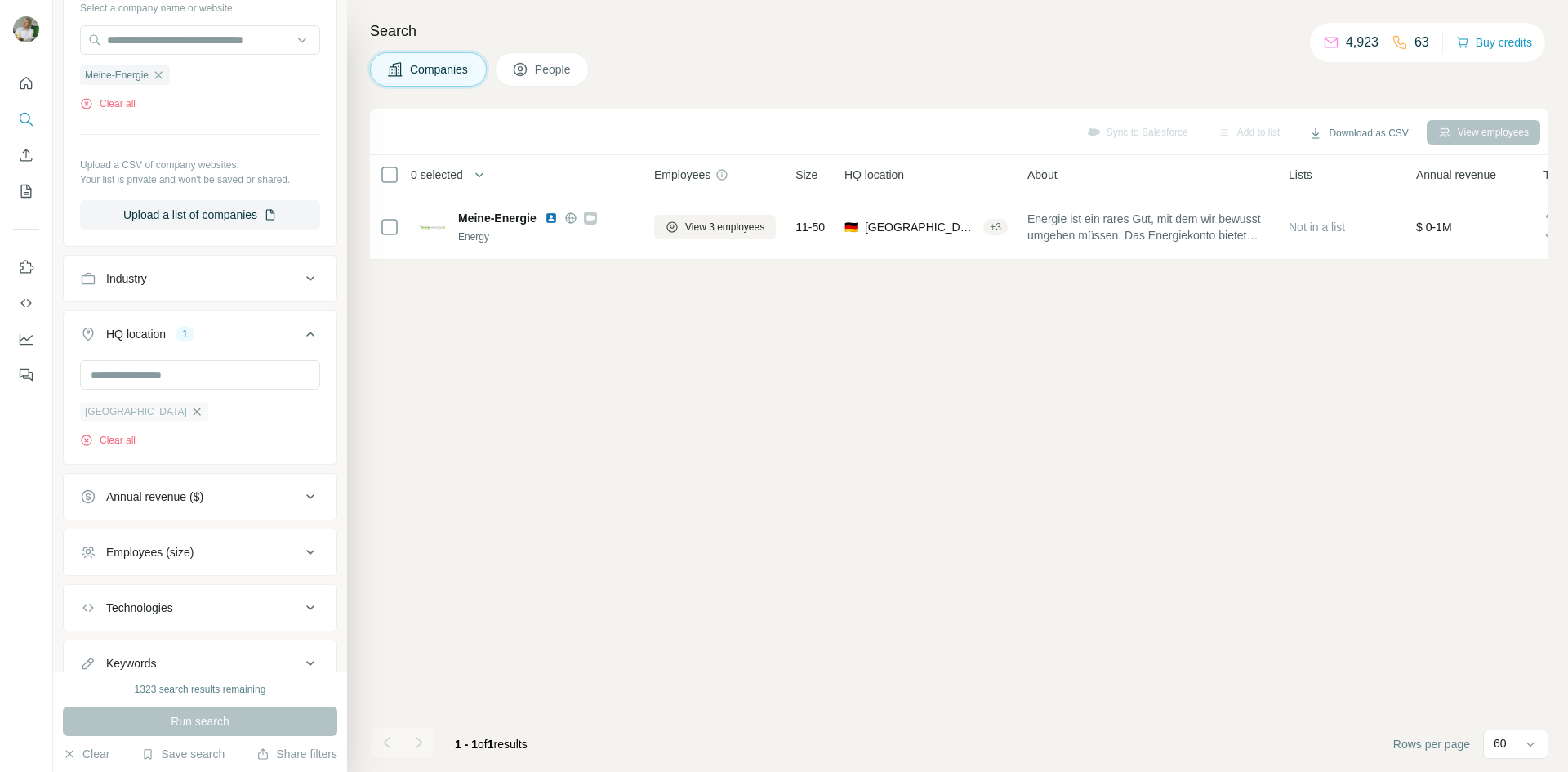
click at [190, 413] on icon "button" at bounding box center [197, 412] width 13 height 13
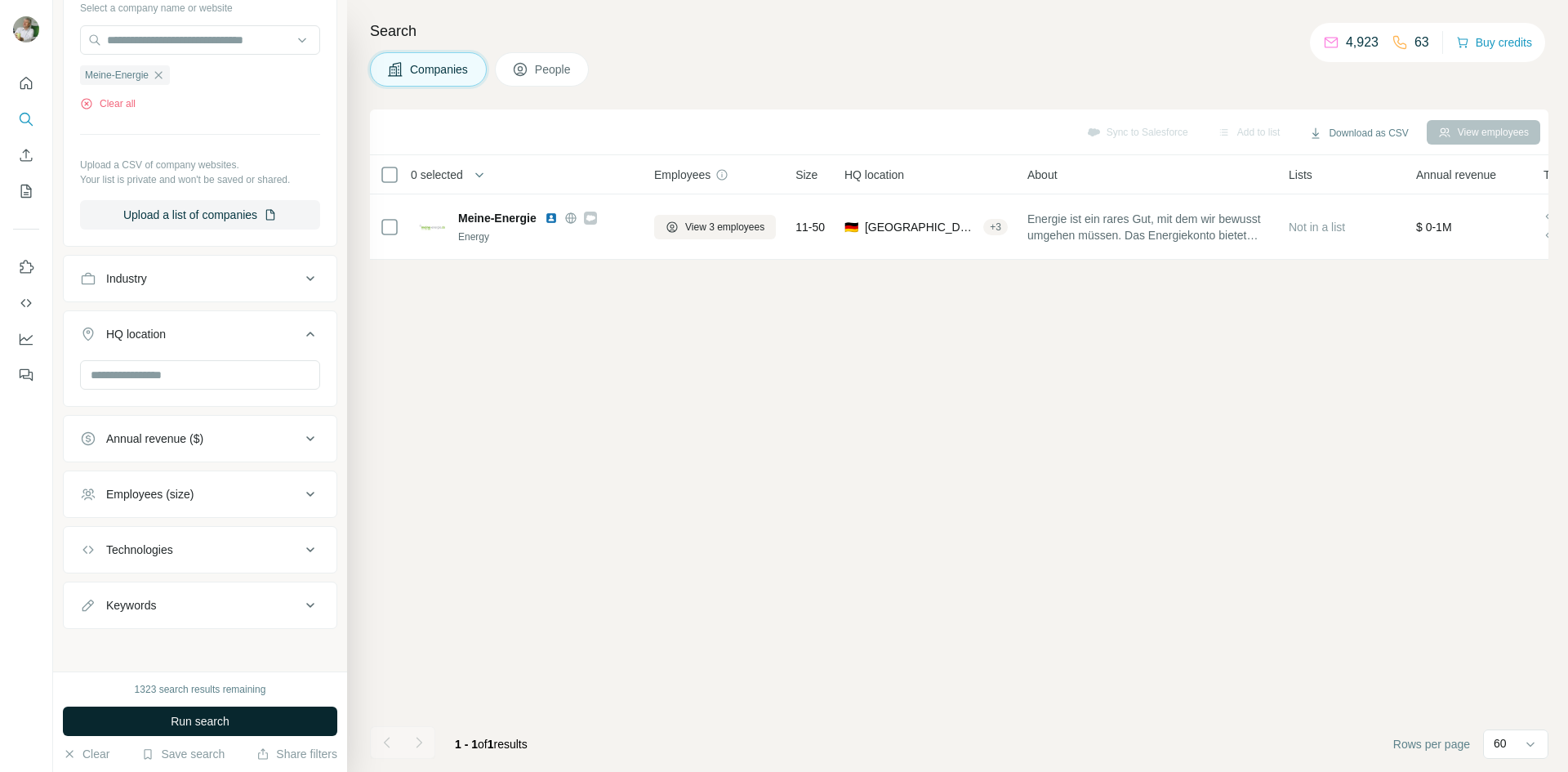
click at [211, 718] on span "Run search" at bounding box center [200, 722] width 59 height 16
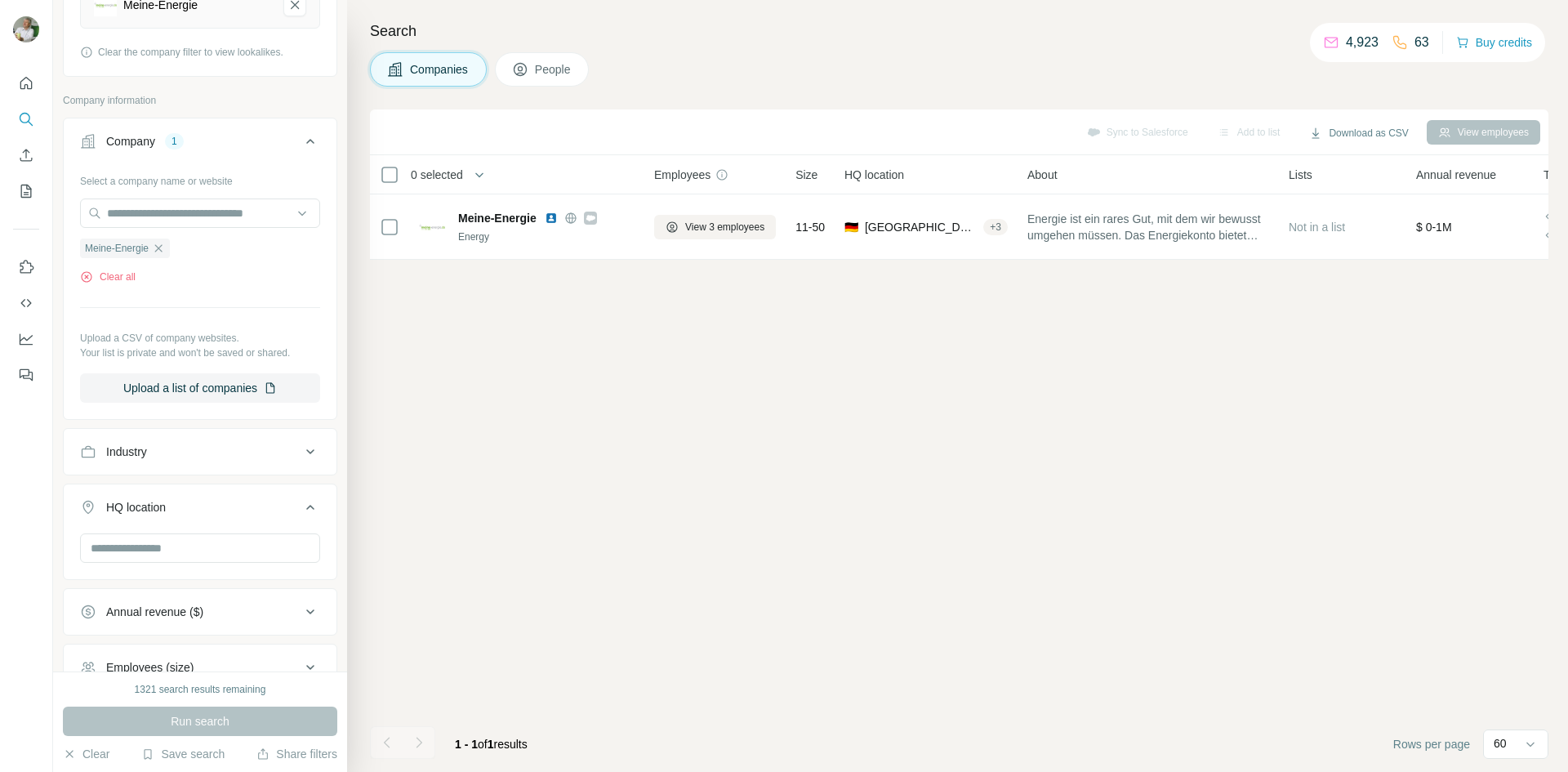
scroll to position [82, 0]
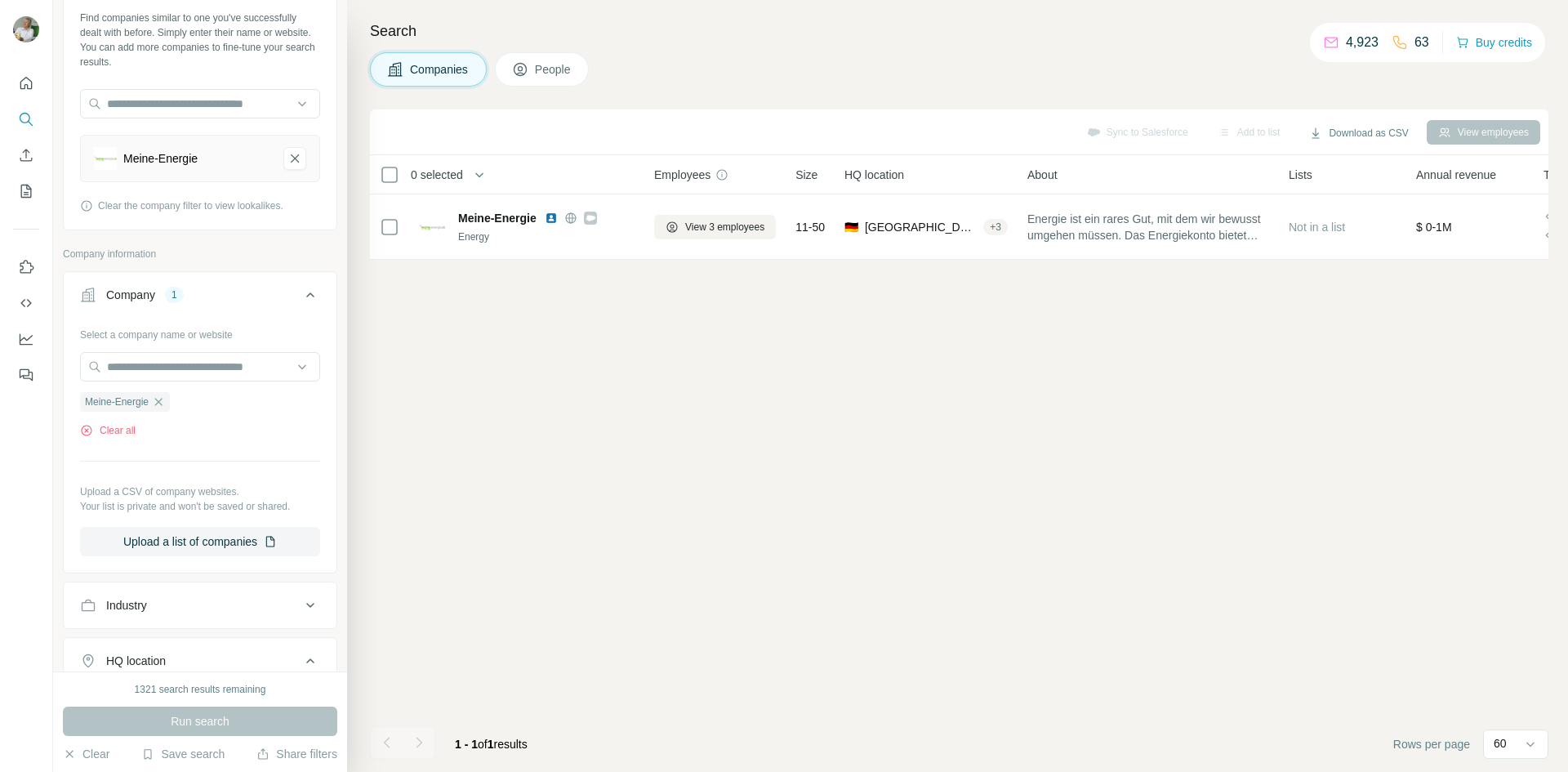
click at [115, 420] on div "Meine-Energie Clear all" at bounding box center [200, 410] width 240 height 57
click at [117, 429] on button "Clear all" at bounding box center [107, 430] width 56 height 15
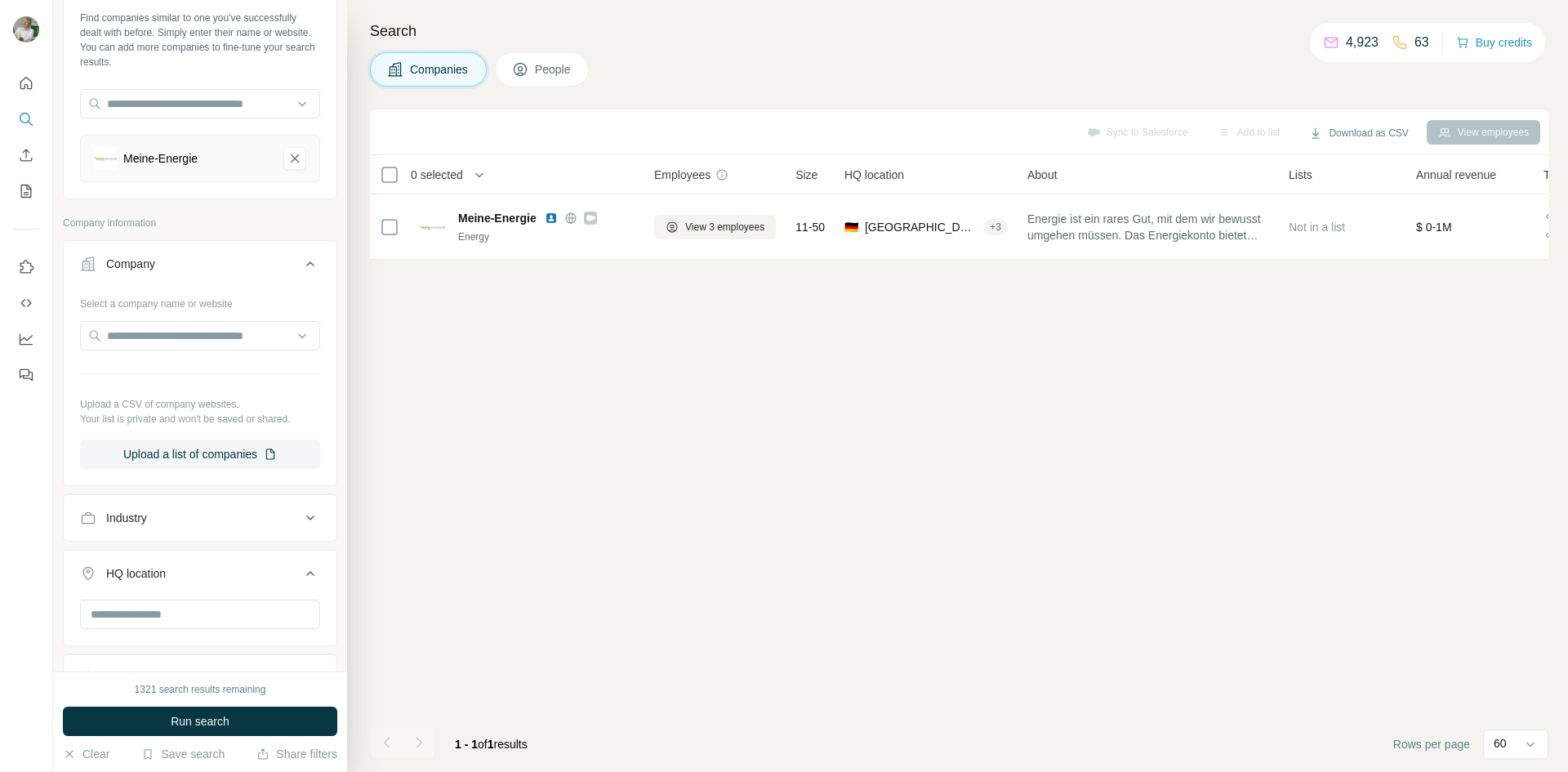
click at [300, 262] on icon at bounding box center [309, 263] width 19 height 19
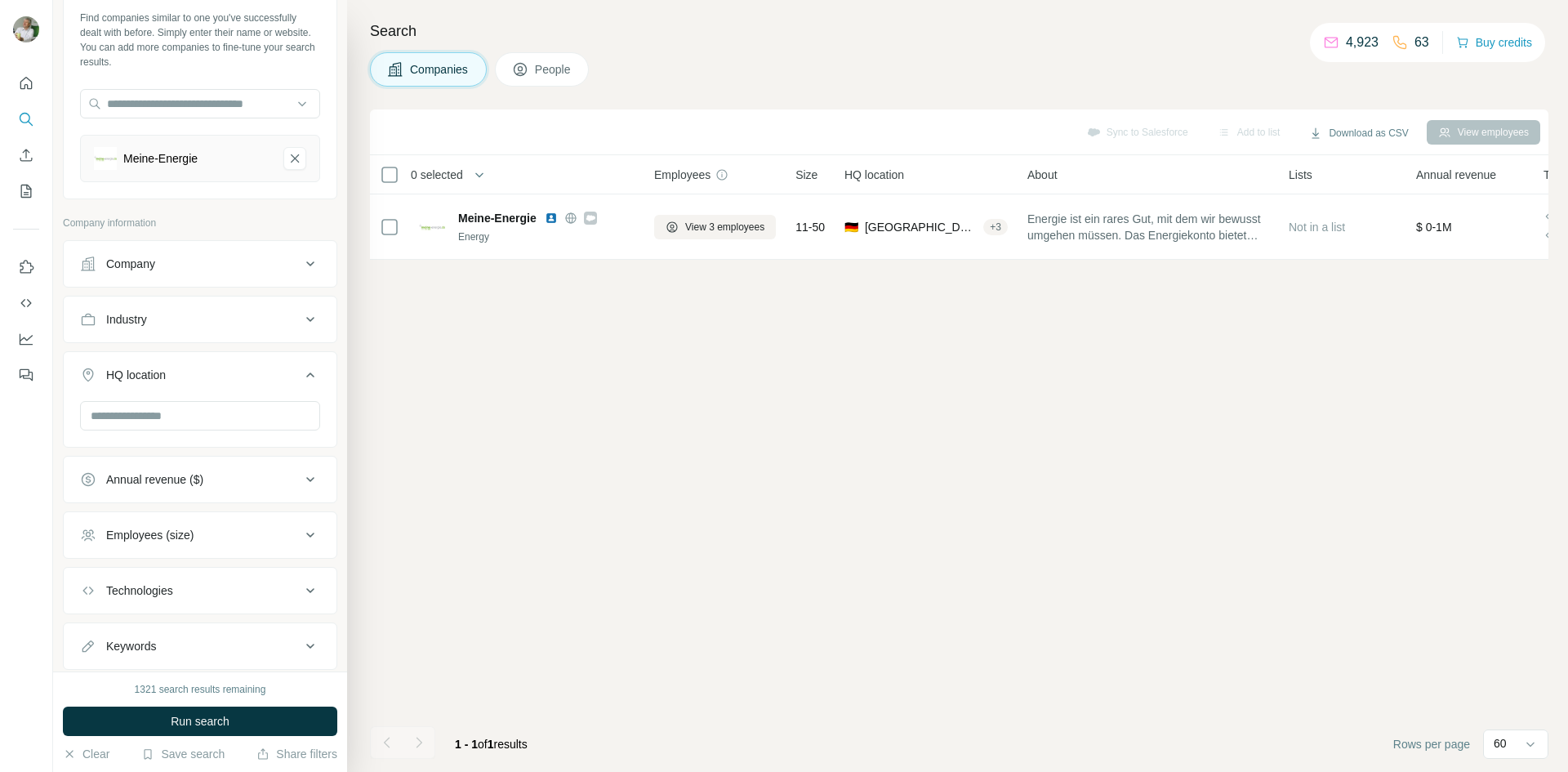
click at [300, 371] on icon at bounding box center [309, 375] width 19 height 19
click at [120, 560] on button "Technologies" at bounding box center [200, 546] width 273 height 39
click at [145, 539] on div "Technologies" at bounding box center [139, 547] width 67 height 16
click at [128, 590] on button "Keywords" at bounding box center [200, 602] width 273 height 39
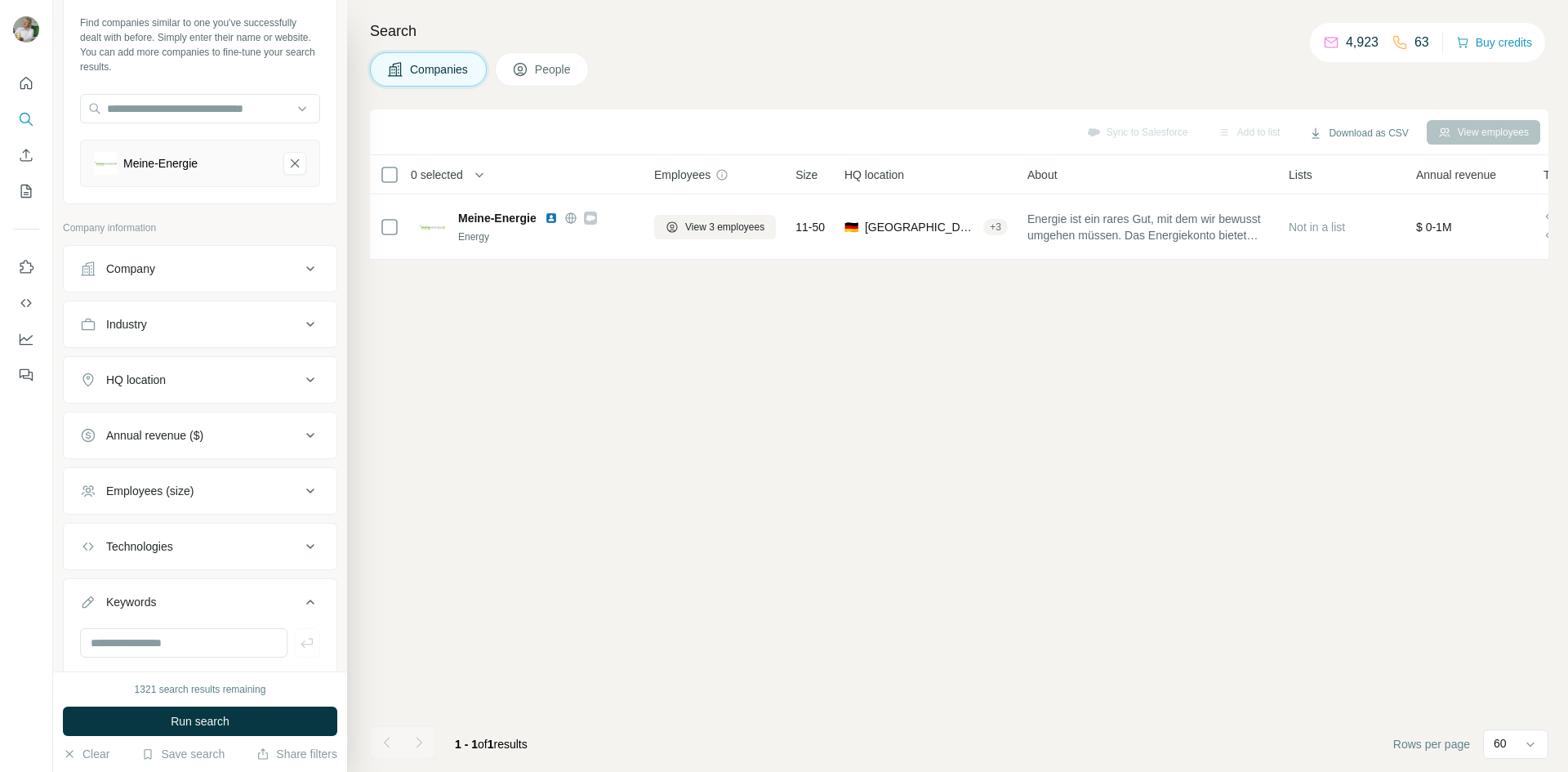
click at [128, 590] on button "Keywords" at bounding box center [200, 605] width 273 height 46
click at [615, 413] on div "Sync to Salesforce Add to list Download as CSV View employees 0 selected Compan…" at bounding box center [958, 441] width 1178 height 663
click at [439, 67] on span "Companies" at bounding box center [439, 70] width 59 height 16
click at [583, 59] on button "People" at bounding box center [542, 69] width 94 height 34
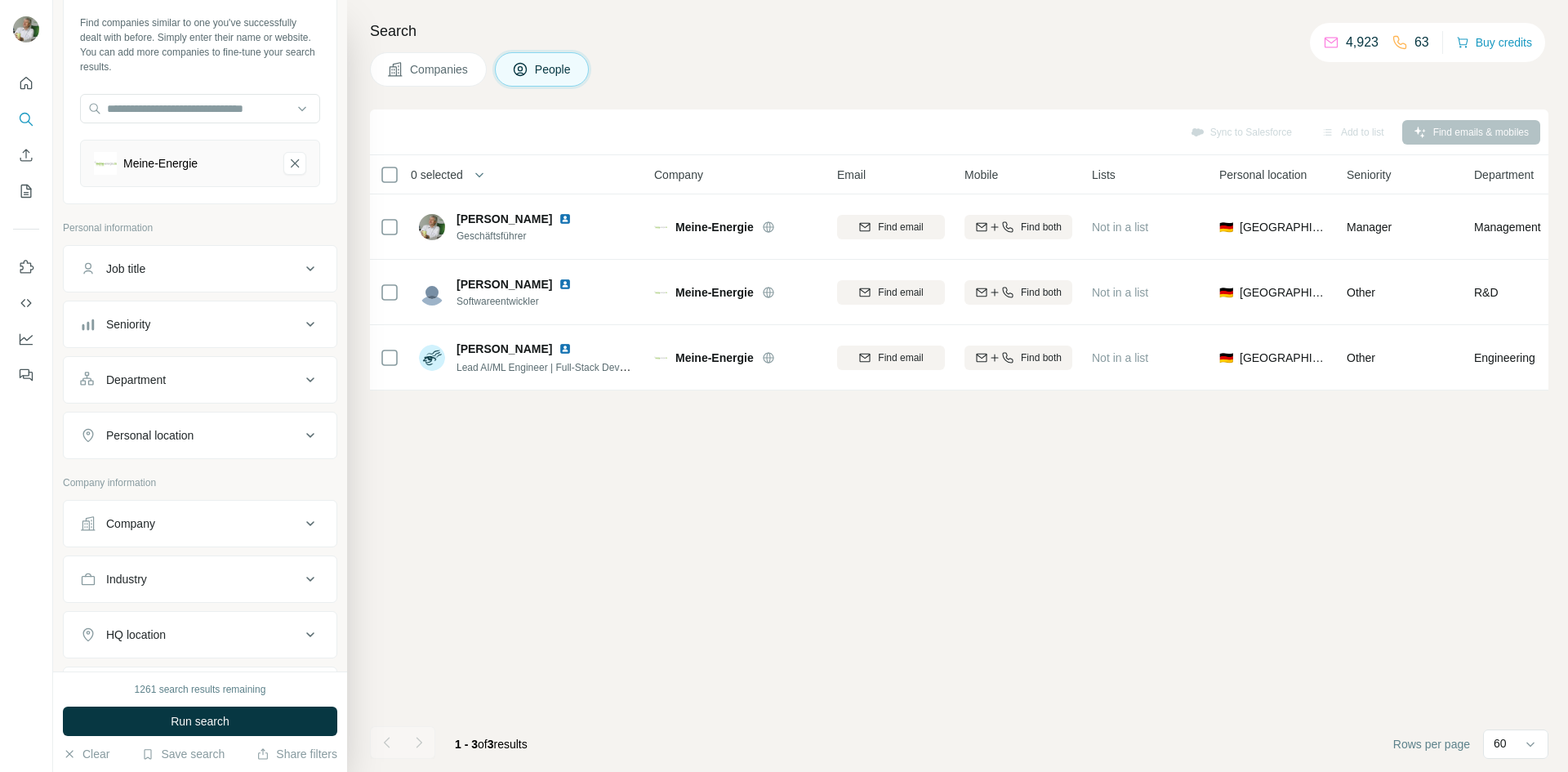
click at [457, 70] on span "Companies" at bounding box center [439, 70] width 59 height 16
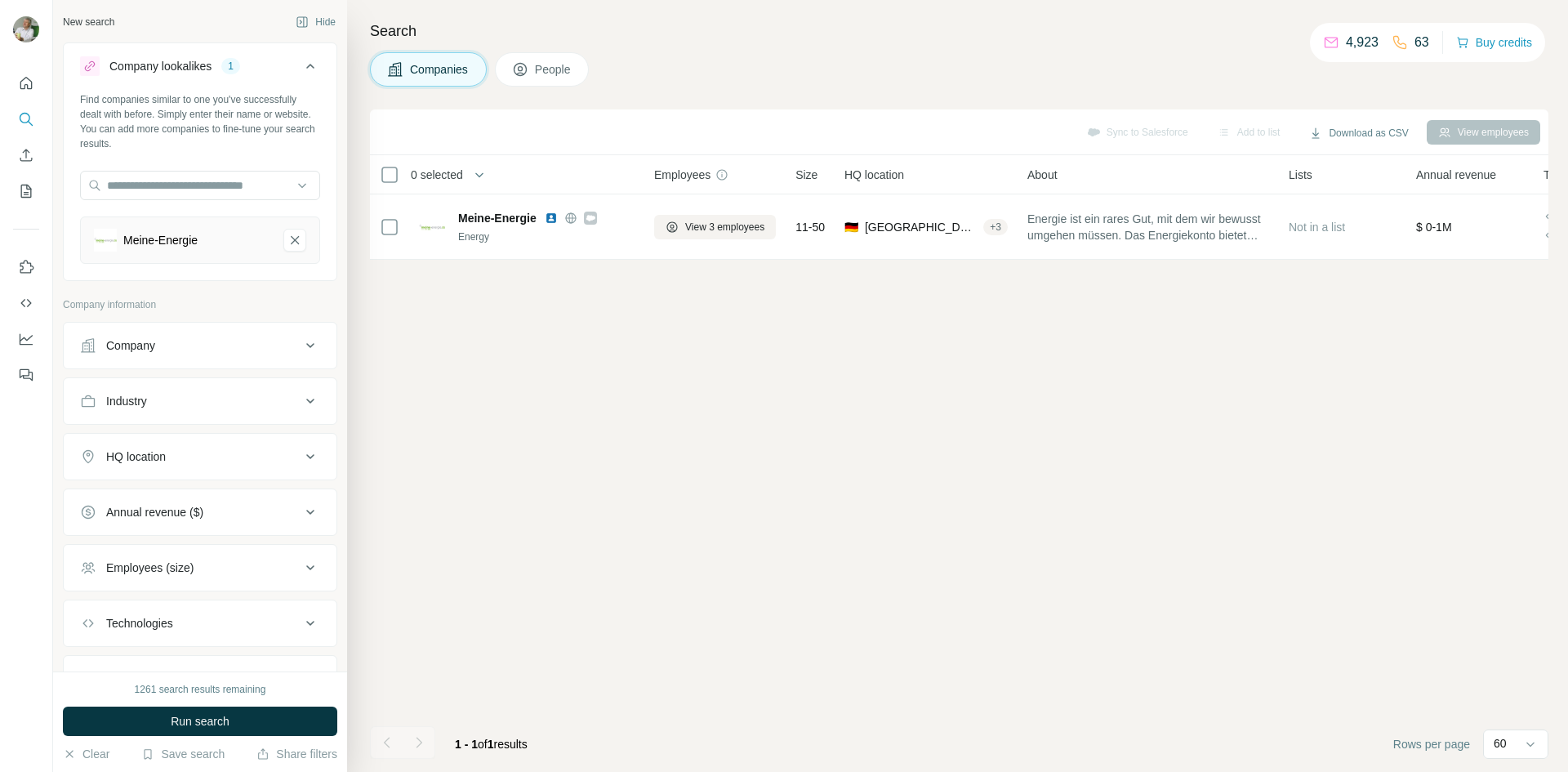
click at [223, 65] on div "Company lookalikes 1" at bounding box center [189, 66] width 221 height 19
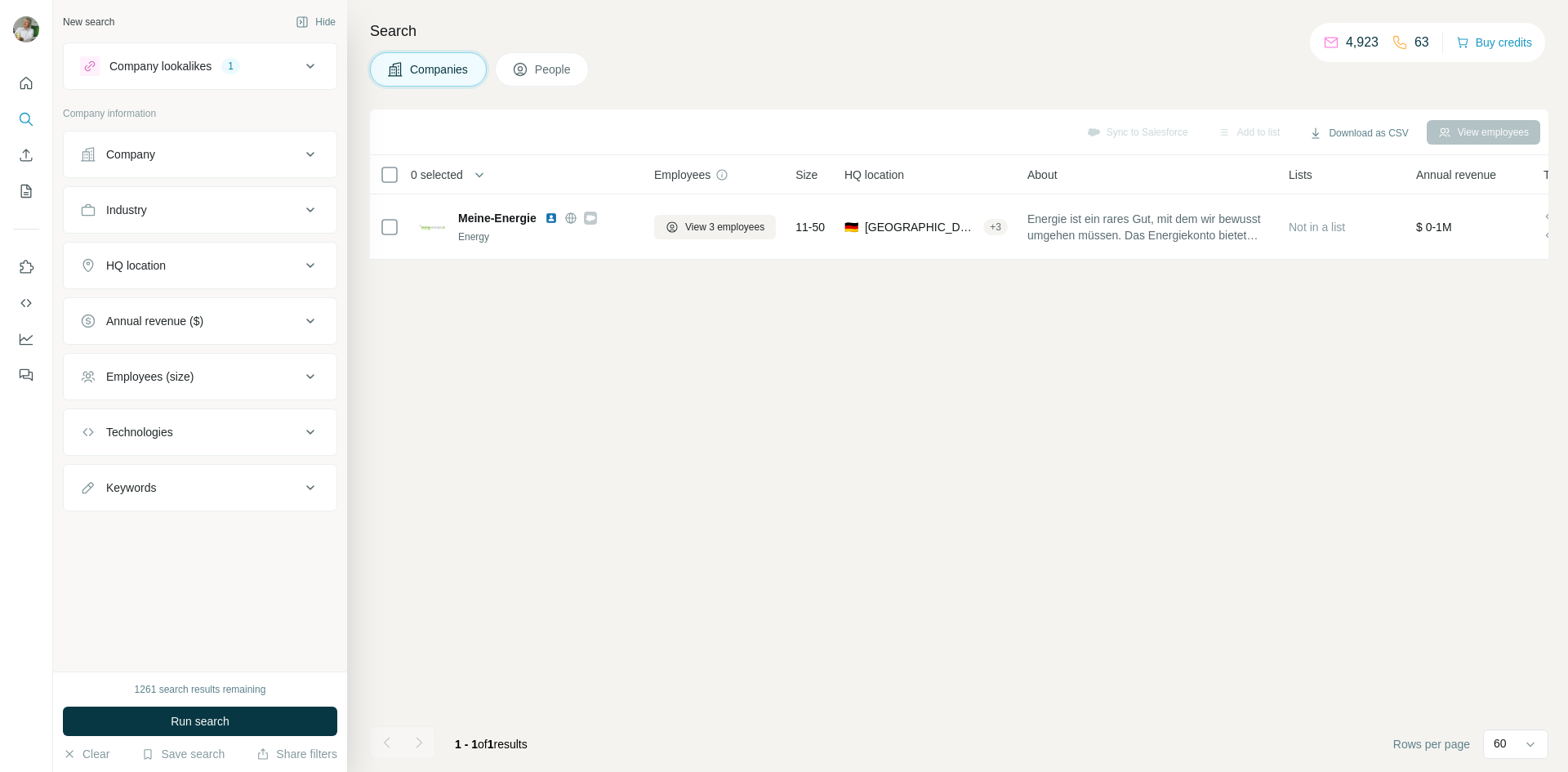
click at [232, 65] on div "1" at bounding box center [231, 66] width 19 height 15
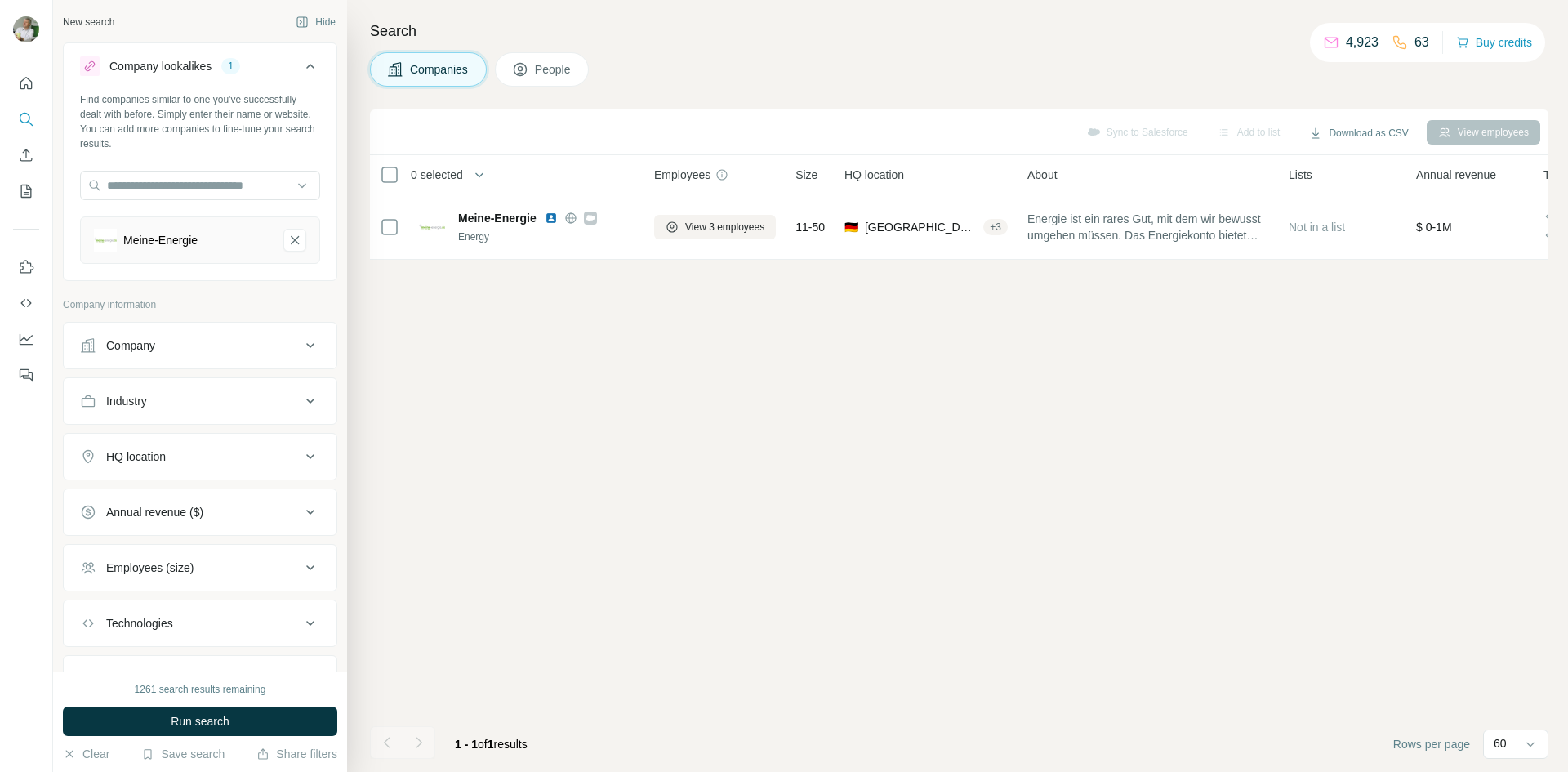
click at [231, 65] on div "1" at bounding box center [231, 66] width 19 height 15
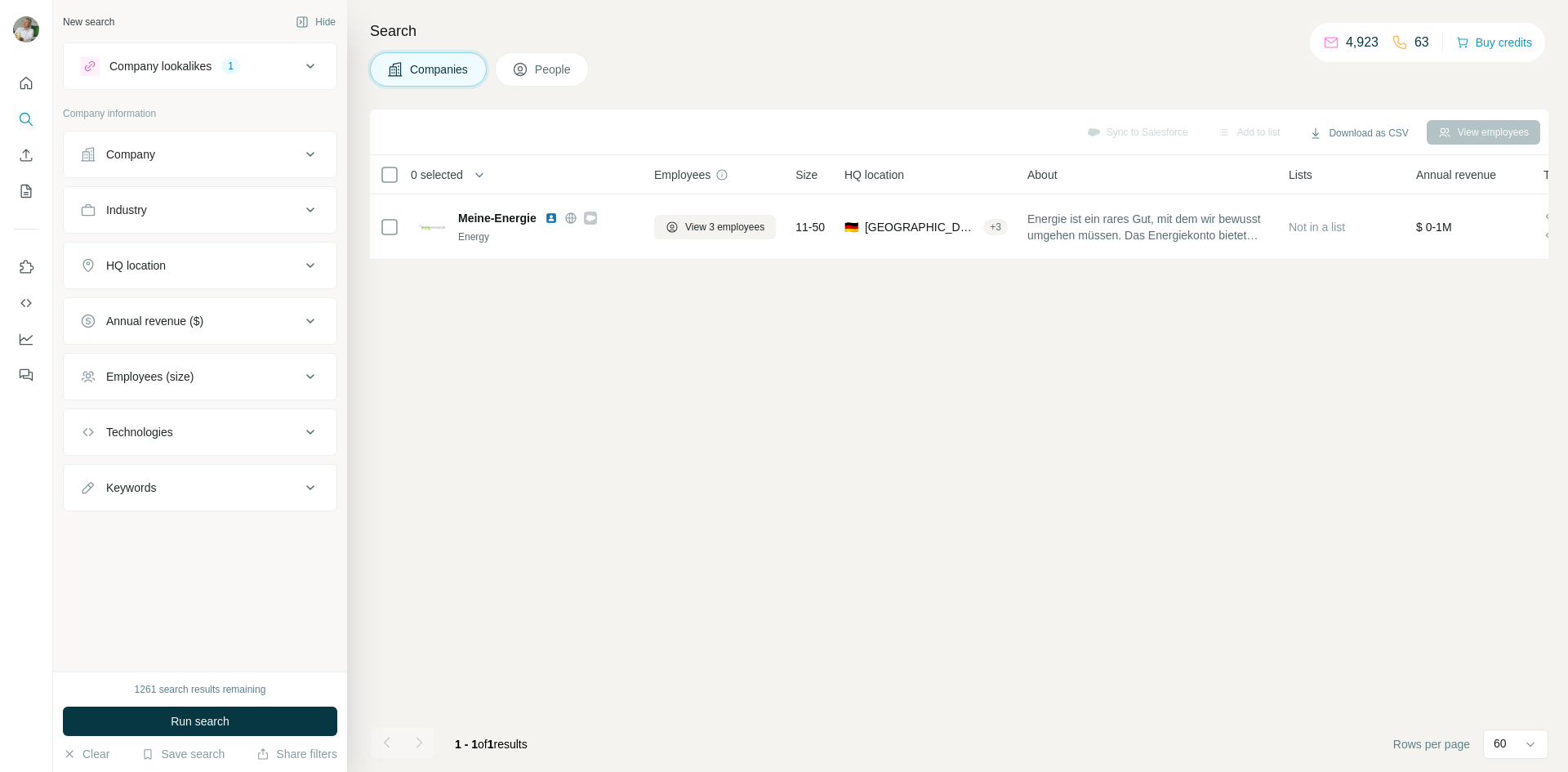
click at [231, 65] on div "1" at bounding box center [231, 66] width 19 height 15
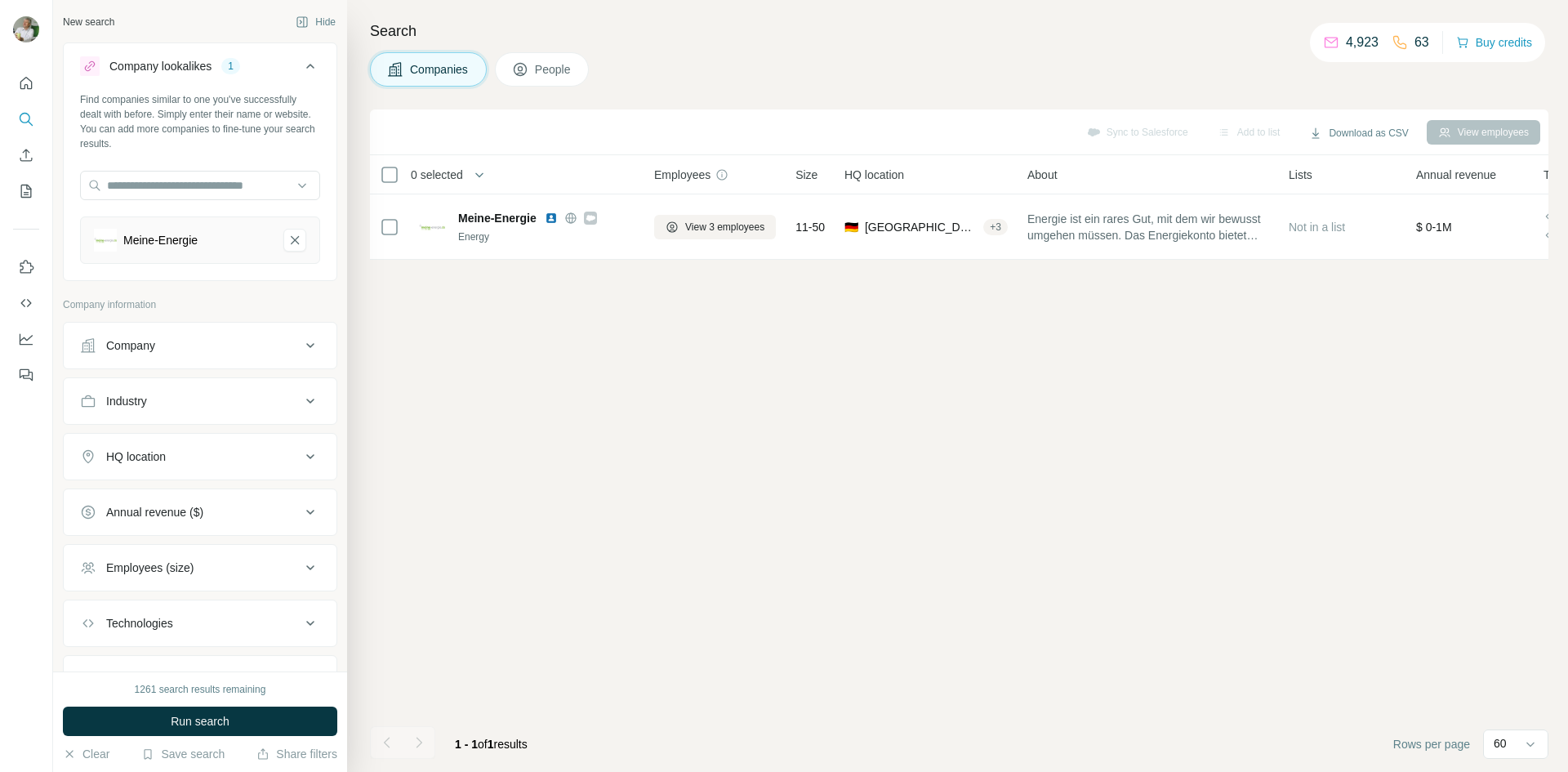
click at [218, 350] on div "Company" at bounding box center [189, 345] width 221 height 16
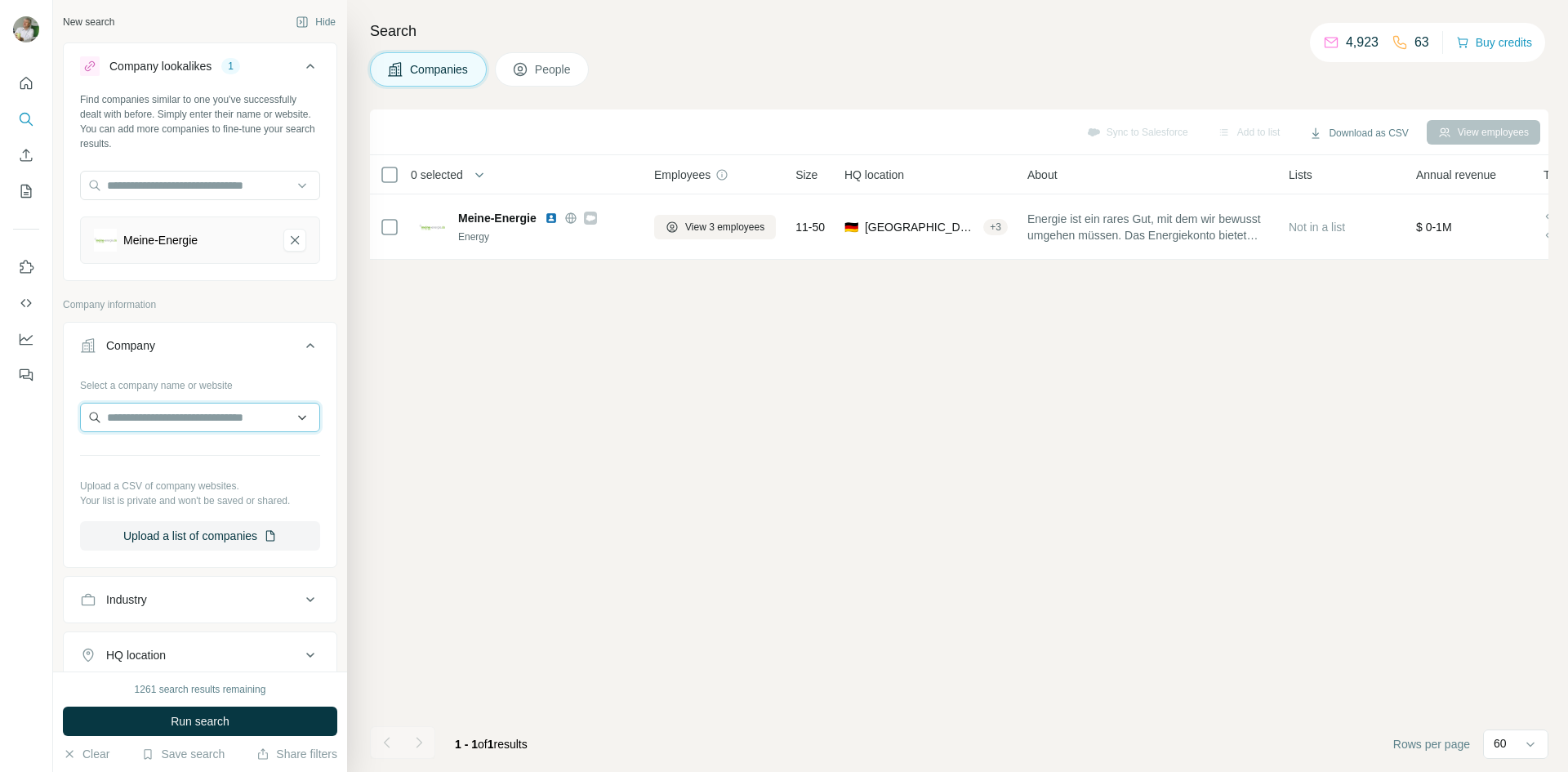
click at [189, 411] on input "text" at bounding box center [200, 418] width 240 height 29
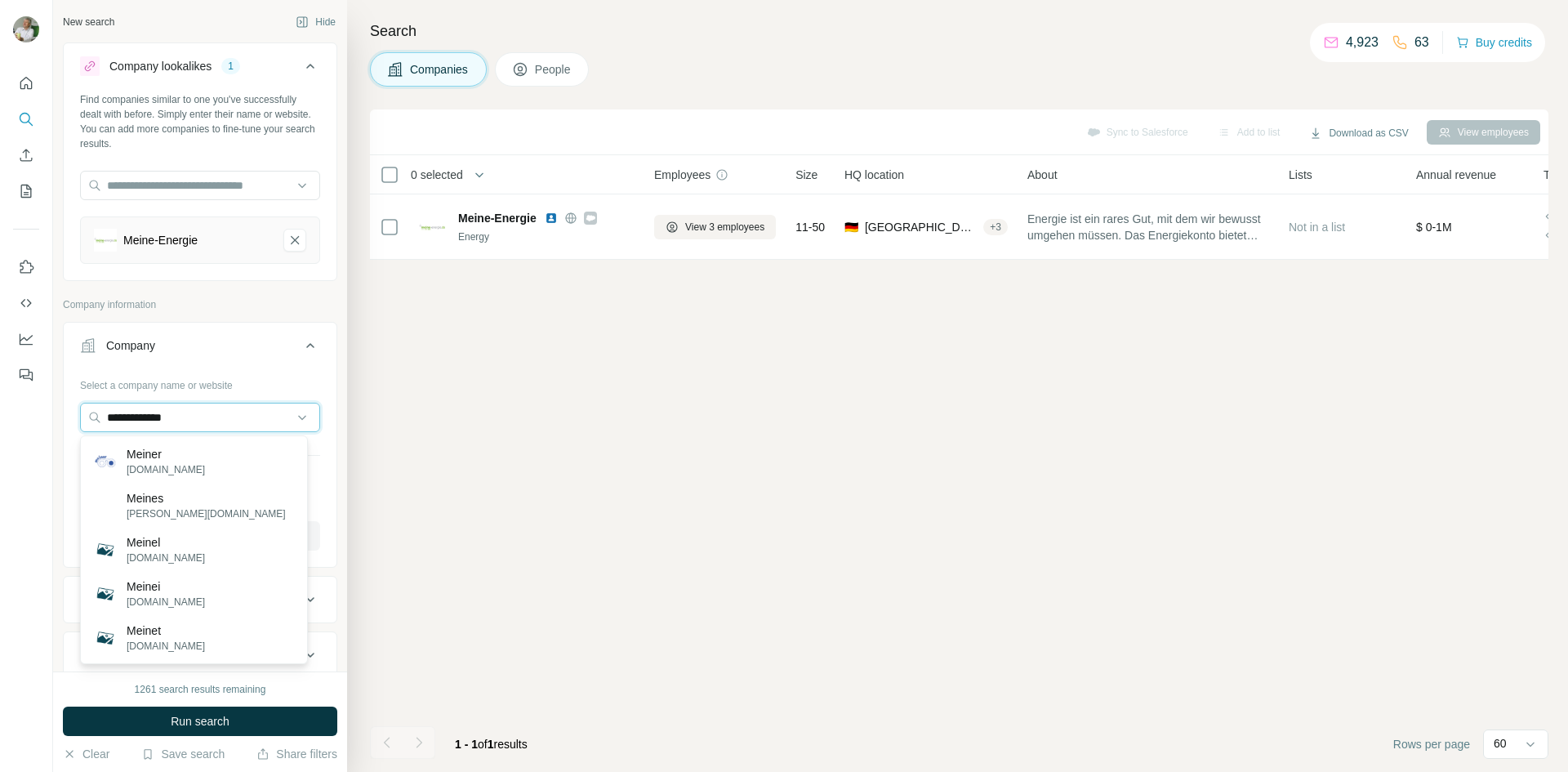
type input "**********"
click at [156, 453] on p "Meine-Energie" at bounding box center [166, 454] width 79 height 16
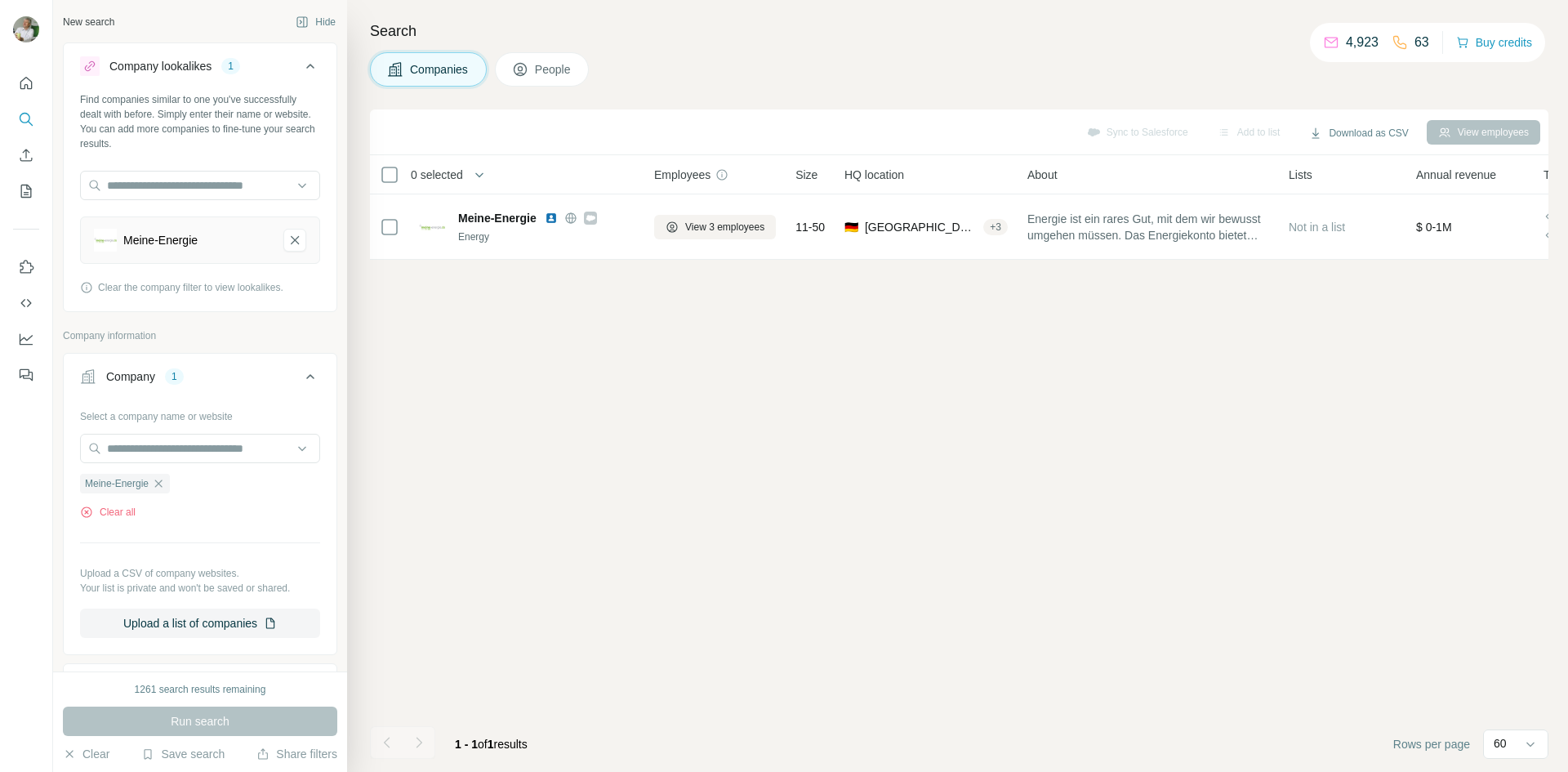
scroll to position [163, 0]
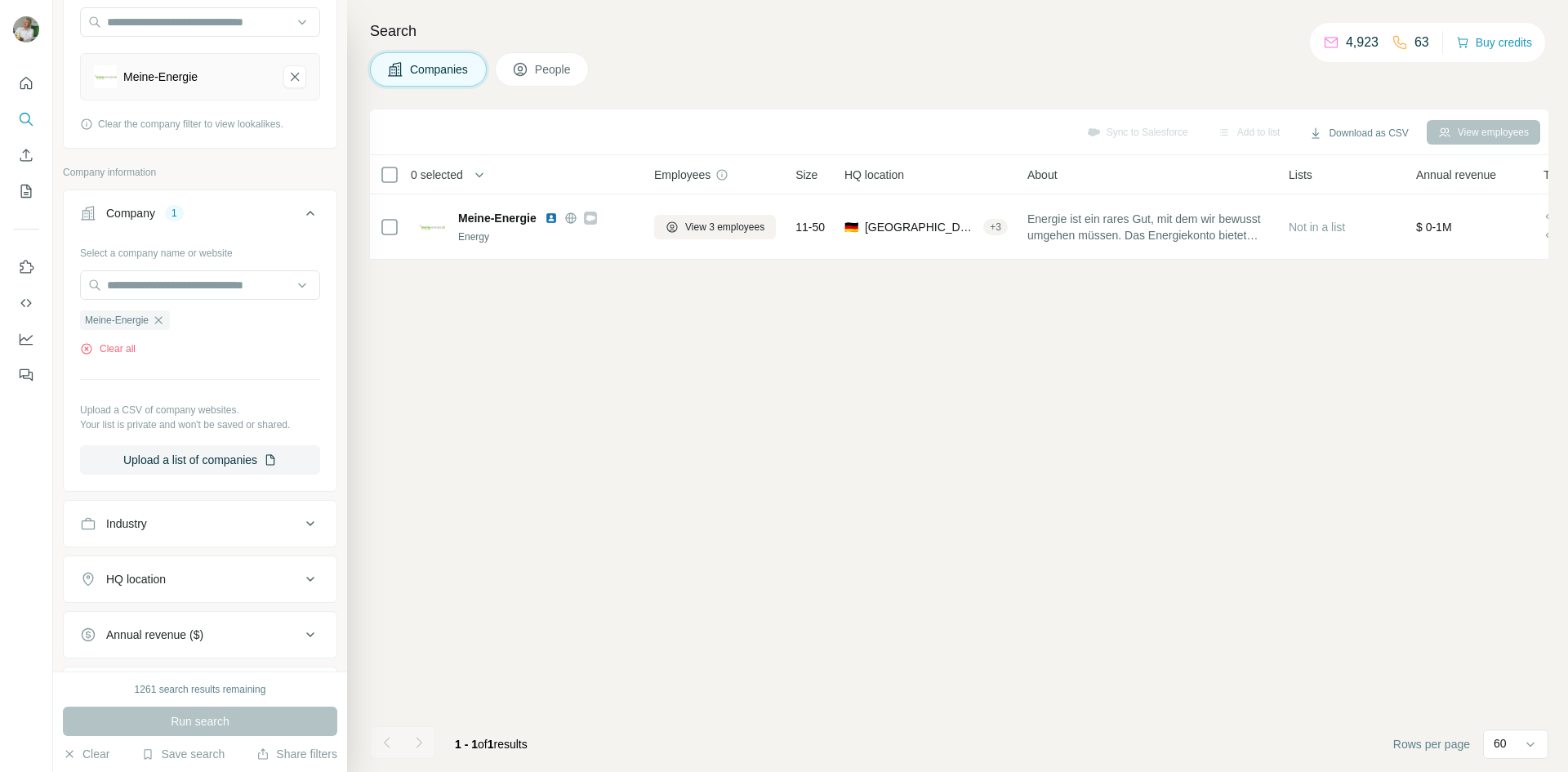
click at [300, 208] on icon at bounding box center [309, 212] width 19 height 19
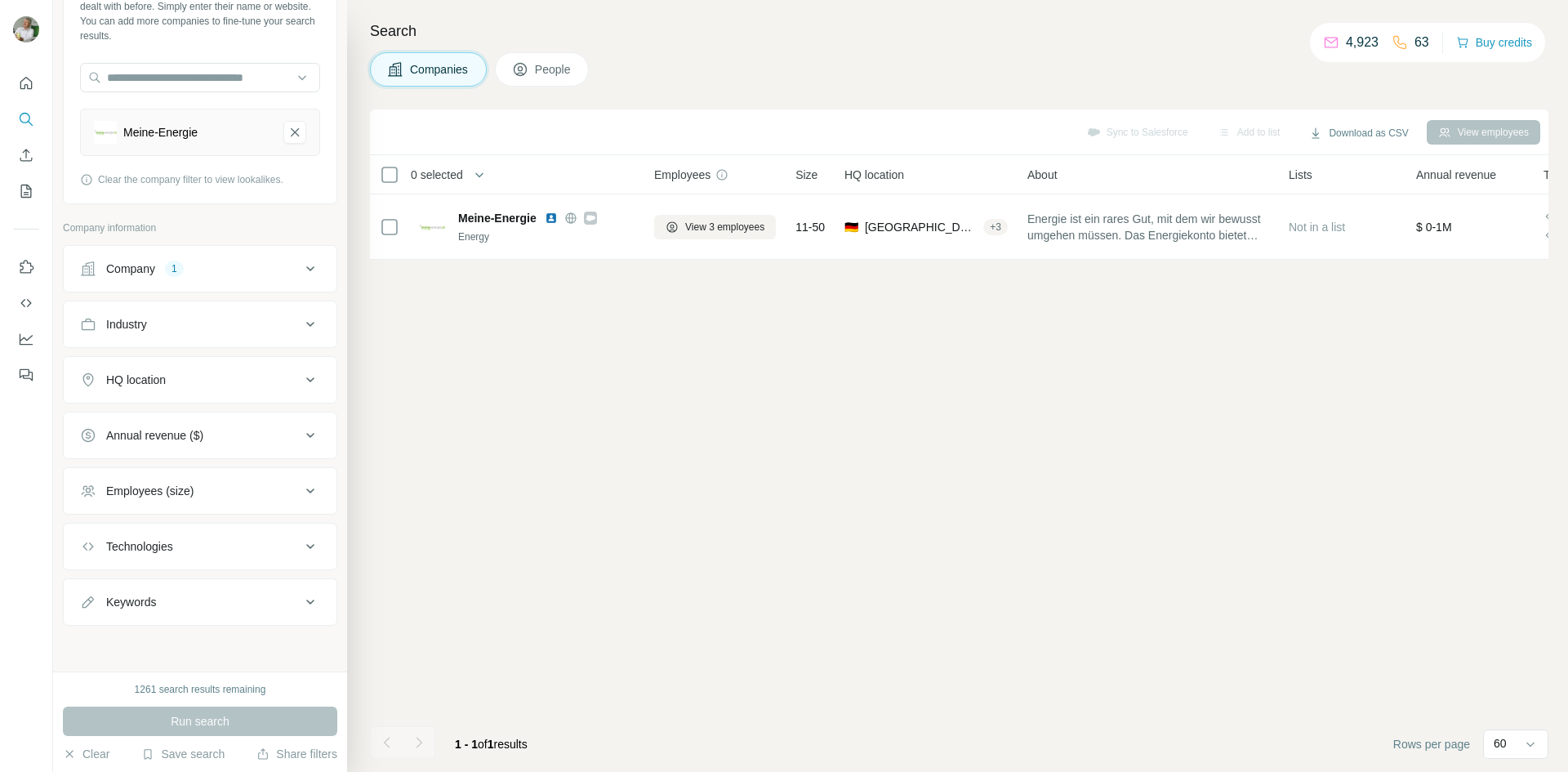
click at [166, 376] on div "HQ location" at bounding box center [135, 380] width 59 height 16
click at [150, 421] on input "text" at bounding box center [200, 420] width 240 height 29
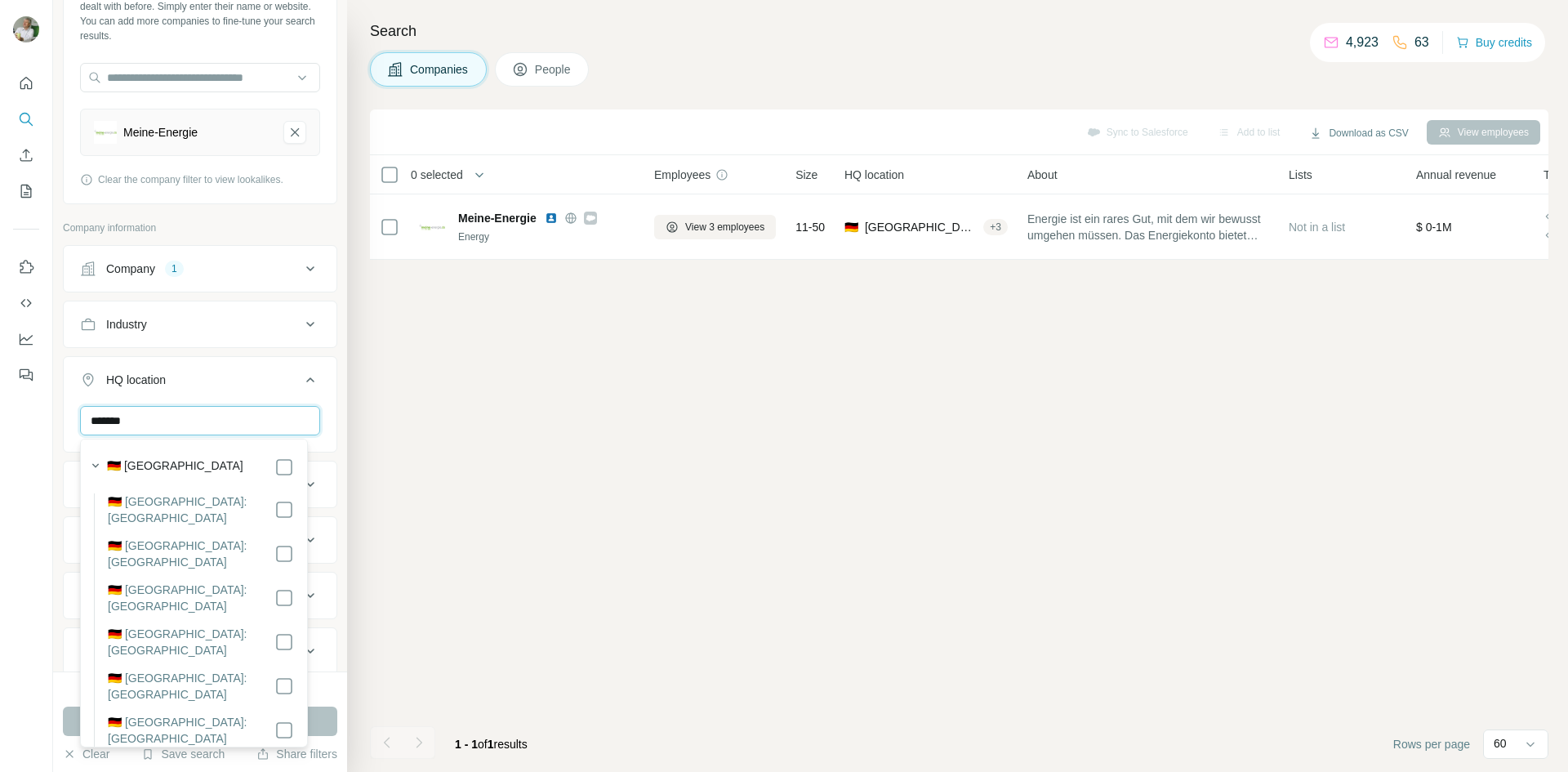
type input "*******"
click at [134, 464] on label "🇩🇪 [GEOGRAPHIC_DATA]" at bounding box center [175, 467] width 136 height 19
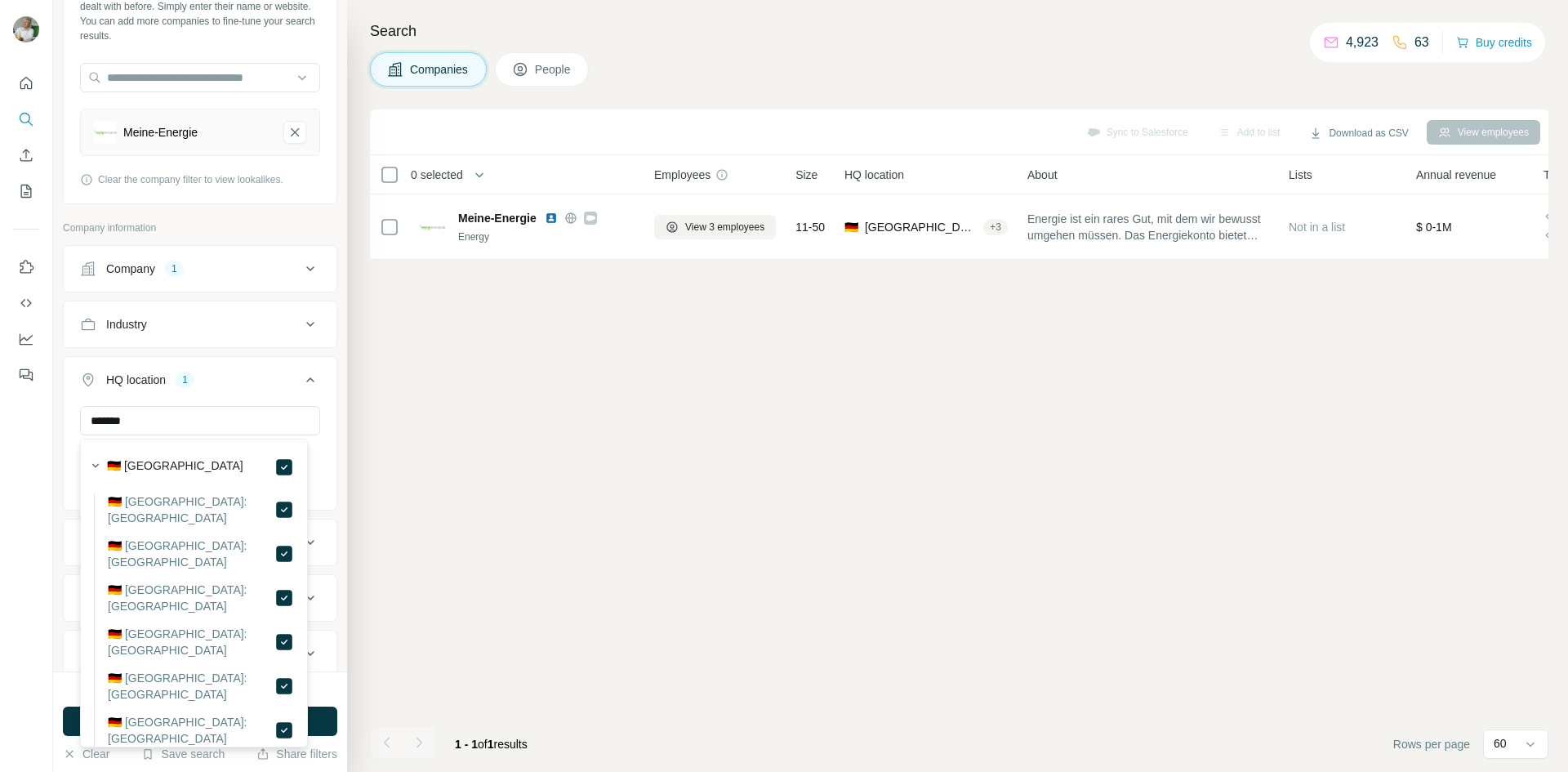
click at [383, 406] on div "Sync to Salesforce Add to list Download as CSV View employees 0 selected Compan…" at bounding box center [958, 441] width 1178 height 663
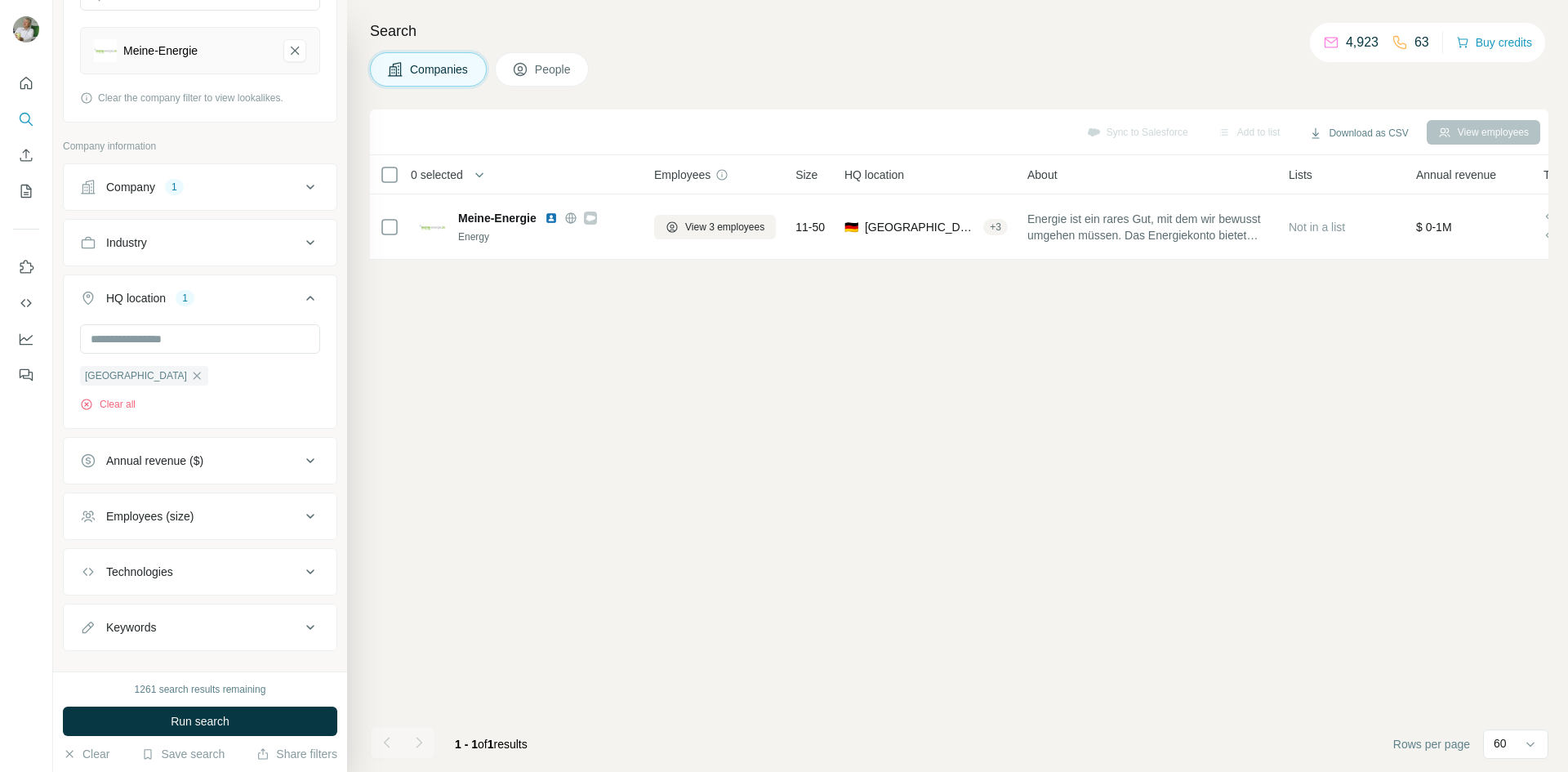
scroll to position [216, 0]
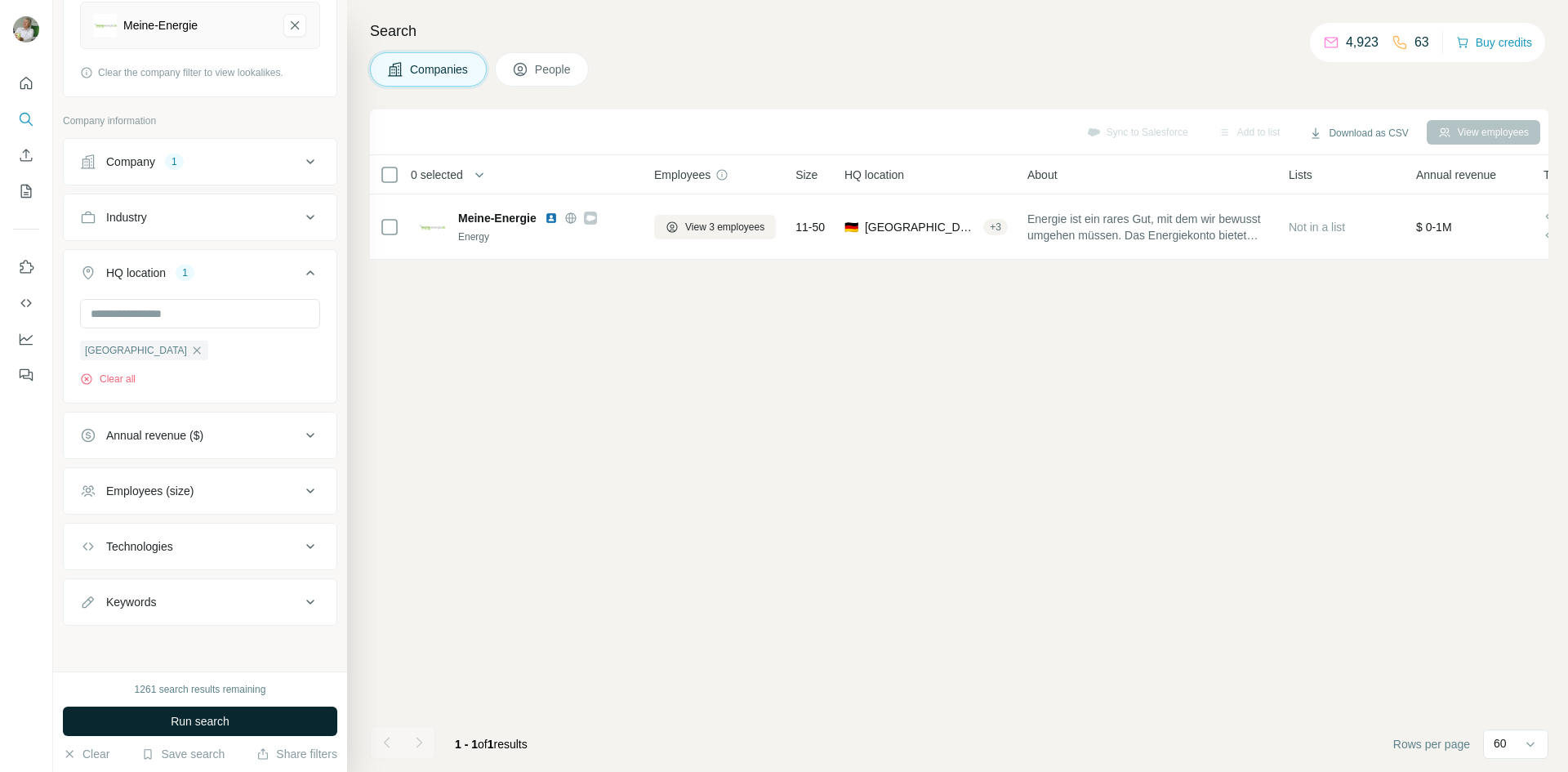
click at [182, 723] on span "Run search" at bounding box center [200, 722] width 59 height 16
click at [269, 723] on div "Run search" at bounding box center [200, 722] width 275 height 29
click at [589, 64] on button "People" at bounding box center [542, 69] width 94 height 34
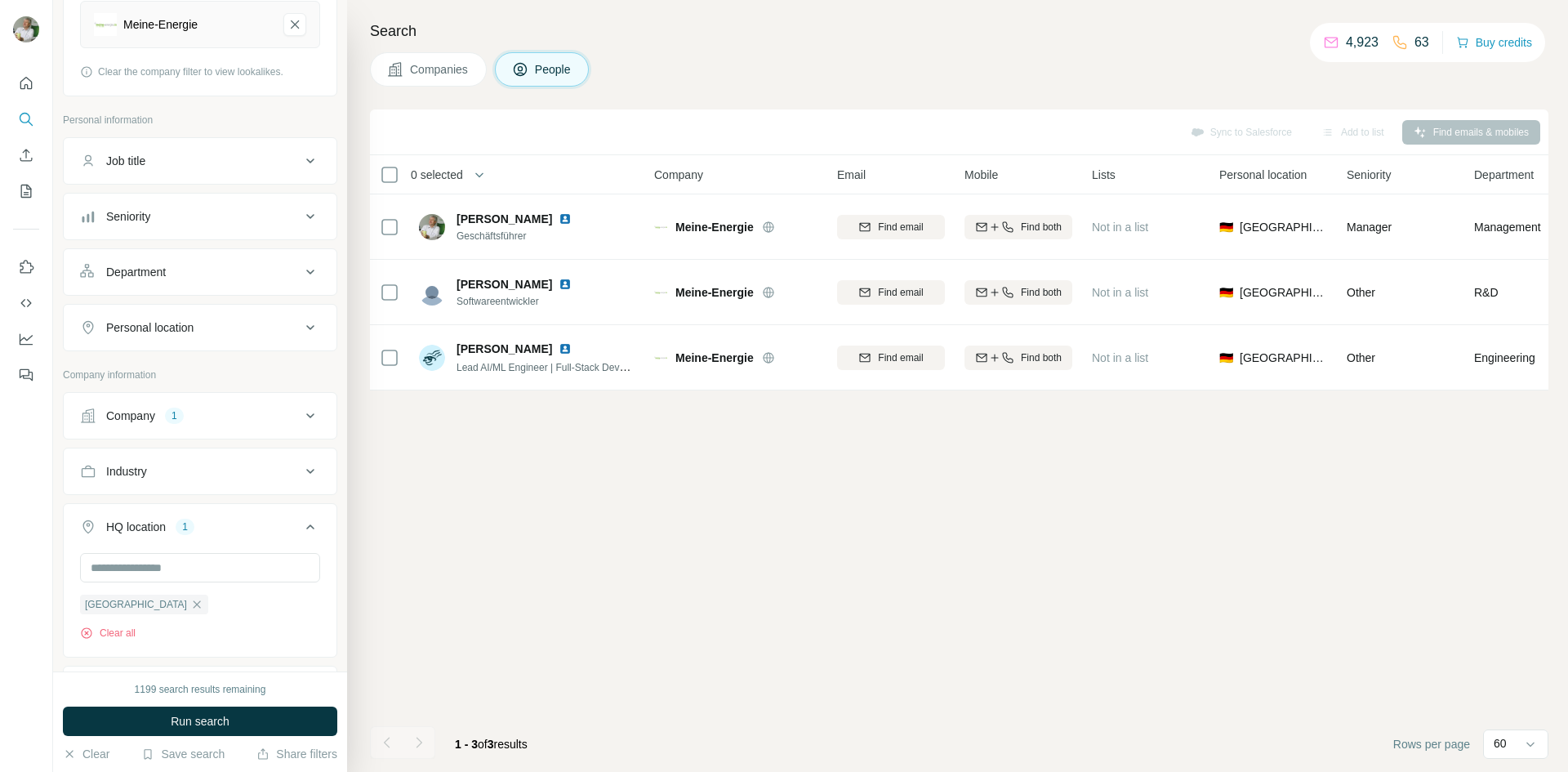
click at [410, 64] on span "Companies" at bounding box center [439, 70] width 59 height 16
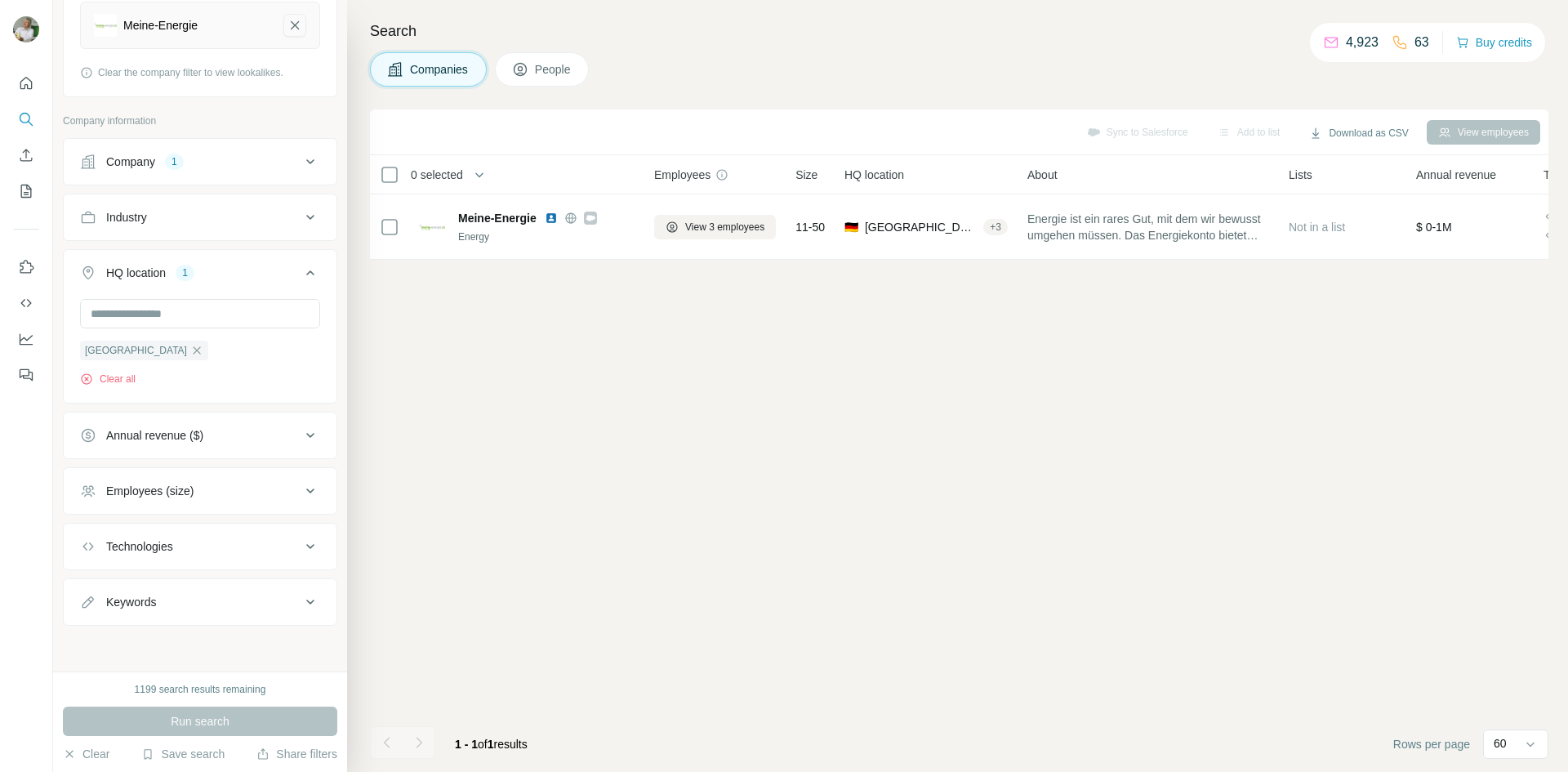
click at [287, 20] on icon "Meine-Energie-remove-button" at bounding box center [295, 26] width 15 height 16
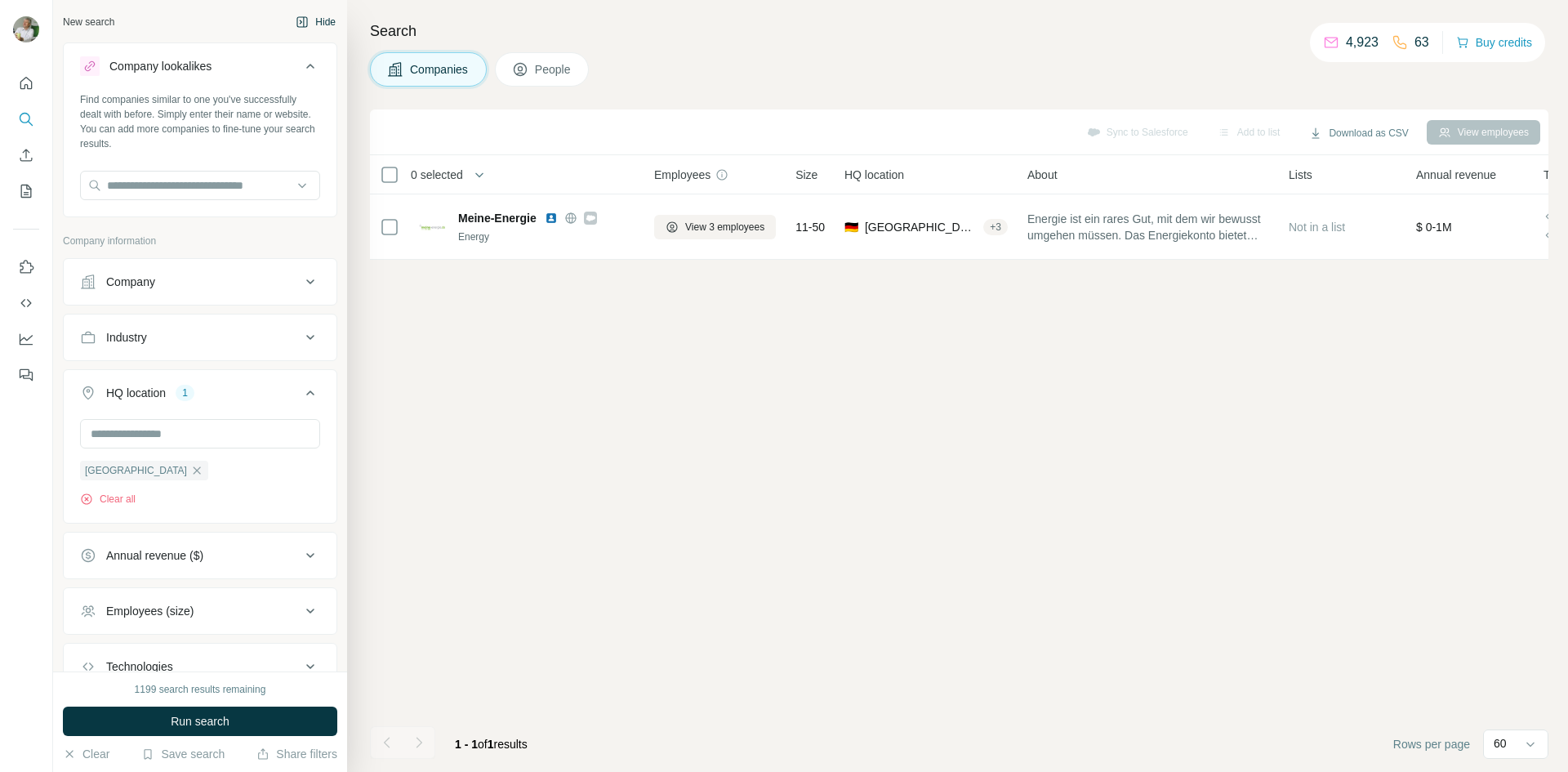
click at [307, 24] on button "Hide" at bounding box center [315, 22] width 63 height 25
